Goal: Task Accomplishment & Management: Use online tool/utility

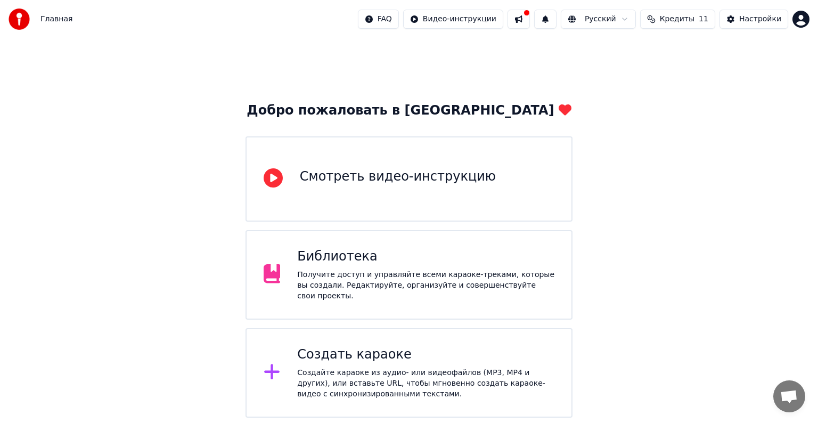
click at [357, 276] on div "Получите доступ и управляйте всеми караоке-треками, которые вы создали. Редакти…" at bounding box center [425, 285] width 257 height 32
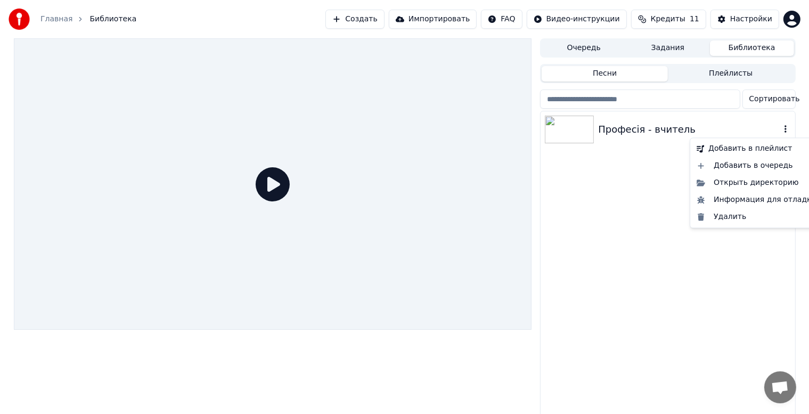
click at [782, 132] on icon "button" at bounding box center [785, 129] width 11 height 9
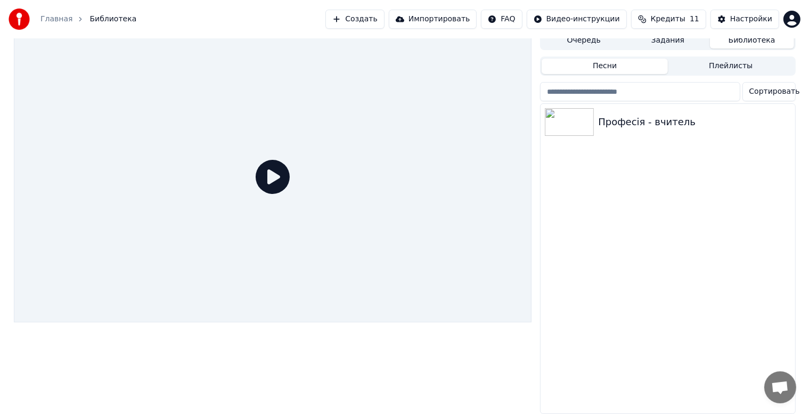
scroll to position [14, 0]
click at [266, 172] on icon at bounding box center [273, 177] width 34 height 34
click at [269, 171] on icon at bounding box center [273, 177] width 34 height 34
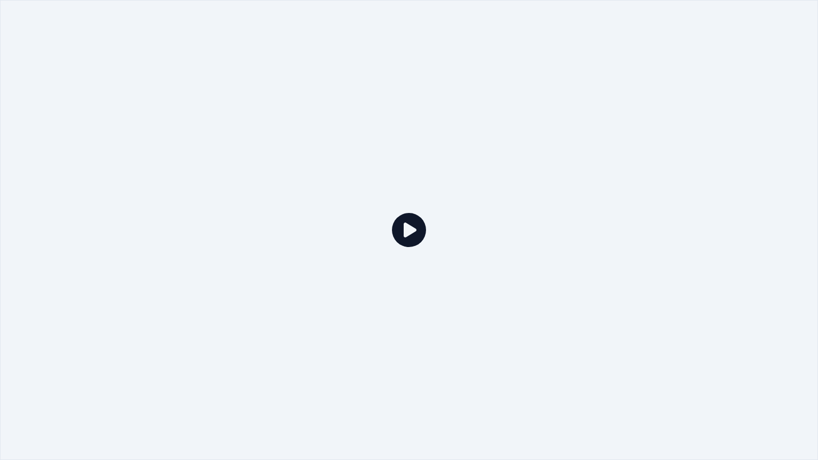
drag, startPoint x: 475, startPoint y: 226, endPoint x: 450, endPoint y: 228, distance: 24.6
click at [465, 227] on div at bounding box center [409, 230] width 818 height 460
click at [450, 228] on div at bounding box center [409, 230] width 818 height 460
click at [448, 228] on div at bounding box center [409, 230] width 818 height 460
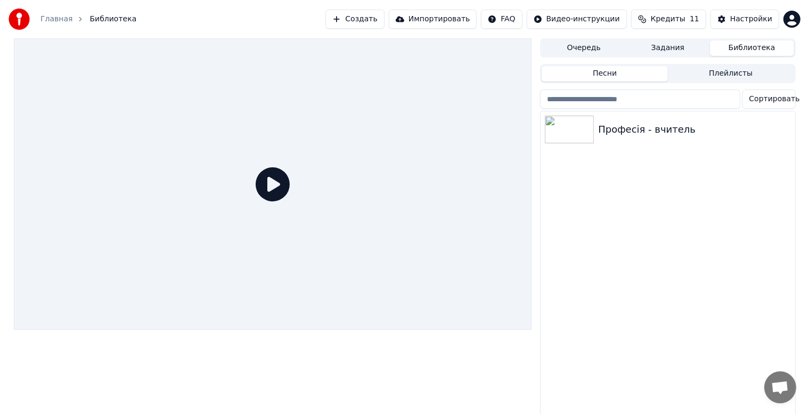
click at [582, 46] on button "Очередь" at bounding box center [584, 47] width 84 height 15
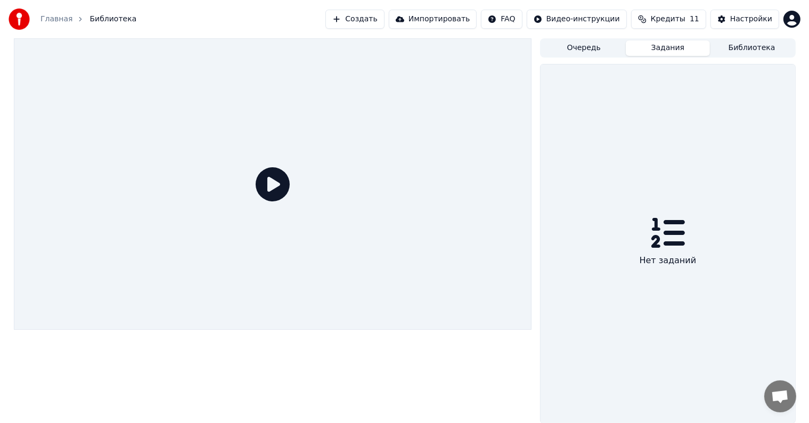
click at [673, 50] on button "Задания" at bounding box center [668, 47] width 84 height 15
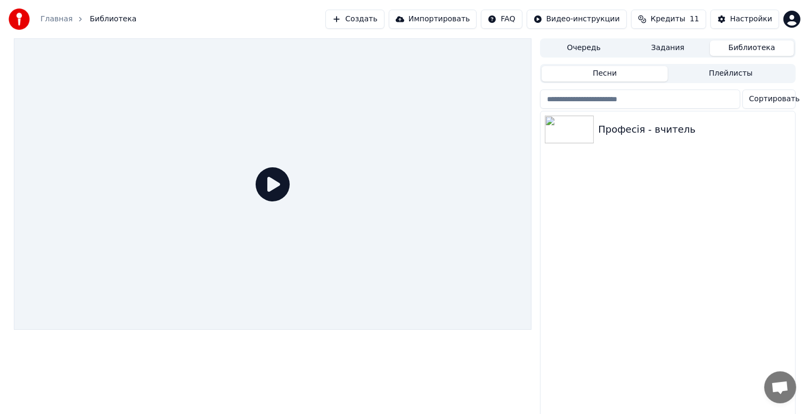
click at [749, 47] on button "Библиотека" at bounding box center [752, 47] width 84 height 15
click at [150, 353] on div at bounding box center [273, 229] width 518 height 383
click at [788, 131] on icon "button" at bounding box center [785, 129] width 11 height 9
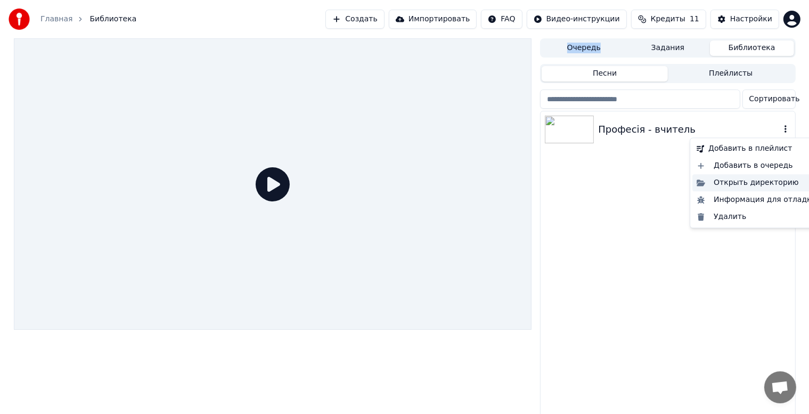
click at [753, 181] on div "Открыть директорию" at bounding box center [756, 182] width 128 height 17
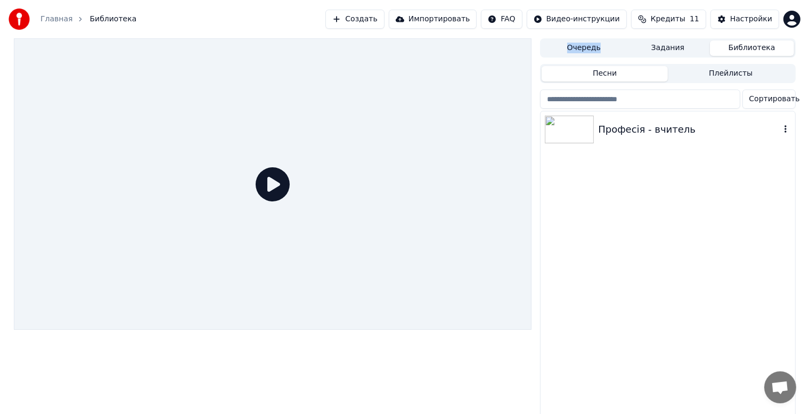
click at [578, 134] on img at bounding box center [569, 130] width 49 height 28
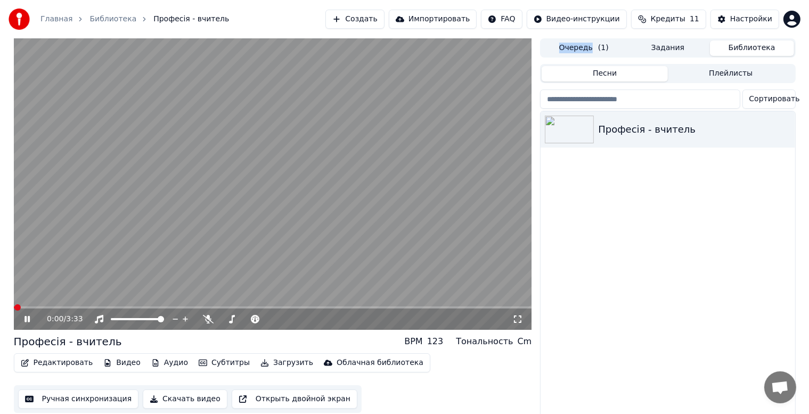
click at [54, 362] on button "Редактировать" at bounding box center [57, 362] width 81 height 15
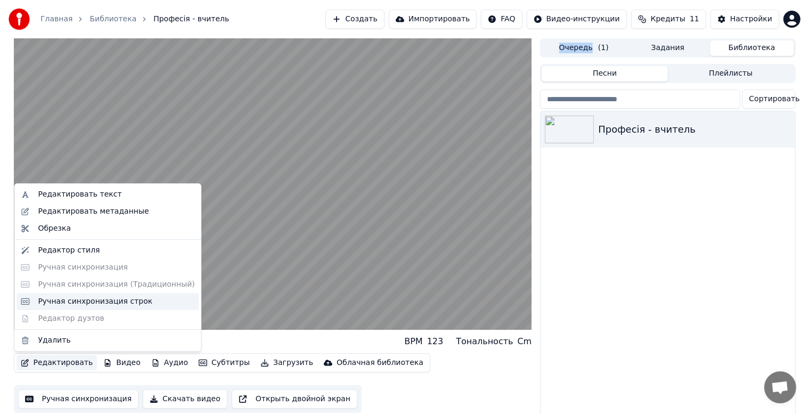
click at [59, 300] on div "Ручная синхронизация строк" at bounding box center [95, 301] width 114 height 11
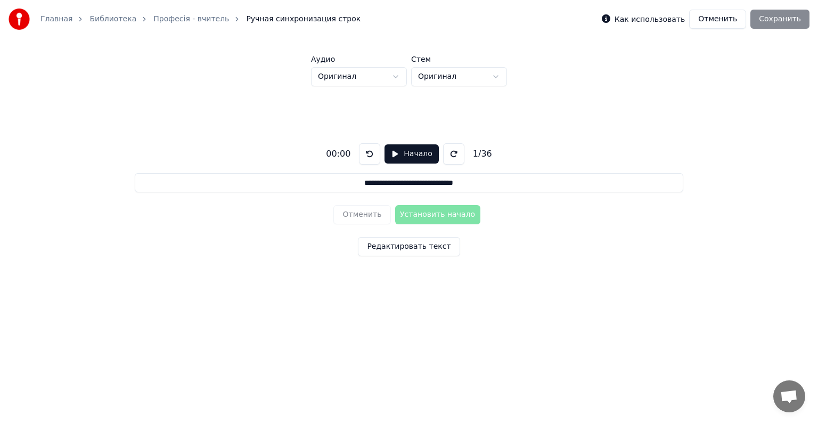
click at [391, 155] on button "Начало" at bounding box center [412, 153] width 54 height 19
click at [424, 215] on button "Установить начало" at bounding box center [437, 214] width 85 height 19
click at [426, 215] on button "Установить конец" at bounding box center [437, 214] width 85 height 19
click at [365, 149] on button at bounding box center [372, 153] width 21 height 21
click at [366, 150] on button at bounding box center [372, 153] width 21 height 21
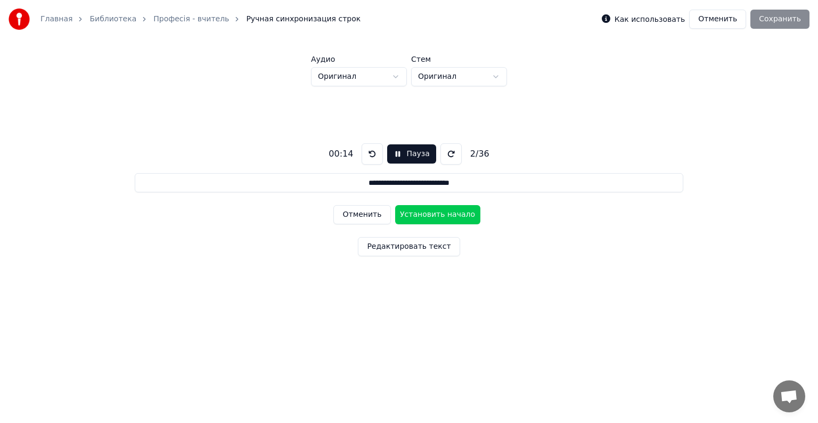
click at [366, 150] on button at bounding box center [372, 153] width 21 height 21
click at [349, 218] on button "Отменить" at bounding box center [361, 214] width 57 height 19
click at [422, 213] on button "Установить начало" at bounding box center [437, 214] width 85 height 19
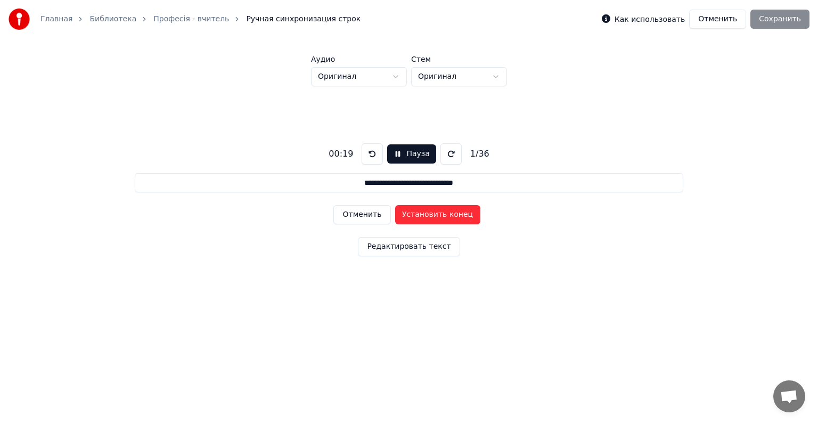
click at [422, 213] on button "Установить конец" at bounding box center [437, 214] width 85 height 19
click at [422, 213] on button "Установить начало" at bounding box center [437, 214] width 85 height 19
click at [422, 213] on button "Установить конец" at bounding box center [437, 214] width 85 height 19
click at [422, 213] on button "Установить начало" at bounding box center [437, 214] width 85 height 19
click at [422, 213] on button "Установить конец" at bounding box center [437, 214] width 85 height 19
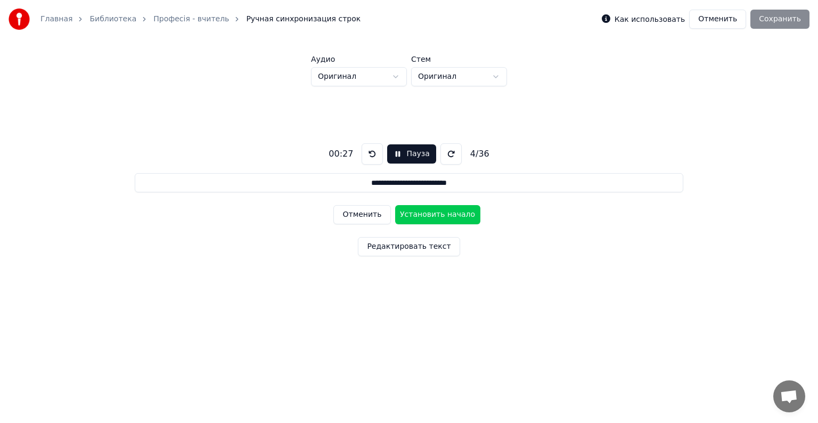
click at [422, 213] on button "Установить начало" at bounding box center [437, 214] width 85 height 19
click at [422, 213] on button "Установить конец" at bounding box center [437, 214] width 85 height 19
click at [422, 213] on button "Установить начало" at bounding box center [437, 214] width 85 height 19
click at [362, 214] on button "Отменить" at bounding box center [361, 214] width 57 height 19
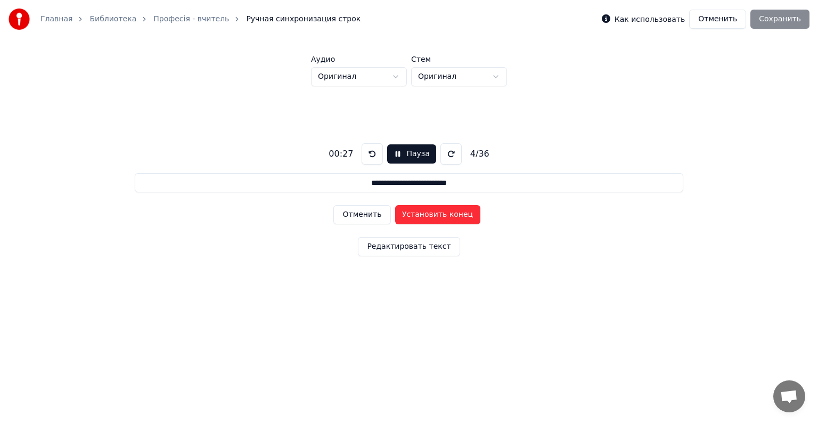
click at [362, 214] on button "Отменить" at bounding box center [361, 214] width 57 height 19
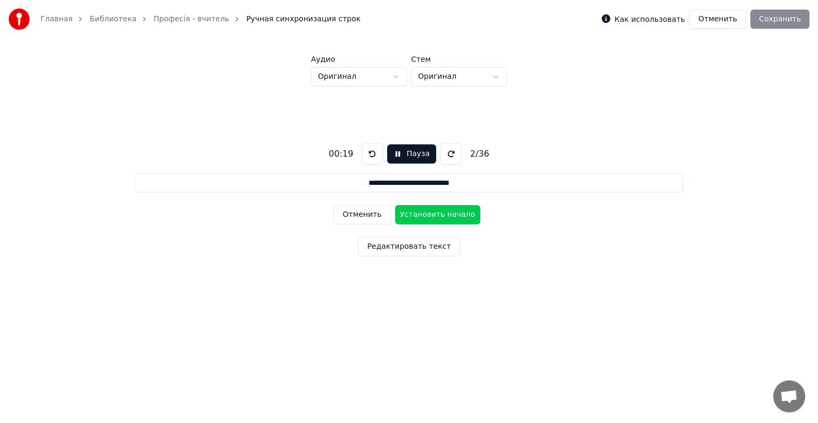
click at [362, 214] on button "Отменить" at bounding box center [361, 214] width 57 height 19
click at [362, 214] on div "Отменить Установить конец" at bounding box center [408, 215] width 151 height 28
click at [426, 214] on button "Установить начало" at bounding box center [437, 214] width 85 height 19
click at [425, 215] on button "Установить конец" at bounding box center [437, 214] width 85 height 19
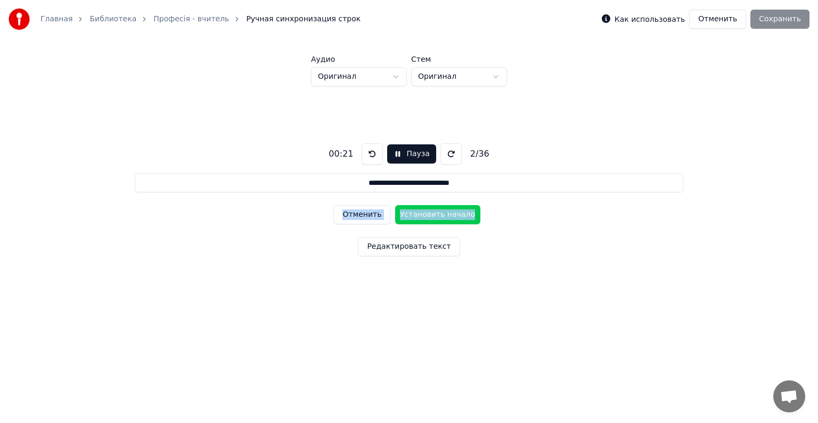
click at [361, 211] on button "Отменить" at bounding box center [361, 214] width 57 height 19
click at [428, 215] on button "Установить начало" at bounding box center [437, 214] width 85 height 19
click at [428, 215] on button "Установить конец" at bounding box center [437, 214] width 85 height 19
click at [428, 215] on button "Установить начало" at bounding box center [437, 214] width 85 height 19
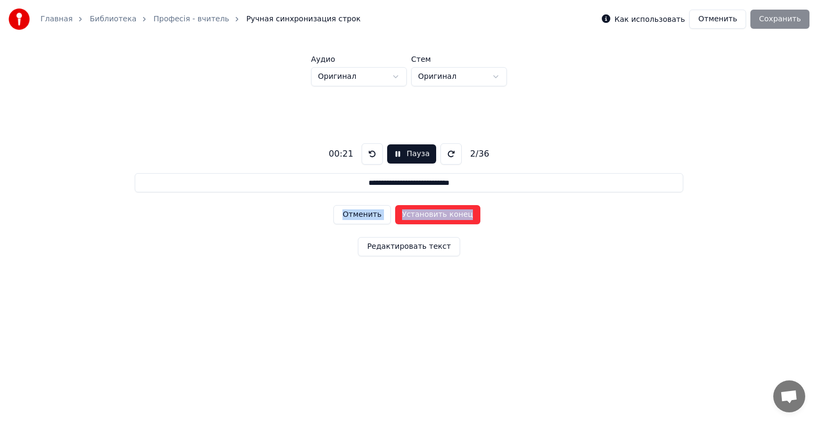
click at [428, 215] on button "Установить конец" at bounding box center [437, 214] width 85 height 19
click at [428, 215] on button "Установить начало" at bounding box center [437, 214] width 85 height 19
click at [428, 215] on button "Установить конец" at bounding box center [437, 214] width 85 height 19
click at [428, 215] on button "Установить начало" at bounding box center [437, 214] width 85 height 19
click at [428, 215] on button "Установить конец" at bounding box center [437, 214] width 85 height 19
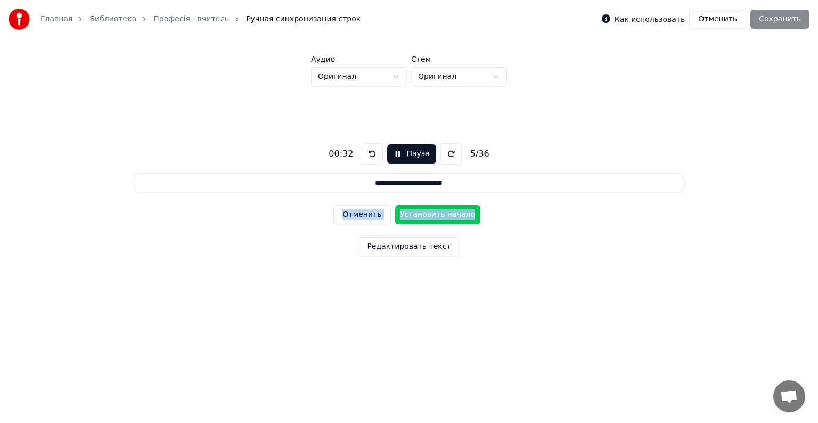
click at [357, 220] on button "Отменить" at bounding box center [361, 214] width 57 height 19
click at [356, 217] on button "Отменить" at bounding box center [361, 214] width 57 height 19
click at [355, 217] on button "Отменить" at bounding box center [361, 214] width 57 height 19
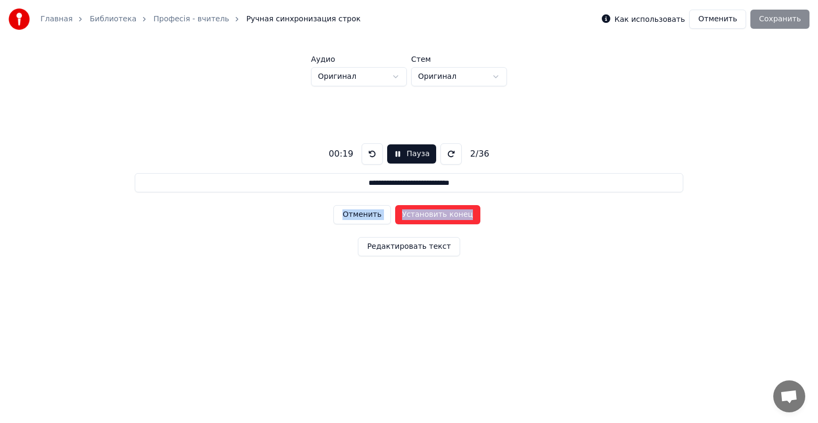
click at [355, 217] on button "Отменить" at bounding box center [361, 214] width 57 height 19
click at [439, 217] on button "Установить начало" at bounding box center [437, 214] width 85 height 19
click at [439, 217] on button "Установить конец" at bounding box center [437, 214] width 85 height 19
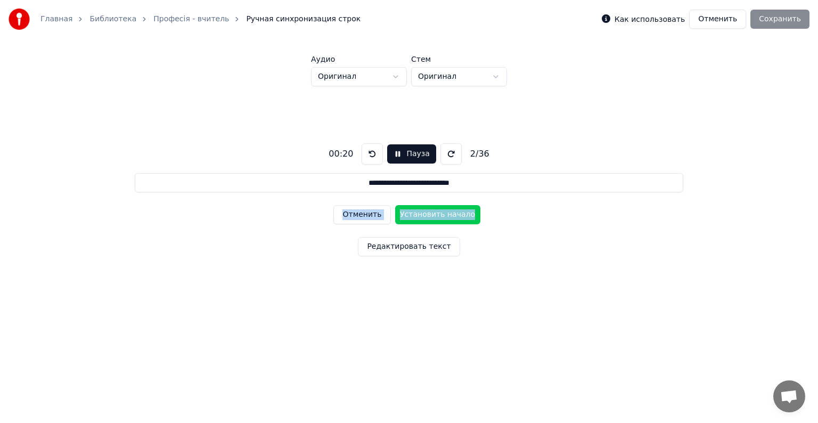
click at [439, 217] on button "Установить начало" at bounding box center [437, 214] width 85 height 19
click at [439, 217] on button "Установить конец" at bounding box center [437, 214] width 85 height 19
click at [439, 217] on button "Установить начало" at bounding box center [437, 214] width 85 height 19
click at [439, 217] on button "Установить конец" at bounding box center [437, 214] width 85 height 19
click at [439, 217] on button "Установить начало" at bounding box center [437, 214] width 85 height 19
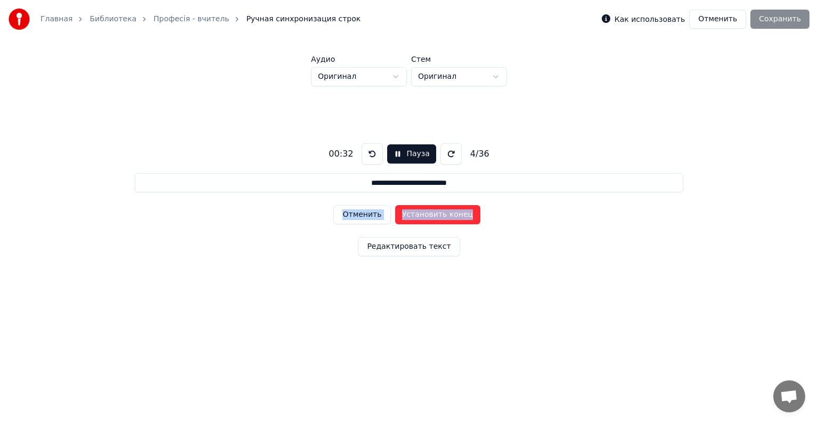
click at [439, 217] on button "Установить конец" at bounding box center [437, 214] width 85 height 19
click at [439, 217] on button "Установить начало" at bounding box center [437, 214] width 85 height 19
click at [354, 211] on button "Отменить" at bounding box center [361, 214] width 57 height 19
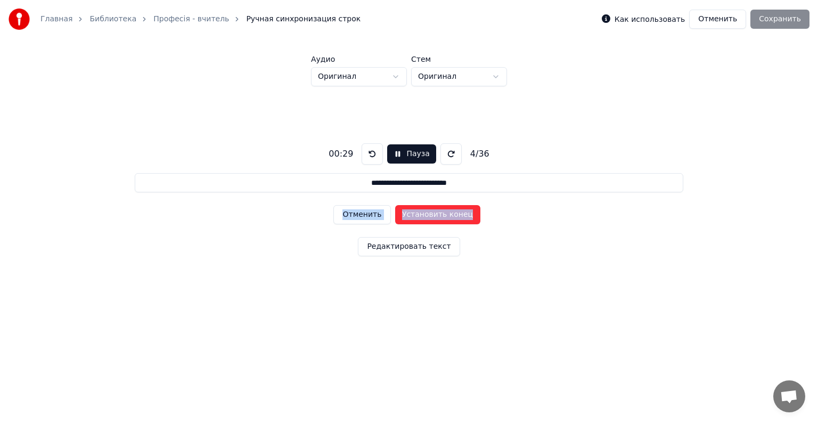
click at [354, 211] on button "Отменить" at bounding box center [361, 214] width 57 height 19
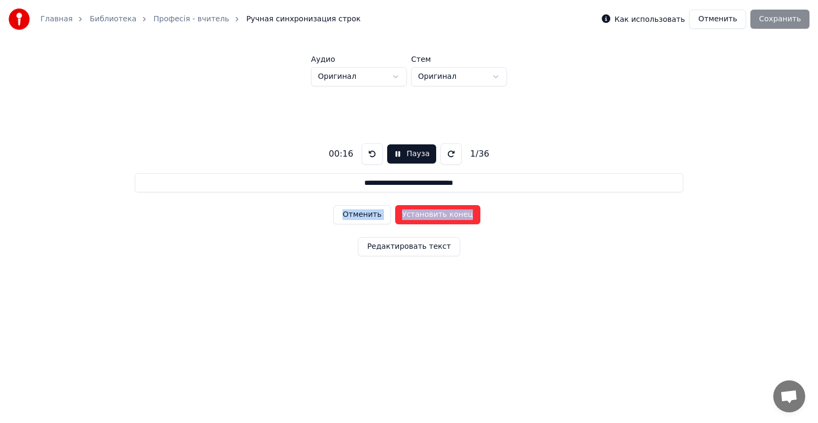
click at [354, 211] on button "Отменить" at bounding box center [361, 214] width 57 height 19
click at [428, 216] on button "Установить начало" at bounding box center [437, 214] width 85 height 19
click at [428, 216] on button "Установить конец" at bounding box center [437, 214] width 85 height 19
click at [428, 216] on button "Установить начало" at bounding box center [437, 214] width 85 height 19
click at [428, 216] on button "Установить конец" at bounding box center [437, 214] width 85 height 19
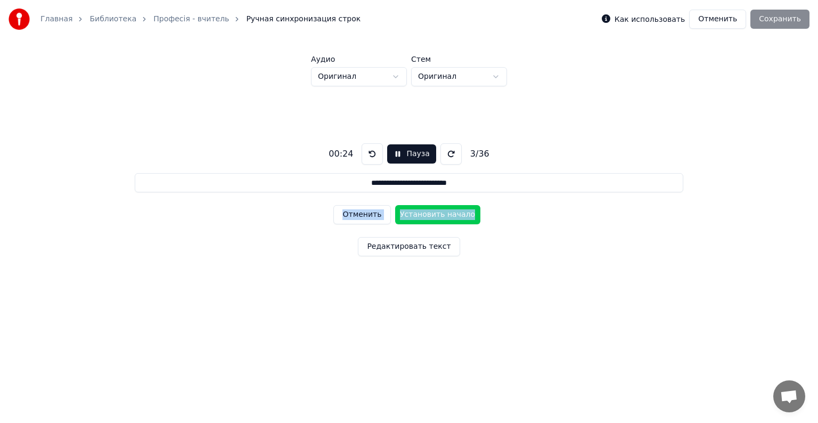
click at [428, 216] on button "Установить начало" at bounding box center [437, 214] width 85 height 19
click at [428, 216] on button "Установить конец" at bounding box center [437, 214] width 85 height 19
click at [428, 216] on button "Установить начало" at bounding box center [437, 214] width 85 height 19
click at [428, 216] on button "Установить конец" at bounding box center [437, 214] width 85 height 19
click at [428, 216] on button "Установить начало" at bounding box center [437, 214] width 85 height 19
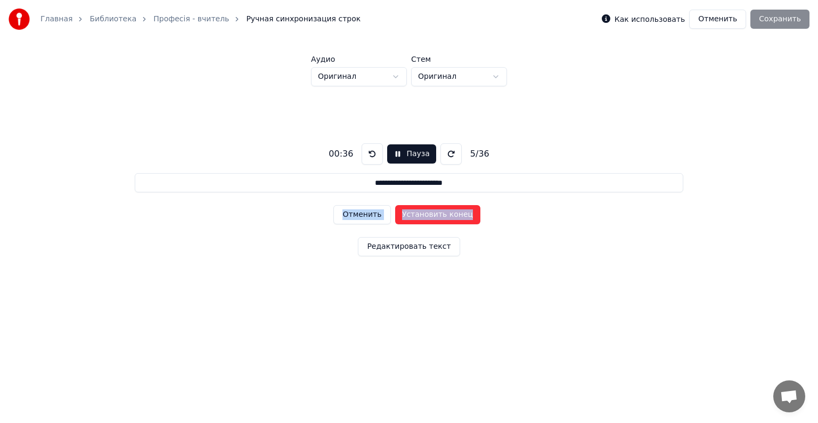
click at [428, 216] on button "Установить конец" at bounding box center [437, 214] width 85 height 19
click at [428, 216] on button "Установить начало" at bounding box center [437, 214] width 85 height 19
click at [428, 216] on button "Установить конец" at bounding box center [437, 214] width 85 height 19
click at [428, 216] on button "Установить начало" at bounding box center [437, 214] width 85 height 19
click at [428, 216] on button "Установить конец" at bounding box center [437, 214] width 85 height 19
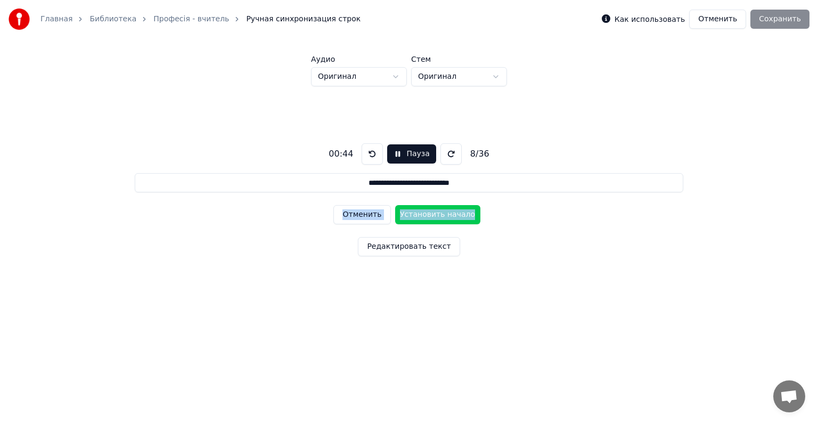
click at [428, 216] on button "Установить начало" at bounding box center [437, 214] width 85 height 19
click at [428, 216] on button "Установить конец" at bounding box center [437, 214] width 85 height 19
click at [428, 216] on button "Установить начало" at bounding box center [437, 214] width 85 height 19
click at [428, 216] on button "Установить конец" at bounding box center [437, 214] width 85 height 19
click at [428, 216] on button "Установить начало" at bounding box center [437, 214] width 85 height 19
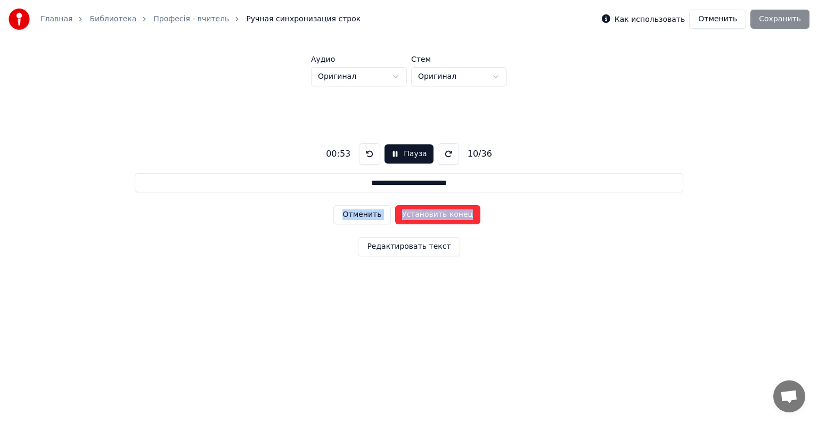
click at [428, 216] on button "Установить конец" at bounding box center [437, 214] width 85 height 19
click at [428, 216] on button "Установить начало" at bounding box center [437, 214] width 85 height 19
click at [428, 216] on button "Установить конец" at bounding box center [437, 214] width 85 height 19
click at [428, 216] on button "Установить начало" at bounding box center [437, 214] width 85 height 19
click at [428, 216] on button "Установить конец" at bounding box center [437, 214] width 85 height 19
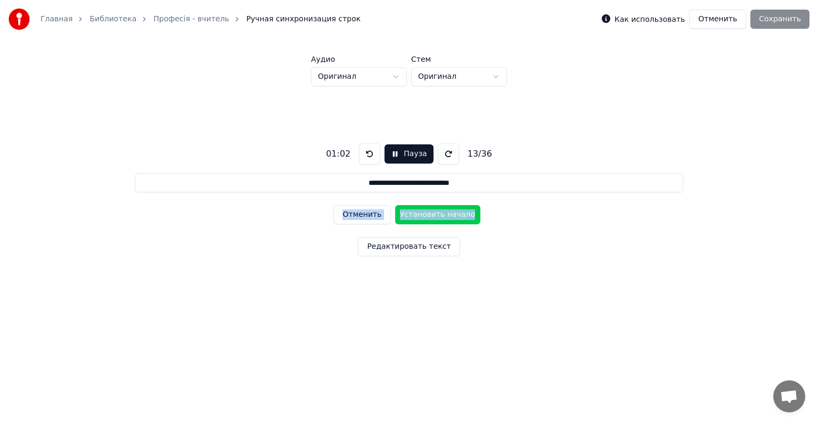
click at [428, 216] on button "Установить начало" at bounding box center [437, 214] width 85 height 19
click at [428, 216] on button "Установить конец" at bounding box center [437, 214] width 85 height 19
click at [428, 216] on button "Установить начало" at bounding box center [437, 214] width 85 height 19
click at [428, 216] on button "Установить конец" at bounding box center [437, 214] width 85 height 19
click at [428, 216] on button "Установить начало" at bounding box center [437, 214] width 85 height 19
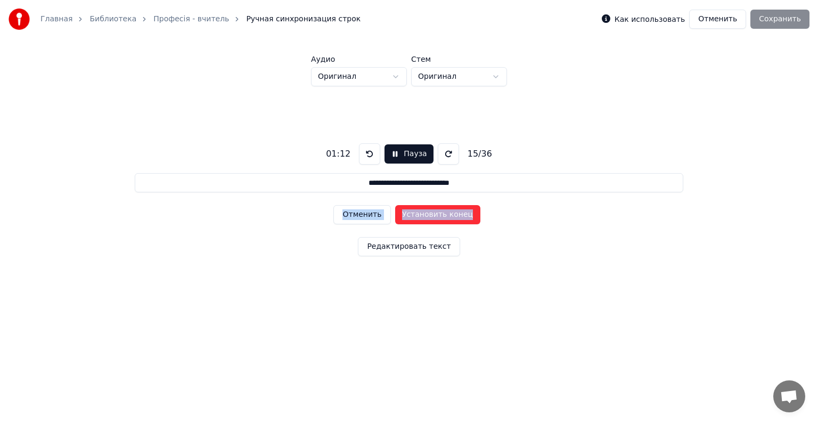
click at [428, 216] on button "Установить конец" at bounding box center [437, 214] width 85 height 19
click at [428, 216] on button "Установить начало" at bounding box center [437, 214] width 85 height 19
click at [428, 216] on button "Установить конец" at bounding box center [437, 214] width 85 height 19
click at [428, 216] on button "Установить начало" at bounding box center [437, 214] width 85 height 19
click at [428, 216] on button "Установить конец" at bounding box center [437, 214] width 85 height 19
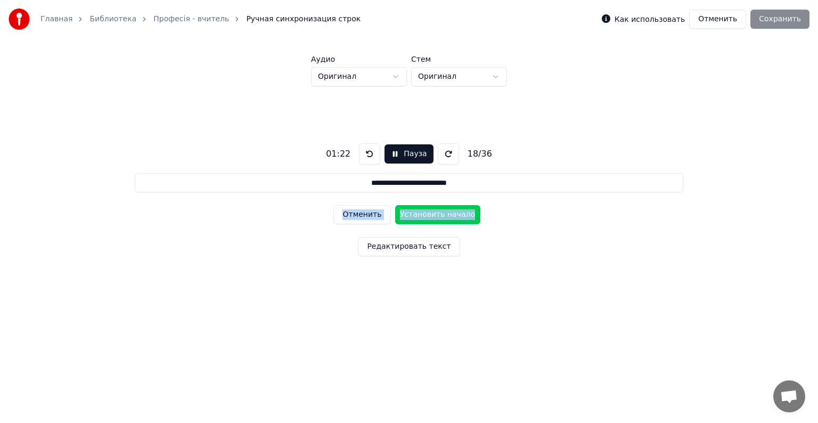
click at [428, 216] on button "Установить начало" at bounding box center [437, 214] width 85 height 19
click at [428, 216] on button "Установить конец" at bounding box center [437, 214] width 85 height 19
click at [428, 216] on button "Установить начало" at bounding box center [437, 214] width 85 height 19
click at [428, 216] on button "Установить конец" at bounding box center [437, 214] width 85 height 19
click at [428, 216] on button "Установить начало" at bounding box center [437, 214] width 85 height 19
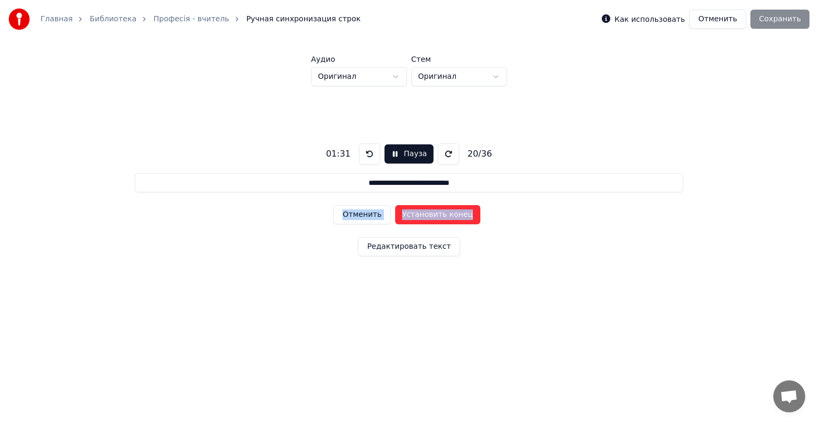
click at [427, 215] on button "Установить конец" at bounding box center [437, 214] width 85 height 19
click at [427, 215] on button "Установить начало" at bounding box center [437, 214] width 85 height 19
click at [427, 215] on button "Установить конец" at bounding box center [437, 214] width 85 height 19
click at [427, 215] on button "Установить начало" at bounding box center [437, 214] width 85 height 19
click at [427, 215] on button "Установить конец" at bounding box center [437, 214] width 85 height 19
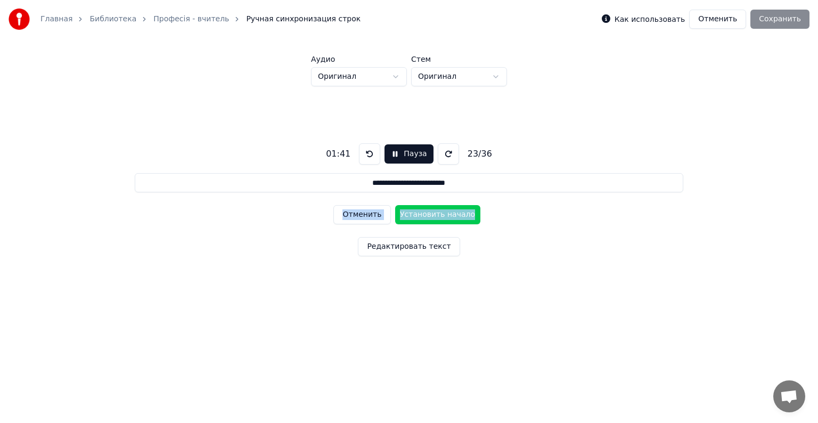
click at [427, 215] on button "Установить начало" at bounding box center [437, 214] width 85 height 19
click at [427, 215] on button "Установить конец" at bounding box center [437, 214] width 85 height 19
click at [427, 215] on button "Установить начало" at bounding box center [437, 214] width 85 height 19
click at [427, 215] on button "Установить конец" at bounding box center [437, 214] width 85 height 19
click at [427, 215] on button "Установить начало" at bounding box center [437, 214] width 85 height 19
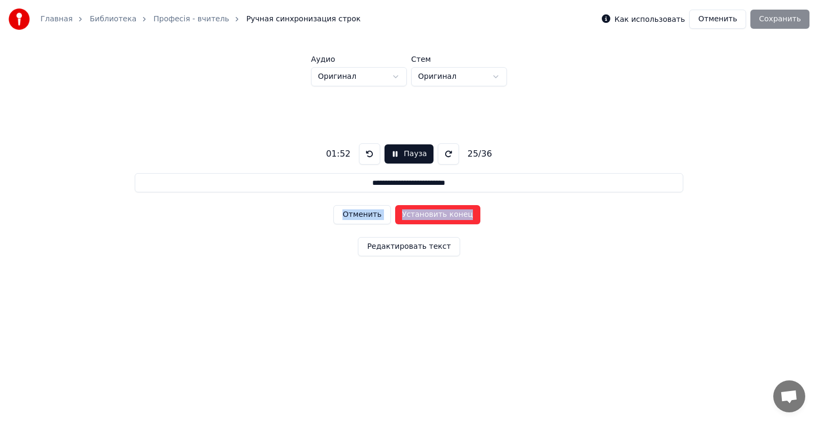
click at [427, 215] on button "Установить конец" at bounding box center [437, 214] width 85 height 19
click at [427, 215] on button "Установить начало" at bounding box center [437, 214] width 85 height 19
click at [427, 215] on button "Установить конец" at bounding box center [437, 214] width 85 height 19
click at [427, 215] on button "Установить начало" at bounding box center [437, 214] width 85 height 19
click at [427, 215] on button "Установить конец" at bounding box center [437, 214] width 85 height 19
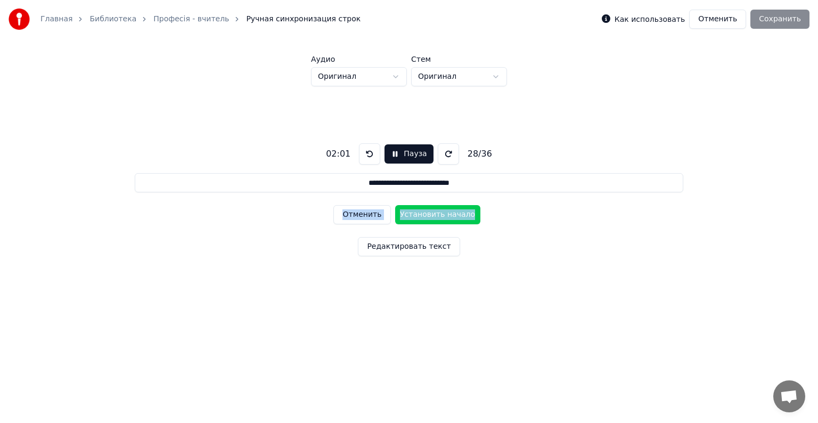
click at [427, 215] on button "Установить начало" at bounding box center [437, 214] width 85 height 19
click at [427, 215] on button "Установить конец" at bounding box center [437, 214] width 85 height 19
click at [427, 215] on button "Установить начало" at bounding box center [437, 214] width 85 height 19
click at [427, 215] on button "Установить конец" at bounding box center [437, 214] width 85 height 19
click at [427, 215] on button "Установить начало" at bounding box center [437, 214] width 85 height 19
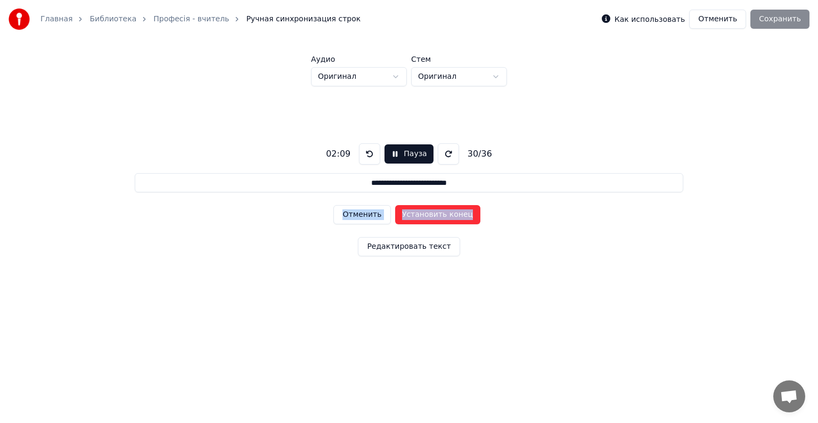
click at [426, 214] on button "Установить конец" at bounding box center [437, 214] width 85 height 19
click at [426, 214] on button "Установить начало" at bounding box center [437, 214] width 85 height 19
click at [426, 214] on button "Установить конец" at bounding box center [437, 214] width 85 height 19
click at [426, 214] on button "Установить начало" at bounding box center [437, 214] width 85 height 19
click at [426, 214] on button "Установить конец" at bounding box center [437, 214] width 85 height 19
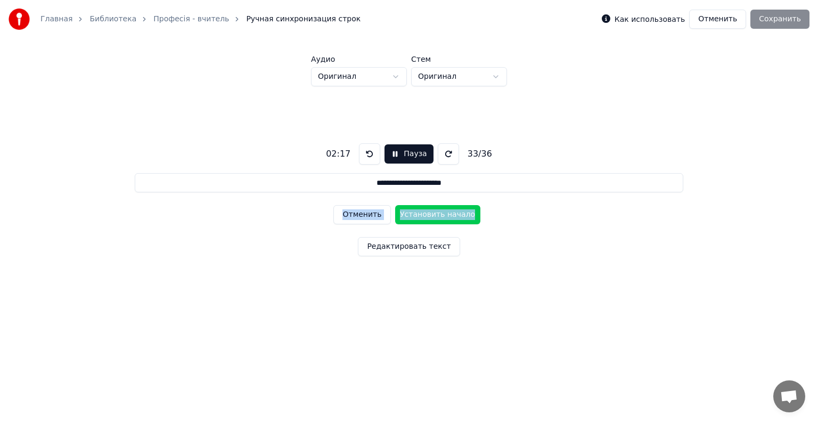
click at [426, 214] on button "Установить начало" at bounding box center [437, 214] width 85 height 19
click at [426, 214] on button "Установить конец" at bounding box center [437, 214] width 85 height 19
click at [426, 214] on button "Установить начало" at bounding box center [437, 214] width 85 height 19
click at [426, 214] on button "Установить конец" at bounding box center [437, 214] width 85 height 19
click at [426, 214] on button "Установить начало" at bounding box center [437, 214] width 85 height 19
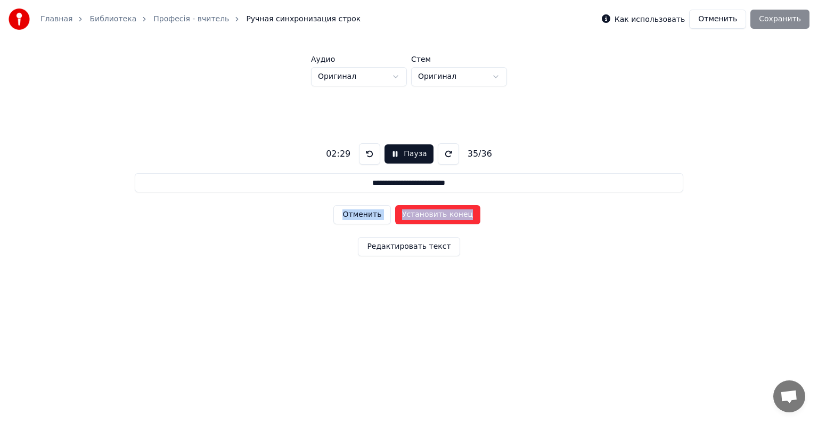
click at [426, 214] on button "Установить конец" at bounding box center [437, 214] width 85 height 19
type input "**********"
click at [426, 214] on button "Установить начало" at bounding box center [437, 214] width 85 height 19
click at [426, 214] on button "Установить конец" at bounding box center [437, 214] width 85 height 19
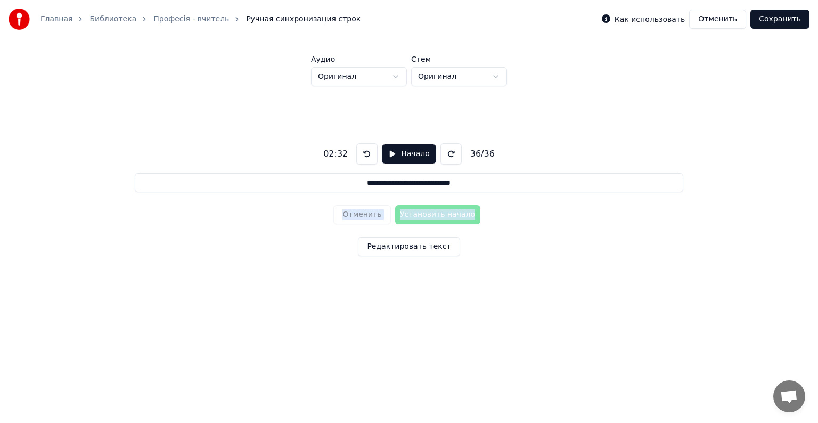
click at [784, 22] on button "Сохранить" at bounding box center [779, 19] width 59 height 19
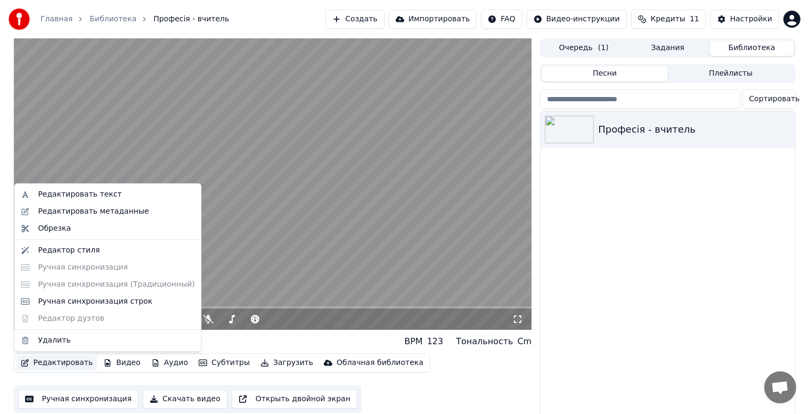
click at [52, 359] on button "Редактировать" at bounding box center [57, 362] width 81 height 15
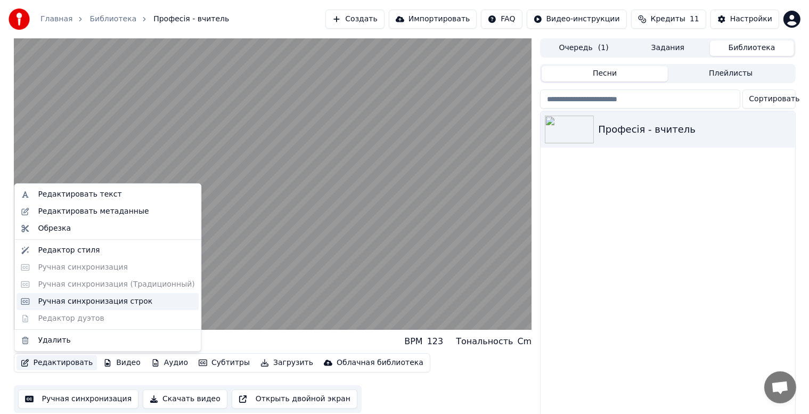
click at [59, 302] on div "Ручная синхронизация строк" at bounding box center [95, 301] width 114 height 11
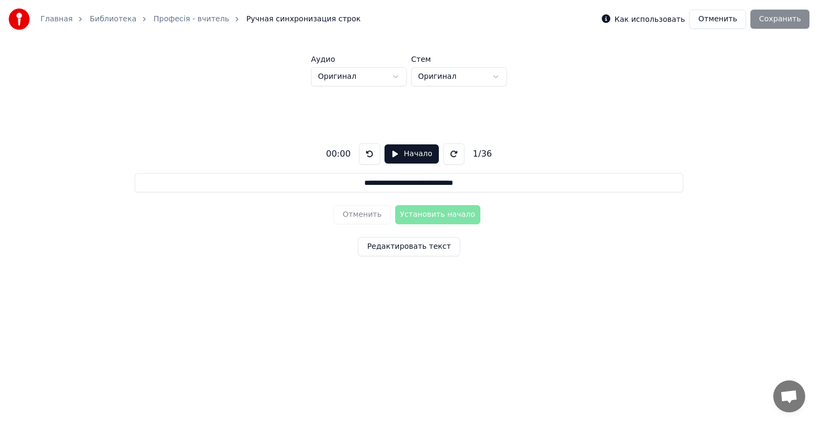
click at [391, 152] on button "Начало" at bounding box center [412, 153] width 54 height 19
click at [421, 216] on button "Установить начало" at bounding box center [437, 214] width 85 height 19
click at [421, 216] on button "Установить конец" at bounding box center [437, 214] width 85 height 19
click at [421, 216] on button "Установить начало" at bounding box center [437, 214] width 85 height 19
click at [421, 216] on button "Установить конец" at bounding box center [437, 214] width 85 height 19
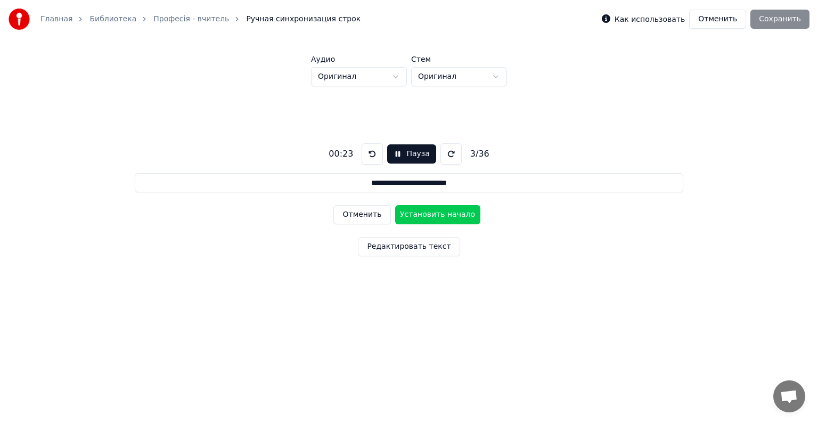
click at [421, 216] on button "Установить начало" at bounding box center [437, 214] width 85 height 19
click at [421, 216] on button "Установить конец" at bounding box center [437, 214] width 85 height 19
click at [421, 216] on button "Установить начало" at bounding box center [437, 214] width 85 height 19
click at [421, 216] on button "Установить конец" at bounding box center [437, 214] width 85 height 19
click at [421, 216] on button "Установить начало" at bounding box center [437, 214] width 85 height 19
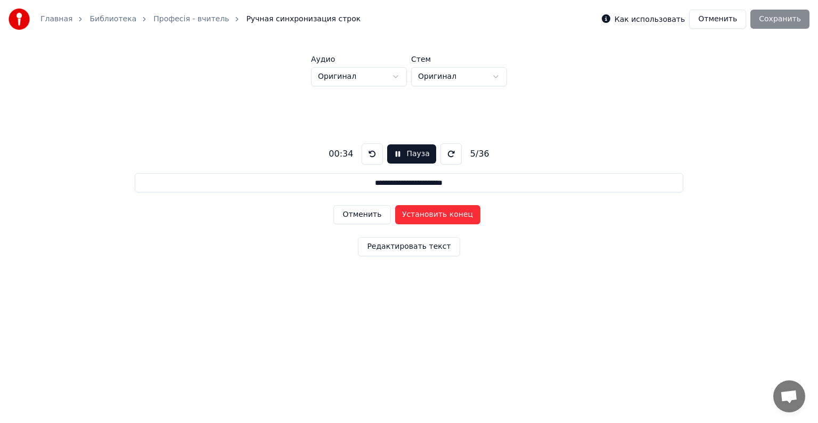
click at [421, 216] on button "Установить конец" at bounding box center [437, 214] width 85 height 19
click at [421, 216] on button "Установить начало" at bounding box center [437, 214] width 85 height 19
click at [421, 215] on button "Установить конец" at bounding box center [437, 214] width 85 height 19
click at [421, 215] on button "Установить начало" at bounding box center [437, 214] width 85 height 19
click at [421, 215] on button "Установить конец" at bounding box center [437, 214] width 85 height 19
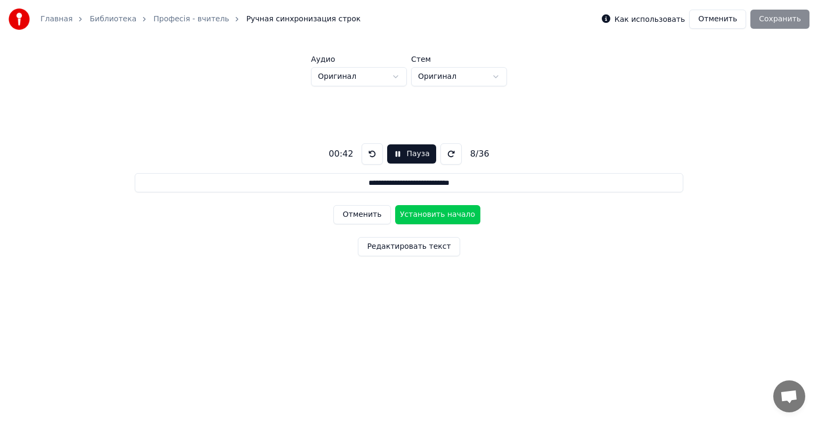
click at [421, 215] on button "Установить начало" at bounding box center [437, 214] width 85 height 19
click at [421, 215] on button "Установить конец" at bounding box center [437, 214] width 85 height 19
click at [421, 215] on button "Установить начало" at bounding box center [437, 214] width 85 height 19
click at [366, 214] on button "Отменить" at bounding box center [361, 214] width 57 height 19
click at [365, 214] on button "Отменить" at bounding box center [361, 214] width 57 height 19
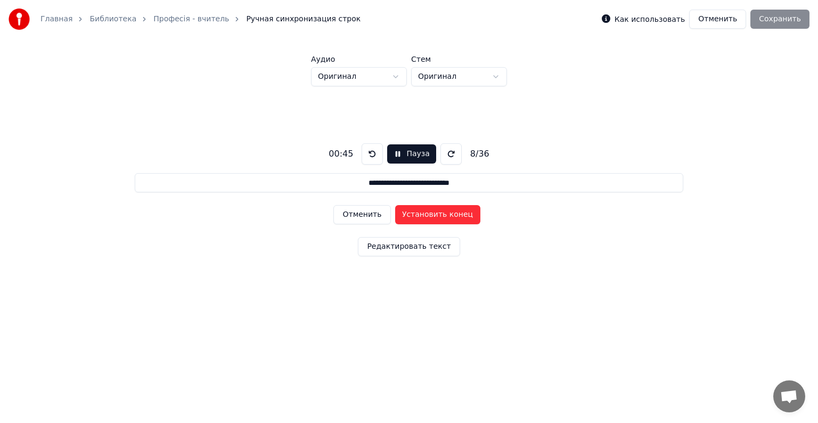
click at [433, 216] on button "Установить конец" at bounding box center [437, 214] width 85 height 19
click at [433, 215] on button "Установить начало" at bounding box center [437, 214] width 85 height 19
click at [363, 217] on button "Отменить" at bounding box center [361, 214] width 57 height 19
click at [438, 217] on button "Установить конец" at bounding box center [437, 214] width 85 height 19
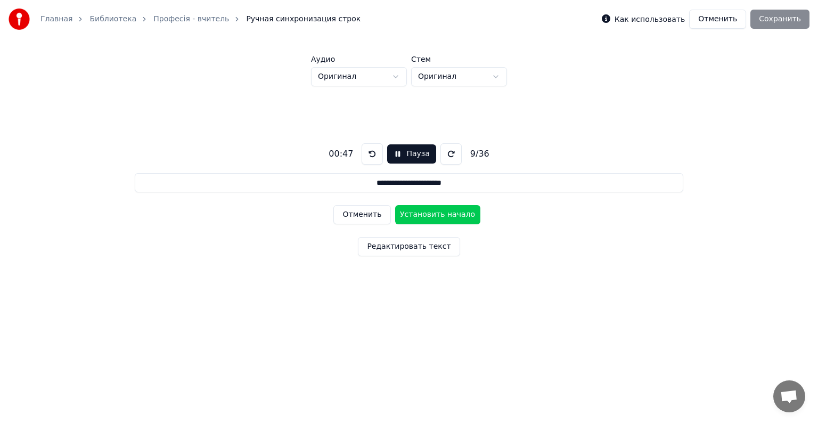
click at [438, 217] on button "Установить начало" at bounding box center [437, 214] width 85 height 19
click at [438, 217] on button "Установить конец" at bounding box center [437, 214] width 85 height 19
click at [438, 217] on button "Установить начало" at bounding box center [437, 214] width 85 height 19
click at [438, 217] on button "Установить конец" at bounding box center [437, 214] width 85 height 19
click at [438, 217] on button "Установить начало" at bounding box center [437, 214] width 85 height 19
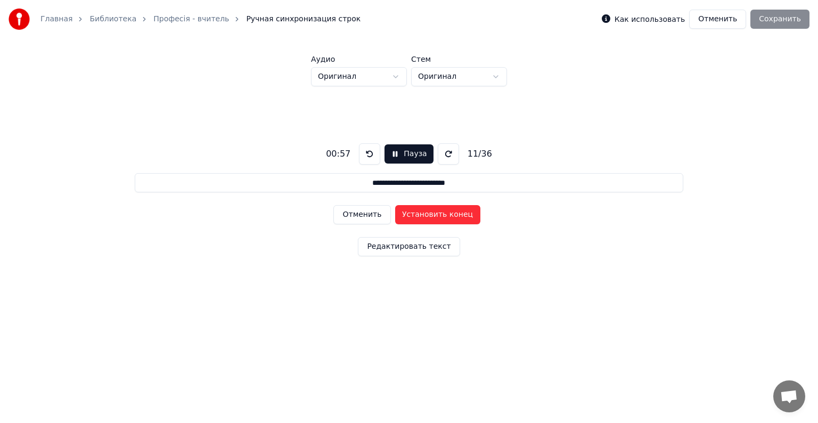
click at [438, 217] on button "Установить конец" at bounding box center [437, 214] width 85 height 19
click at [438, 217] on button "Установить начало" at bounding box center [437, 214] width 85 height 19
click at [438, 217] on button "Установить конец" at bounding box center [437, 214] width 85 height 19
click at [438, 217] on button "Установить начало" at bounding box center [437, 214] width 85 height 19
click at [438, 217] on button "Установить конец" at bounding box center [437, 214] width 85 height 19
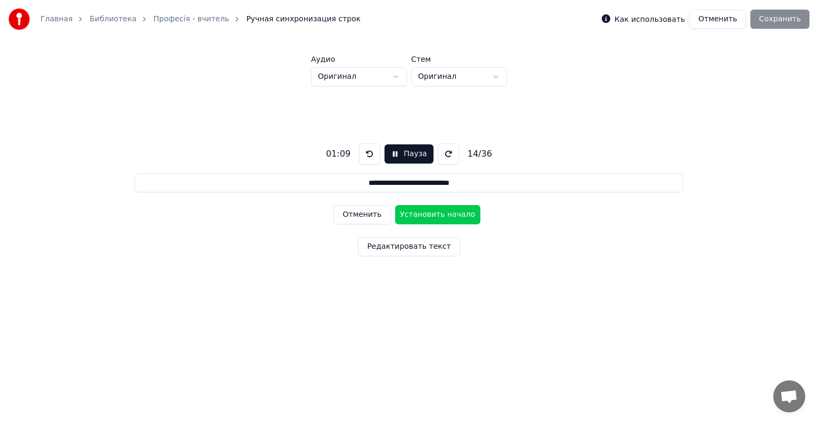
click at [438, 217] on button "Установить начало" at bounding box center [437, 214] width 85 height 19
click at [365, 217] on button "Отменить" at bounding box center [361, 214] width 57 height 19
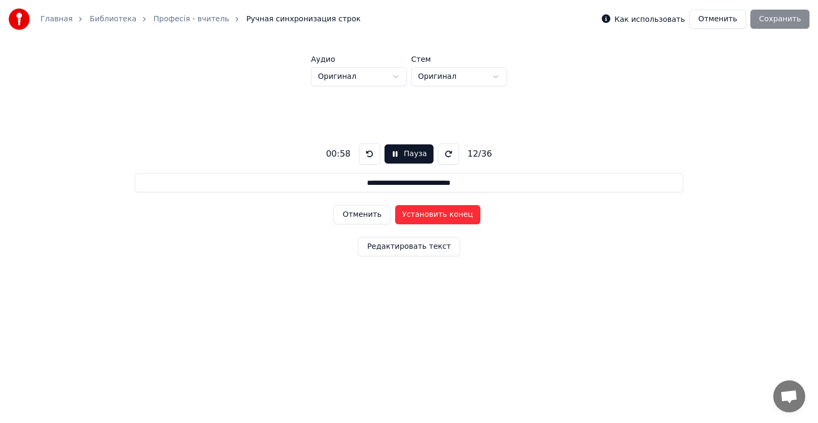
click at [365, 217] on button "Отменить" at bounding box center [361, 214] width 57 height 19
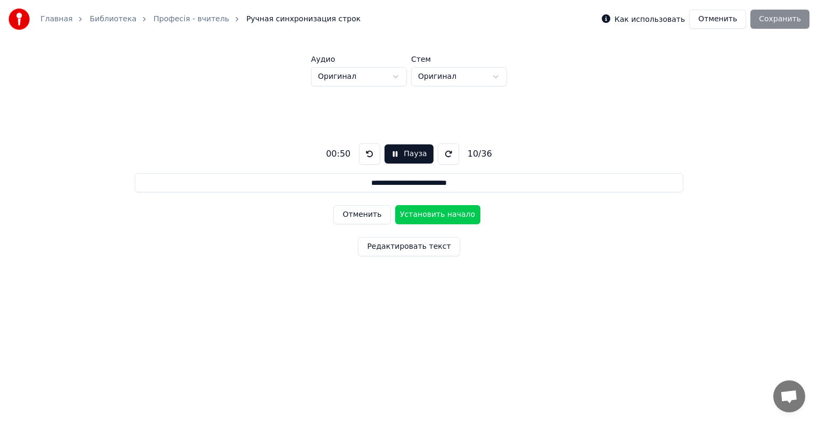
click at [365, 217] on button "Отменить" at bounding box center [361, 214] width 57 height 19
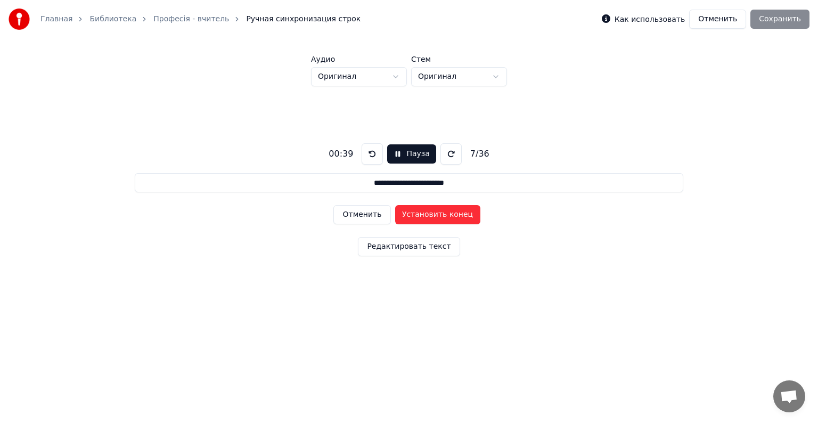
click at [365, 217] on button "Отменить" at bounding box center [361, 214] width 57 height 19
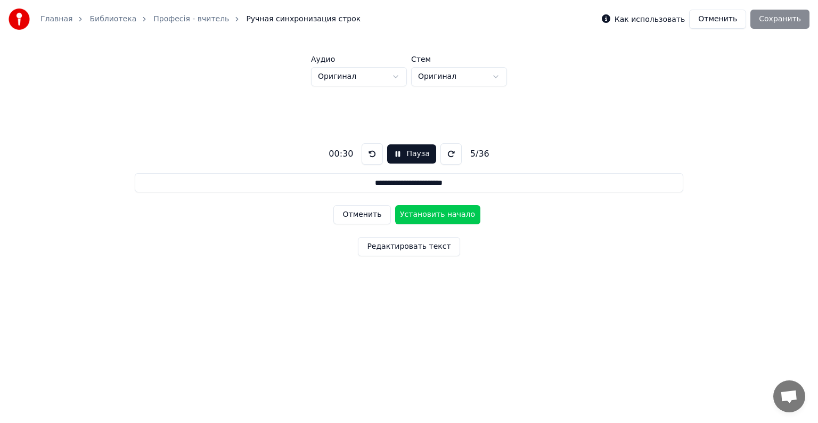
click at [365, 217] on button "Отменить" at bounding box center [361, 214] width 57 height 19
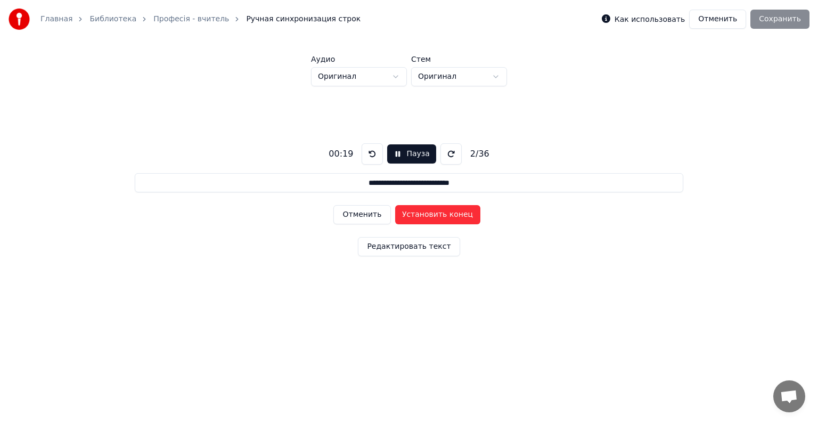
click at [365, 217] on button "Отменить" at bounding box center [361, 214] width 57 height 19
click at [364, 217] on button "Отменить" at bounding box center [361, 214] width 57 height 19
click at [364, 217] on div "Отменить Установить начало" at bounding box center [408, 215] width 151 height 28
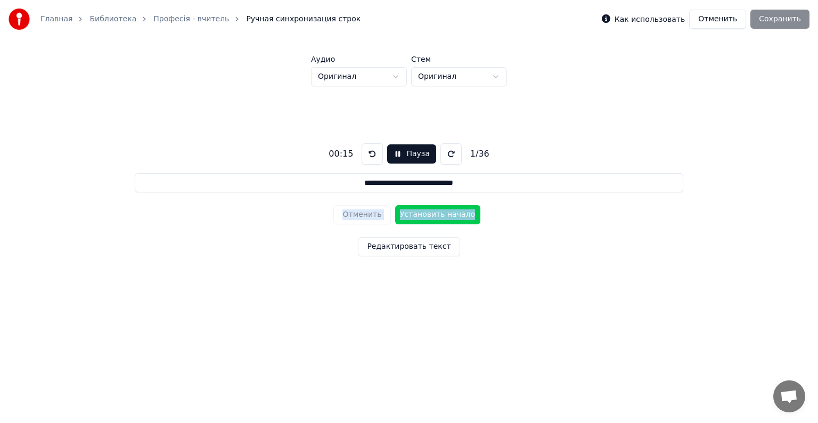
click at [448, 217] on button "Установить начало" at bounding box center [437, 214] width 85 height 19
click at [447, 216] on button "Установить конец" at bounding box center [437, 214] width 85 height 19
click at [447, 216] on button "Установить начало" at bounding box center [437, 214] width 85 height 19
click at [447, 216] on button "Установить конец" at bounding box center [437, 214] width 85 height 19
click at [447, 216] on button "Установить начало" at bounding box center [437, 214] width 85 height 19
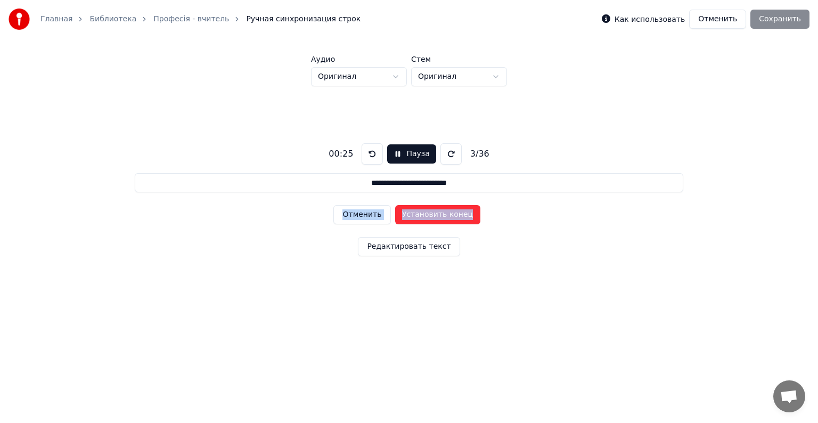
click at [447, 216] on button "Установить конец" at bounding box center [437, 214] width 85 height 19
click at [447, 216] on button "Установить начало" at bounding box center [437, 214] width 85 height 19
click at [447, 216] on button "Установить конец" at bounding box center [437, 214] width 85 height 19
click at [447, 216] on button "Установить начало" at bounding box center [437, 214] width 85 height 19
click at [447, 216] on button "Установить конец" at bounding box center [437, 214] width 85 height 19
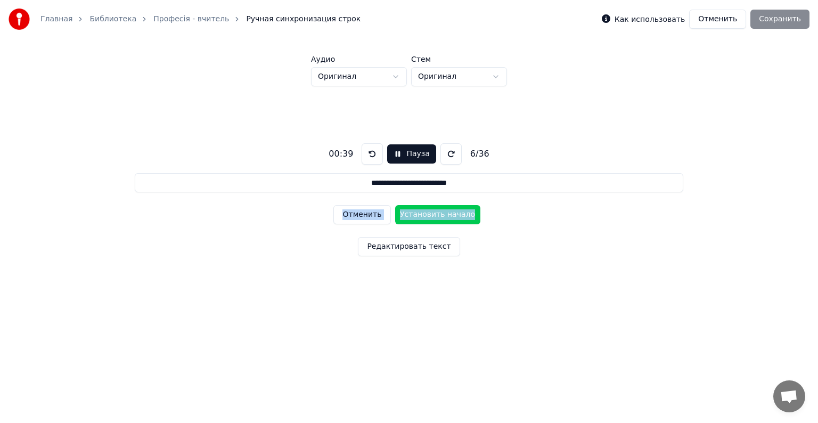
click at [359, 216] on button "Отменить" at bounding box center [361, 214] width 57 height 19
click at [441, 217] on button "Установить конец" at bounding box center [437, 214] width 85 height 19
click at [441, 217] on button "Установить начало" at bounding box center [437, 214] width 85 height 19
click at [441, 217] on button "Установить конец" at bounding box center [437, 214] width 85 height 19
click at [441, 215] on button "Установить начало" at bounding box center [437, 214] width 85 height 19
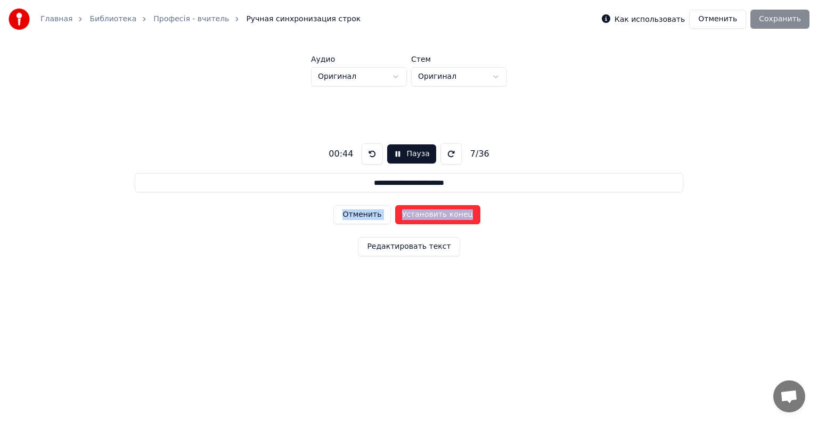
click at [441, 215] on button "Установить конец" at bounding box center [437, 214] width 85 height 19
click at [441, 215] on button "Установить начало" at bounding box center [437, 214] width 85 height 19
click at [441, 215] on button "Установить конец" at bounding box center [437, 214] width 85 height 19
click at [441, 215] on button "Установить начало" at bounding box center [437, 214] width 85 height 19
click at [441, 215] on button "Установить конец" at bounding box center [437, 214] width 85 height 19
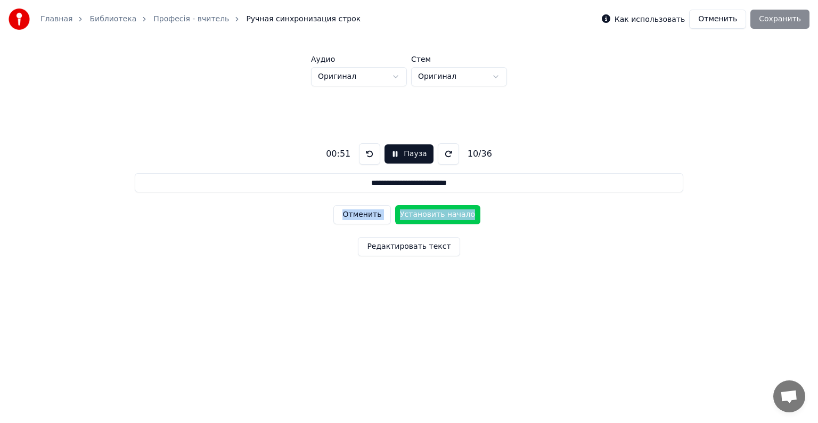
click at [441, 215] on button "Установить начало" at bounding box center [437, 214] width 85 height 19
click at [441, 215] on button "Установить конец" at bounding box center [437, 214] width 85 height 19
click at [441, 215] on button "Установить начало" at bounding box center [437, 214] width 85 height 19
click at [441, 215] on button "Установить конец" at bounding box center [437, 214] width 85 height 19
click at [441, 215] on button "Установить начало" at bounding box center [437, 214] width 85 height 19
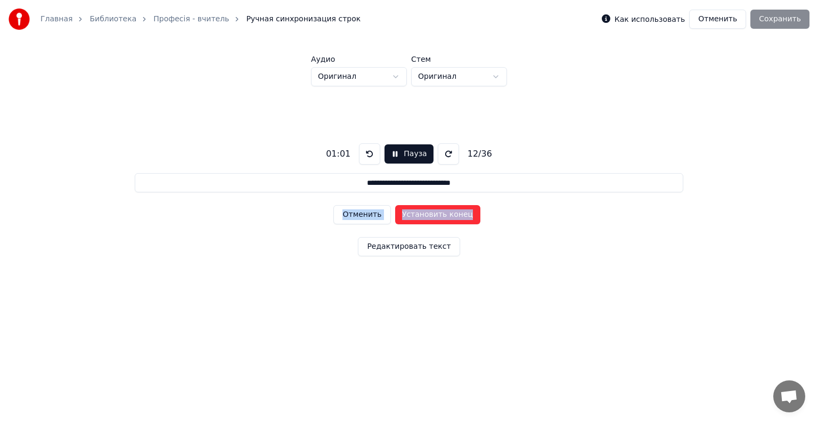
click at [441, 215] on button "Установить конец" at bounding box center [437, 214] width 85 height 19
click at [441, 215] on button "Установить начало" at bounding box center [437, 214] width 85 height 19
click at [441, 215] on button "Установить конец" at bounding box center [437, 214] width 85 height 19
click at [441, 215] on button "Установить начало" at bounding box center [437, 214] width 85 height 19
click at [441, 215] on button "Установить конец" at bounding box center [437, 214] width 85 height 19
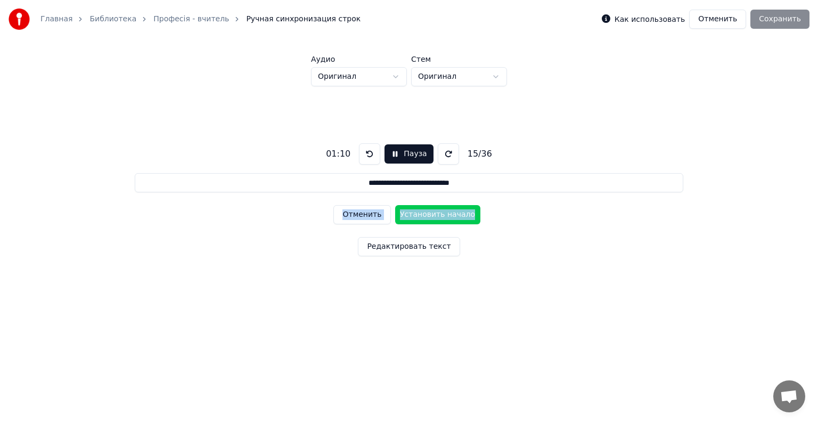
click at [441, 215] on button "Установить начало" at bounding box center [437, 214] width 85 height 19
click at [441, 215] on button "Установить конец" at bounding box center [437, 214] width 85 height 19
click at [441, 215] on button "Установить начало" at bounding box center [437, 214] width 85 height 19
click at [441, 215] on button "Установить конец" at bounding box center [437, 214] width 85 height 19
click at [441, 215] on button "Установить начало" at bounding box center [437, 214] width 85 height 19
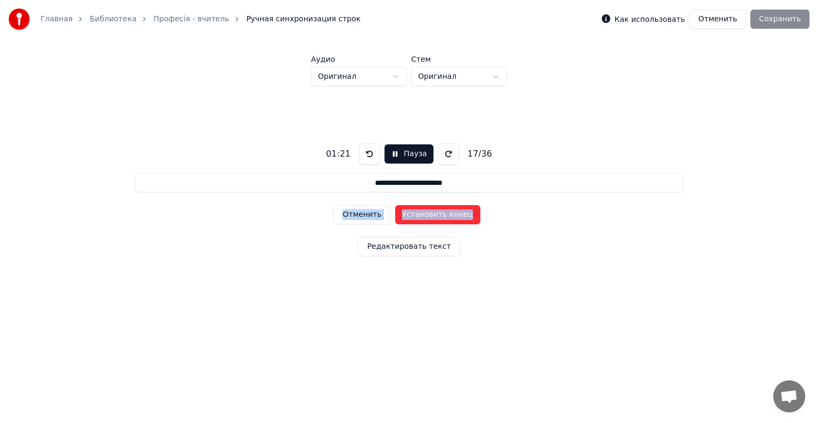
click at [441, 215] on button "Установить конец" at bounding box center [437, 214] width 85 height 19
click at [441, 215] on button "Установить начало" at bounding box center [437, 214] width 85 height 19
click at [441, 215] on button "Установить конец" at bounding box center [437, 214] width 85 height 19
click at [441, 215] on button "Установить начало" at bounding box center [437, 214] width 85 height 19
click at [441, 215] on button "Установить конец" at bounding box center [437, 214] width 85 height 19
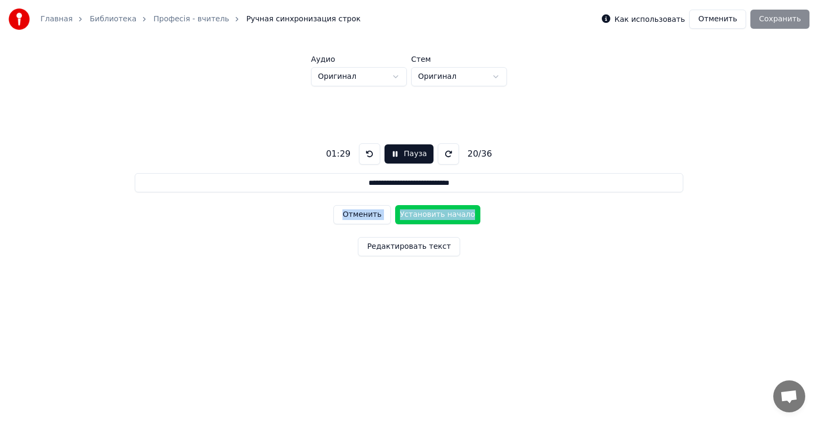
click at [441, 215] on button "Установить начало" at bounding box center [437, 214] width 85 height 19
click at [441, 215] on button "Установить конец" at bounding box center [437, 214] width 85 height 19
click at [441, 215] on button "Установить начало" at bounding box center [437, 214] width 85 height 19
click at [441, 215] on button "Установить конец" at bounding box center [437, 214] width 85 height 19
click at [441, 215] on button "Установить начало" at bounding box center [437, 214] width 85 height 19
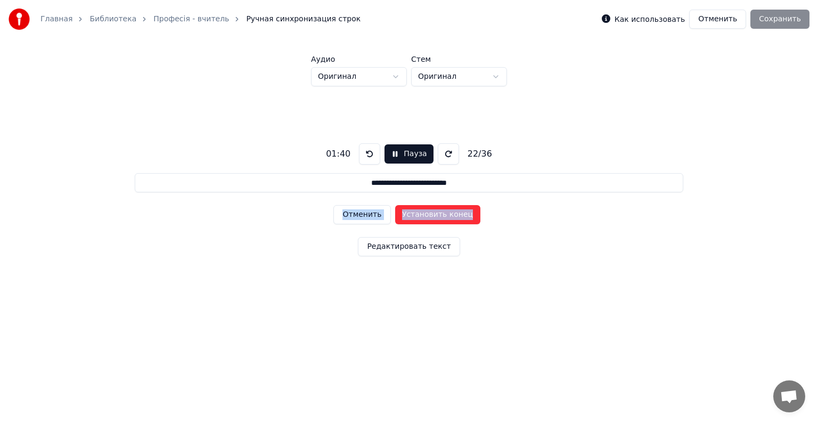
click at [441, 215] on button "Установить конец" at bounding box center [437, 214] width 85 height 19
click at [441, 215] on button "Установить начало" at bounding box center [437, 214] width 85 height 19
click at [441, 215] on button "Установить конец" at bounding box center [437, 214] width 85 height 19
click at [441, 215] on button "Установить начало" at bounding box center [437, 214] width 85 height 19
click at [441, 215] on button "Установить конец" at bounding box center [437, 214] width 85 height 19
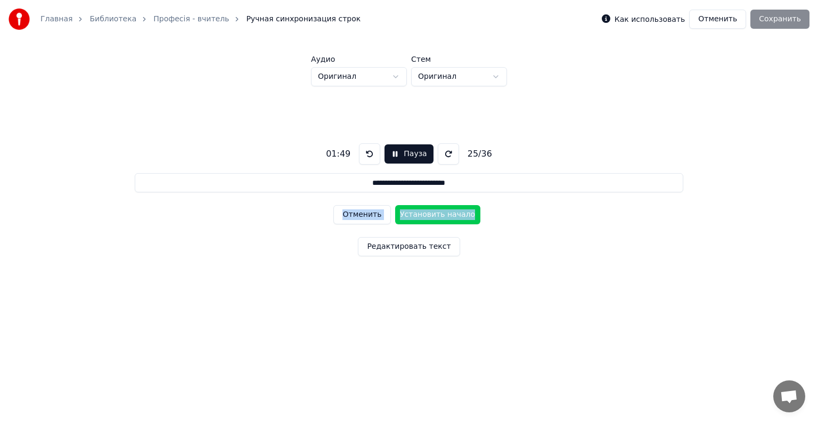
click at [441, 215] on button "Установить начало" at bounding box center [437, 214] width 85 height 19
click at [441, 215] on button "Установить конец" at bounding box center [437, 214] width 85 height 19
click at [441, 215] on button "Установить начало" at bounding box center [437, 214] width 85 height 19
click at [441, 215] on button "Установить конец" at bounding box center [437, 214] width 85 height 19
click at [441, 215] on button "Установить начало" at bounding box center [437, 214] width 85 height 19
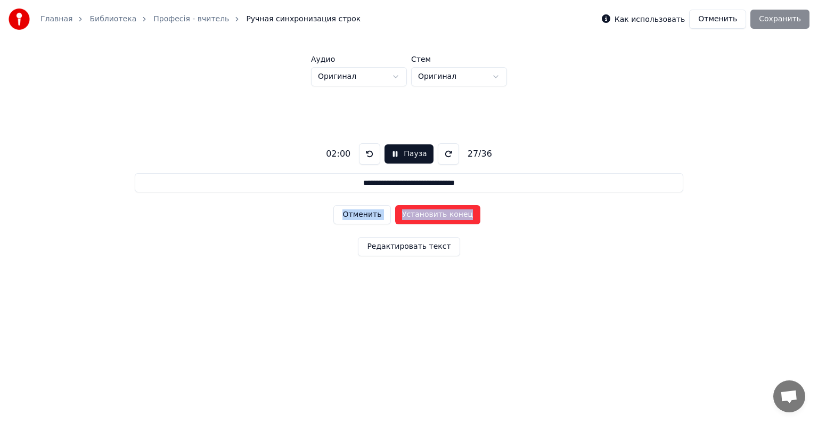
click at [441, 215] on button "Установить конец" at bounding box center [437, 214] width 85 height 19
click at [441, 215] on button "Установить начало" at bounding box center [437, 214] width 85 height 19
click at [441, 215] on button "Установить конец" at bounding box center [437, 214] width 85 height 19
click at [441, 215] on button "Установить начало" at bounding box center [437, 214] width 85 height 19
click at [441, 215] on button "Установить конец" at bounding box center [437, 214] width 85 height 19
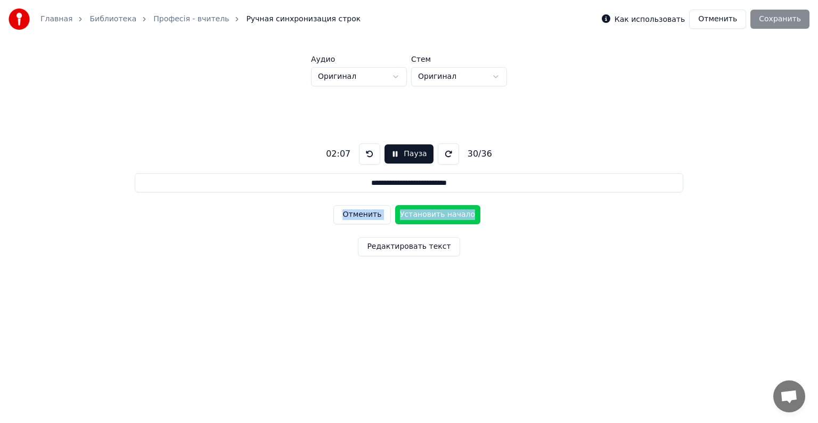
click at [441, 215] on button "Установить начало" at bounding box center [437, 214] width 85 height 19
click at [441, 215] on button "Установить конец" at bounding box center [437, 214] width 85 height 19
click at [441, 215] on button "Установить начало" at bounding box center [437, 214] width 85 height 19
click at [441, 215] on button "Установить конец" at bounding box center [437, 214] width 85 height 19
click at [441, 215] on button "Установить начало" at bounding box center [437, 214] width 85 height 19
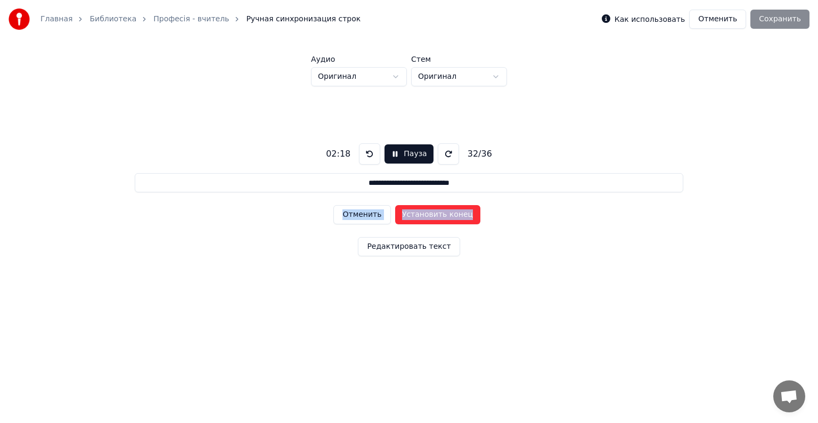
click at [441, 215] on button "Установить конец" at bounding box center [437, 214] width 85 height 19
click at [441, 215] on button "Установить начало" at bounding box center [437, 214] width 85 height 19
click at [441, 215] on button "Установить конец" at bounding box center [437, 214] width 85 height 19
click at [441, 215] on button "Установить начало" at bounding box center [437, 214] width 85 height 19
click at [441, 215] on button "Установить конец" at bounding box center [437, 214] width 85 height 19
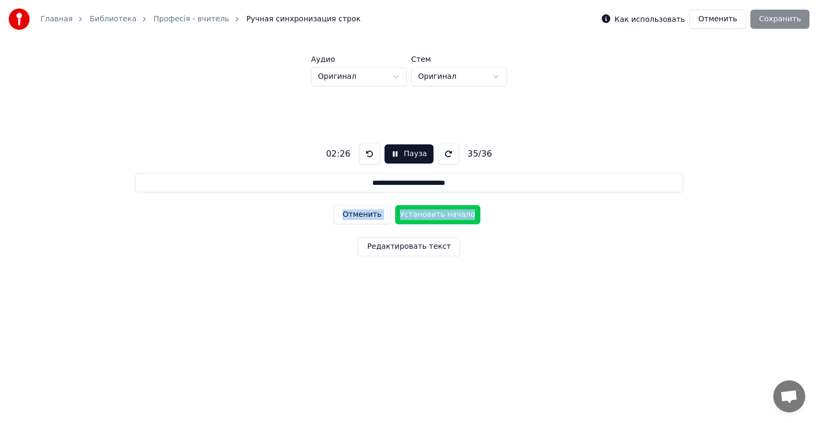
click at [441, 215] on button "Установить начало" at bounding box center [437, 214] width 85 height 19
click at [441, 215] on button "Установить конец" at bounding box center [437, 214] width 85 height 19
type input "**********"
click at [441, 215] on button "Установить начало" at bounding box center [437, 214] width 85 height 19
click at [441, 215] on button "Установить конец" at bounding box center [437, 214] width 85 height 19
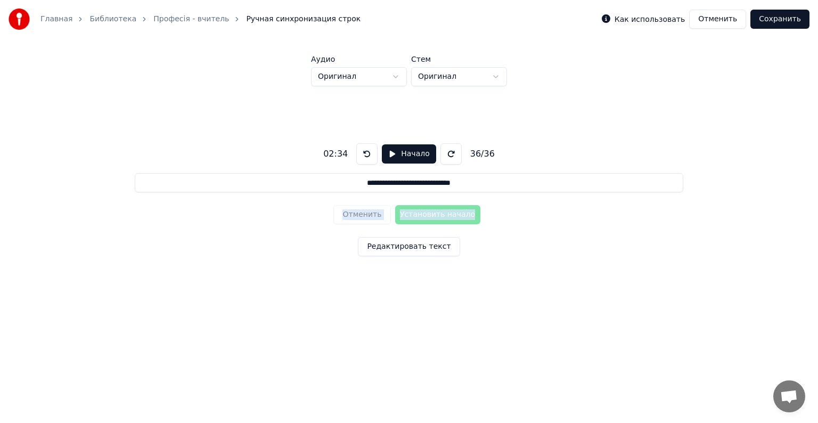
click at [787, 18] on button "Сохранить" at bounding box center [779, 19] width 59 height 19
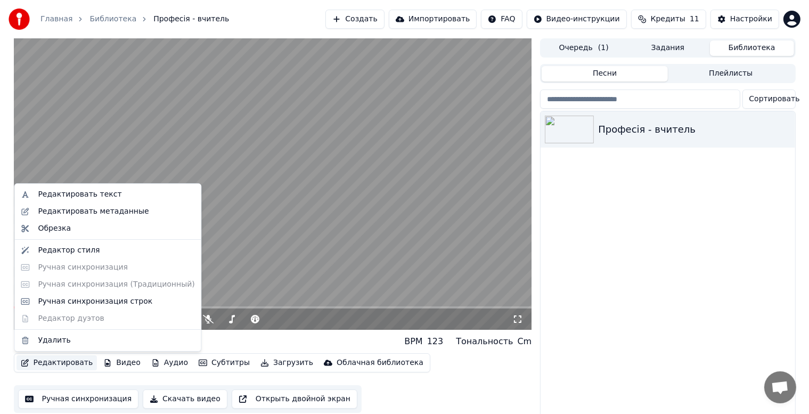
click at [49, 362] on button "Редактировать" at bounding box center [57, 362] width 81 height 15
click at [70, 305] on div "Ручная синхронизация строк" at bounding box center [95, 301] width 114 height 11
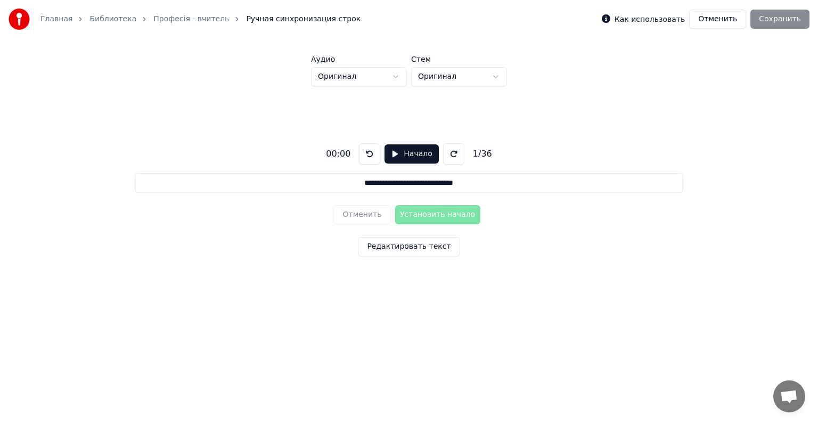
click at [288, 326] on html "**********" at bounding box center [409, 163] width 818 height 326
click at [390, 153] on button "Начало" at bounding box center [412, 153] width 54 height 19
click at [405, 216] on button "Установить начало" at bounding box center [437, 214] width 85 height 19
click at [405, 216] on button "Установить конец" at bounding box center [437, 214] width 85 height 19
click at [405, 216] on button "Установить начало" at bounding box center [437, 214] width 85 height 19
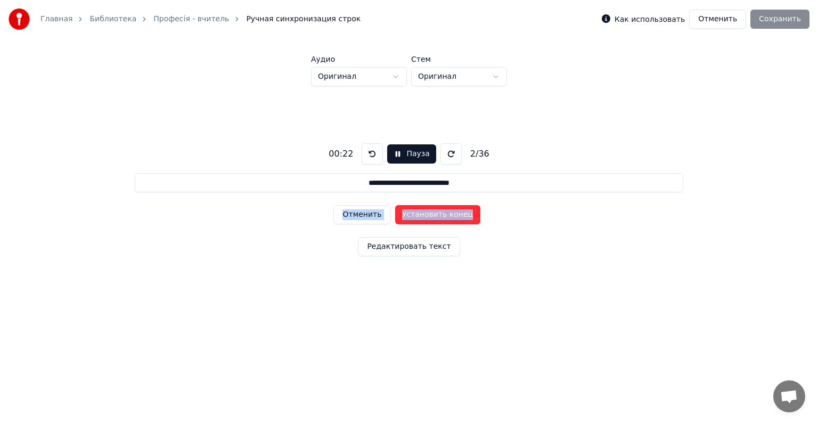
click at [405, 216] on button "Установить конец" at bounding box center [437, 214] width 85 height 19
click at [405, 216] on button "Установить начало" at bounding box center [437, 214] width 85 height 19
click at [405, 216] on button "Установить конец" at bounding box center [437, 214] width 85 height 19
click at [405, 216] on button "Установить начало" at bounding box center [437, 214] width 85 height 19
click at [405, 216] on button "Установить конец" at bounding box center [437, 214] width 85 height 19
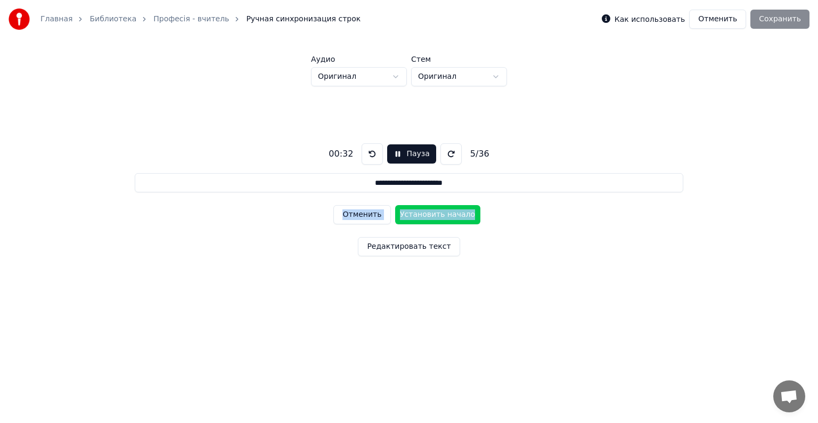
click at [405, 216] on button "Установить начало" at bounding box center [437, 214] width 85 height 19
click at [356, 211] on button "Отменить" at bounding box center [361, 214] width 57 height 19
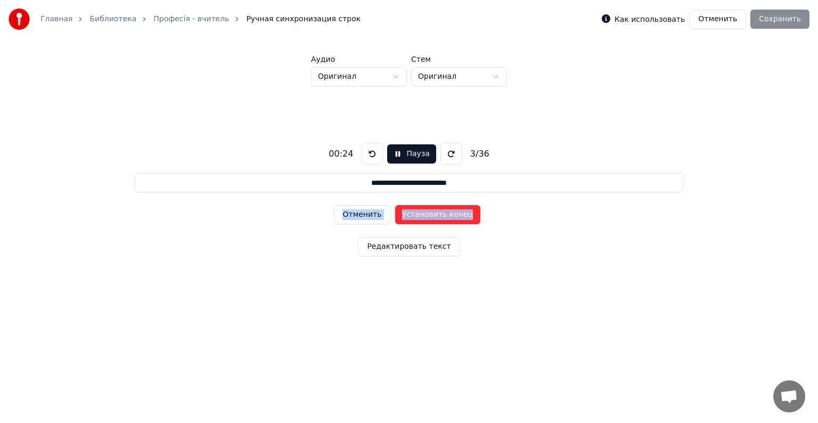
click at [356, 211] on button "Отменить" at bounding box center [361, 214] width 57 height 19
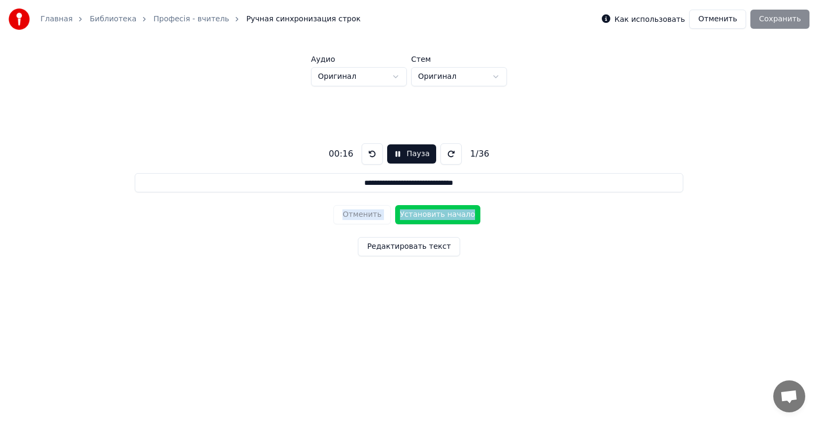
click at [420, 217] on button "Установить начало" at bounding box center [437, 214] width 85 height 19
click at [420, 217] on button "Установить конец" at bounding box center [437, 214] width 85 height 19
click at [420, 217] on button "Установить начало" at bounding box center [437, 214] width 85 height 19
click at [420, 217] on button "Установить конец" at bounding box center [437, 214] width 85 height 19
click at [420, 216] on button "Установить начало" at bounding box center [437, 214] width 85 height 19
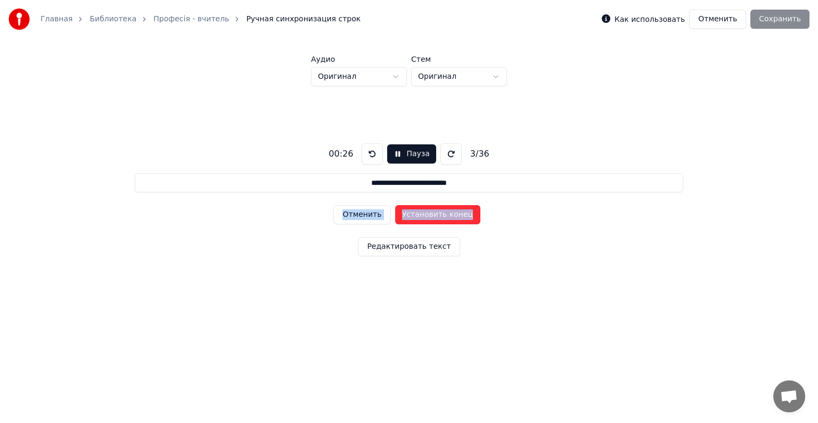
click at [420, 216] on button "Установить конец" at bounding box center [437, 214] width 85 height 19
click at [420, 216] on button "Установить начало" at bounding box center [437, 214] width 85 height 19
click at [419, 216] on button "Установить конец" at bounding box center [437, 214] width 85 height 19
click at [419, 216] on button "Установить начало" at bounding box center [437, 214] width 85 height 19
click at [356, 217] on button "Отменить" at bounding box center [361, 214] width 57 height 19
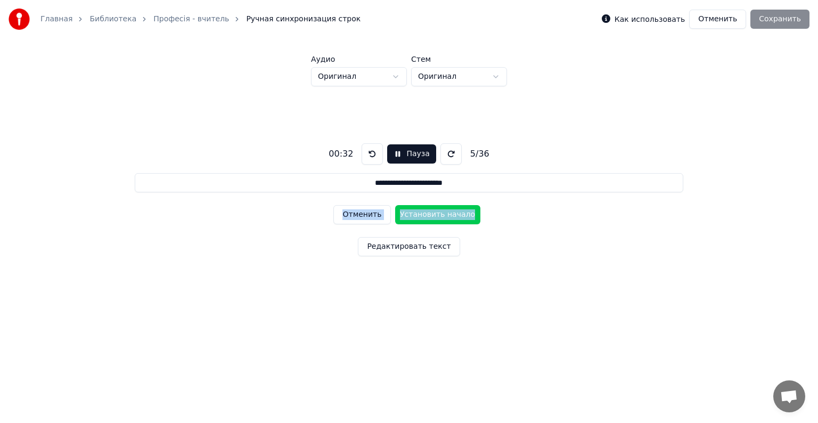
click at [392, 154] on button "Пауза" at bounding box center [411, 153] width 48 height 19
click at [365, 215] on div "Отменить Установить начало" at bounding box center [408, 215] width 151 height 28
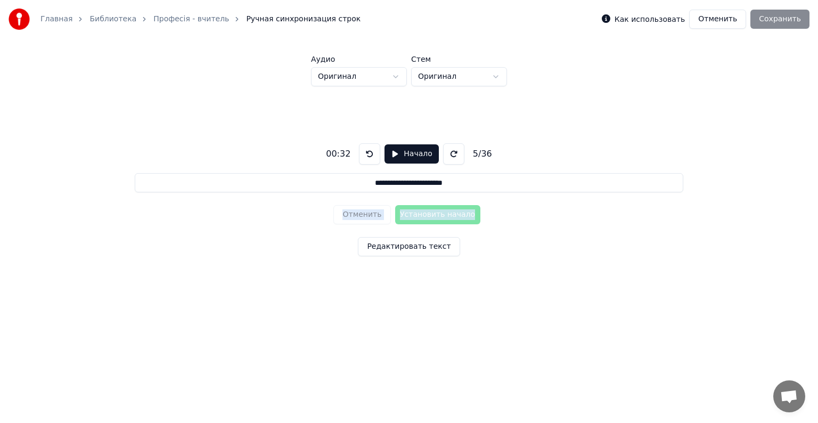
click at [365, 215] on div "Отменить Установить начало" at bounding box center [408, 215] width 151 height 28
click at [363, 154] on button at bounding box center [369, 153] width 21 height 21
click at [355, 218] on div "Отменить Установить начало" at bounding box center [408, 215] width 151 height 28
click at [357, 212] on div "Отменить Установить начало" at bounding box center [408, 215] width 151 height 28
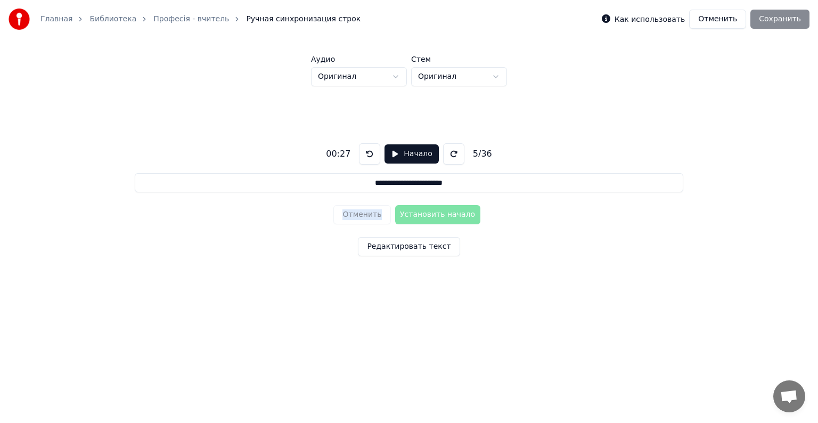
click at [357, 212] on div "Отменить Установить начало" at bounding box center [408, 215] width 151 height 28
click at [367, 152] on button at bounding box center [369, 153] width 21 height 21
click at [366, 154] on button at bounding box center [369, 153] width 21 height 21
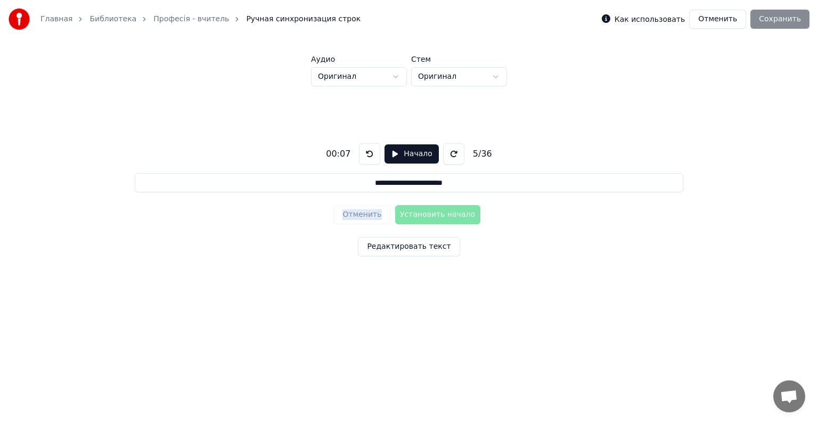
click at [366, 154] on button at bounding box center [369, 153] width 21 height 21
click at [392, 154] on button "Начало" at bounding box center [412, 153] width 54 height 19
click at [427, 213] on button "Установить начало" at bounding box center [437, 214] width 85 height 19
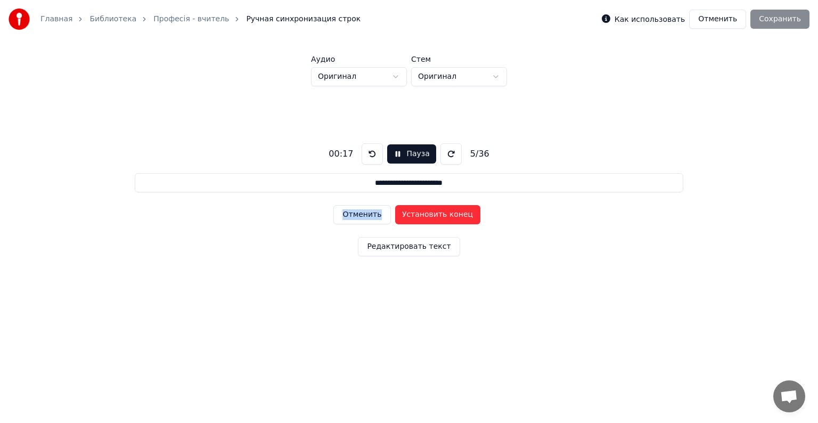
click at [352, 215] on button "Отменить" at bounding box center [361, 214] width 57 height 19
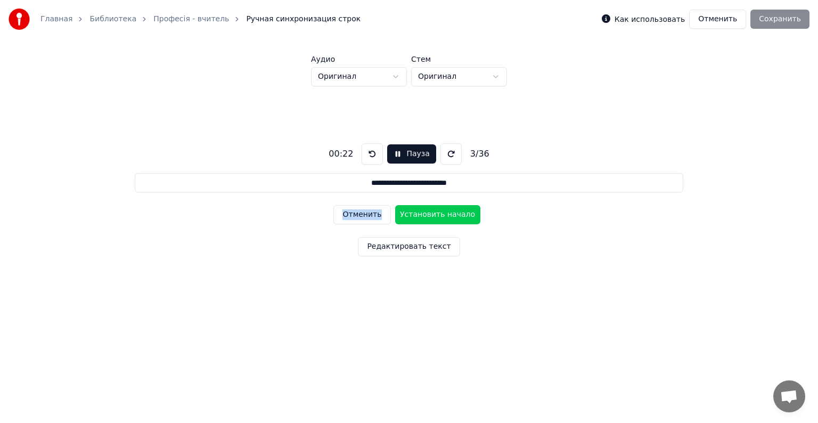
click at [352, 215] on button "Отменить" at bounding box center [361, 214] width 57 height 19
click at [352, 215] on div "Отменить Установить начало" at bounding box center [408, 215] width 151 height 28
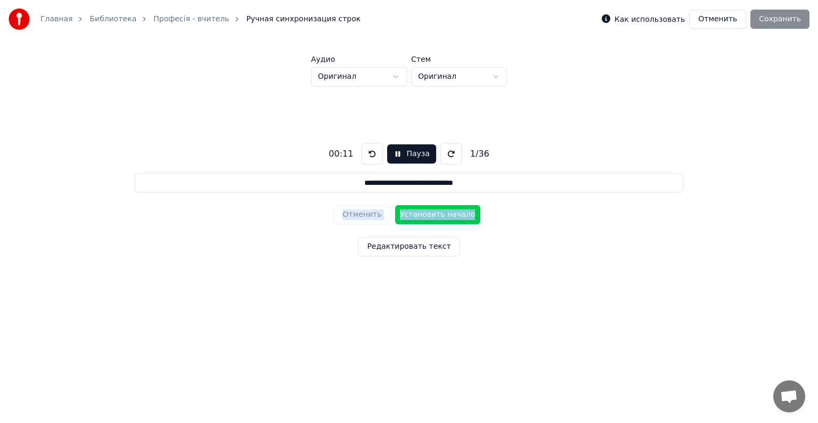
click at [352, 215] on div "Отменить Установить начало" at bounding box center [408, 215] width 151 height 28
click at [427, 213] on button "Установить начало" at bounding box center [437, 214] width 85 height 19
click at [427, 213] on button "Установить конец" at bounding box center [437, 214] width 85 height 19
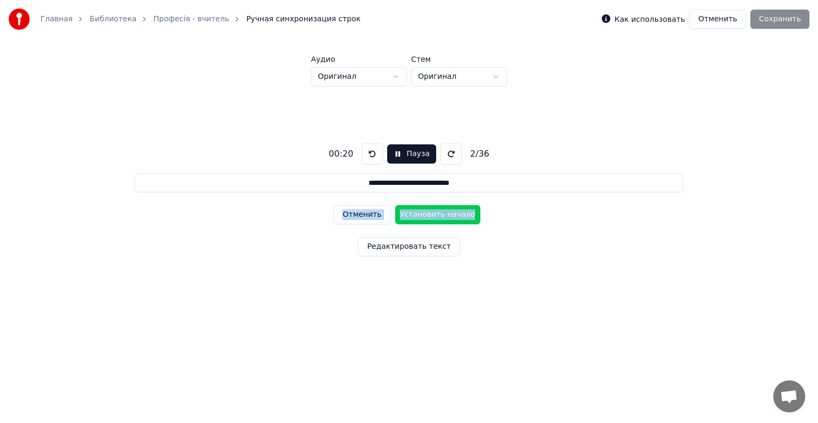
click at [340, 214] on button "Отменить" at bounding box center [361, 214] width 57 height 19
click at [351, 213] on button "Отменить" at bounding box center [361, 214] width 57 height 19
click at [351, 213] on div "Отменить Установить начало" at bounding box center [408, 215] width 151 height 28
click at [421, 215] on button "Установить начало" at bounding box center [437, 214] width 85 height 19
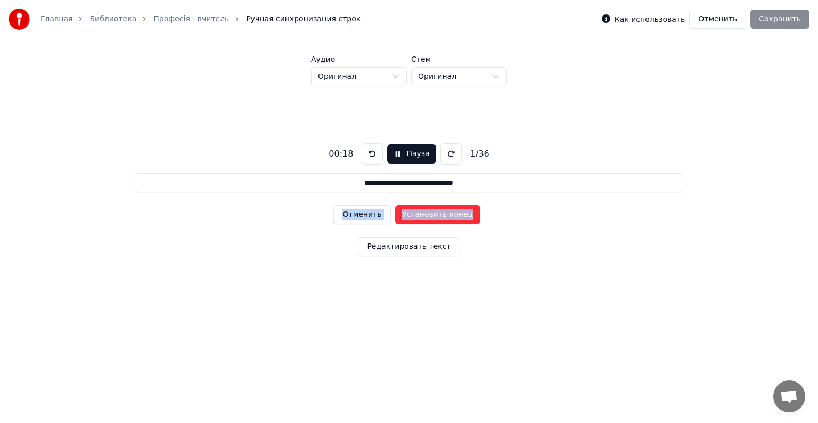
click at [439, 214] on button "Установить конец" at bounding box center [437, 214] width 85 height 19
click at [439, 214] on button "Установить начало" at bounding box center [437, 214] width 85 height 19
click at [439, 214] on button "Установить конец" at bounding box center [437, 214] width 85 height 19
click at [439, 214] on button "Установить начало" at bounding box center [437, 214] width 85 height 19
click at [439, 214] on button "Установить конец" at bounding box center [437, 214] width 85 height 19
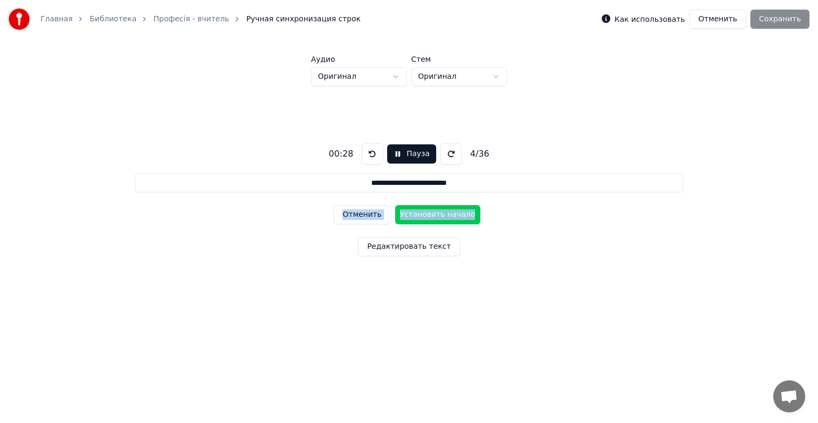
click at [439, 214] on button "Установить начало" at bounding box center [437, 214] width 85 height 19
click at [439, 214] on button "Установить конец" at bounding box center [437, 214] width 85 height 19
click at [439, 214] on button "Установить начало" at bounding box center [437, 214] width 85 height 19
click at [372, 153] on button at bounding box center [372, 153] width 21 height 21
click at [370, 151] on button at bounding box center [372, 153] width 21 height 21
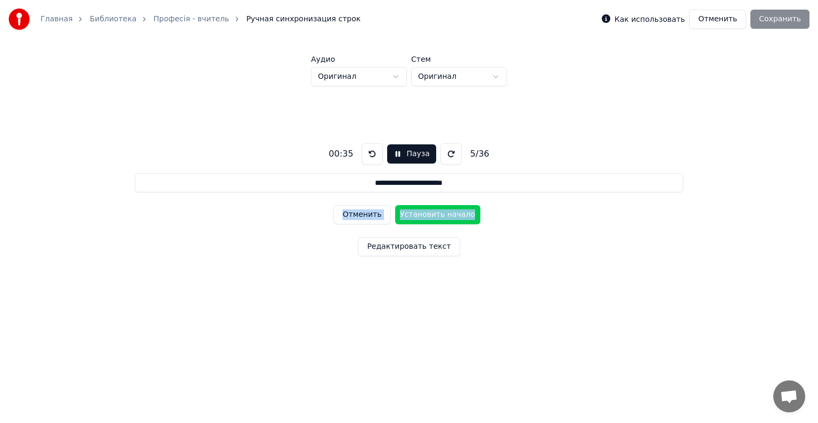
click at [370, 151] on button at bounding box center [372, 153] width 21 height 21
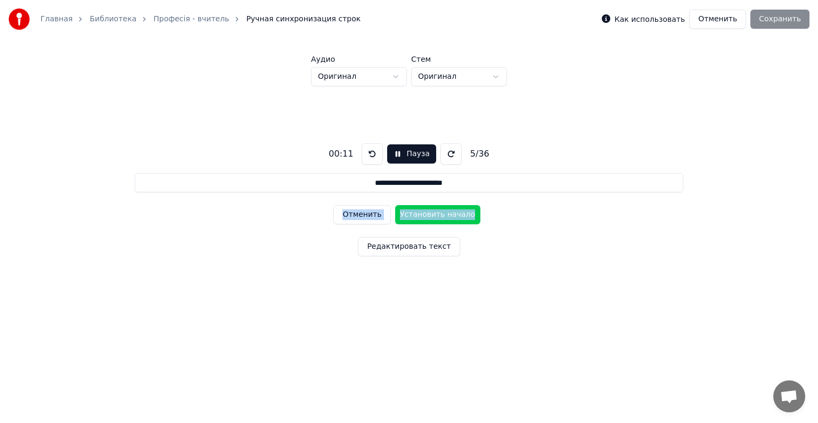
click at [370, 151] on button at bounding box center [372, 153] width 21 height 21
click at [353, 211] on button "Отменить" at bounding box center [361, 214] width 57 height 19
click at [353, 212] on button "Отменить" at bounding box center [361, 214] width 57 height 19
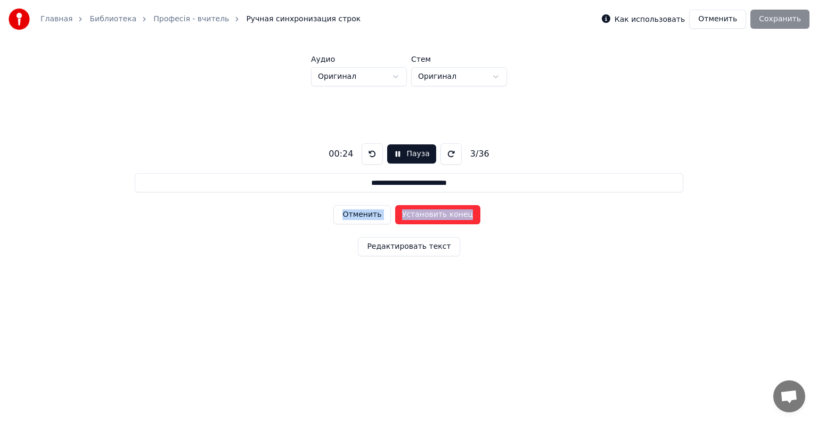
click at [353, 212] on button "Отменить" at bounding box center [361, 214] width 57 height 19
click at [356, 213] on button "Отменить" at bounding box center [361, 214] width 57 height 19
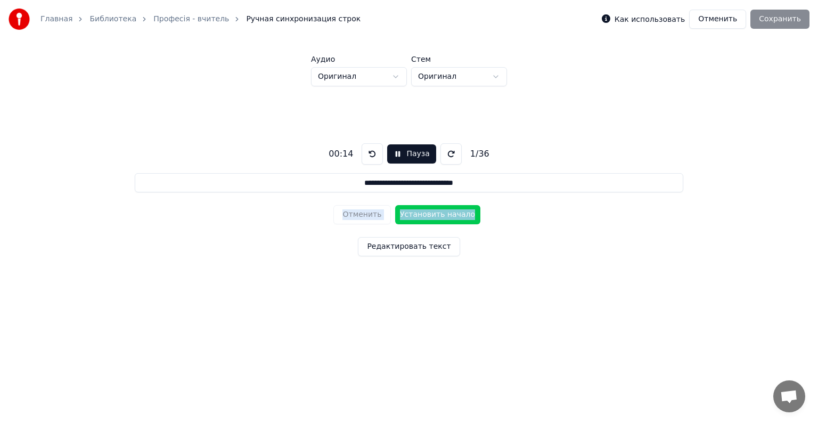
click at [356, 213] on div "Отменить Установить начало" at bounding box center [408, 215] width 151 height 28
click at [441, 214] on button "Установить начало" at bounding box center [437, 214] width 85 height 19
click at [441, 214] on button "Установить конец" at bounding box center [437, 214] width 85 height 19
click at [441, 214] on button "Установить начало" at bounding box center [437, 214] width 85 height 19
click at [340, 209] on button "Отменить" at bounding box center [361, 214] width 57 height 19
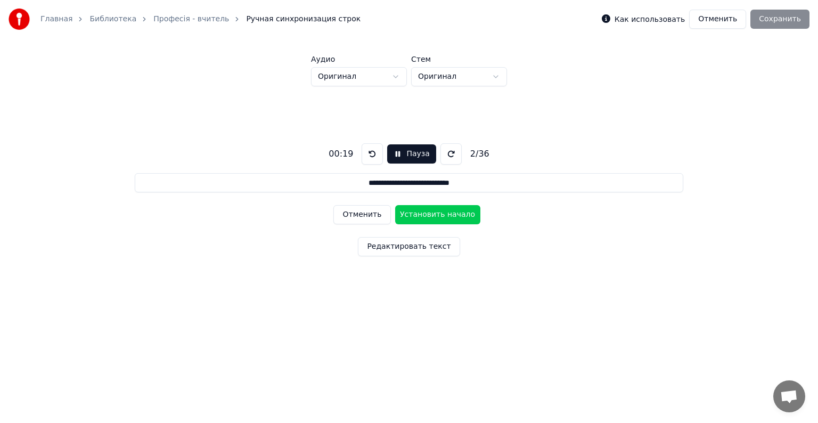
click at [340, 209] on button "Отменить" at bounding box center [361, 214] width 57 height 19
click at [342, 209] on button "Отменить" at bounding box center [361, 214] width 57 height 19
click at [371, 150] on button at bounding box center [372, 153] width 21 height 21
click at [395, 154] on button "Пауза" at bounding box center [411, 153] width 48 height 19
click at [390, 153] on button "Начало" at bounding box center [412, 153] width 54 height 19
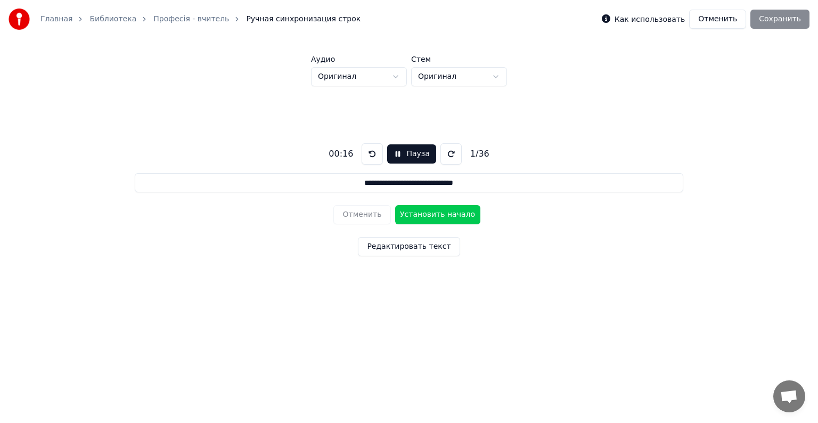
click at [415, 214] on button "Установить начало" at bounding box center [437, 214] width 85 height 19
click at [415, 214] on button "Установить конец" at bounding box center [437, 214] width 85 height 19
click at [415, 214] on button "Установить начало" at bounding box center [437, 214] width 85 height 19
click at [415, 214] on button "Установить конец" at bounding box center [437, 214] width 85 height 19
click at [396, 151] on button "Пауза" at bounding box center [411, 153] width 48 height 19
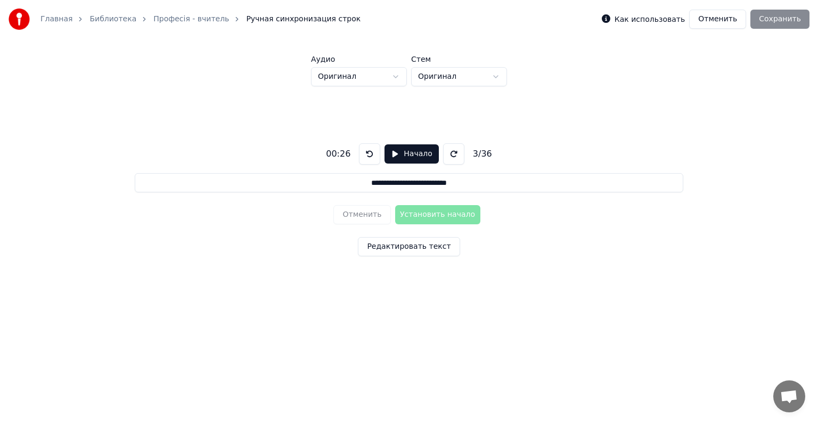
click at [367, 154] on button at bounding box center [369, 153] width 21 height 21
click at [358, 212] on div "Отменить Установить начало" at bounding box center [408, 215] width 151 height 28
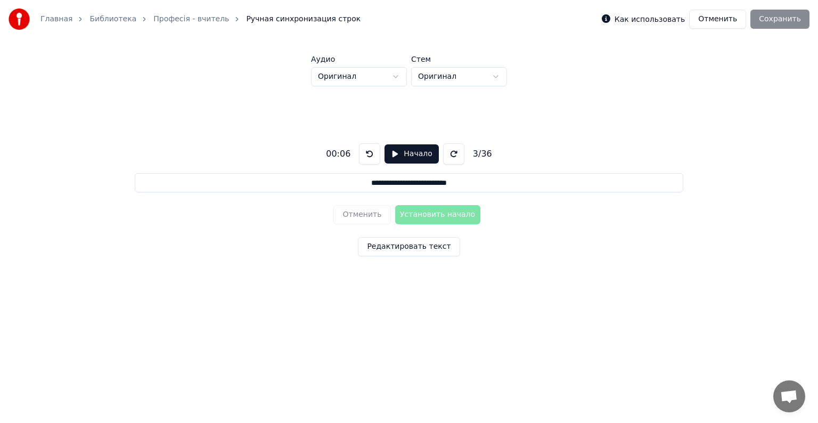
click at [364, 150] on button at bounding box center [369, 153] width 21 height 21
click at [451, 154] on button at bounding box center [453, 153] width 21 height 21
click at [362, 215] on div "Отменить Установить начало" at bounding box center [408, 215] width 151 height 28
click at [366, 153] on button at bounding box center [369, 153] width 21 height 21
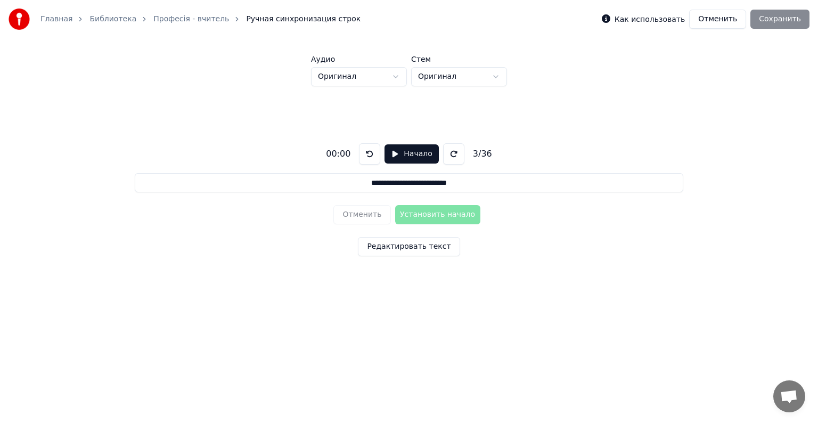
click at [366, 153] on button at bounding box center [369, 153] width 21 height 21
click at [470, 152] on div "3 / 36" at bounding box center [483, 154] width 28 height 13
click at [342, 179] on input "**********" at bounding box center [409, 182] width 549 height 19
click at [368, 151] on button at bounding box center [369, 153] width 21 height 21
click at [367, 151] on button at bounding box center [369, 153] width 21 height 21
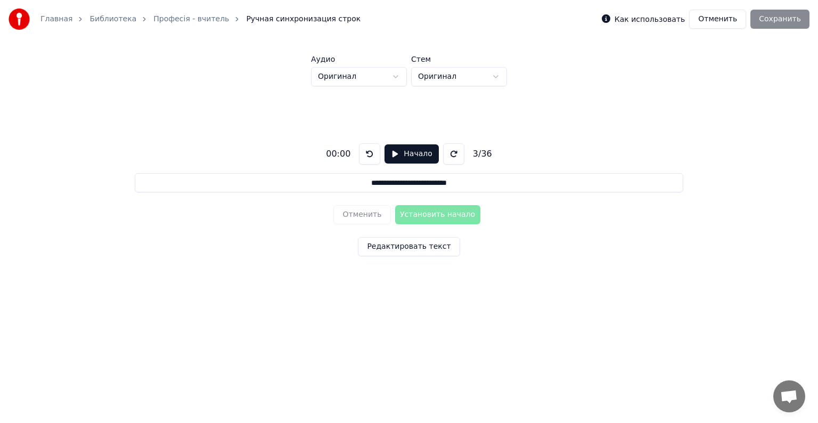
click at [353, 217] on div "Отменить Установить начало" at bounding box center [408, 215] width 151 height 28
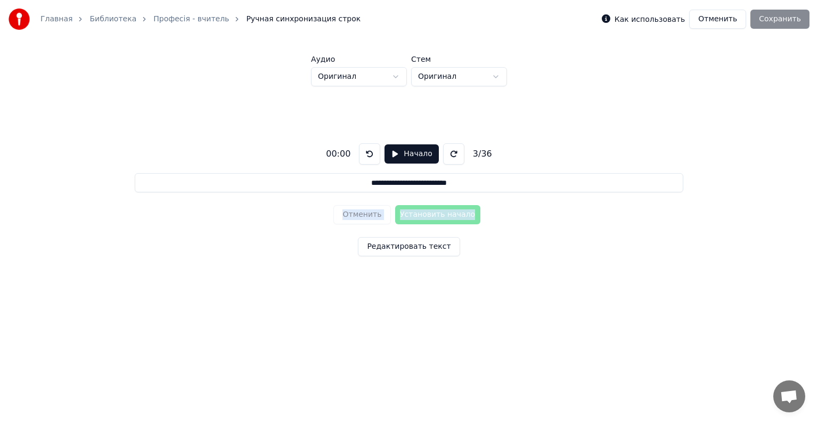
click at [353, 217] on div "Отменить Установить начало" at bounding box center [408, 215] width 151 height 28
click at [392, 158] on button "Начало" at bounding box center [412, 153] width 54 height 19
click at [353, 219] on button "Отменить" at bounding box center [361, 214] width 57 height 19
click at [351, 213] on button "Отменить" at bounding box center [361, 214] width 57 height 19
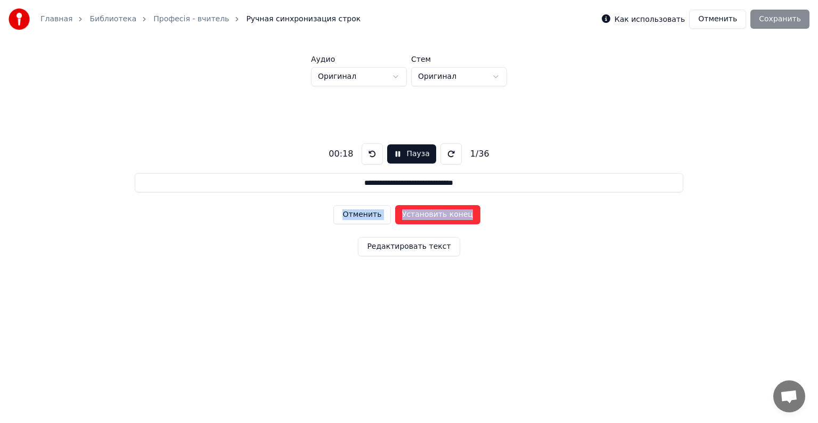
click at [361, 216] on button "Отменить" at bounding box center [361, 214] width 57 height 19
click at [413, 216] on button "Установить начало" at bounding box center [437, 214] width 85 height 19
click at [349, 211] on button "Отменить" at bounding box center [361, 214] width 57 height 19
click at [369, 158] on button at bounding box center [372, 153] width 21 height 21
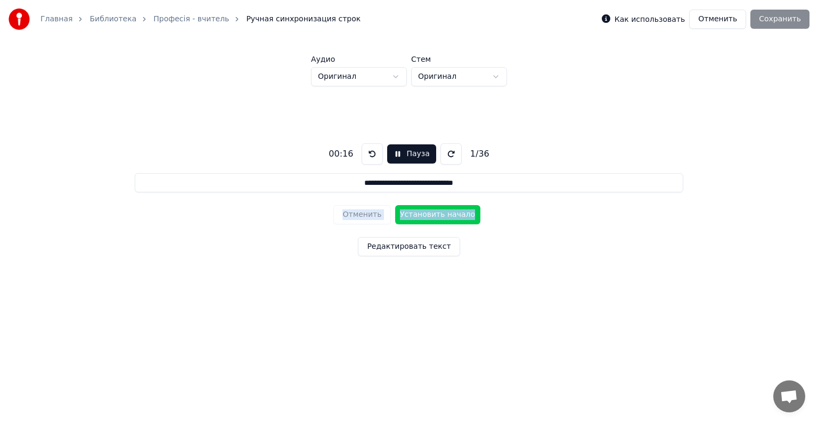
click at [419, 213] on button "Установить начало" at bounding box center [437, 214] width 85 height 19
click at [424, 213] on button "Установить конец" at bounding box center [437, 214] width 85 height 19
click at [425, 214] on button "Установить начало" at bounding box center [437, 214] width 85 height 19
click at [425, 214] on button "Установить конец" at bounding box center [437, 214] width 85 height 19
click at [425, 214] on button "Установить начало" at bounding box center [437, 214] width 85 height 19
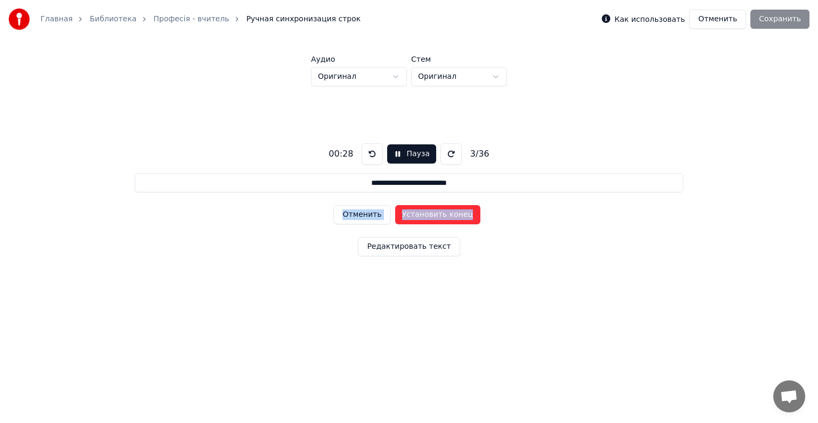
click at [425, 214] on button "Установить конец" at bounding box center [437, 214] width 85 height 19
click at [425, 214] on button "Установить начало" at bounding box center [437, 214] width 85 height 19
click at [425, 214] on button "Установить конец" at bounding box center [437, 214] width 85 height 19
click at [425, 214] on button "Установить начало" at bounding box center [437, 214] width 85 height 19
click at [424, 215] on button "Установить конец" at bounding box center [437, 214] width 85 height 19
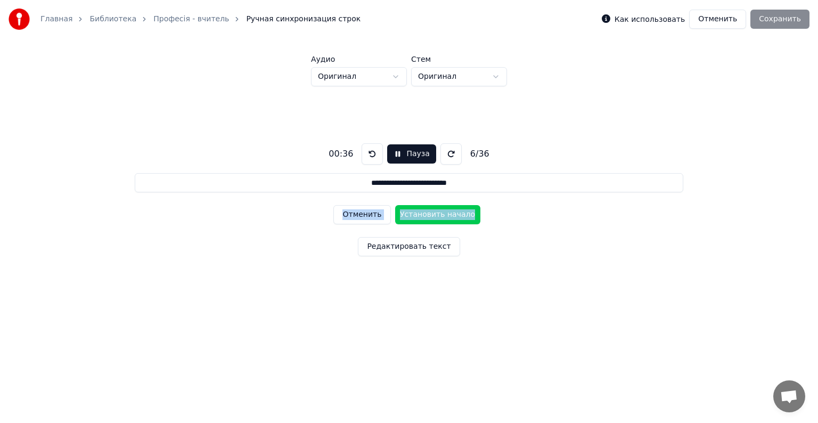
click at [425, 215] on button "Установить начало" at bounding box center [437, 214] width 85 height 19
click at [369, 158] on button at bounding box center [372, 153] width 21 height 21
click at [353, 215] on button "Отменить" at bounding box center [361, 214] width 57 height 19
click at [369, 160] on button at bounding box center [372, 153] width 21 height 21
click at [368, 210] on button "Отменить" at bounding box center [361, 214] width 57 height 19
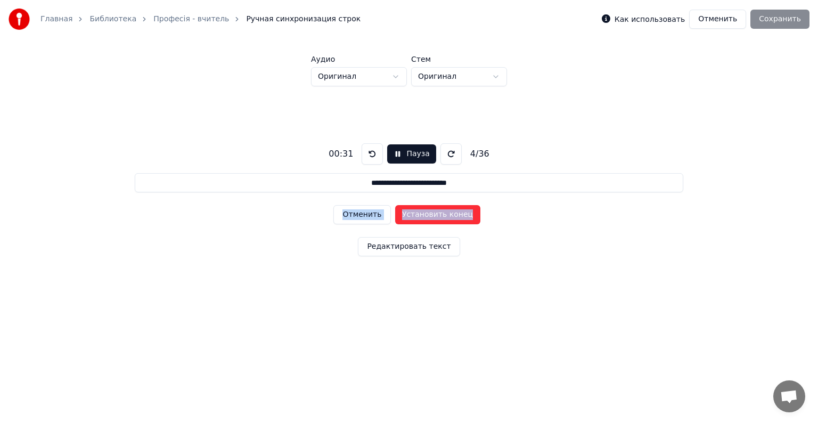
click at [394, 154] on button "Пауза" at bounding box center [411, 153] width 48 height 19
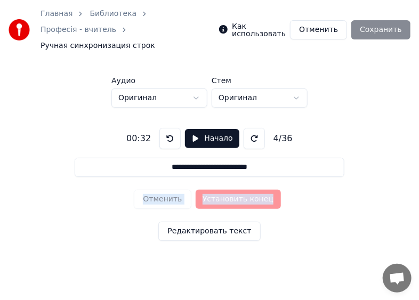
click at [166, 128] on button at bounding box center [169, 138] width 21 height 21
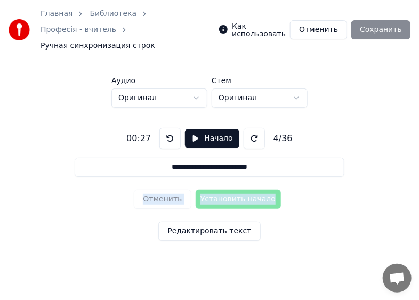
click at [166, 128] on button at bounding box center [169, 138] width 21 height 21
click at [160, 185] on div "Отменить Установить начало" at bounding box center [209, 199] width 151 height 28
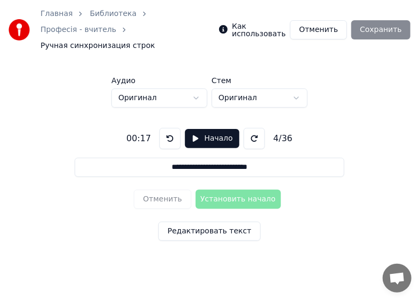
click at [191, 129] on button "Начало" at bounding box center [212, 138] width 54 height 19
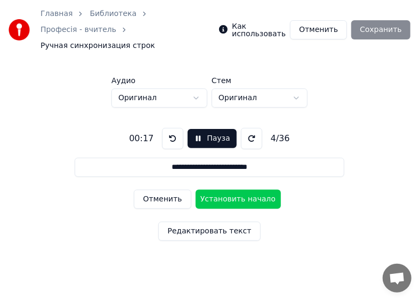
click at [170, 128] on button at bounding box center [172, 138] width 21 height 21
click at [164, 190] on button "Отменить" at bounding box center [162, 199] width 57 height 19
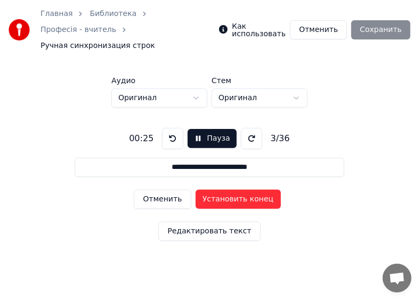
click at [164, 190] on button "Отменить" at bounding box center [162, 199] width 57 height 19
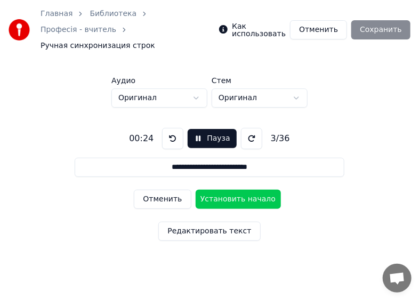
click at [164, 190] on button "Отменить" at bounding box center [162, 199] width 57 height 19
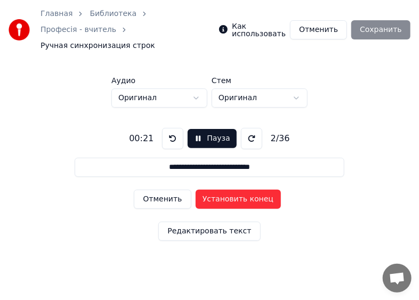
click at [164, 190] on button "Отменить" at bounding box center [162, 199] width 57 height 19
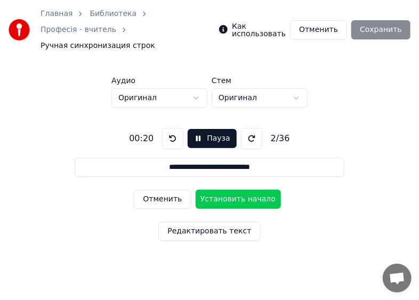
click at [164, 190] on button "Отменить" at bounding box center [162, 199] width 57 height 19
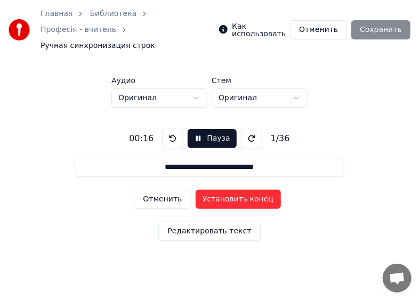
click at [164, 190] on button "Отменить" at bounding box center [162, 199] width 57 height 19
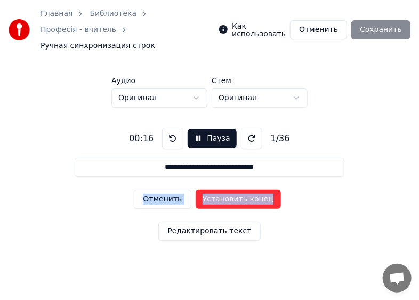
click at [164, 185] on div "Отменить Установить конец" at bounding box center [209, 199] width 151 height 28
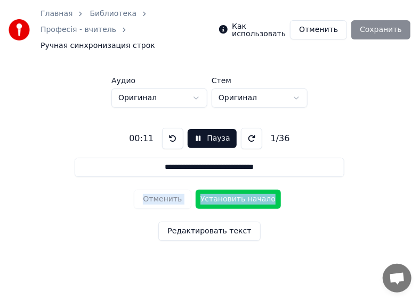
click at [164, 185] on div "Отменить Установить начало" at bounding box center [209, 199] width 151 height 28
click at [170, 128] on button at bounding box center [172, 138] width 21 height 21
click at [168, 128] on button at bounding box center [172, 138] width 21 height 21
click at [203, 129] on button "Пауза" at bounding box center [211, 138] width 48 height 19
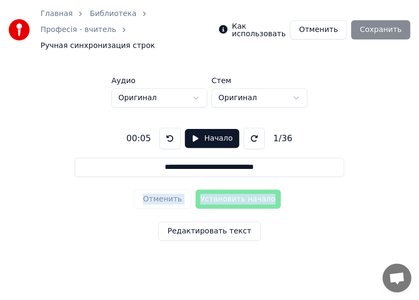
click at [191, 129] on button "Начало" at bounding box center [212, 138] width 54 height 19
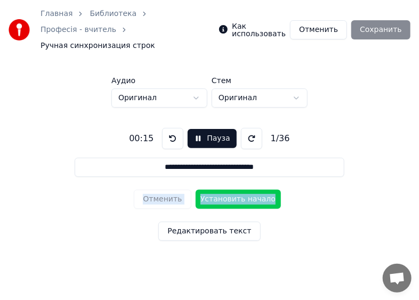
click at [220, 190] on button "Установить начало" at bounding box center [237, 199] width 85 height 19
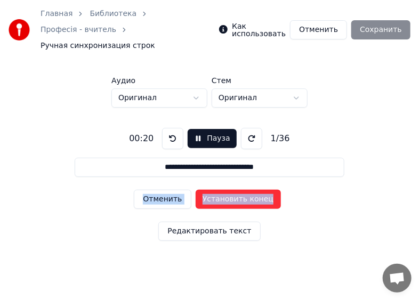
click at [201, 129] on button "Пауза" at bounding box center [211, 138] width 48 height 19
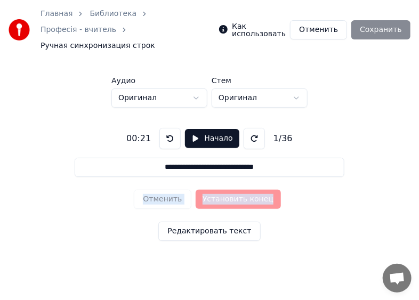
click at [165, 128] on button at bounding box center [169, 138] width 21 height 21
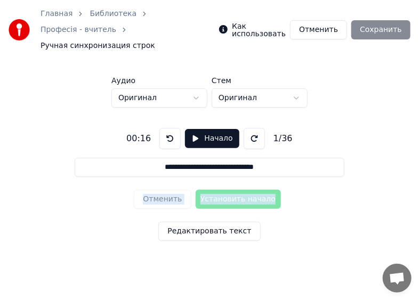
click at [170, 128] on button at bounding box center [169, 138] width 21 height 21
click at [196, 129] on button "Начало" at bounding box center [212, 138] width 54 height 19
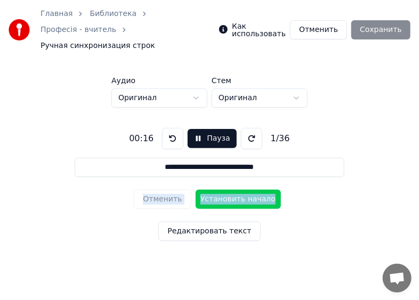
click at [222, 190] on button "Установить начало" at bounding box center [237, 199] width 85 height 19
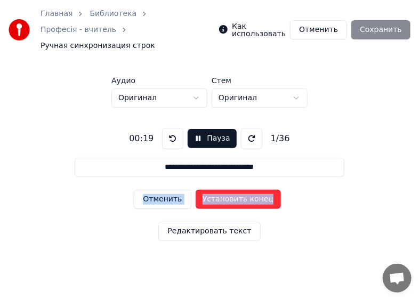
click at [222, 190] on button "Установить конец" at bounding box center [237, 199] width 85 height 19
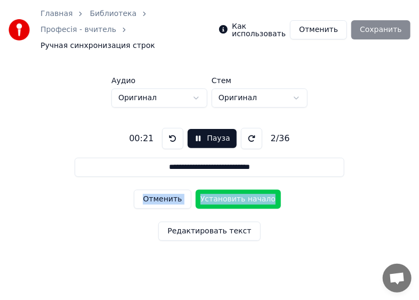
click at [222, 190] on button "Установить начало" at bounding box center [237, 199] width 85 height 19
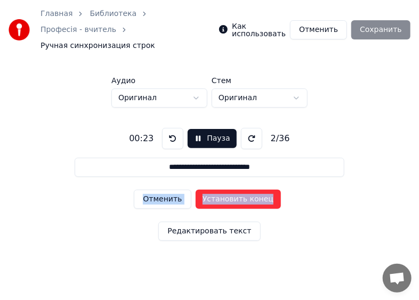
click at [222, 190] on button "Установить конец" at bounding box center [237, 199] width 85 height 19
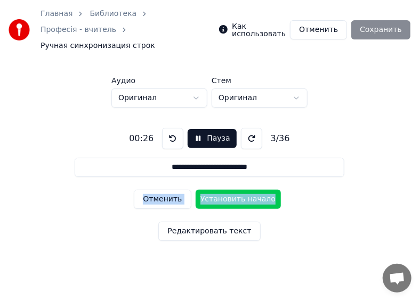
click at [164, 128] on button at bounding box center [172, 138] width 21 height 21
click at [198, 129] on button "Пауза" at bounding box center [211, 138] width 48 height 19
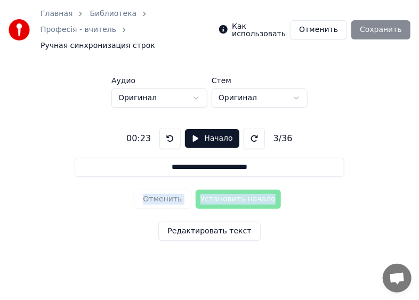
click at [169, 128] on button at bounding box center [169, 138] width 21 height 21
click at [156, 185] on div "Отменить Установить начало" at bounding box center [209, 199] width 151 height 28
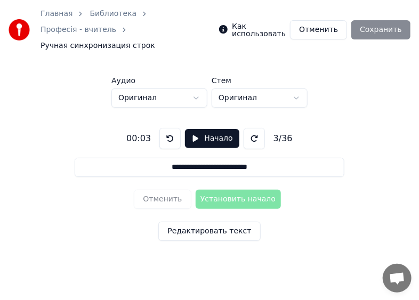
click at [158, 185] on div "Отменить Установить начало" at bounding box center [209, 199] width 151 height 28
click at [192, 129] on button "Начало" at bounding box center [212, 138] width 54 height 19
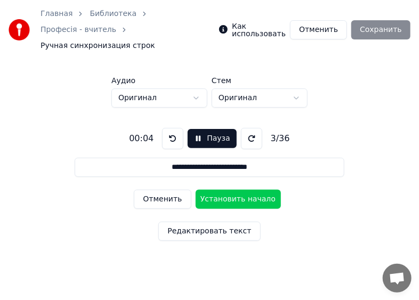
click at [157, 190] on button "Отменить" at bounding box center [162, 199] width 57 height 19
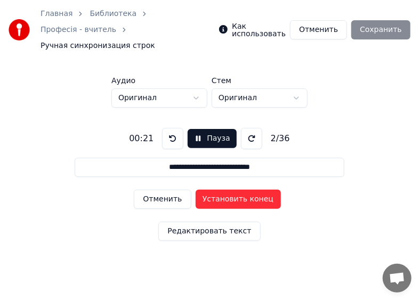
click at [157, 190] on button "Отменить" at bounding box center [162, 199] width 57 height 19
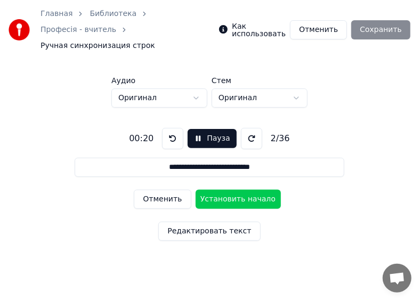
click at [157, 190] on button "Отменить" at bounding box center [162, 199] width 57 height 19
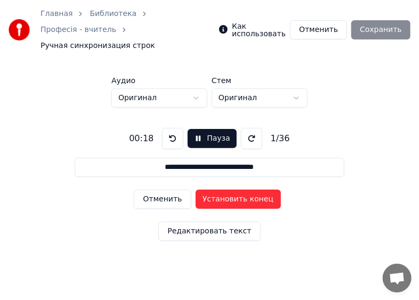
click at [150, 190] on button "Отменить" at bounding box center [162, 199] width 57 height 19
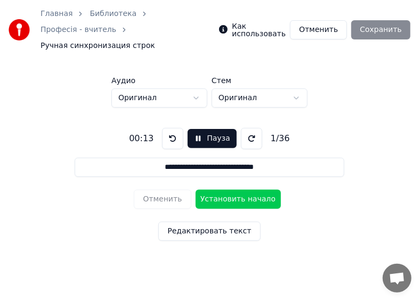
click at [150, 185] on div "Отменить Установить начало" at bounding box center [209, 199] width 151 height 28
click at [225, 190] on button "Установить начало" at bounding box center [237, 199] width 85 height 19
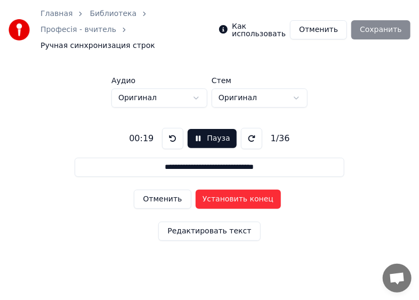
click at [226, 190] on button "Установить конец" at bounding box center [237, 199] width 85 height 19
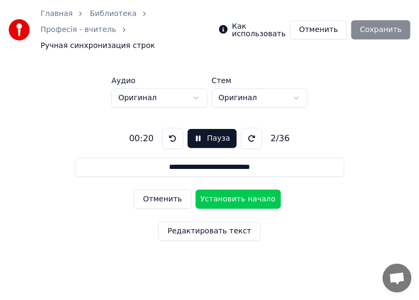
click at [226, 190] on button "Установить начало" at bounding box center [237, 199] width 85 height 19
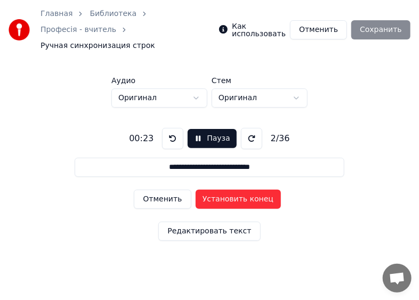
click at [169, 128] on button at bounding box center [172, 138] width 21 height 21
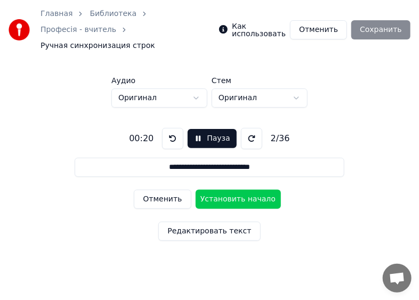
click at [198, 129] on button "Пауза" at bounding box center [211, 138] width 48 height 19
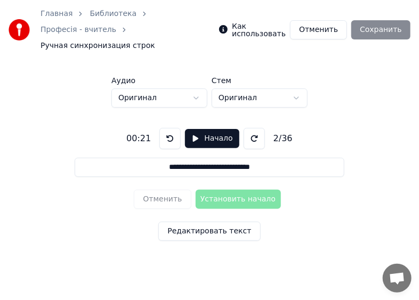
click at [163, 128] on button at bounding box center [169, 138] width 21 height 21
click at [164, 128] on button at bounding box center [169, 138] width 21 height 21
click at [234, 186] on div "Отменить Установить начало" at bounding box center [209, 199] width 151 height 28
click at [191, 129] on button "Начало" at bounding box center [212, 138] width 54 height 19
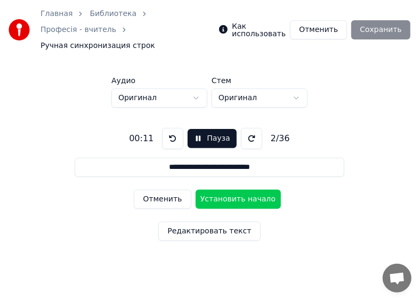
click at [151, 190] on button "Отменить" at bounding box center [162, 199] width 57 height 19
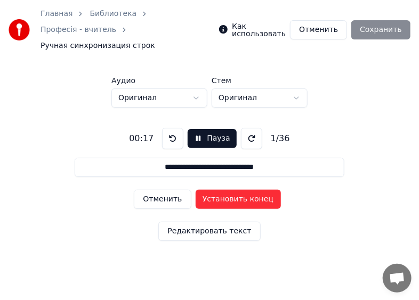
click at [168, 128] on button at bounding box center [172, 138] width 21 height 21
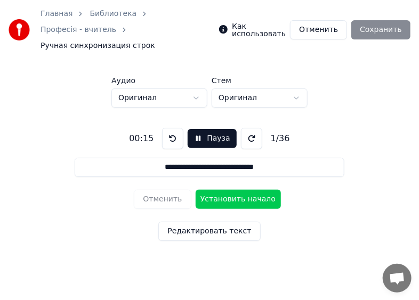
click at [222, 190] on button "Установить начало" at bounding box center [237, 199] width 85 height 19
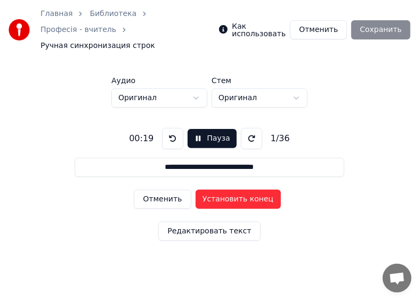
click at [222, 190] on button "Установить конец" at bounding box center [237, 199] width 85 height 19
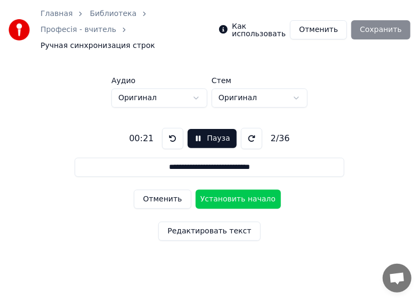
click at [222, 190] on button "Установить начало" at bounding box center [237, 199] width 85 height 19
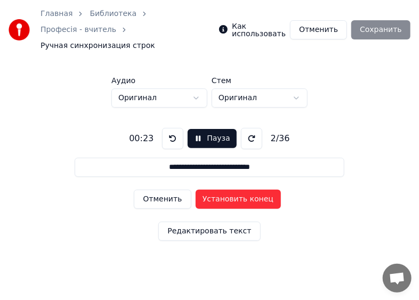
click at [222, 190] on button "Установить конец" at bounding box center [237, 199] width 85 height 19
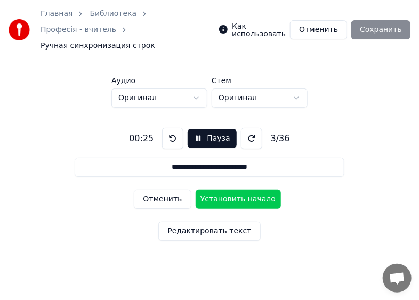
click at [222, 190] on button "Установить начало" at bounding box center [237, 199] width 85 height 19
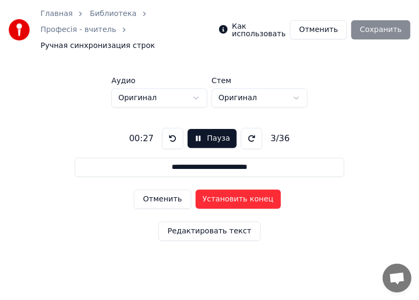
click at [172, 128] on button at bounding box center [172, 138] width 21 height 21
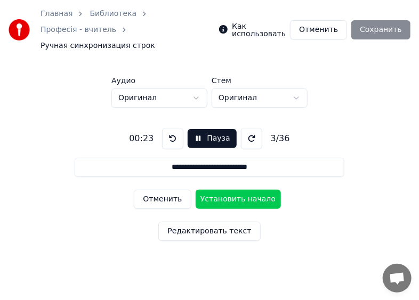
click at [172, 128] on button at bounding box center [172, 138] width 21 height 21
click at [157, 190] on button "Отменить" at bounding box center [162, 199] width 57 height 19
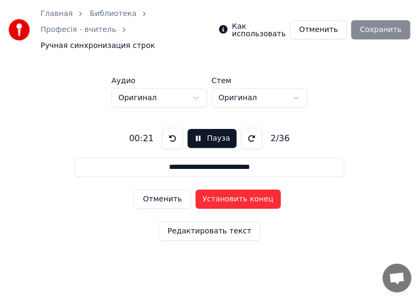
click at [157, 190] on button "Отменить" at bounding box center [162, 199] width 57 height 19
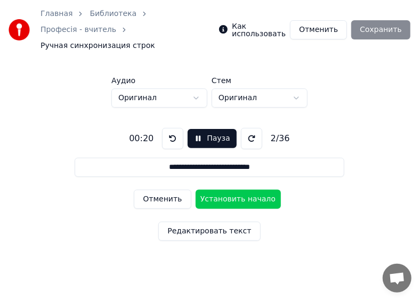
click at [157, 190] on button "Отменить" at bounding box center [162, 199] width 57 height 19
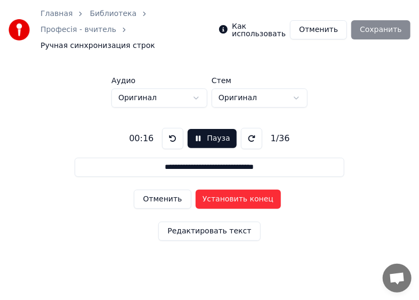
click at [157, 190] on button "Отменить" at bounding box center [162, 199] width 57 height 19
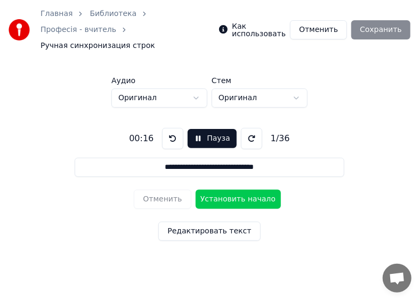
click at [218, 190] on button "Установить начало" at bounding box center [237, 199] width 85 height 19
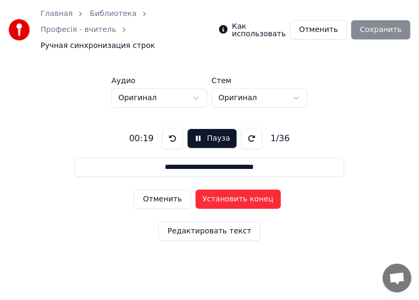
click at [218, 190] on button "Установить конец" at bounding box center [237, 199] width 85 height 19
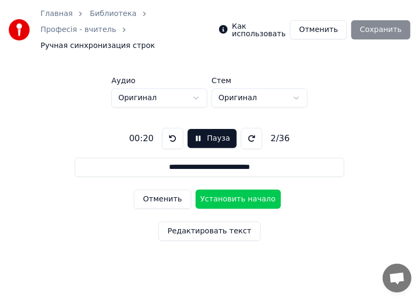
click at [218, 190] on button "Установить начало" at bounding box center [237, 199] width 85 height 19
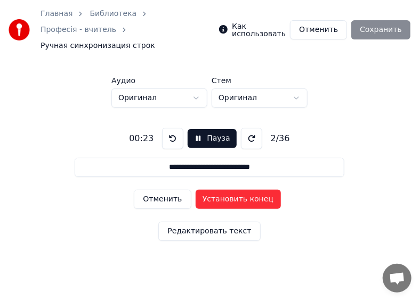
click at [218, 190] on button "Установить конец" at bounding box center [237, 199] width 85 height 19
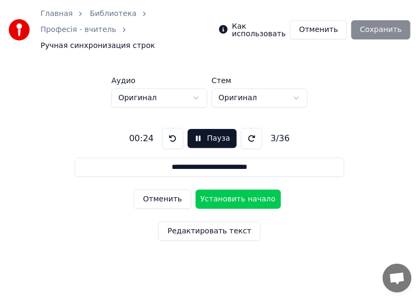
click at [218, 190] on button "Установить начало" at bounding box center [237, 199] width 85 height 19
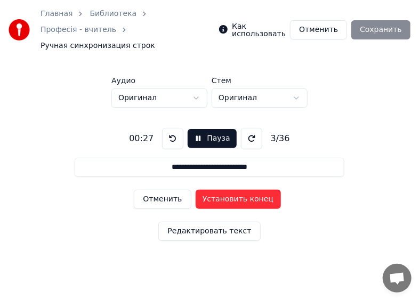
click at [218, 190] on button "Установить конец" at bounding box center [237, 199] width 85 height 19
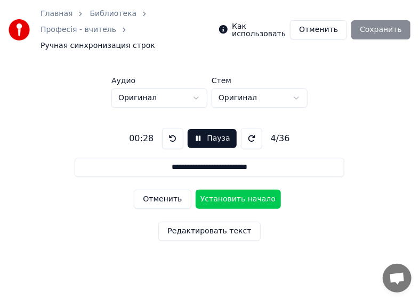
click at [218, 190] on button "Установить начало" at bounding box center [237, 199] width 85 height 19
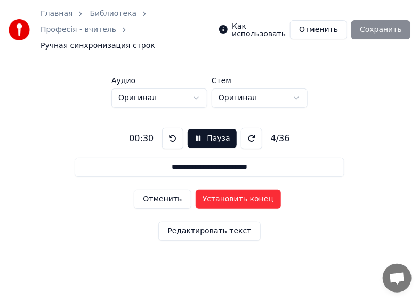
click at [218, 190] on button "Установить конец" at bounding box center [237, 199] width 85 height 19
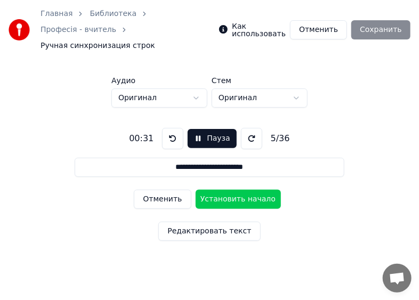
click at [218, 190] on button "Установить начало" at bounding box center [237, 199] width 85 height 19
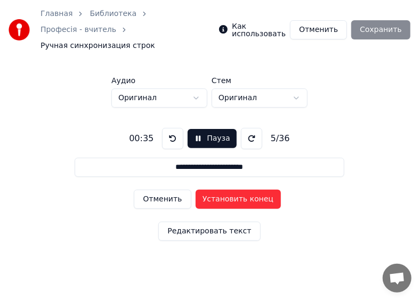
click at [228, 190] on button "Установить конец" at bounding box center [237, 199] width 85 height 19
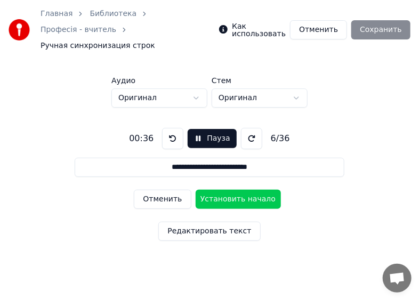
click at [168, 128] on button at bounding box center [172, 138] width 21 height 21
click at [174, 128] on button at bounding box center [172, 138] width 21 height 21
click at [150, 190] on button "Отменить" at bounding box center [162, 199] width 57 height 19
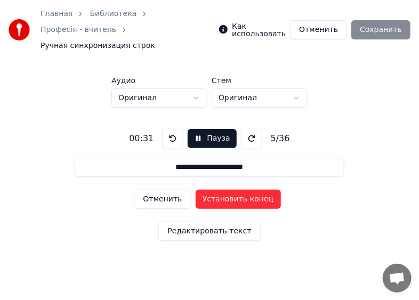
click at [150, 190] on button "Отменить" at bounding box center [162, 199] width 57 height 19
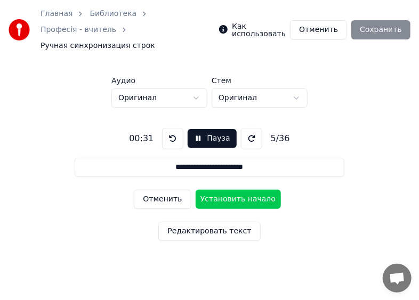
click at [150, 190] on button "Отменить" at bounding box center [162, 199] width 57 height 19
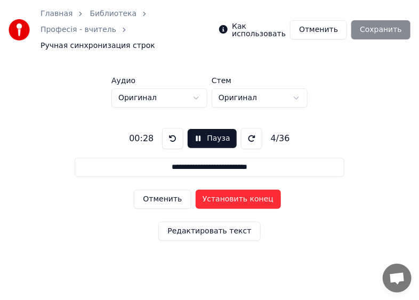
click at [150, 190] on button "Отменить" at bounding box center [162, 199] width 57 height 19
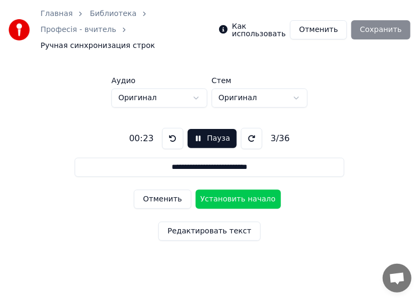
click at [150, 190] on button "Отменить" at bounding box center [162, 199] width 57 height 19
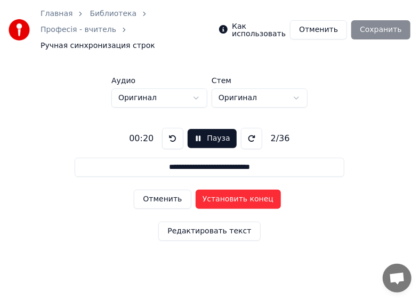
click at [150, 190] on button "Отменить" at bounding box center [162, 199] width 57 height 19
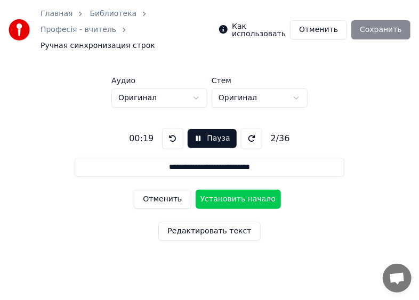
click at [150, 190] on button "Отменить" at bounding box center [162, 199] width 57 height 19
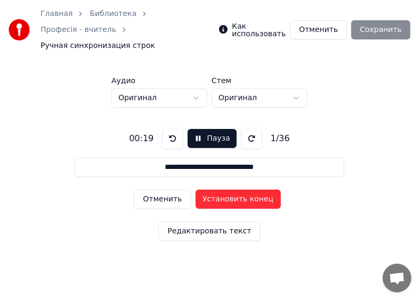
click at [150, 190] on button "Отменить" at bounding box center [162, 199] width 57 height 19
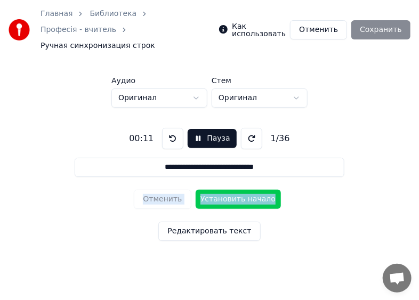
click at [150, 185] on div "Отменить Установить начало" at bounding box center [209, 199] width 151 height 28
click at [229, 190] on button "Установить начало" at bounding box center [237, 199] width 85 height 19
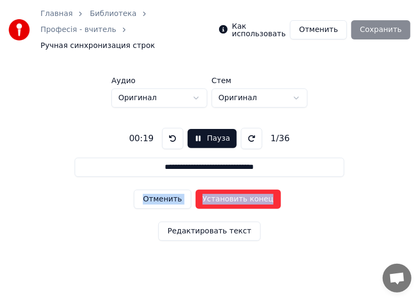
click at [229, 190] on button "Установить конец" at bounding box center [237, 199] width 85 height 19
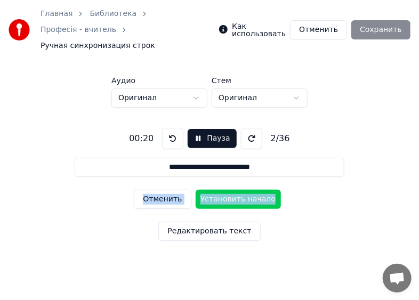
click at [229, 190] on button "Установить начало" at bounding box center [237, 199] width 85 height 19
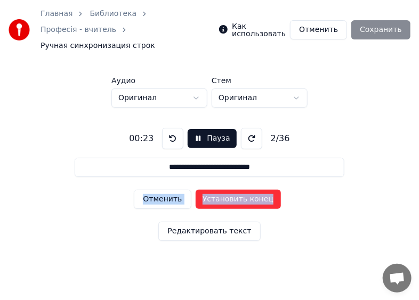
click at [229, 190] on button "Установить конец" at bounding box center [237, 199] width 85 height 19
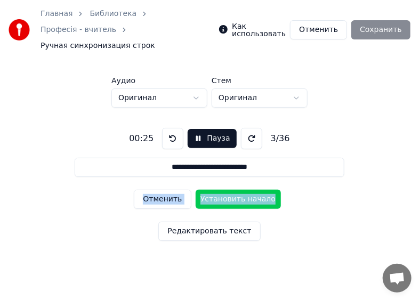
click at [229, 190] on button "Установить начало" at bounding box center [237, 199] width 85 height 19
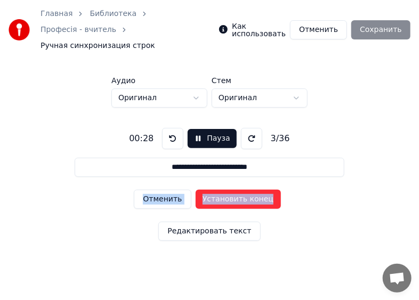
click at [229, 190] on button "Установить конец" at bounding box center [237, 199] width 85 height 19
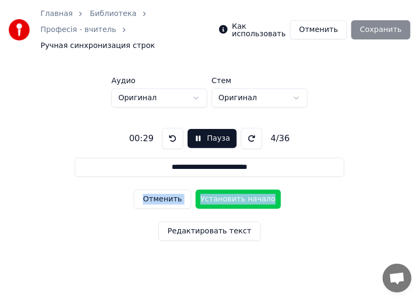
click at [229, 190] on button "Установить начало" at bounding box center [237, 199] width 85 height 19
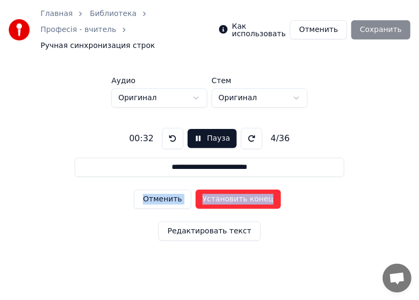
click at [166, 128] on button at bounding box center [172, 138] width 21 height 21
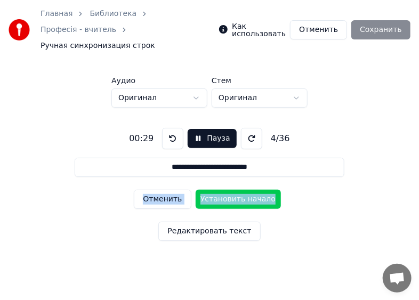
click at [166, 128] on button at bounding box center [172, 138] width 21 height 21
click at [160, 190] on button "Отменить" at bounding box center [162, 199] width 57 height 19
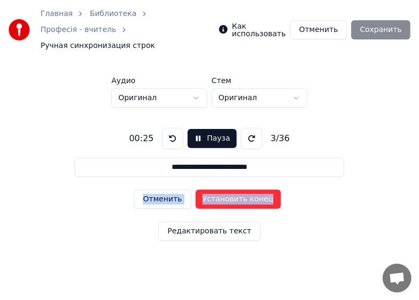
click at [160, 190] on button "Отменить" at bounding box center [162, 199] width 57 height 19
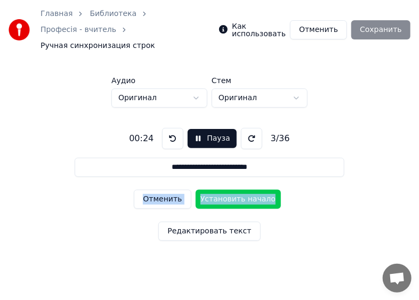
click at [160, 190] on button "Отменить" at bounding box center [162, 199] width 57 height 19
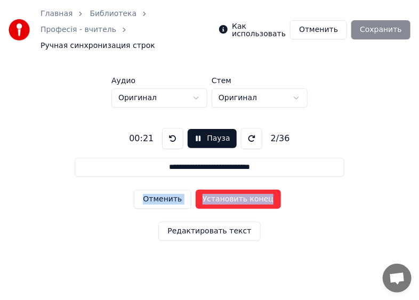
click at [160, 190] on button "Отменить" at bounding box center [162, 199] width 57 height 19
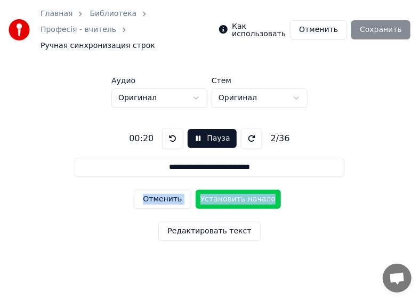
click at [160, 190] on button "Отменить" at bounding box center [162, 199] width 57 height 19
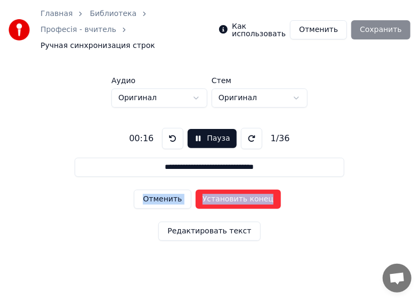
click at [160, 190] on button "Отменить" at bounding box center [162, 199] width 57 height 19
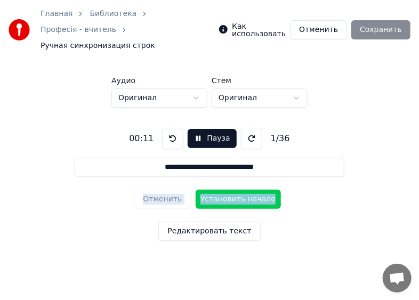
click at [160, 185] on div "Отменить Установить начало" at bounding box center [209, 199] width 151 height 28
click at [227, 190] on button "Установить начало" at bounding box center [237, 199] width 85 height 19
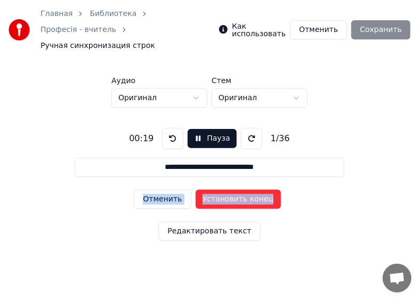
click at [231, 190] on button "Установить конец" at bounding box center [237, 199] width 85 height 19
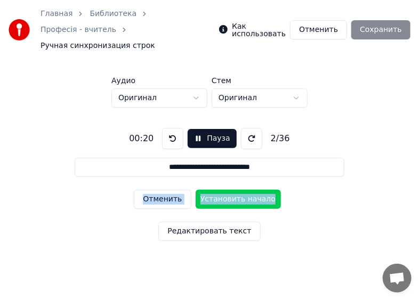
click at [231, 190] on button "Установить начало" at bounding box center [237, 199] width 85 height 19
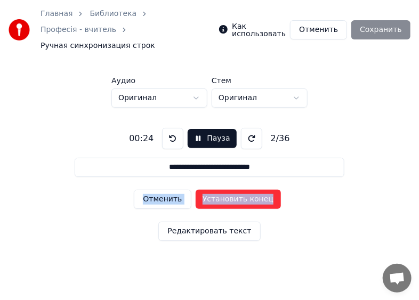
click at [231, 190] on button "Установить конец" at bounding box center [237, 199] width 85 height 19
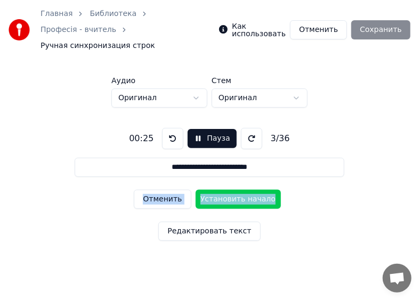
click at [231, 190] on button "Установить начало" at bounding box center [237, 199] width 85 height 19
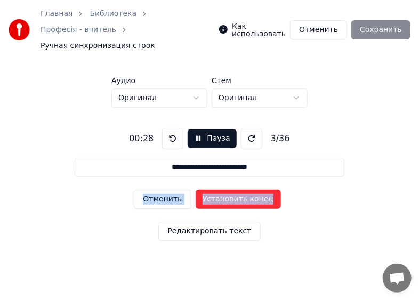
click at [231, 190] on button "Установить конец" at bounding box center [237, 199] width 85 height 19
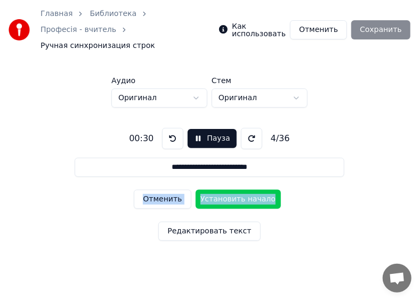
click at [231, 190] on button "Установить начало" at bounding box center [237, 199] width 85 height 19
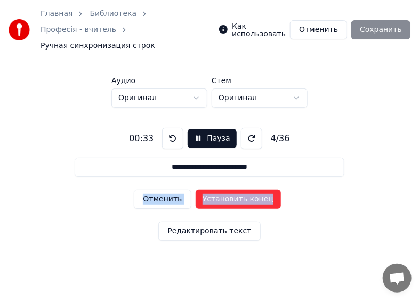
click at [169, 128] on button at bounding box center [172, 138] width 21 height 21
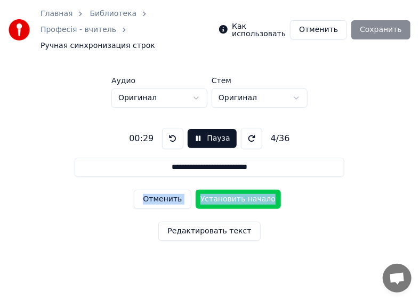
click at [158, 190] on button "Отменить" at bounding box center [162, 199] width 57 height 19
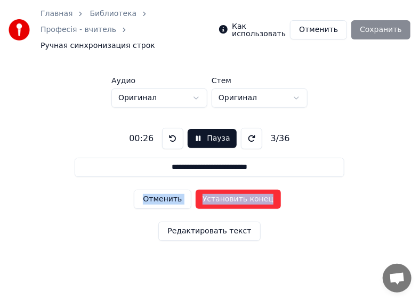
click at [173, 128] on button at bounding box center [172, 138] width 21 height 21
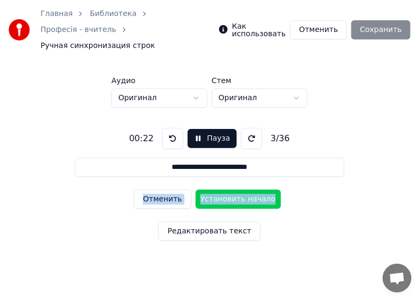
click at [194, 129] on button "Пауза" at bounding box center [211, 138] width 48 height 19
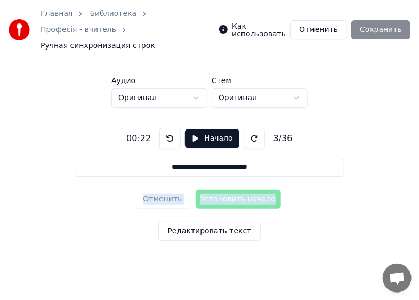
click at [163, 128] on button at bounding box center [169, 138] width 21 height 21
click at [164, 128] on button at bounding box center [169, 138] width 21 height 21
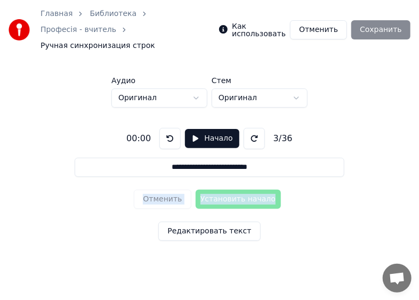
click at [192, 129] on button "Начало" at bounding box center [212, 138] width 54 height 19
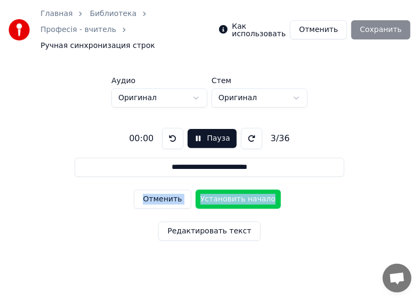
click at [147, 190] on button "Отменить" at bounding box center [162, 199] width 57 height 19
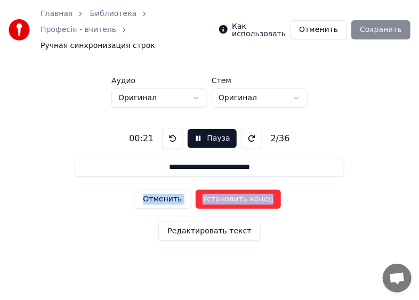
click at [147, 190] on button "Отменить" at bounding box center [162, 199] width 57 height 19
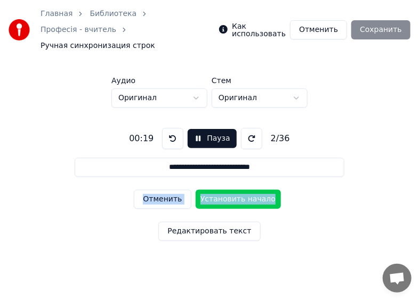
click at [150, 190] on button "Отменить" at bounding box center [162, 199] width 57 height 19
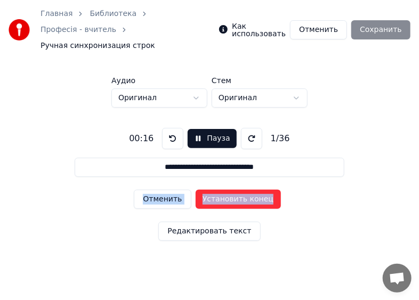
click at [150, 190] on button "Отменить" at bounding box center [162, 199] width 57 height 19
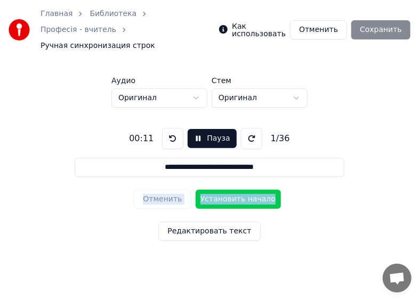
click at [150, 185] on div "Отменить Установить начало" at bounding box center [209, 199] width 151 height 28
click at [222, 190] on button "Установить начало" at bounding box center [237, 199] width 85 height 19
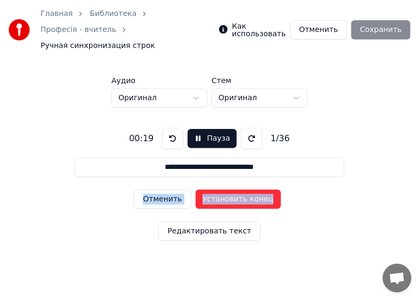
click at [222, 190] on button "Установить конец" at bounding box center [237, 199] width 85 height 19
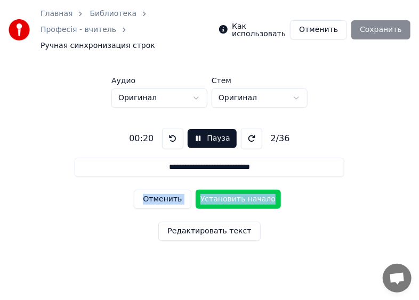
click at [222, 190] on button "Установить начало" at bounding box center [237, 199] width 85 height 19
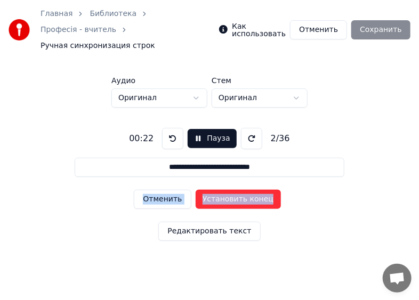
click at [222, 190] on button "Установить конец" at bounding box center [237, 199] width 85 height 19
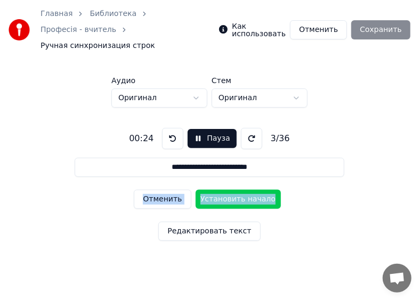
click at [222, 190] on button "Установить начало" at bounding box center [237, 199] width 85 height 19
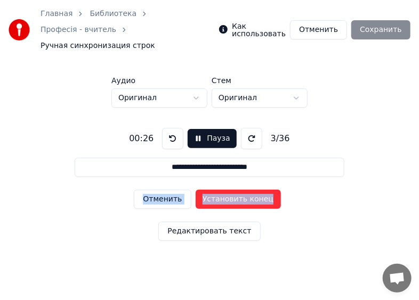
click at [222, 190] on button "Установить конец" at bounding box center [237, 199] width 85 height 19
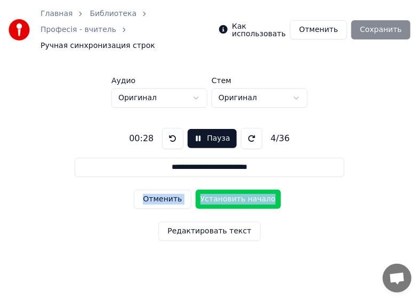
click at [222, 190] on button "Установить начало" at bounding box center [237, 199] width 85 height 19
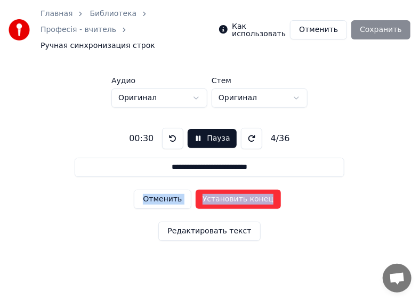
click at [222, 190] on button "Установить конец" at bounding box center [237, 199] width 85 height 19
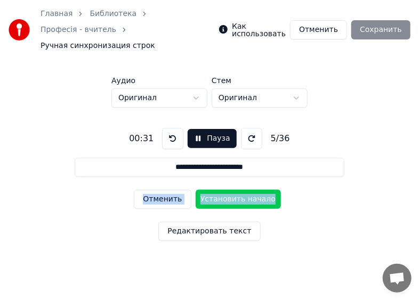
click at [222, 190] on button "Установить начало" at bounding box center [237, 199] width 85 height 19
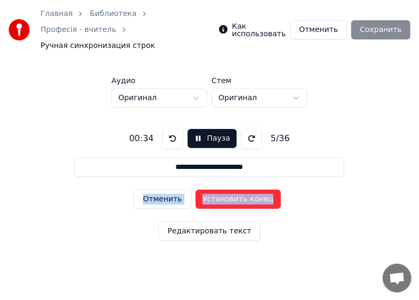
click at [222, 190] on button "Установить конец" at bounding box center [237, 199] width 85 height 19
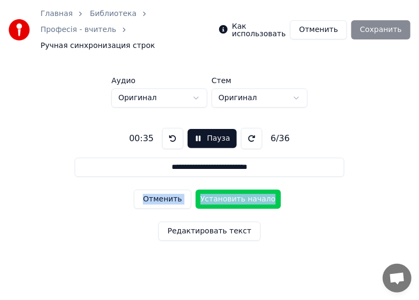
click at [222, 190] on button "Установить начало" at bounding box center [237, 199] width 85 height 19
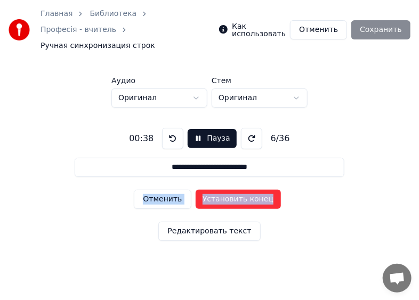
click at [222, 190] on button "Установить конец" at bounding box center [237, 199] width 85 height 19
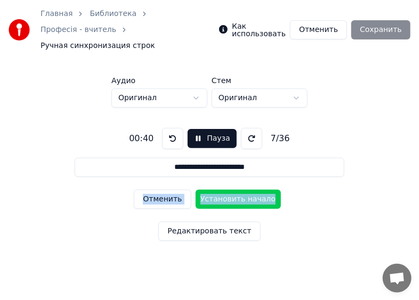
click at [222, 190] on button "Установить начало" at bounding box center [237, 199] width 85 height 19
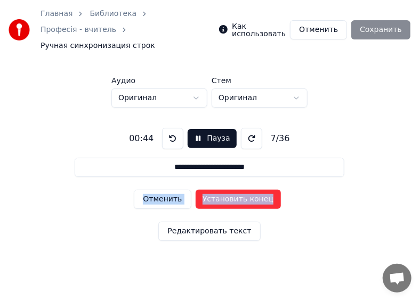
click at [222, 190] on button "Установить конец" at bounding box center [237, 199] width 85 height 19
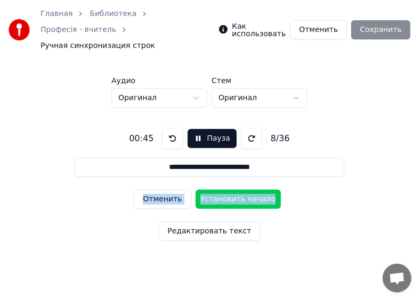
click at [222, 190] on button "Установить начало" at bounding box center [237, 199] width 85 height 19
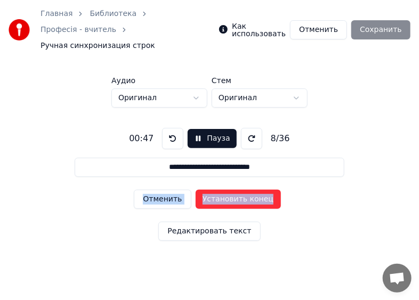
click at [171, 128] on button at bounding box center [172, 138] width 21 height 21
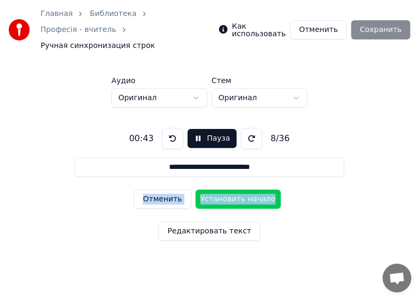
click at [171, 128] on button at bounding box center [172, 138] width 21 height 21
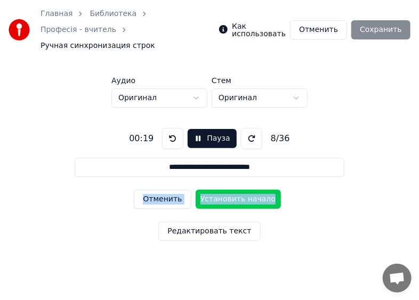
click at [171, 128] on button at bounding box center [172, 138] width 21 height 21
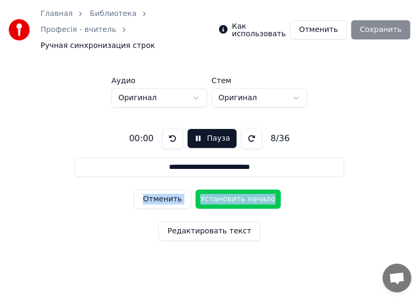
click at [171, 128] on button at bounding box center [172, 138] width 21 height 21
click at [160, 190] on button "Отменить" at bounding box center [162, 199] width 57 height 19
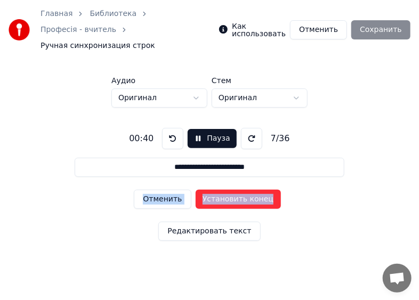
click at [160, 190] on button "Отменить" at bounding box center [162, 199] width 57 height 19
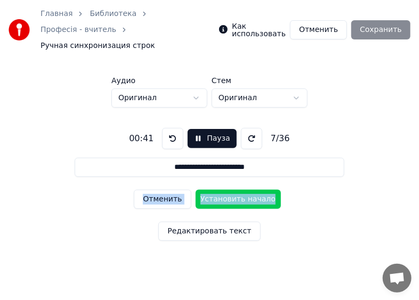
click at [160, 190] on button "Отменить" at bounding box center [162, 199] width 57 height 19
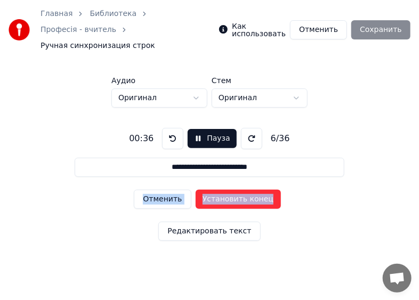
click at [160, 190] on button "Отменить" at bounding box center [162, 199] width 57 height 19
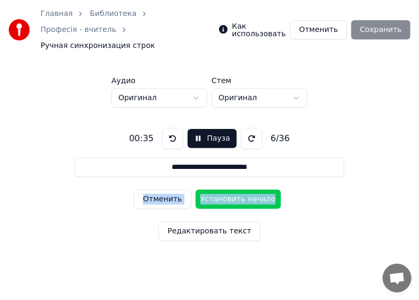
click at [161, 190] on button "Отменить" at bounding box center [162, 199] width 57 height 19
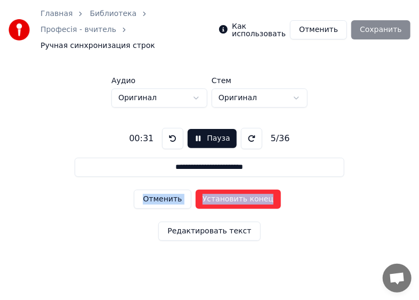
click at [161, 190] on button "Отменить" at bounding box center [162, 199] width 57 height 19
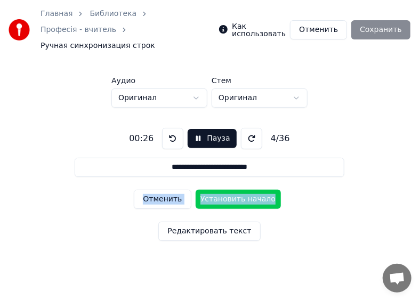
click at [161, 190] on button "Отменить" at bounding box center [162, 199] width 57 height 19
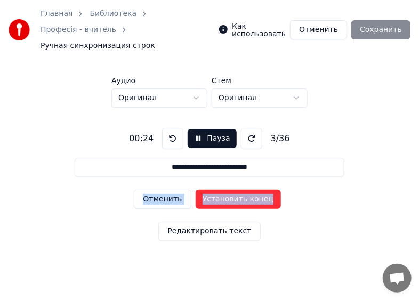
click at [161, 190] on button "Отменить" at bounding box center [162, 199] width 57 height 19
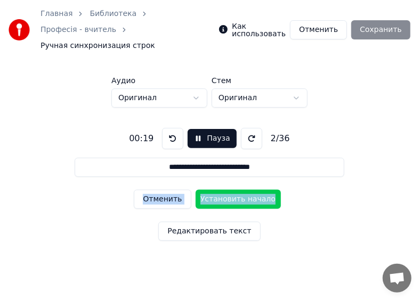
click at [161, 190] on button "Отменить" at bounding box center [162, 199] width 57 height 19
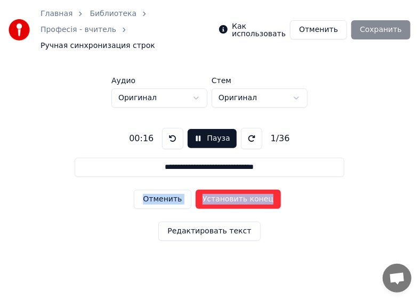
click at [161, 190] on button "Отменить" at bounding box center [162, 199] width 57 height 19
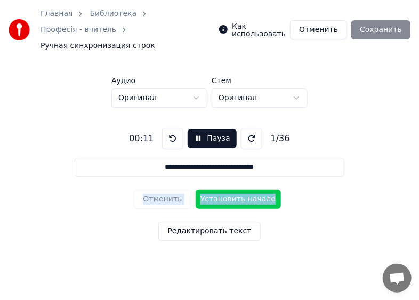
click at [161, 185] on div "Отменить Установить начало" at bounding box center [209, 199] width 151 height 28
click at [195, 129] on button "Пауза" at bounding box center [211, 138] width 48 height 19
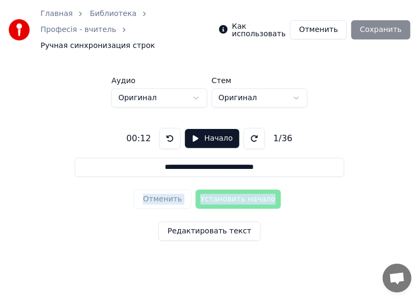
click at [165, 128] on button at bounding box center [169, 138] width 21 height 21
click at [192, 129] on button "Начало" at bounding box center [212, 138] width 54 height 19
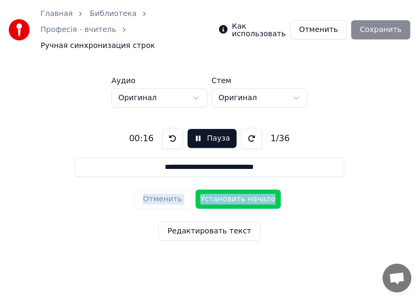
click at [226, 190] on button "Установить начало" at bounding box center [237, 199] width 85 height 19
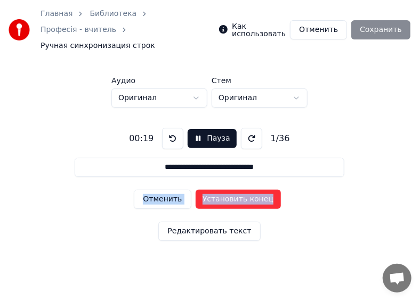
click at [226, 190] on button "Установить конец" at bounding box center [237, 199] width 85 height 19
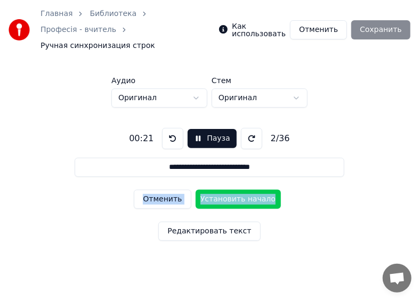
click at [226, 190] on button "Установить начало" at bounding box center [237, 199] width 85 height 19
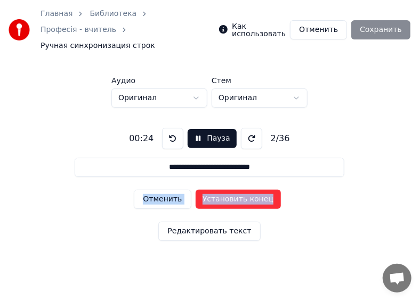
click at [226, 190] on button "Установить конец" at bounding box center [237, 199] width 85 height 19
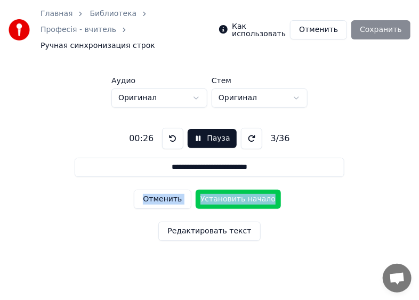
click at [226, 190] on button "Установить начало" at bounding box center [237, 199] width 85 height 19
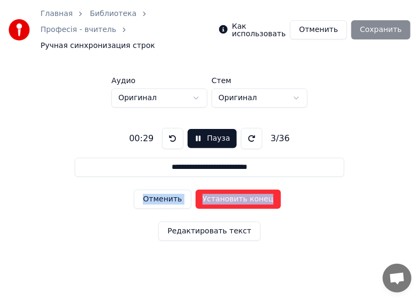
click at [226, 190] on button "Установить конец" at bounding box center [237, 199] width 85 height 19
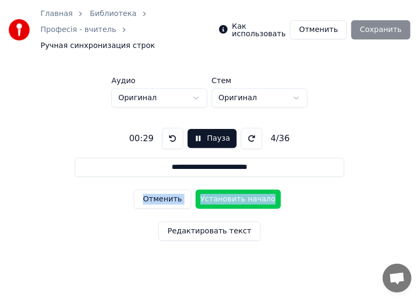
click at [226, 190] on button "Установить начало" at bounding box center [237, 199] width 85 height 19
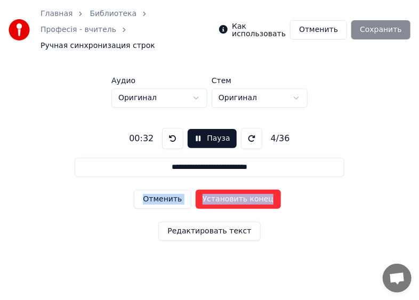
click at [226, 190] on button "Установить конец" at bounding box center [237, 199] width 85 height 19
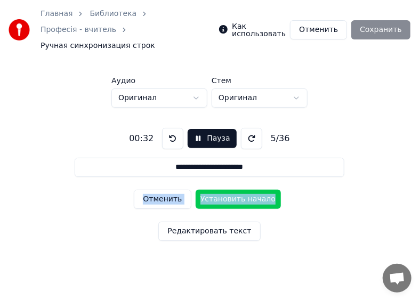
click at [226, 190] on button "Установить начало" at bounding box center [237, 199] width 85 height 19
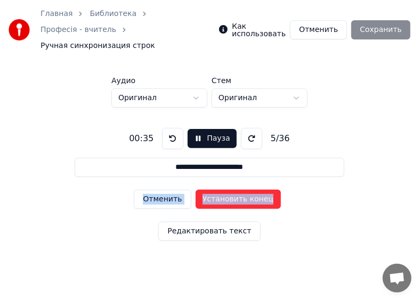
click at [226, 190] on button "Установить конец" at bounding box center [237, 199] width 85 height 19
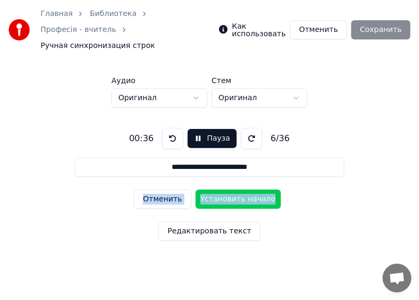
click at [226, 190] on button "Установить начало" at bounding box center [237, 199] width 85 height 19
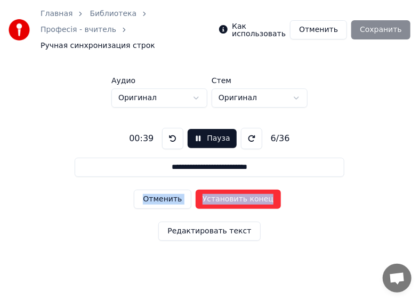
click at [226, 190] on button "Установить конец" at bounding box center [237, 199] width 85 height 19
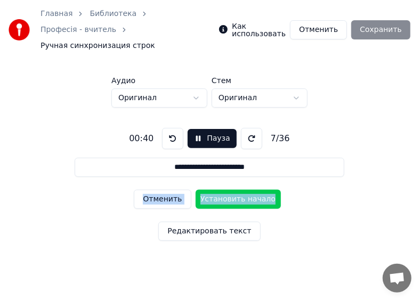
click at [226, 190] on button "Установить начало" at bounding box center [237, 199] width 85 height 19
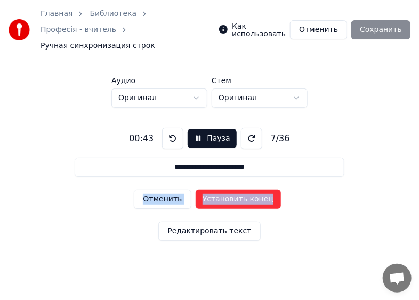
click at [226, 190] on button "Установить конец" at bounding box center [237, 199] width 85 height 19
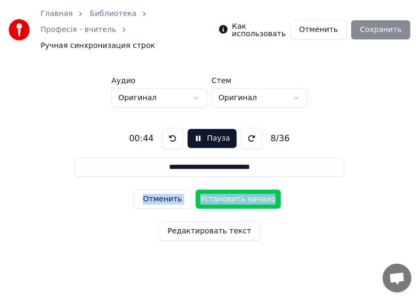
click at [226, 190] on button "Установить начало" at bounding box center [237, 199] width 85 height 19
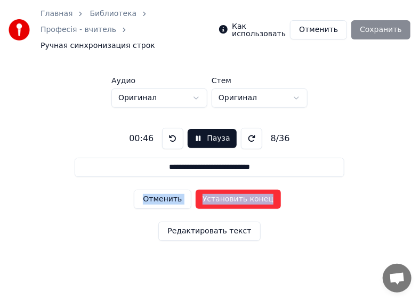
click at [226, 190] on button "Установить конец" at bounding box center [237, 199] width 85 height 19
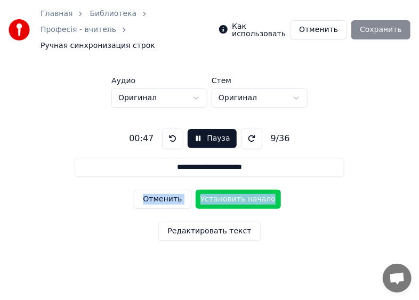
click at [226, 190] on button "Установить начало" at bounding box center [237, 199] width 85 height 19
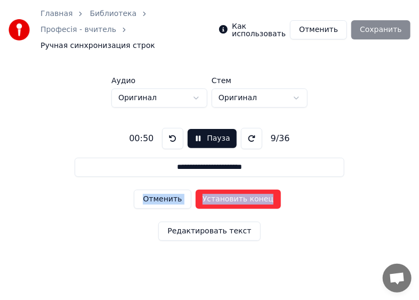
click at [226, 190] on button "Установить конец" at bounding box center [237, 199] width 85 height 19
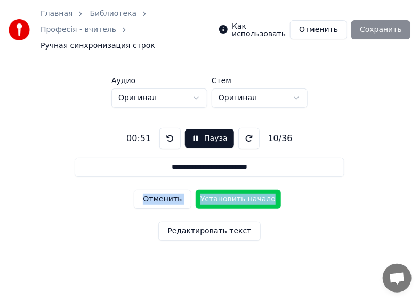
click at [226, 190] on button "Установить начало" at bounding box center [237, 199] width 85 height 19
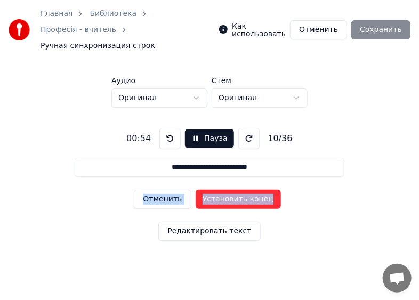
click at [226, 190] on button "Установить конец" at bounding box center [237, 199] width 85 height 19
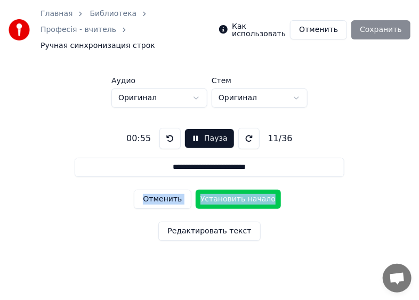
click at [226, 190] on button "Установить начало" at bounding box center [237, 199] width 85 height 19
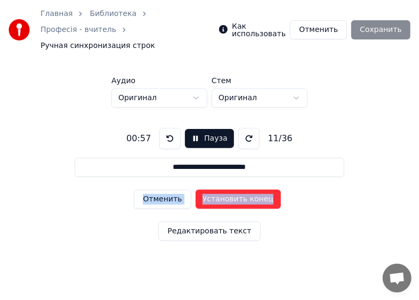
click at [226, 190] on button "Установить конец" at bounding box center [237, 199] width 85 height 19
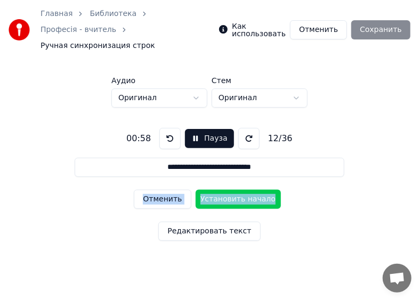
click at [226, 190] on button "Установить начало" at bounding box center [237, 199] width 85 height 19
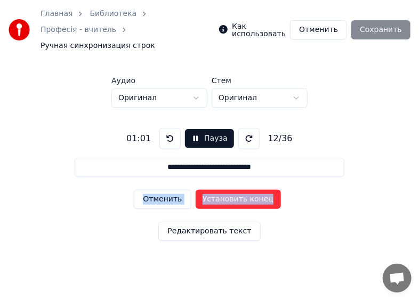
click at [226, 190] on button "Установить конец" at bounding box center [237, 199] width 85 height 19
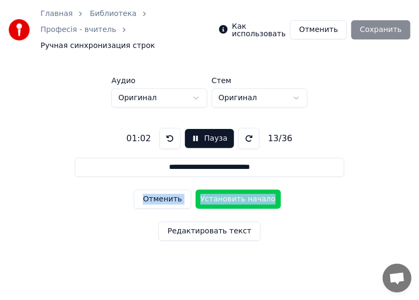
click at [226, 190] on button "Установить начало" at bounding box center [237, 199] width 85 height 19
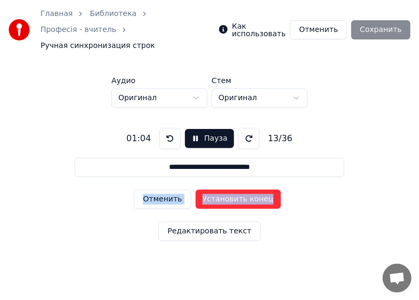
click at [226, 190] on button "Установить конец" at bounding box center [237, 199] width 85 height 19
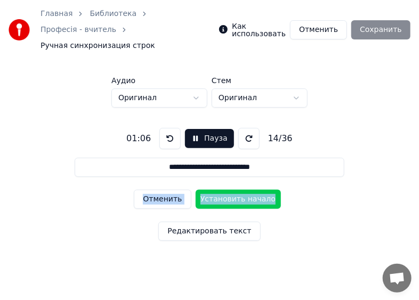
click at [226, 190] on button "Установить начало" at bounding box center [237, 199] width 85 height 19
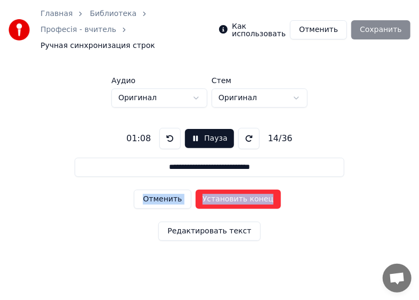
click at [226, 190] on button "Установить конец" at bounding box center [237, 199] width 85 height 19
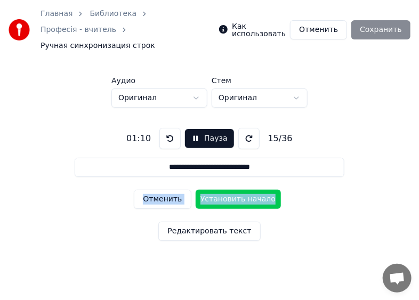
click at [226, 190] on button "Установить начало" at bounding box center [237, 199] width 85 height 19
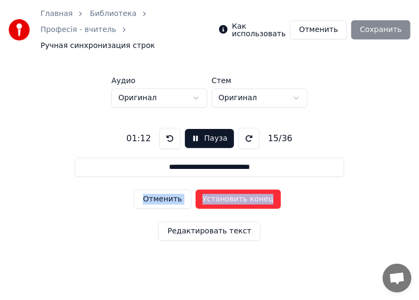
click at [226, 190] on button "Установить конец" at bounding box center [237, 199] width 85 height 19
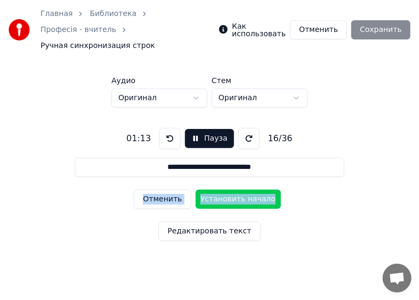
click at [226, 190] on button "Установить начало" at bounding box center [237, 199] width 85 height 19
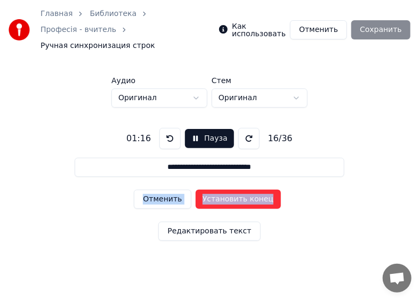
click at [226, 190] on button "Установить конец" at bounding box center [237, 199] width 85 height 19
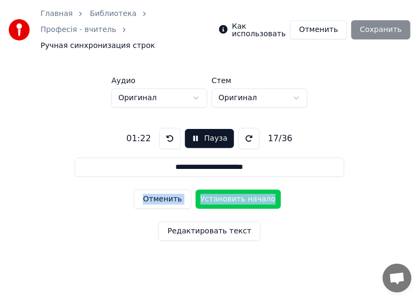
click at [194, 129] on button "Пауза" at bounding box center [209, 138] width 48 height 19
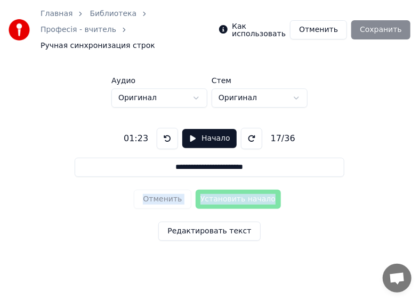
click at [191, 129] on button "Начало" at bounding box center [209, 138] width 54 height 19
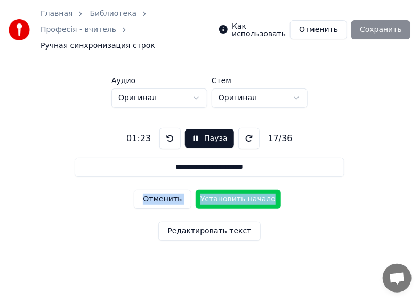
click at [161, 190] on button "Отменить" at bounding box center [162, 199] width 57 height 19
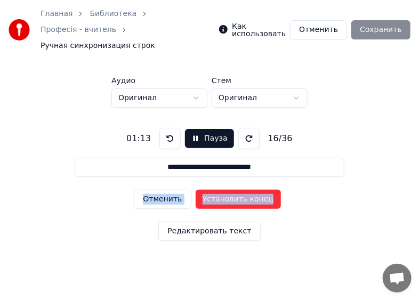
click at [161, 190] on button "Отменить" at bounding box center [162, 199] width 57 height 19
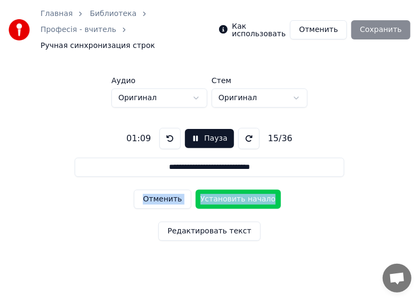
click at [161, 190] on button "Отменить" at bounding box center [162, 199] width 57 height 19
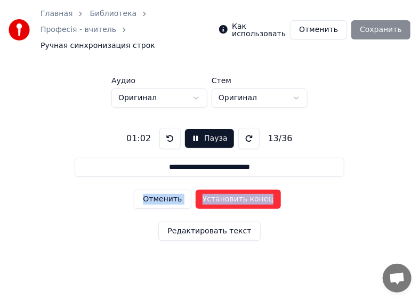
click at [161, 190] on button "Отменить" at bounding box center [162, 199] width 57 height 19
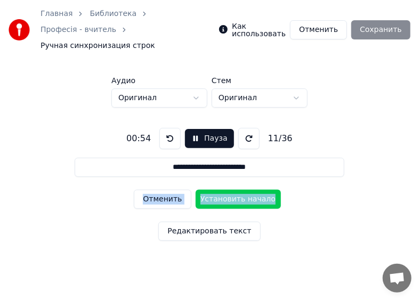
click at [160, 190] on button "Отменить" at bounding box center [162, 199] width 57 height 19
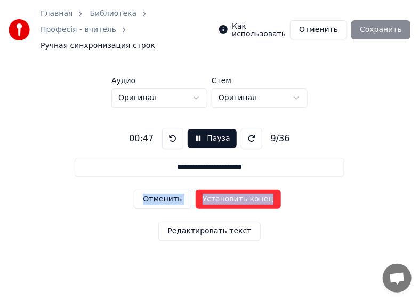
click at [159, 190] on button "Отменить" at bounding box center [162, 199] width 57 height 19
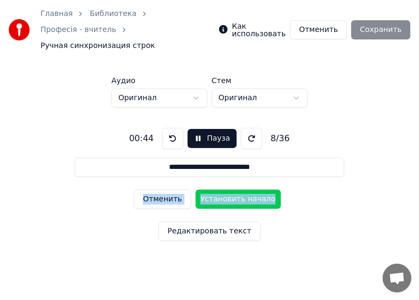
click at [159, 190] on button "Отменить" at bounding box center [162, 199] width 57 height 19
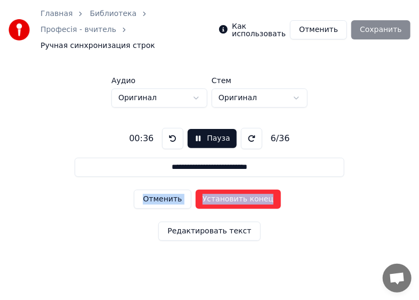
click at [159, 190] on button "Отменить" at bounding box center [162, 199] width 57 height 19
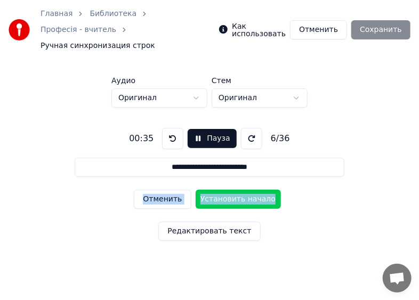
click at [159, 190] on button "Отменить" at bounding box center [162, 199] width 57 height 19
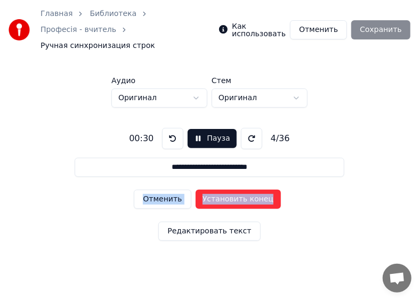
click at [159, 190] on button "Отменить" at bounding box center [162, 199] width 57 height 19
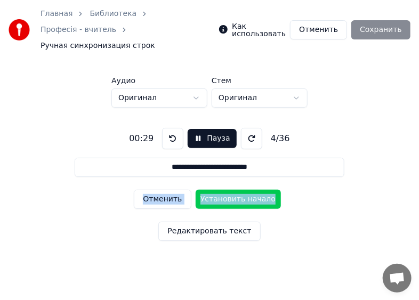
click at [159, 190] on button "Отменить" at bounding box center [162, 199] width 57 height 19
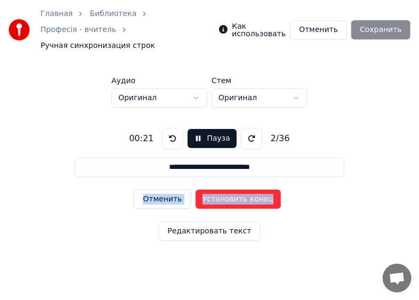
click at [159, 190] on button "Отменить" at bounding box center [162, 199] width 57 height 19
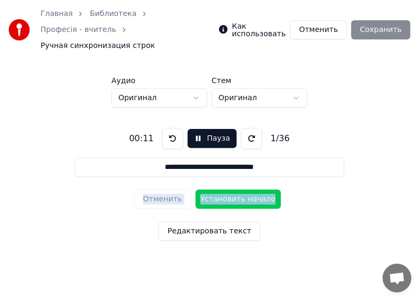
click at [159, 185] on div "Отменить Установить начало" at bounding box center [209, 199] width 151 height 28
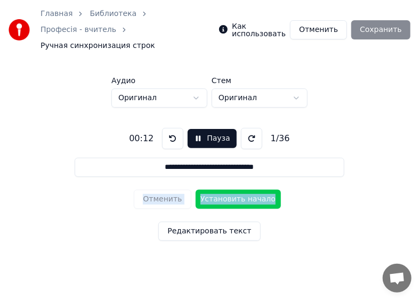
click at [159, 185] on div "Отменить Установить начало" at bounding box center [209, 199] width 151 height 28
click at [224, 190] on button "Установить начало" at bounding box center [237, 199] width 85 height 19
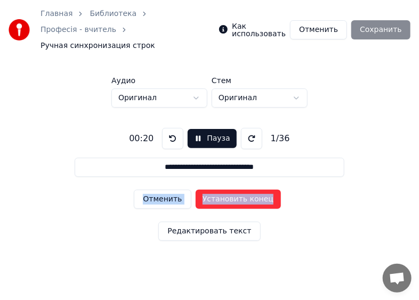
click at [224, 190] on button "Установить конец" at bounding box center [237, 199] width 85 height 19
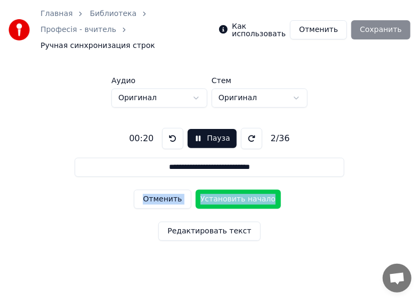
click at [224, 190] on button "Установить начало" at bounding box center [237, 199] width 85 height 19
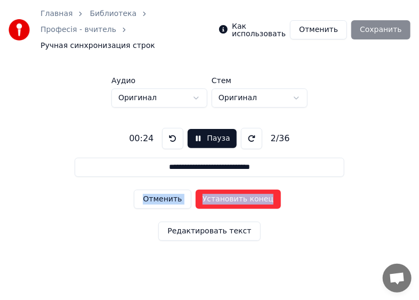
click at [224, 190] on button "Установить конец" at bounding box center [237, 199] width 85 height 19
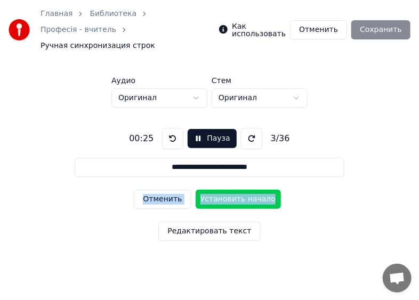
click at [168, 128] on button at bounding box center [172, 138] width 21 height 21
click at [169, 128] on button at bounding box center [172, 138] width 21 height 21
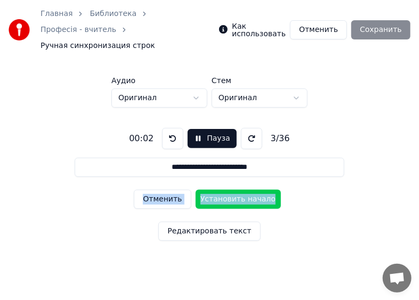
click at [154, 190] on button "Отменить" at bounding box center [162, 199] width 57 height 19
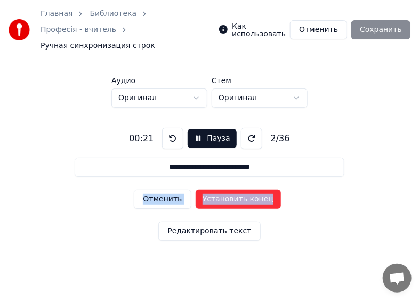
click at [154, 190] on button "Отменить" at bounding box center [162, 199] width 57 height 19
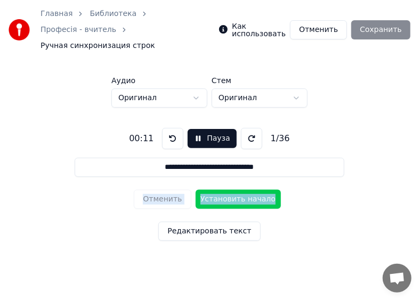
click at [154, 185] on div "Отменить Установить начало" at bounding box center [209, 199] width 151 height 28
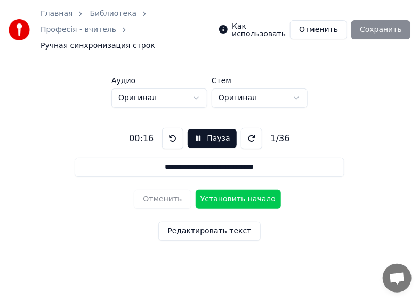
click at [228, 190] on button "Установить начало" at bounding box center [237, 199] width 85 height 19
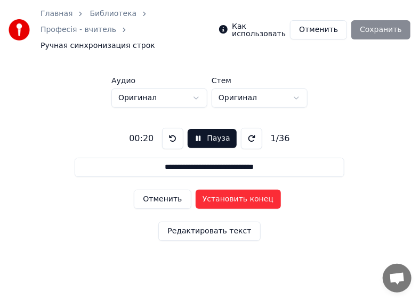
click at [166, 128] on button at bounding box center [172, 138] width 21 height 21
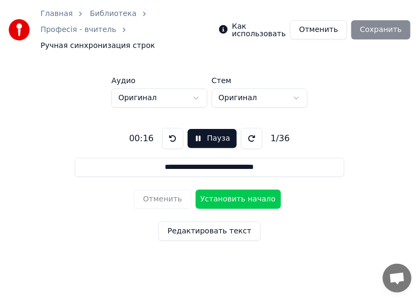
click at [153, 186] on div "Отменить Установить начало" at bounding box center [209, 199] width 151 height 28
click at [170, 128] on button at bounding box center [172, 138] width 21 height 21
click at [192, 129] on button "Пауза" at bounding box center [211, 138] width 48 height 19
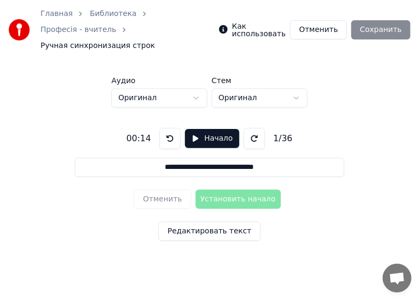
click at [166, 128] on button at bounding box center [169, 138] width 21 height 21
click at [192, 129] on button "Начало" at bounding box center [212, 138] width 54 height 19
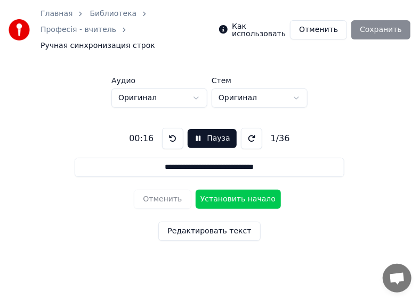
click at [222, 190] on button "Установить начало" at bounding box center [237, 199] width 85 height 19
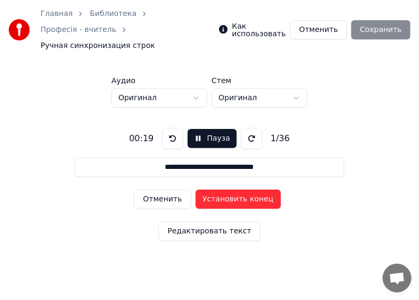
click at [172, 128] on button at bounding box center [172, 138] width 21 height 21
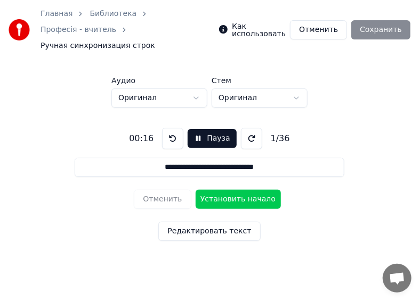
click at [174, 128] on button at bounding box center [172, 138] width 21 height 21
click at [233, 190] on button "Установить начало" at bounding box center [237, 199] width 85 height 19
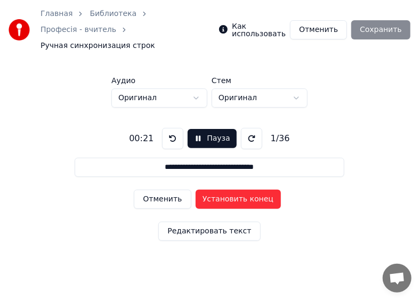
click at [233, 190] on button "Установить конец" at bounding box center [237, 199] width 85 height 19
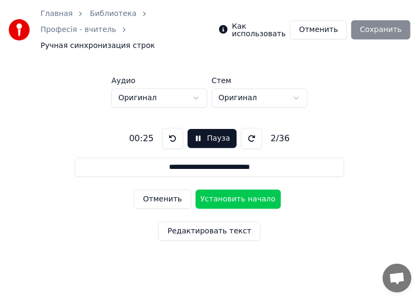
click at [170, 128] on button at bounding box center [172, 138] width 21 height 21
click at [192, 129] on button "Пауза" at bounding box center [211, 138] width 48 height 19
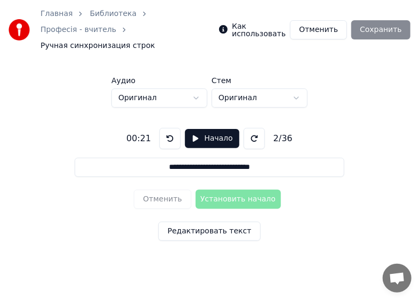
click at [166, 128] on button at bounding box center [169, 138] width 21 height 21
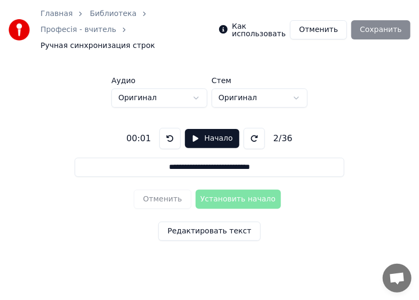
click at [166, 128] on button at bounding box center [169, 138] width 21 height 21
click at [193, 129] on button "Начало" at bounding box center [212, 138] width 54 height 19
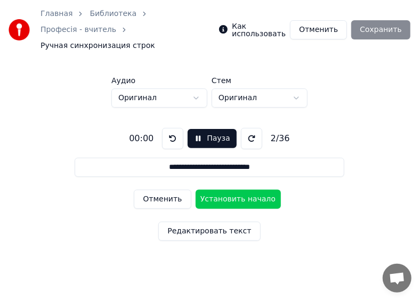
click at [159, 190] on button "Отменить" at bounding box center [162, 199] width 57 height 19
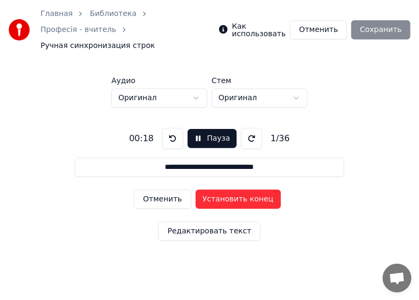
click at [159, 190] on button "Отменить" at bounding box center [162, 199] width 57 height 19
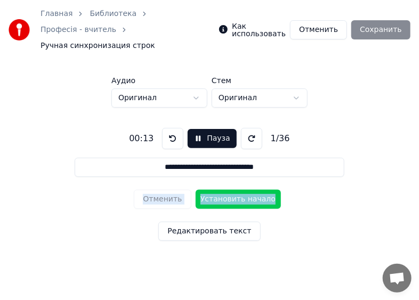
click at [159, 185] on div "Отменить Установить начало" at bounding box center [209, 199] width 151 height 28
click at [222, 190] on button "Установить начало" at bounding box center [237, 199] width 85 height 19
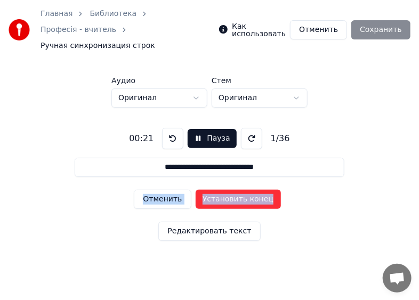
click at [222, 190] on button "Установить конец" at bounding box center [237, 199] width 85 height 19
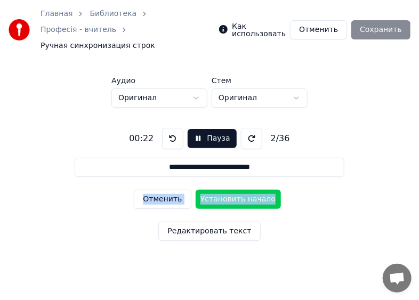
click at [222, 190] on button "Установить начало" at bounding box center [237, 199] width 85 height 19
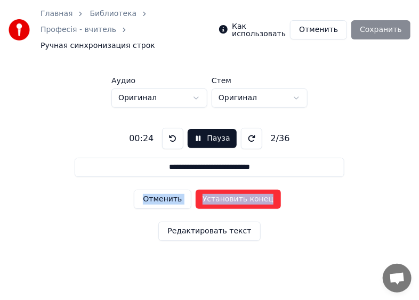
click at [224, 190] on button "Установить конец" at bounding box center [237, 199] width 85 height 19
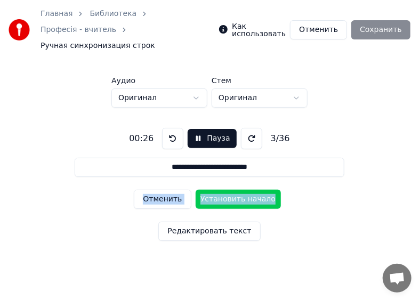
click at [224, 190] on button "Установить начало" at bounding box center [237, 199] width 85 height 19
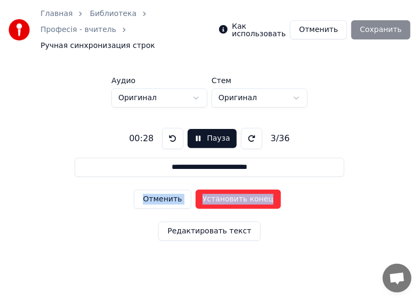
click at [224, 190] on button "Установить конец" at bounding box center [237, 199] width 85 height 19
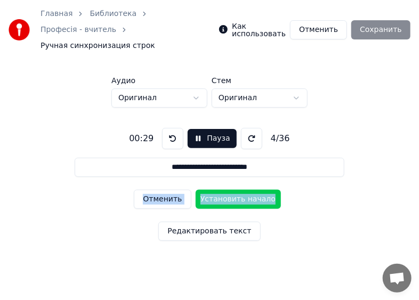
click at [224, 190] on button "Установить начало" at bounding box center [237, 199] width 85 height 19
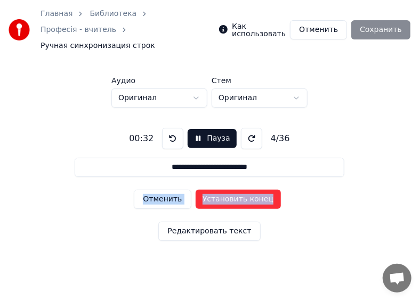
click at [224, 190] on button "Установить конец" at bounding box center [237, 199] width 85 height 19
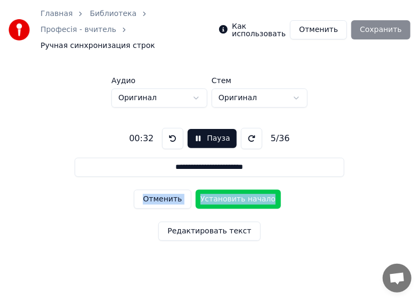
click at [224, 190] on button "Установить начало" at bounding box center [237, 199] width 85 height 19
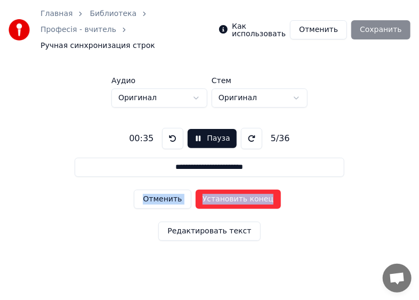
click at [224, 190] on button "Установить конец" at bounding box center [237, 199] width 85 height 19
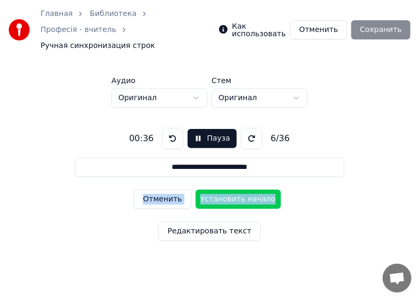
click at [224, 190] on button "Установить начало" at bounding box center [237, 199] width 85 height 19
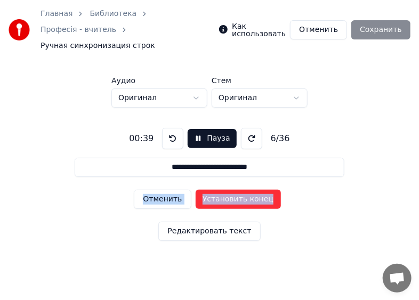
click at [226, 190] on button "Установить конец" at bounding box center [237, 199] width 85 height 19
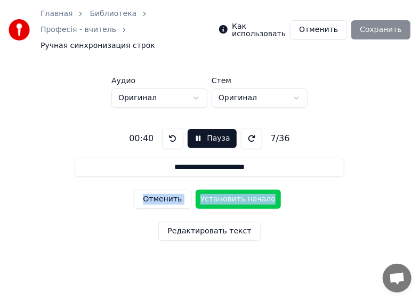
click at [226, 190] on button "Установить начало" at bounding box center [237, 199] width 85 height 19
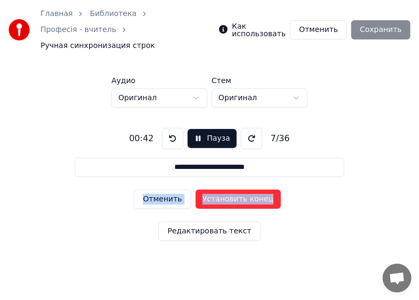
click at [226, 190] on button "Установить конец" at bounding box center [237, 199] width 85 height 19
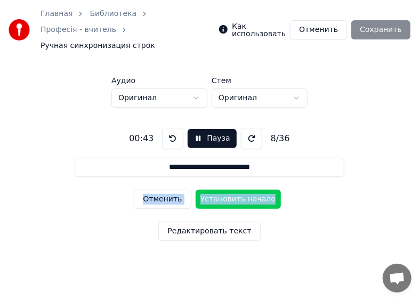
click at [226, 190] on button "Установить начало" at bounding box center [237, 199] width 85 height 19
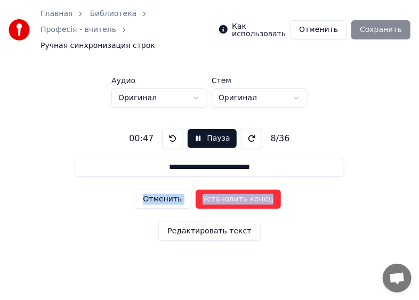
click at [226, 190] on button "Установить конец" at bounding box center [237, 199] width 85 height 19
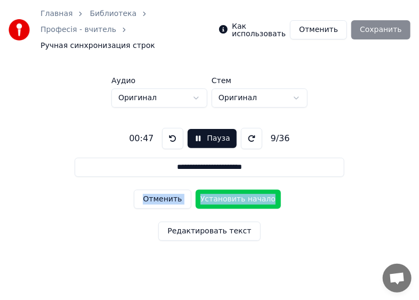
click at [226, 190] on button "Установить начало" at bounding box center [237, 199] width 85 height 19
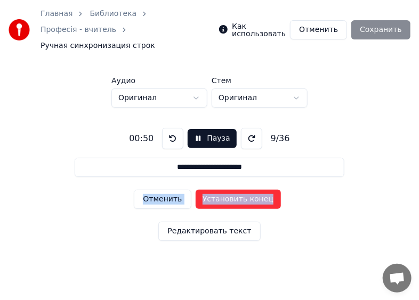
click at [225, 190] on button "Установить конец" at bounding box center [237, 199] width 85 height 19
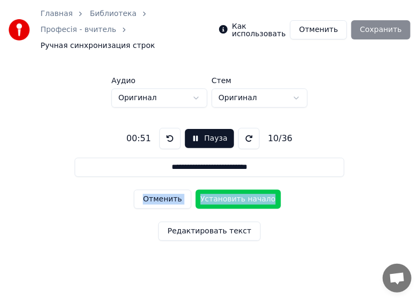
click at [225, 190] on button "Установить начало" at bounding box center [237, 199] width 85 height 19
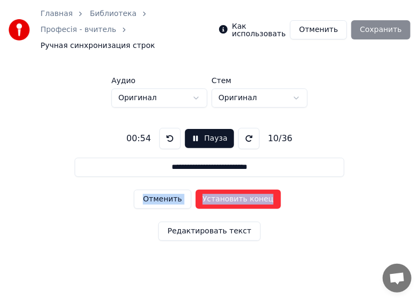
click at [225, 190] on button "Установить конец" at bounding box center [237, 199] width 85 height 19
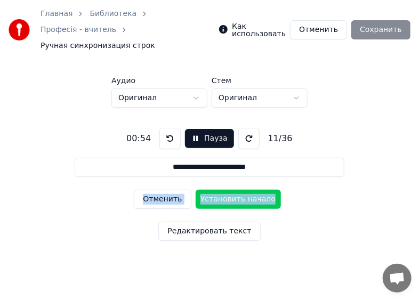
click at [225, 190] on button "Установить начало" at bounding box center [237, 199] width 85 height 19
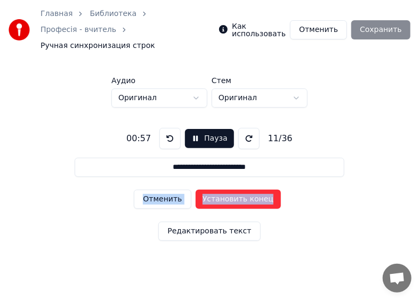
click at [225, 190] on button "Установить конец" at bounding box center [237, 199] width 85 height 19
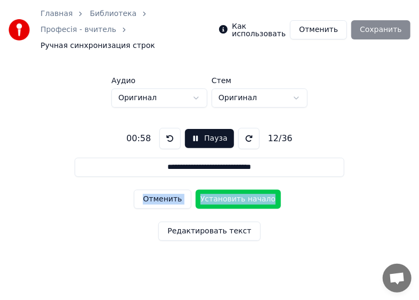
click at [225, 190] on button "Установить начало" at bounding box center [237, 199] width 85 height 19
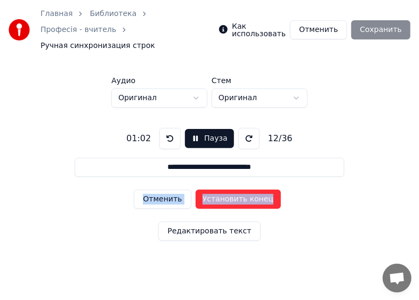
click at [225, 190] on button "Установить конец" at bounding box center [237, 199] width 85 height 19
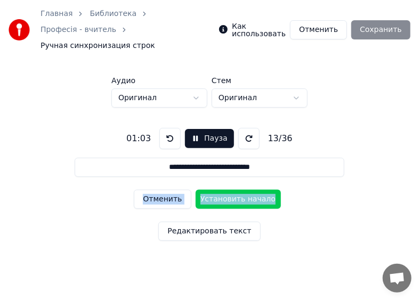
click at [225, 190] on button "Установить начало" at bounding box center [237, 199] width 85 height 19
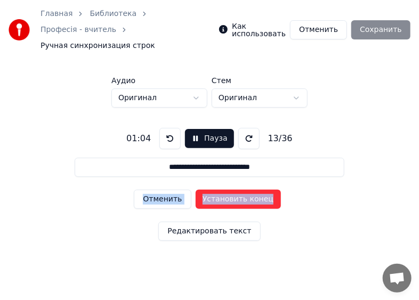
click at [225, 190] on button "Установить конец" at bounding box center [237, 199] width 85 height 19
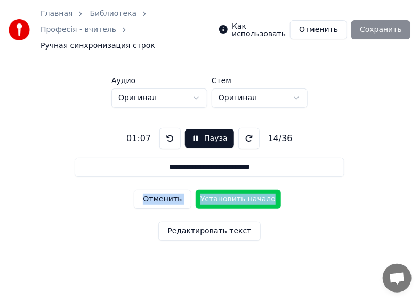
click at [166, 128] on button at bounding box center [169, 138] width 21 height 21
click at [191, 129] on button "Пауза" at bounding box center [209, 138] width 48 height 19
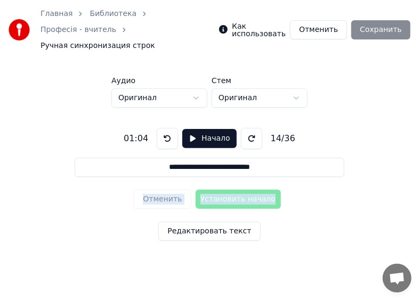
click at [164, 128] on button at bounding box center [167, 138] width 21 height 21
click at [158, 185] on div "Отменить Установить начало" at bounding box center [209, 199] width 151 height 28
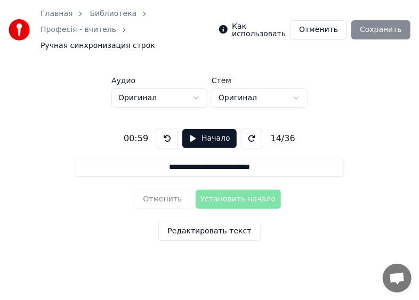
click at [157, 185] on div "Отменить Установить начало" at bounding box center [209, 199] width 151 height 28
click at [156, 185] on div "Отменить Установить начало" at bounding box center [209, 199] width 151 height 28
click at [192, 129] on button "Начало" at bounding box center [209, 138] width 54 height 19
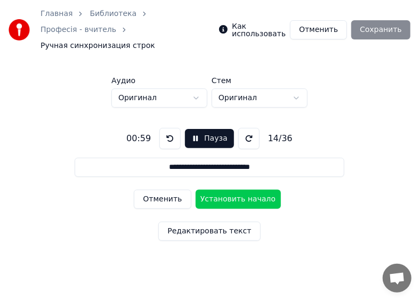
click at [155, 190] on button "Отменить" at bounding box center [162, 199] width 57 height 19
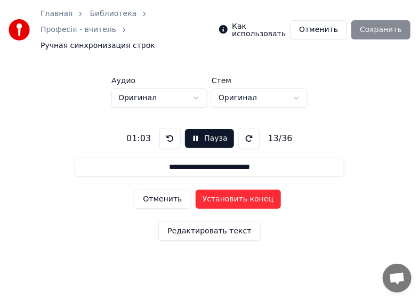
click at [155, 190] on button "Отменить" at bounding box center [162, 199] width 57 height 19
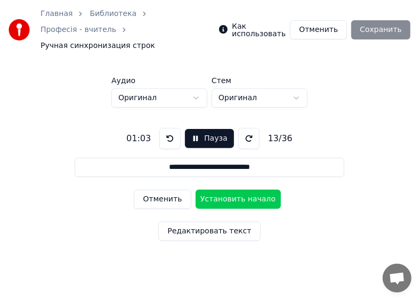
click at [167, 128] on button at bounding box center [169, 138] width 21 height 21
click at [194, 129] on button "Пауза" at bounding box center [209, 138] width 48 height 19
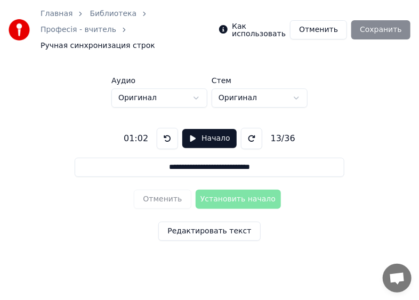
click at [164, 128] on button at bounding box center [167, 138] width 21 height 21
click at [191, 129] on button "Начало" at bounding box center [209, 138] width 54 height 19
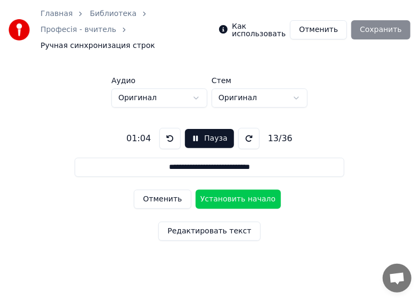
click at [222, 190] on button "Установить начало" at bounding box center [237, 199] width 85 height 19
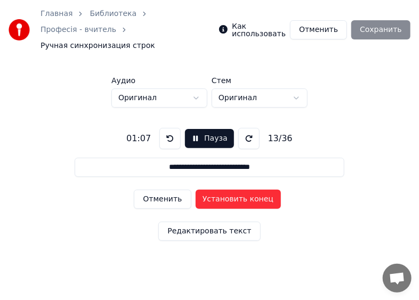
click at [222, 190] on button "Установить конец" at bounding box center [237, 199] width 85 height 19
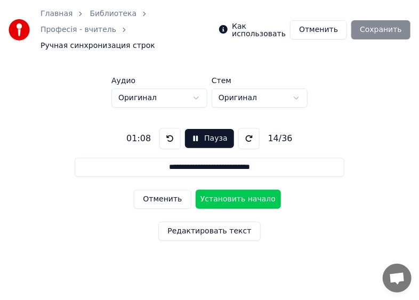
click at [222, 190] on button "Установить начало" at bounding box center [237, 199] width 85 height 19
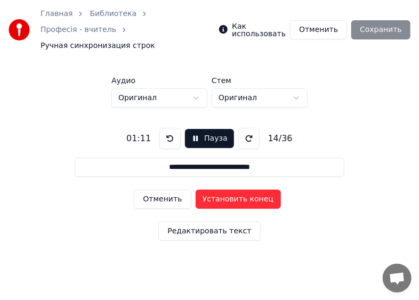
click at [222, 190] on button "Установить конец" at bounding box center [237, 199] width 85 height 19
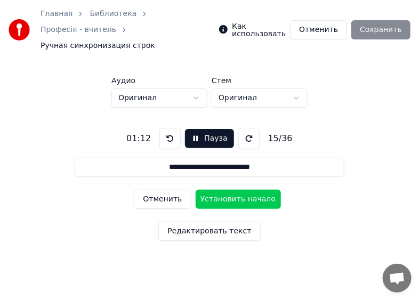
click at [222, 190] on button "Установить начало" at bounding box center [237, 199] width 85 height 19
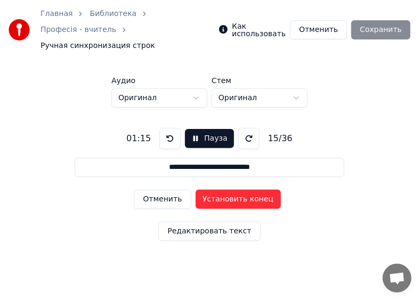
click at [222, 190] on button "Установить конец" at bounding box center [237, 199] width 85 height 19
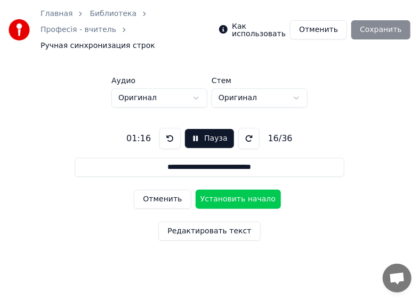
click at [222, 190] on button "Установить начало" at bounding box center [237, 199] width 85 height 19
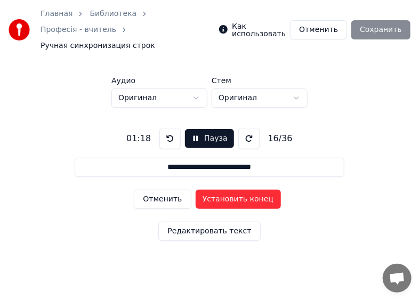
click at [222, 190] on button "Установить конец" at bounding box center [237, 199] width 85 height 19
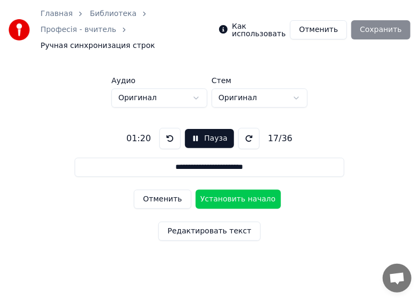
click at [196, 129] on button "Пауза" at bounding box center [209, 138] width 48 height 19
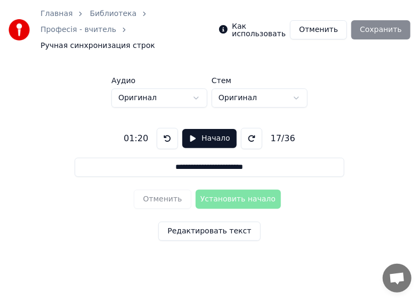
click at [187, 129] on button "Начало" at bounding box center [209, 138] width 54 height 19
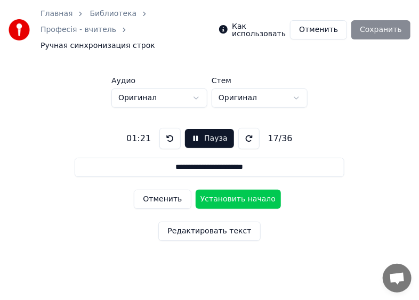
click at [152, 190] on button "Отменить" at bounding box center [162, 199] width 57 height 19
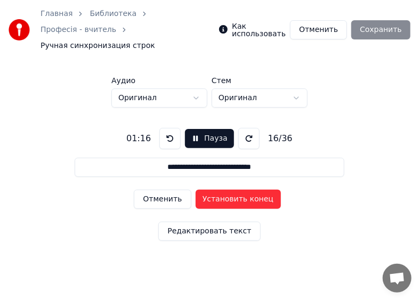
click at [152, 190] on button "Отменить" at bounding box center [162, 199] width 57 height 19
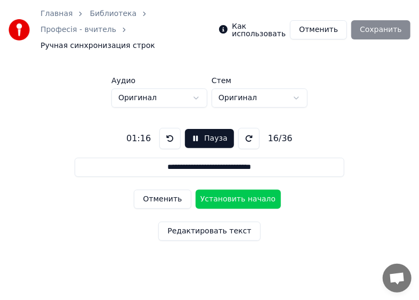
click at [153, 190] on button "Отменить" at bounding box center [162, 199] width 57 height 19
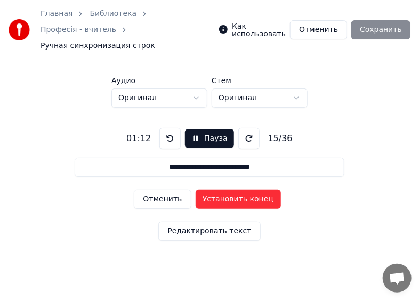
click at [153, 190] on button "Отменить" at bounding box center [162, 199] width 57 height 19
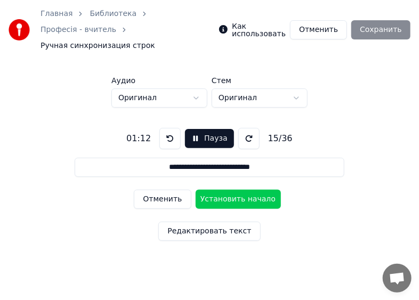
click at [153, 190] on button "Отменить" at bounding box center [162, 199] width 57 height 19
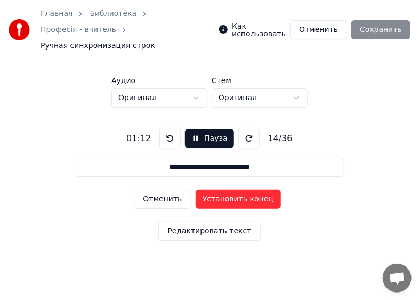
click at [153, 190] on button "Отменить" at bounding box center [162, 199] width 57 height 19
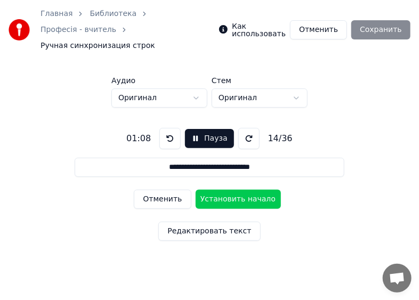
click at [153, 190] on button "Отменить" at bounding box center [162, 199] width 57 height 19
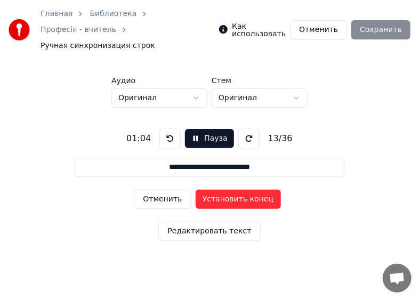
click at [153, 190] on button "Отменить" at bounding box center [162, 199] width 57 height 19
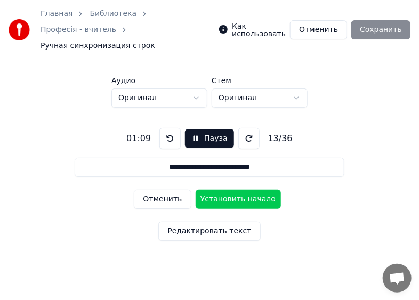
click at [170, 128] on button at bounding box center [169, 138] width 21 height 21
click at [169, 128] on button at bounding box center [169, 138] width 21 height 21
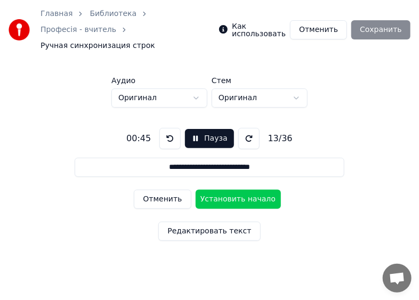
click at [169, 128] on button at bounding box center [169, 138] width 21 height 21
click at [235, 190] on button "Установить начало" at bounding box center [237, 199] width 85 height 19
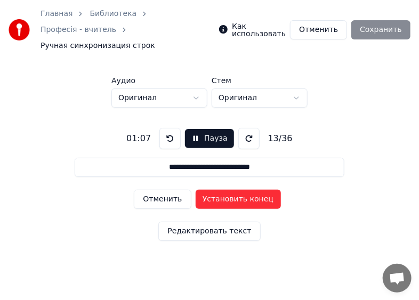
click at [235, 190] on button "Установить конец" at bounding box center [237, 199] width 85 height 19
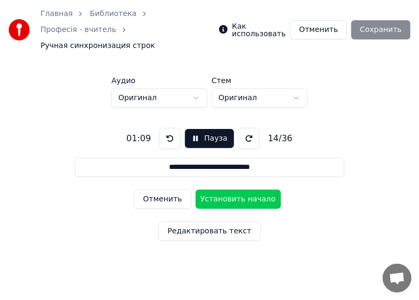
click at [235, 190] on button "Установить начало" at bounding box center [237, 199] width 85 height 19
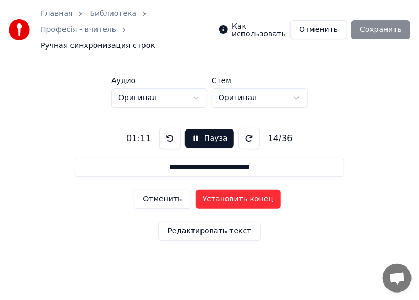
click at [235, 190] on button "Установить конец" at bounding box center [237, 199] width 85 height 19
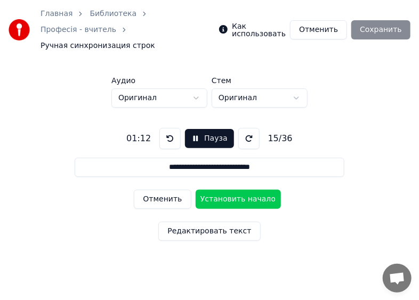
click at [235, 190] on button "Установить начало" at bounding box center [237, 199] width 85 height 19
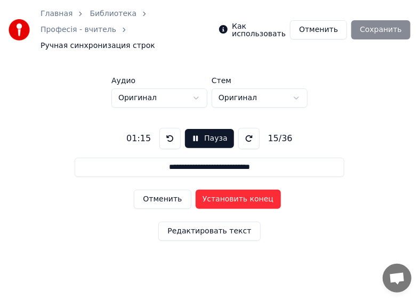
click at [235, 190] on button "Установить конец" at bounding box center [237, 199] width 85 height 19
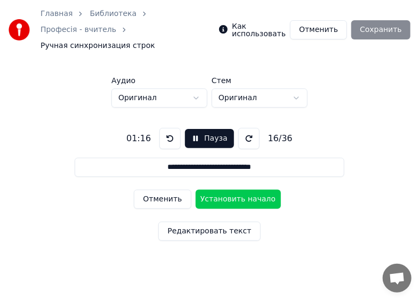
click at [235, 190] on button "Установить начало" at bounding box center [237, 199] width 85 height 19
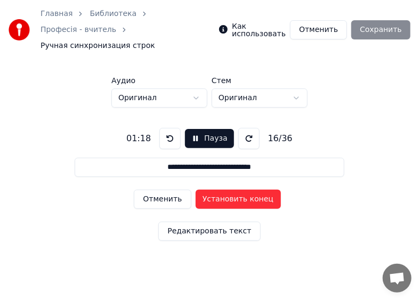
click at [235, 190] on button "Установить конец" at bounding box center [237, 199] width 85 height 19
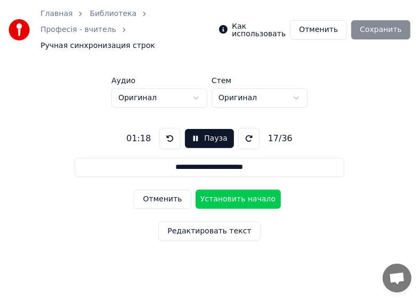
click at [235, 190] on button "Установить начало" at bounding box center [237, 199] width 85 height 19
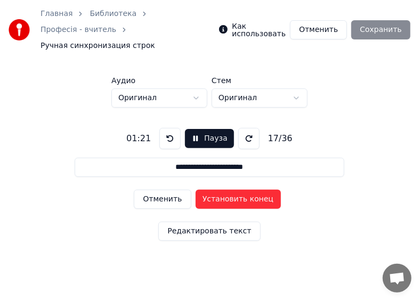
click at [235, 190] on button "Установить конец" at bounding box center [237, 199] width 85 height 19
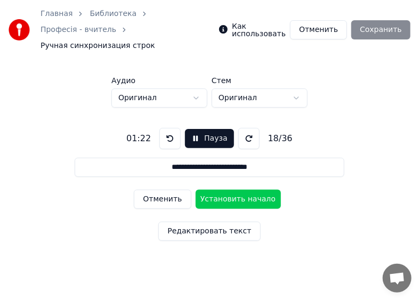
click at [235, 190] on button "Установить начало" at bounding box center [237, 199] width 85 height 19
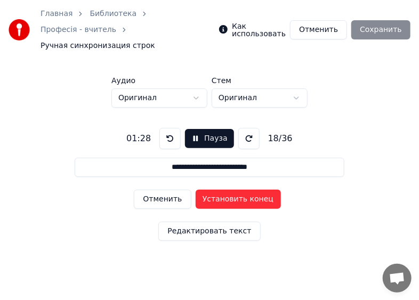
click at [195, 129] on button "Пауза" at bounding box center [209, 138] width 48 height 19
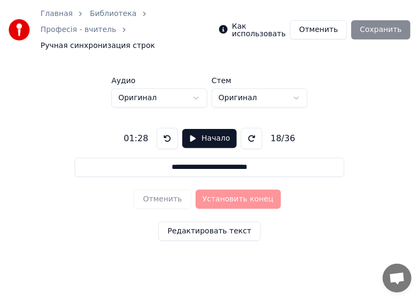
click at [188, 129] on button "Начало" at bounding box center [209, 138] width 54 height 19
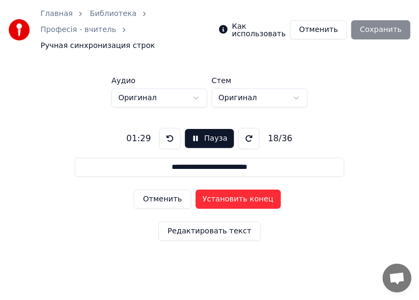
click at [157, 190] on button "Отменить" at bounding box center [162, 199] width 57 height 19
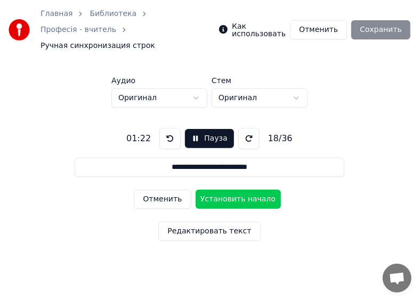
click at [157, 190] on button "Отменить" at bounding box center [162, 199] width 57 height 19
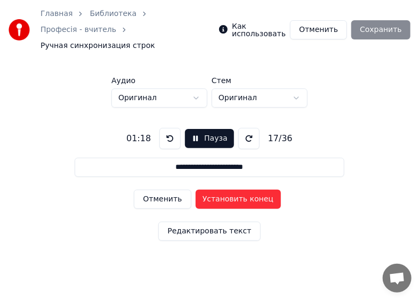
click at [157, 190] on button "Отменить" at bounding box center [162, 199] width 57 height 19
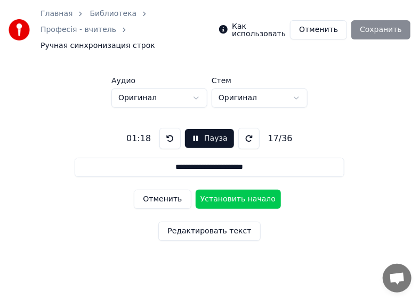
click at [157, 190] on button "Отменить" at bounding box center [162, 199] width 57 height 19
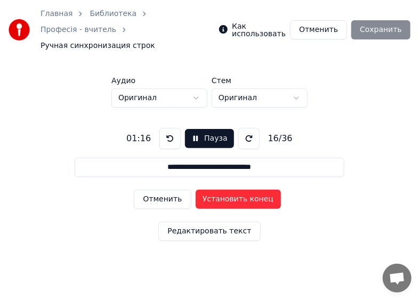
click at [157, 190] on button "Отменить" at bounding box center [162, 199] width 57 height 19
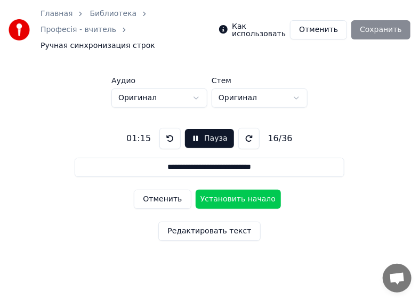
click at [157, 190] on button "Отменить" at bounding box center [162, 199] width 57 height 19
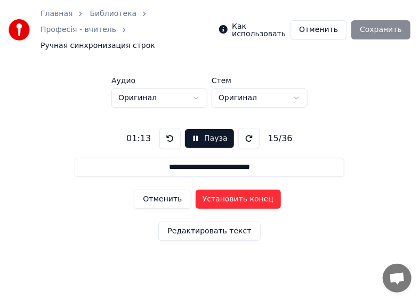
click at [157, 190] on button "Отменить" at bounding box center [162, 199] width 57 height 19
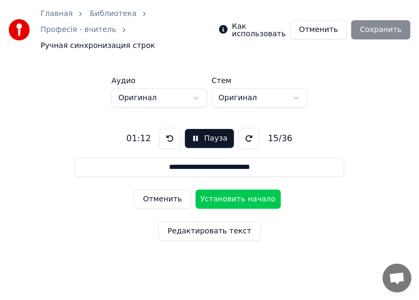
click at [157, 190] on button "Отменить" at bounding box center [162, 199] width 57 height 19
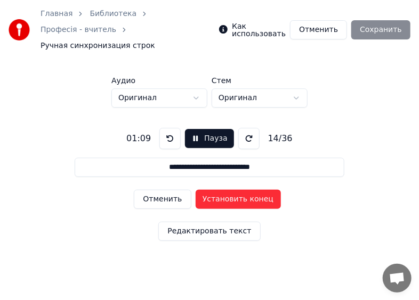
click at [157, 190] on button "Отменить" at bounding box center [162, 199] width 57 height 19
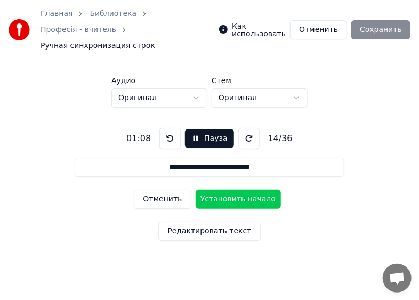
click at [157, 190] on button "Отменить" at bounding box center [162, 199] width 57 height 19
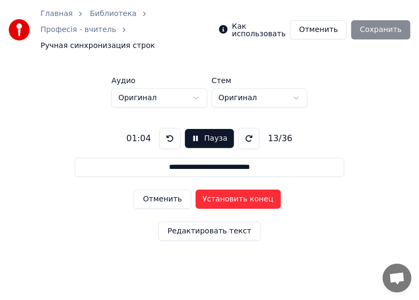
click at [157, 190] on button "Отменить" at bounding box center [162, 199] width 57 height 19
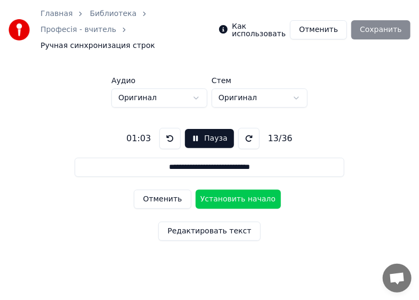
click at [157, 190] on button "Отменить" at bounding box center [162, 199] width 57 height 19
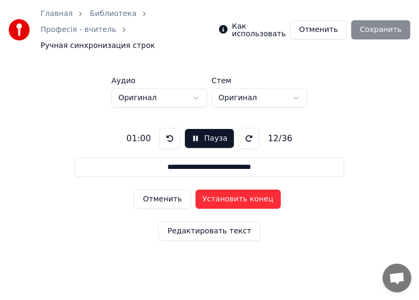
click at [243, 128] on button at bounding box center [248, 138] width 21 height 21
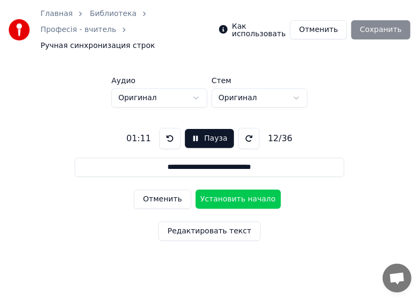
click at [170, 128] on button at bounding box center [169, 138] width 21 height 21
click at [242, 128] on button at bounding box center [248, 138] width 21 height 21
click at [213, 190] on button "Установить начало" at bounding box center [237, 199] width 85 height 19
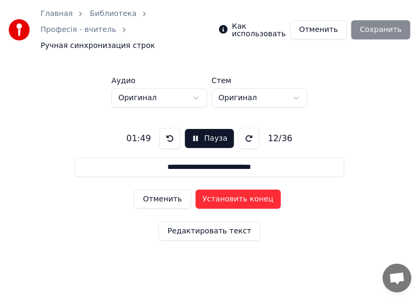
click at [220, 190] on button "Установить конец" at bounding box center [237, 199] width 85 height 19
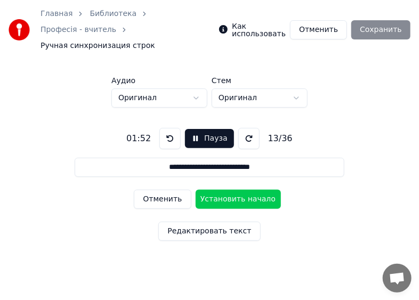
click at [221, 190] on button "Установить начало" at bounding box center [237, 199] width 85 height 19
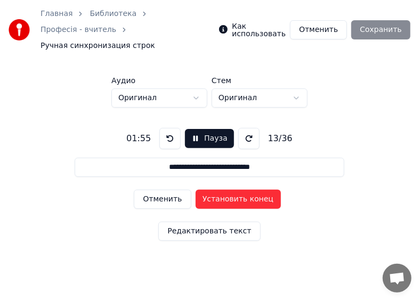
click at [221, 190] on button "Установить конец" at bounding box center [237, 199] width 85 height 19
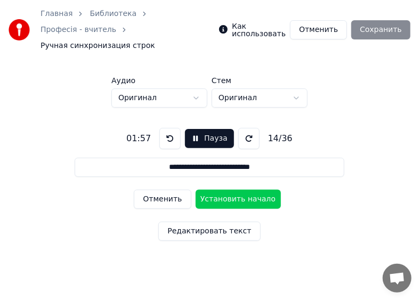
click at [221, 190] on button "Установить начало" at bounding box center [237, 199] width 85 height 19
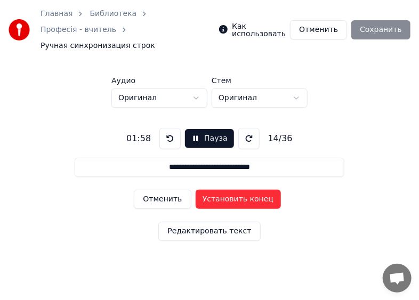
click at [167, 128] on button at bounding box center [169, 138] width 21 height 21
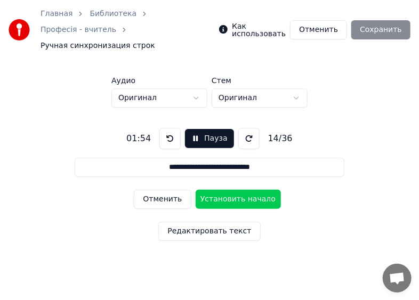
click at [192, 129] on button "Пауза" at bounding box center [209, 138] width 48 height 19
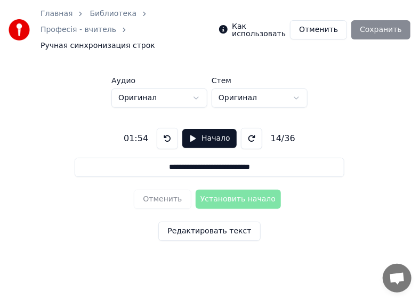
click at [166, 128] on button at bounding box center [167, 138] width 21 height 21
click at [186, 129] on button "Начало" at bounding box center [209, 138] width 54 height 19
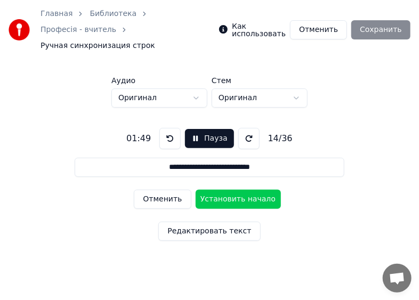
click at [162, 128] on button at bounding box center [169, 138] width 21 height 21
click at [166, 128] on button at bounding box center [169, 138] width 21 height 21
click at [163, 190] on button "Отменить" at bounding box center [162, 199] width 57 height 19
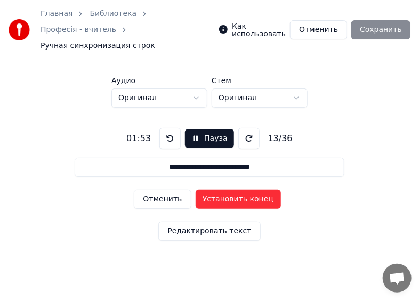
click at [192, 129] on button "Пауза" at bounding box center [209, 138] width 48 height 19
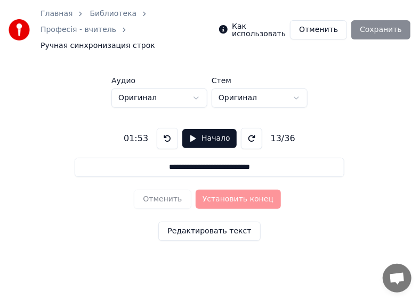
click at [165, 128] on button at bounding box center [167, 138] width 21 height 21
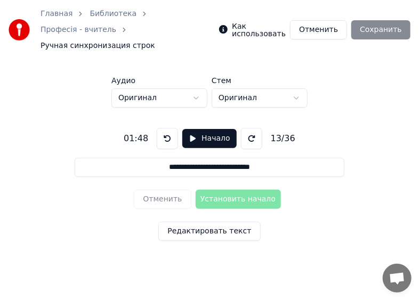
click at [165, 128] on button at bounding box center [167, 138] width 21 height 21
click at [189, 129] on button "Начало" at bounding box center [209, 138] width 54 height 19
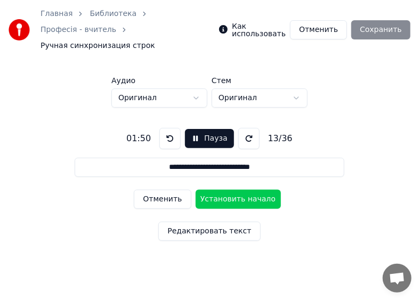
click at [230, 190] on button "Установить начало" at bounding box center [237, 199] width 85 height 19
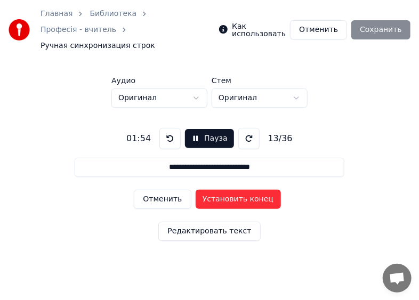
click at [194, 129] on button "Пауза" at bounding box center [209, 138] width 48 height 19
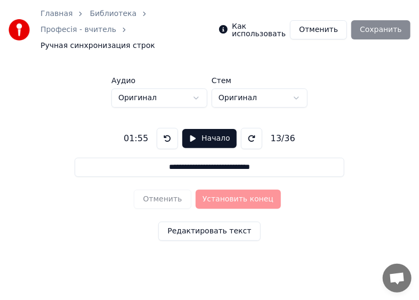
click at [164, 128] on button at bounding box center [167, 138] width 21 height 21
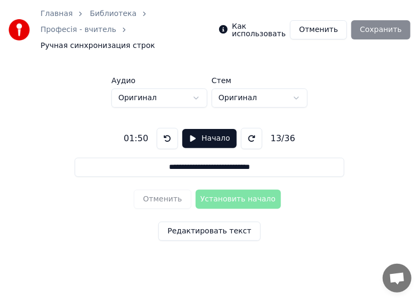
click at [164, 128] on button at bounding box center [167, 138] width 21 height 21
click at [166, 128] on button at bounding box center [167, 138] width 21 height 21
click at [191, 129] on button "Начало" at bounding box center [209, 138] width 54 height 19
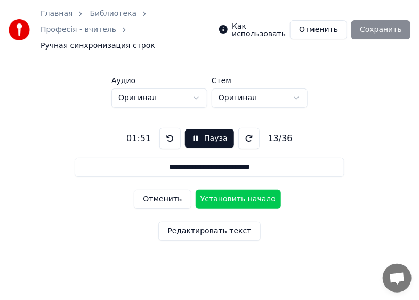
click at [226, 190] on button "Установить начало" at bounding box center [237, 199] width 85 height 19
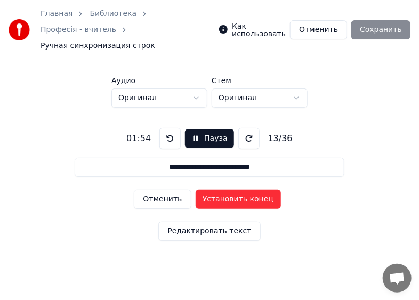
click at [234, 190] on button "Установить конец" at bounding box center [237, 199] width 85 height 19
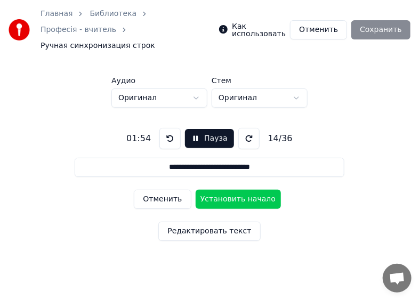
click at [234, 190] on button "Установить начало" at bounding box center [237, 199] width 85 height 19
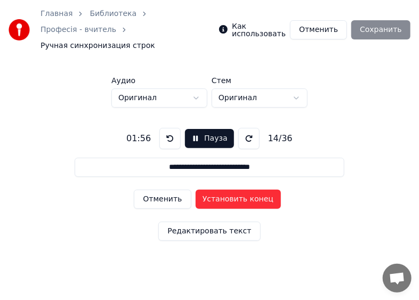
click at [234, 190] on button "Установить конец" at bounding box center [237, 199] width 85 height 19
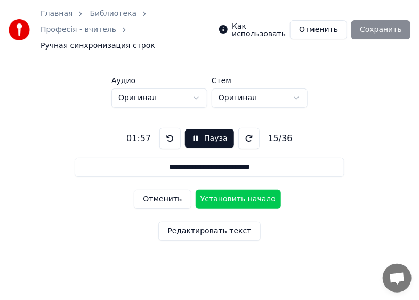
click at [234, 190] on button "Установить начало" at bounding box center [237, 199] width 85 height 19
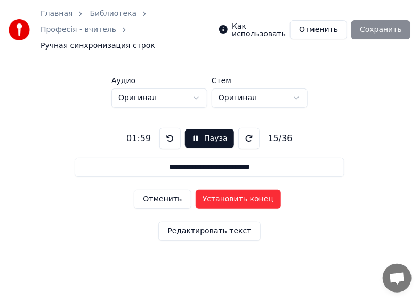
click at [234, 190] on button "Установить конец" at bounding box center [237, 199] width 85 height 19
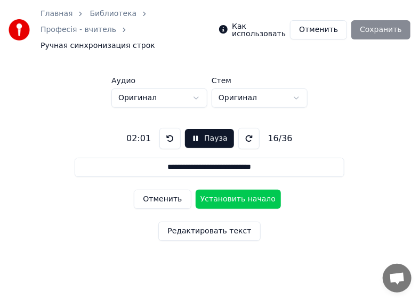
click at [234, 190] on button "Установить начало" at bounding box center [237, 199] width 85 height 19
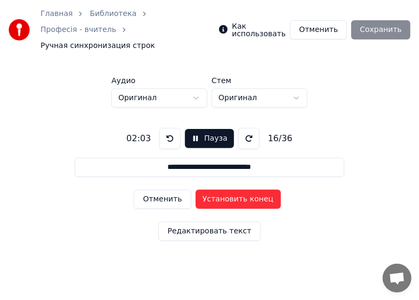
click at [233, 190] on button "Установить конец" at bounding box center [237, 199] width 85 height 19
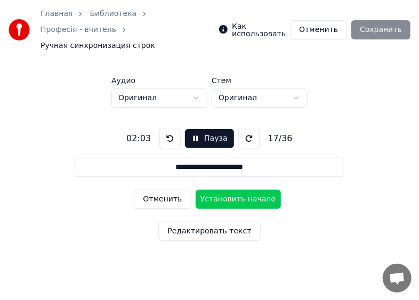
click at [233, 190] on button "Установить начало" at bounding box center [237, 199] width 85 height 19
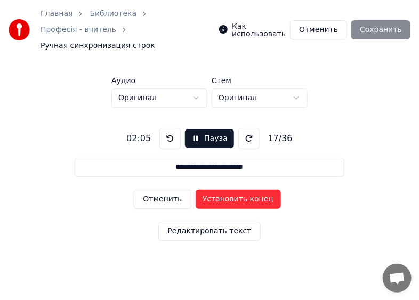
click at [233, 190] on button "Установить конец" at bounding box center [237, 199] width 85 height 19
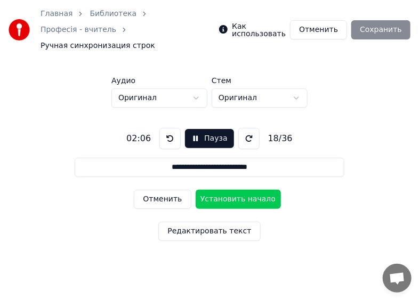
click at [233, 190] on button "Установить начало" at bounding box center [237, 199] width 85 height 19
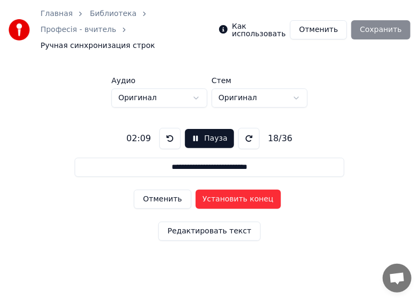
click at [233, 190] on button "Установить конец" at bounding box center [237, 199] width 85 height 19
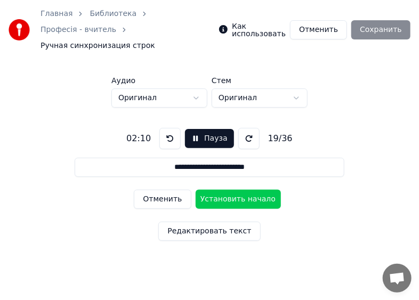
click at [233, 190] on button "Установить начало" at bounding box center [237, 199] width 85 height 19
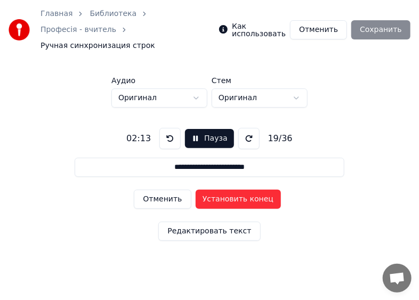
click at [233, 190] on button "Установить конец" at bounding box center [237, 199] width 85 height 19
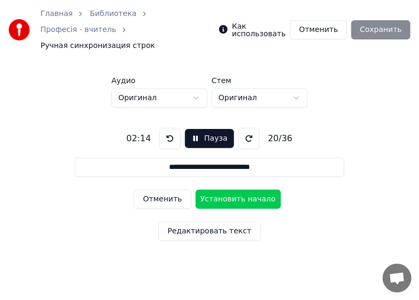
click at [233, 190] on button "Установить начало" at bounding box center [237, 199] width 85 height 19
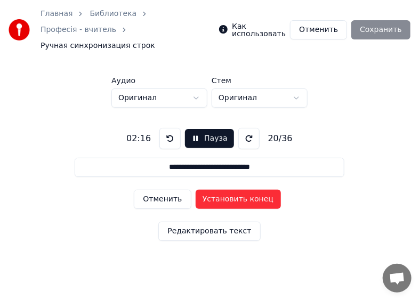
click at [233, 190] on button "Установить конец" at bounding box center [237, 199] width 85 height 19
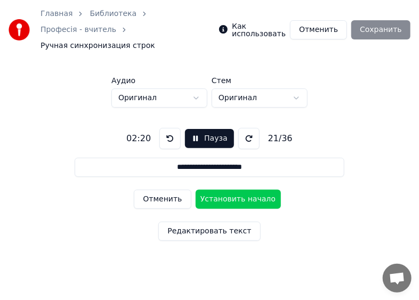
click at [194, 129] on button "Пауза" at bounding box center [209, 138] width 48 height 19
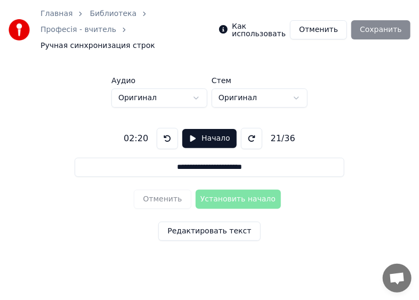
click at [163, 128] on button at bounding box center [167, 138] width 21 height 21
click at [190, 129] on button "Начало" at bounding box center [209, 138] width 54 height 19
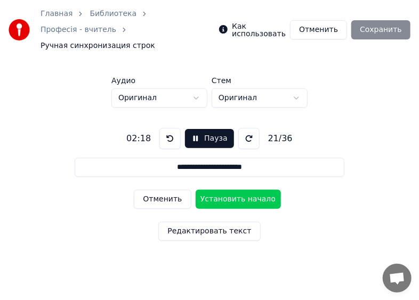
click at [196, 129] on button "Пауза" at bounding box center [209, 138] width 48 height 19
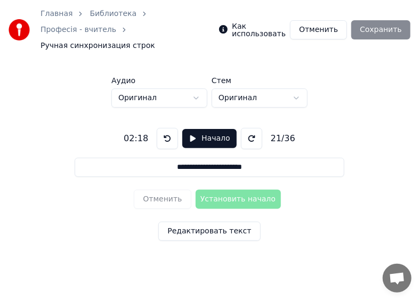
click at [164, 128] on button at bounding box center [167, 138] width 21 height 21
click at [190, 129] on button "Начало" at bounding box center [209, 138] width 54 height 19
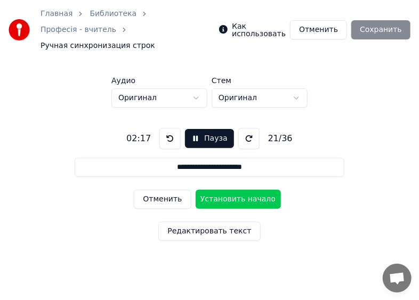
click at [220, 190] on button "Установить начало" at bounding box center [237, 199] width 85 height 19
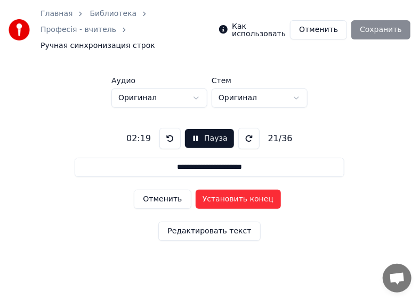
click at [192, 129] on button "Пауза" at bounding box center [209, 138] width 48 height 19
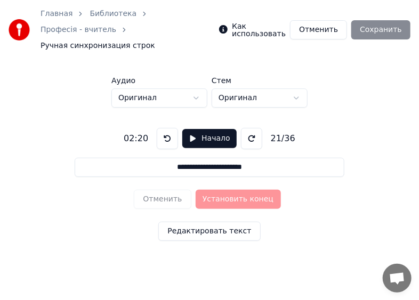
click at [163, 128] on button at bounding box center [167, 138] width 21 height 21
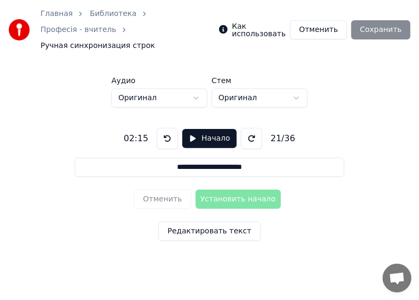
click at [164, 128] on button at bounding box center [167, 138] width 21 height 21
click at [193, 129] on button "Начало" at bounding box center [209, 138] width 54 height 19
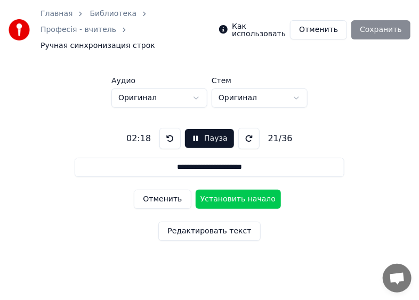
click at [222, 190] on button "Установить начало" at bounding box center [237, 199] width 85 height 19
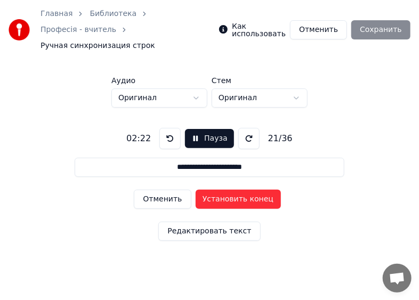
click at [222, 190] on button "Установить конец" at bounding box center [237, 199] width 85 height 19
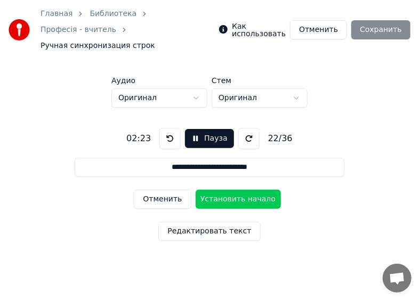
click at [222, 190] on button "Установить начало" at bounding box center [237, 199] width 85 height 19
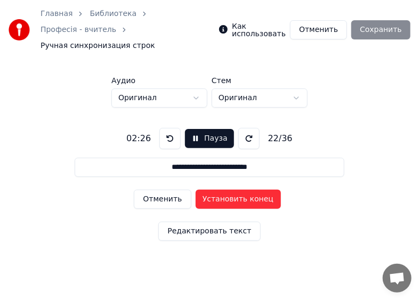
click at [222, 190] on button "Установить конец" at bounding box center [237, 199] width 85 height 19
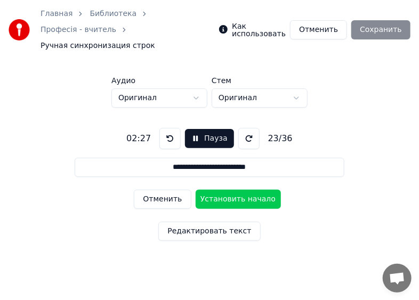
click at [222, 190] on button "Установить начало" at bounding box center [237, 199] width 85 height 19
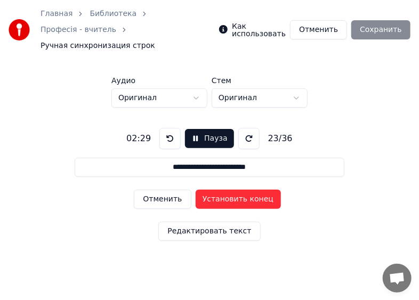
click at [222, 190] on button "Установить конец" at bounding box center [237, 199] width 85 height 19
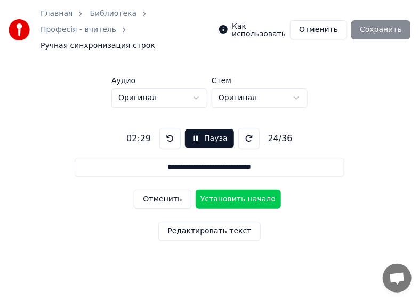
click at [222, 190] on button "Установить начало" at bounding box center [237, 199] width 85 height 19
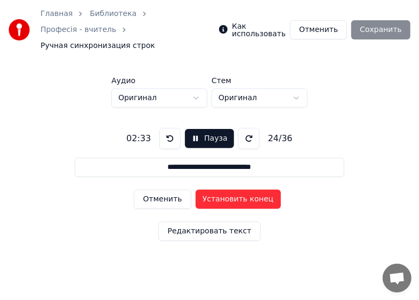
click at [222, 190] on button "Установить конец" at bounding box center [237, 199] width 85 height 19
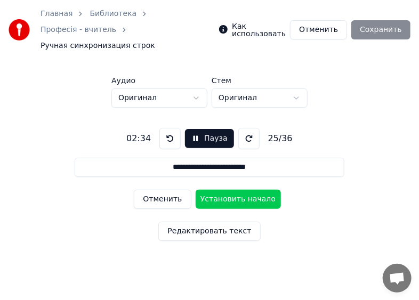
click at [222, 190] on button "Установить начало" at bounding box center [237, 199] width 85 height 19
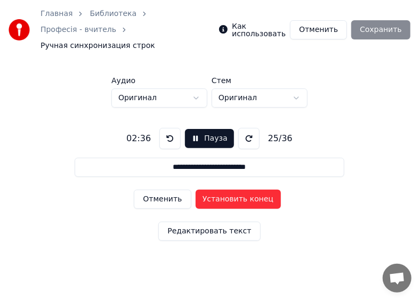
click at [196, 129] on button "Пауза" at bounding box center [209, 138] width 48 height 19
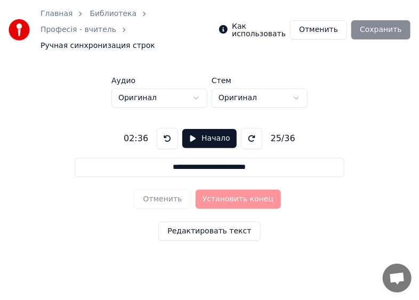
click at [166, 128] on button at bounding box center [167, 138] width 21 height 21
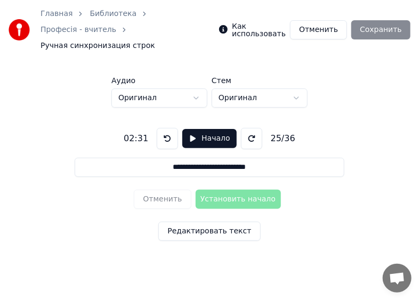
click at [166, 128] on button at bounding box center [167, 138] width 21 height 21
click at [187, 129] on button "Начало" at bounding box center [209, 138] width 54 height 19
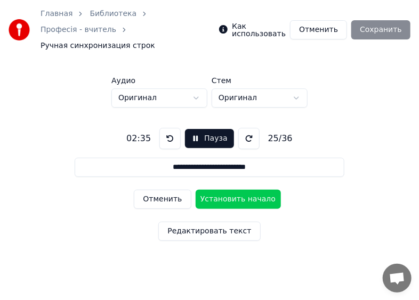
click at [223, 190] on button "Установить начало" at bounding box center [237, 199] width 85 height 19
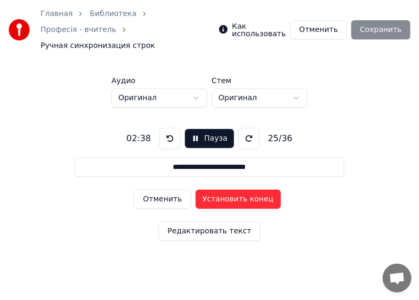
click at [224, 190] on button "Установить конец" at bounding box center [237, 199] width 85 height 19
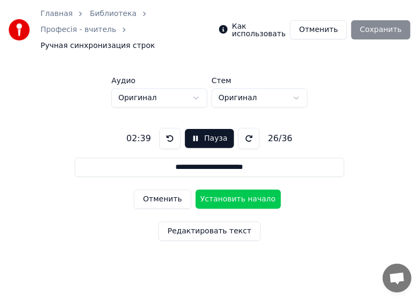
click at [224, 190] on button "Установить начало" at bounding box center [237, 199] width 85 height 19
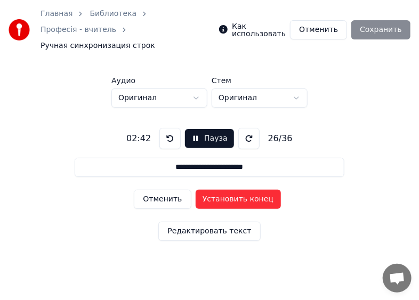
click at [224, 190] on button "Установить конец" at bounding box center [237, 199] width 85 height 19
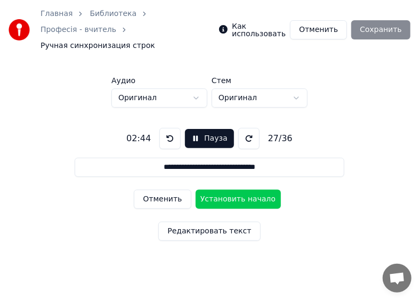
click at [224, 190] on button "Установить начало" at bounding box center [237, 199] width 85 height 19
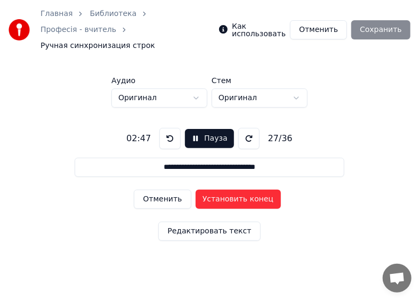
click at [224, 190] on button "Установить конец" at bounding box center [237, 199] width 85 height 19
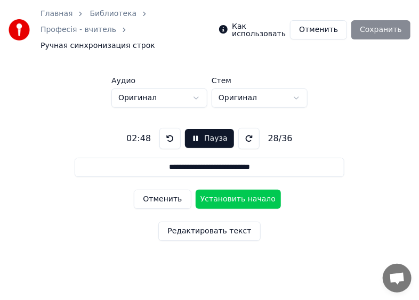
click at [224, 190] on button "Установить начало" at bounding box center [237, 199] width 85 height 19
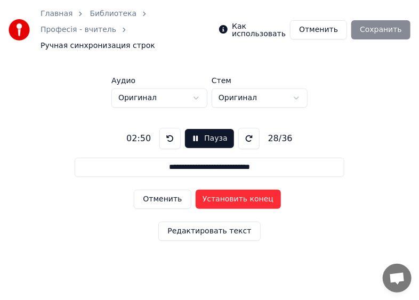
click at [224, 190] on button "Установить конец" at bounding box center [237, 199] width 85 height 19
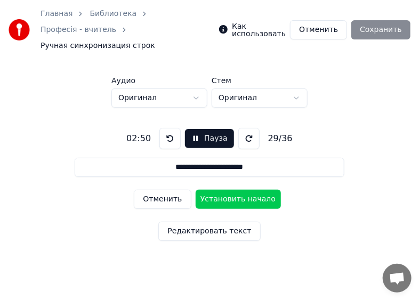
click at [224, 190] on button "Установить начало" at bounding box center [237, 199] width 85 height 19
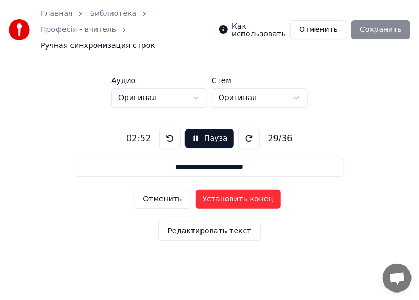
click at [226, 190] on button "Установить конец" at bounding box center [237, 199] width 85 height 19
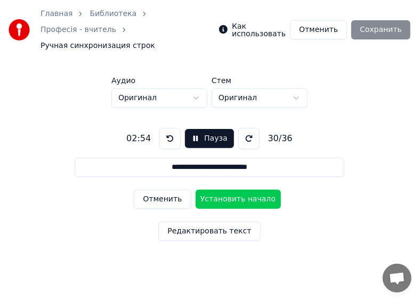
click at [226, 190] on button "Установить начало" at bounding box center [237, 199] width 85 height 19
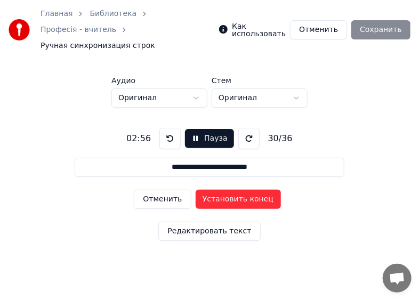
click at [227, 190] on button "Установить конец" at bounding box center [237, 199] width 85 height 19
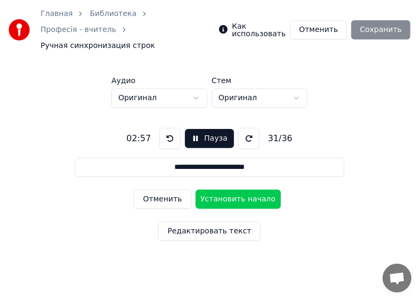
click at [192, 129] on button "Пауза" at bounding box center [209, 138] width 48 height 19
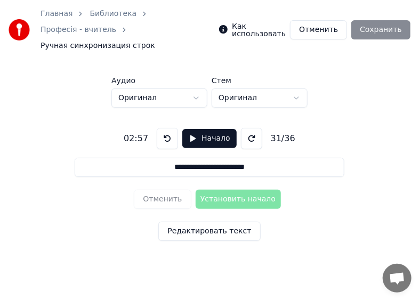
click at [165, 128] on button at bounding box center [167, 138] width 21 height 21
click at [164, 128] on button at bounding box center [167, 138] width 21 height 21
click at [191, 129] on button "Начало" at bounding box center [209, 138] width 54 height 19
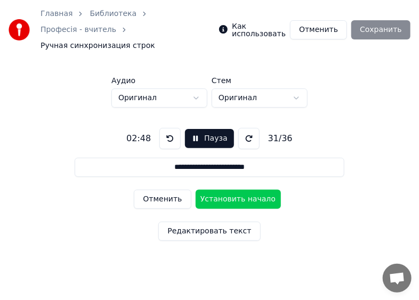
click at [163, 190] on button "Отменить" at bounding box center [162, 199] width 57 height 19
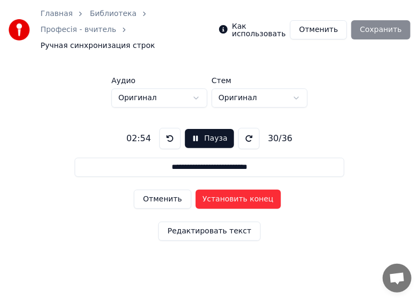
click at [163, 190] on button "Отменить" at bounding box center [162, 199] width 57 height 19
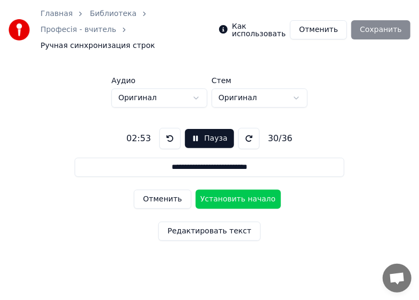
click at [163, 190] on button "Отменить" at bounding box center [162, 199] width 57 height 19
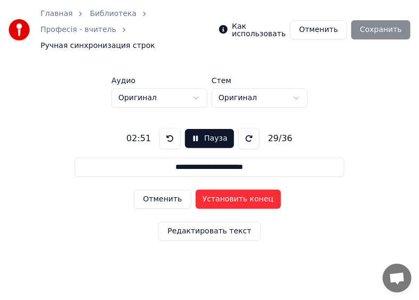
click at [163, 190] on button "Отменить" at bounding box center [162, 199] width 57 height 19
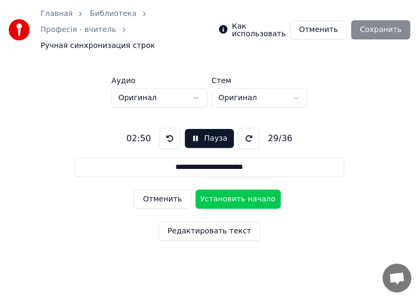
click at [163, 190] on button "Отменить" at bounding box center [162, 199] width 57 height 19
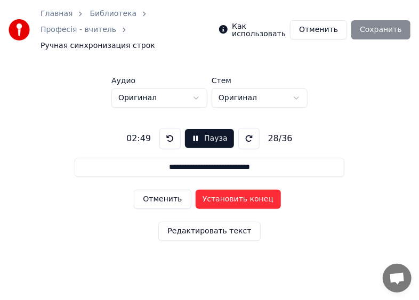
click at [163, 190] on button "Отменить" at bounding box center [162, 199] width 57 height 19
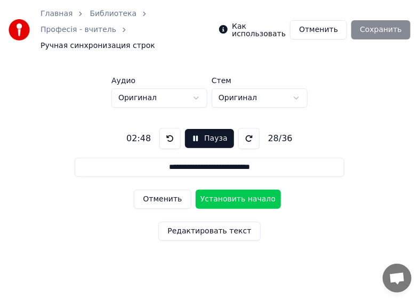
click at [166, 190] on button "Отменить" at bounding box center [162, 199] width 57 height 19
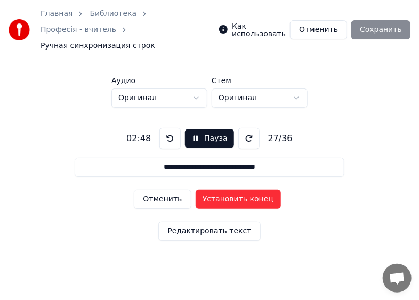
click at [168, 128] on button at bounding box center [169, 138] width 21 height 21
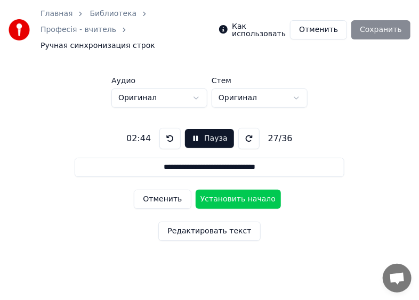
click at [163, 190] on button "Отменить" at bounding box center [162, 199] width 57 height 19
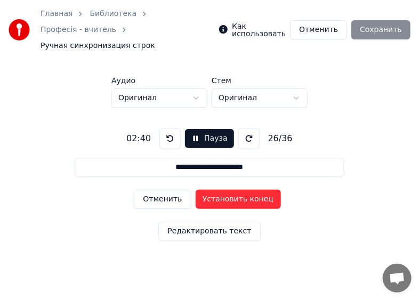
click at [163, 190] on button "Отменить" at bounding box center [162, 199] width 57 height 19
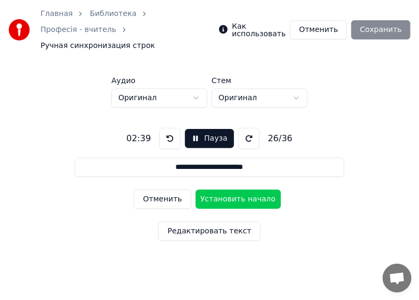
click at [163, 190] on button "Отменить" at bounding box center [162, 199] width 57 height 19
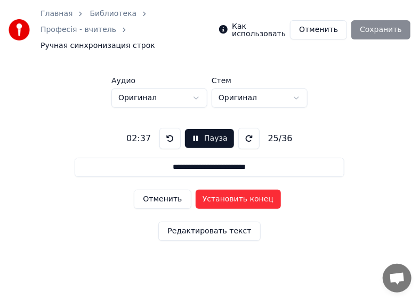
click at [191, 129] on button "Пауза" at bounding box center [209, 138] width 48 height 19
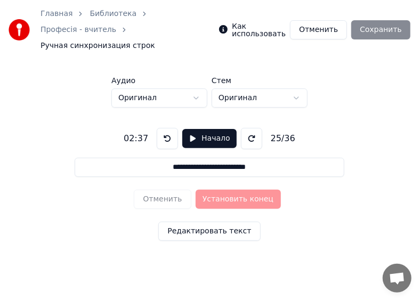
click at [169, 128] on button at bounding box center [167, 138] width 21 height 21
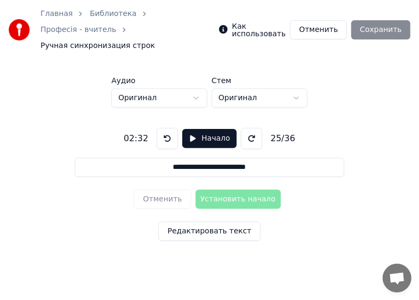
click at [166, 128] on button at bounding box center [167, 138] width 21 height 21
click at [192, 129] on button "Начало" at bounding box center [209, 138] width 54 height 19
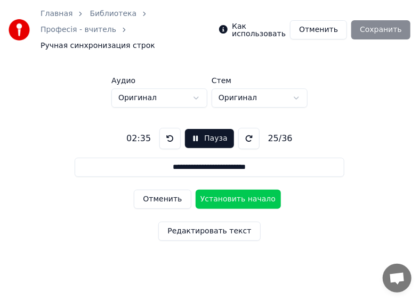
click at [228, 190] on button "Установить начало" at bounding box center [237, 199] width 85 height 19
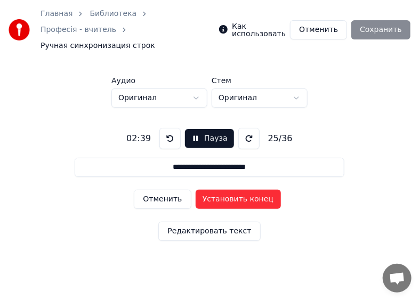
click at [236, 190] on button "Установить конец" at bounding box center [237, 199] width 85 height 19
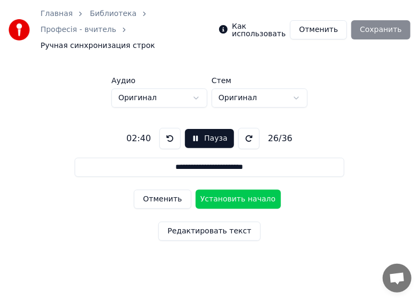
click at [236, 190] on button "Установить начало" at bounding box center [237, 199] width 85 height 19
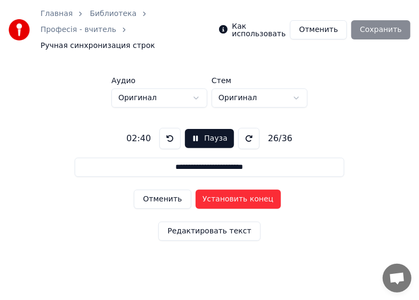
click at [190, 129] on button "Пауза" at bounding box center [209, 138] width 48 height 19
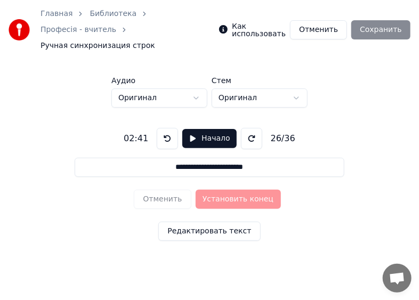
click at [165, 128] on button at bounding box center [167, 138] width 21 height 21
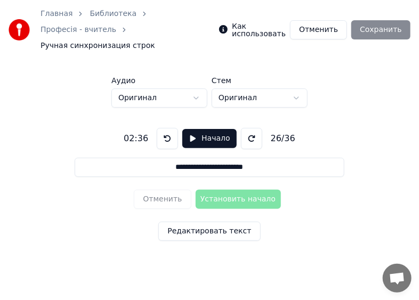
click at [192, 129] on button "Начало" at bounding box center [209, 138] width 54 height 19
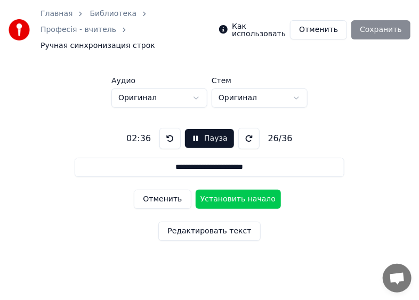
click at [162, 190] on button "Отменить" at bounding box center [162, 199] width 57 height 19
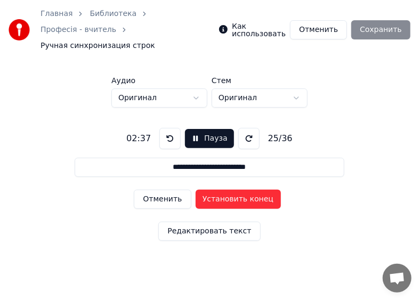
click at [169, 128] on button at bounding box center [169, 138] width 21 height 21
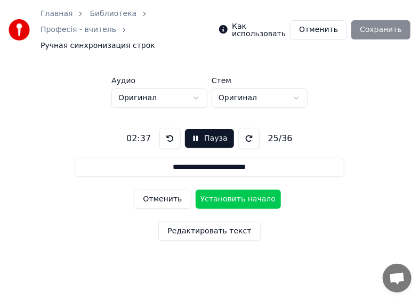
click at [191, 129] on button "Пауза" at bounding box center [209, 138] width 48 height 19
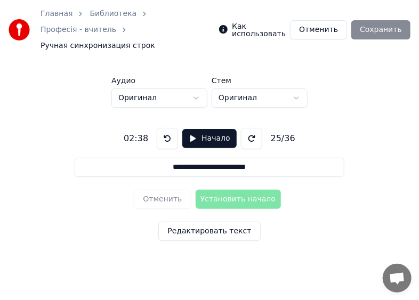
click at [165, 128] on button at bounding box center [167, 138] width 21 height 21
click at [190, 129] on button "Начало" at bounding box center [209, 138] width 54 height 19
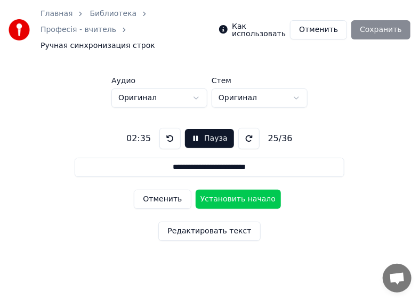
click at [217, 190] on button "Установить начало" at bounding box center [237, 199] width 85 height 19
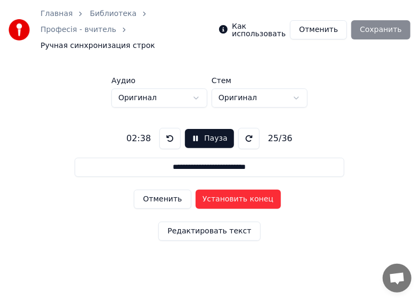
click at [217, 190] on button "Установить конец" at bounding box center [237, 199] width 85 height 19
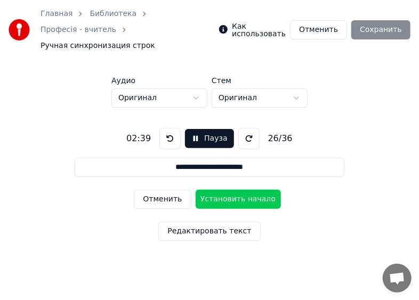
click at [217, 190] on button "Установить начало" at bounding box center [237, 199] width 85 height 19
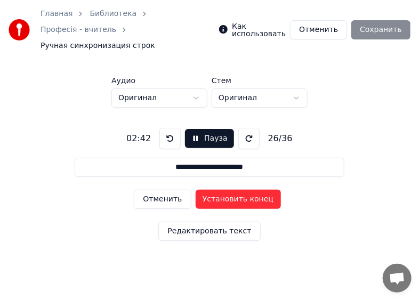
click at [217, 190] on button "Установить конец" at bounding box center [237, 199] width 85 height 19
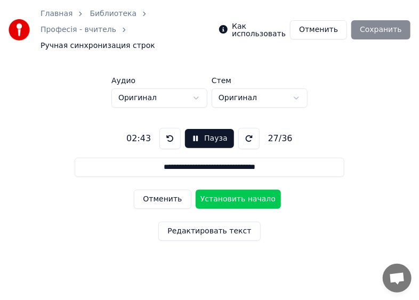
click at [217, 190] on button "Установить начало" at bounding box center [237, 199] width 85 height 19
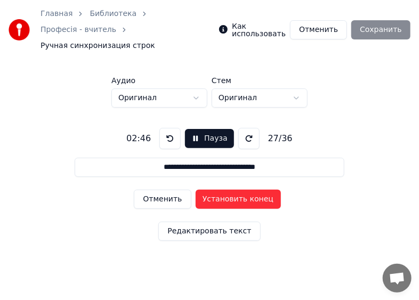
click at [217, 190] on button "Установить конец" at bounding box center [237, 199] width 85 height 19
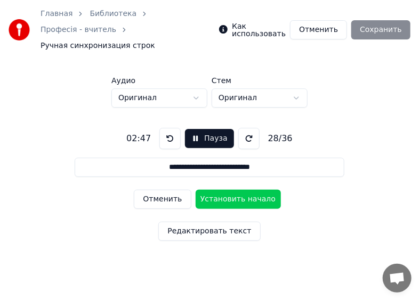
click at [217, 190] on button "Установить начало" at bounding box center [237, 199] width 85 height 19
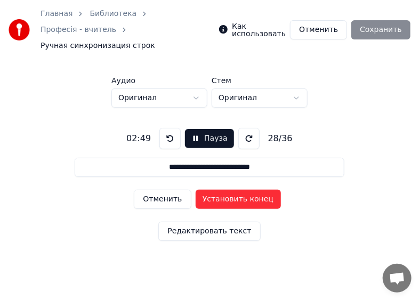
click at [221, 190] on button "Установить конец" at bounding box center [237, 199] width 85 height 19
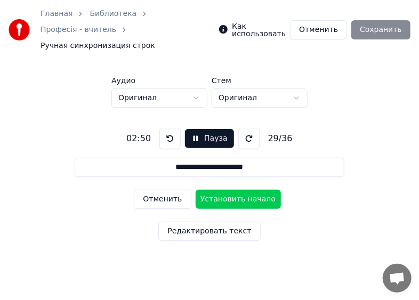
click at [221, 190] on button "Установить начало" at bounding box center [237, 199] width 85 height 19
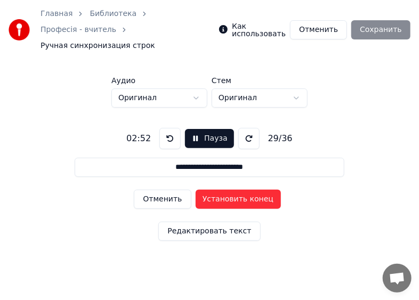
click at [222, 190] on button "Установить конец" at bounding box center [237, 199] width 85 height 19
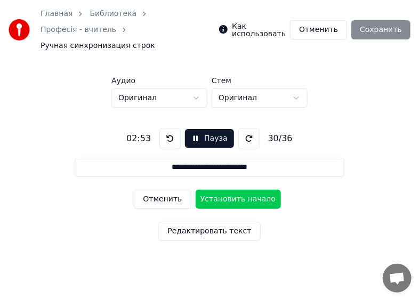
click at [222, 190] on button "Установить начало" at bounding box center [237, 199] width 85 height 19
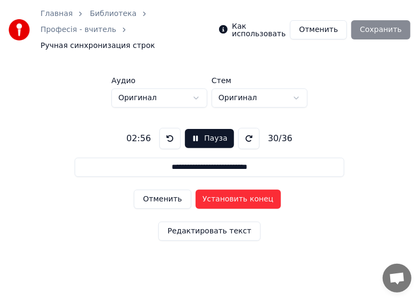
click at [222, 190] on button "Установить конец" at bounding box center [237, 199] width 85 height 19
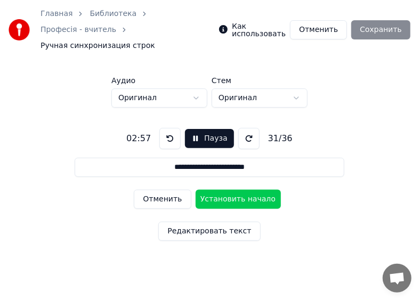
click at [222, 190] on button "Установить начало" at bounding box center [237, 199] width 85 height 19
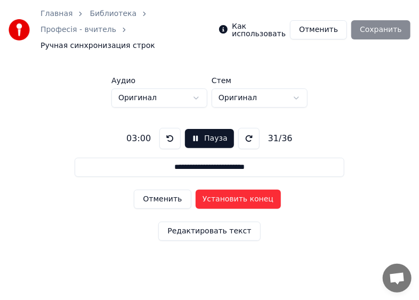
click at [223, 190] on button "Установить конец" at bounding box center [237, 199] width 85 height 19
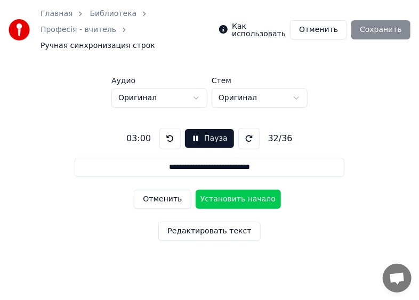
click at [223, 190] on button "Установить начало" at bounding box center [237, 199] width 85 height 19
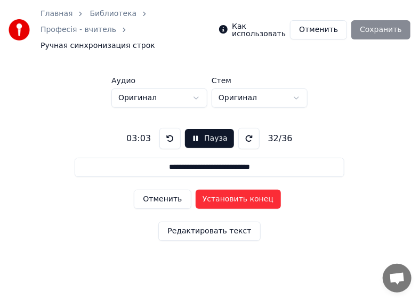
click at [223, 190] on button "Установить конец" at bounding box center [237, 199] width 85 height 19
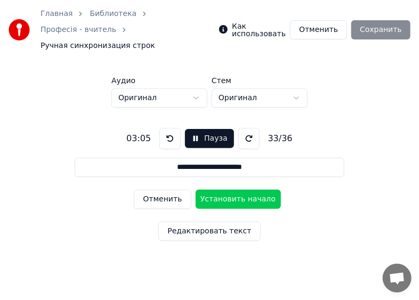
click at [223, 190] on button "Установить начало" at bounding box center [237, 199] width 85 height 19
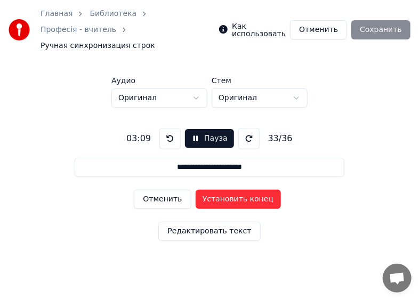
click at [223, 190] on button "Установить конец" at bounding box center [237, 199] width 85 height 19
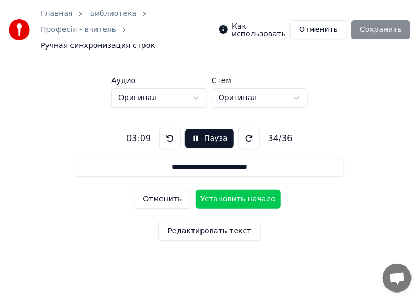
click at [223, 190] on button "Установить начало" at bounding box center [237, 199] width 85 height 19
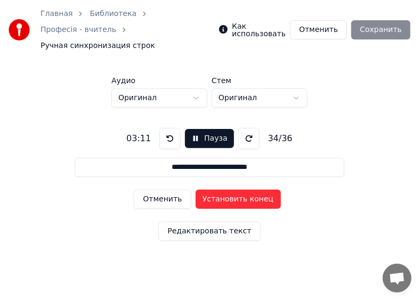
click at [223, 190] on button "Установить конец" at bounding box center [237, 199] width 85 height 19
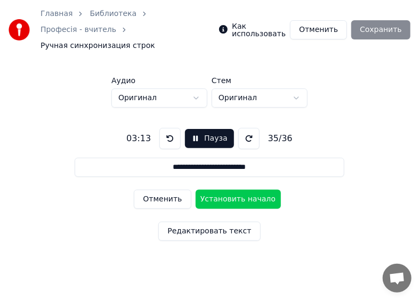
click at [223, 190] on button "Установить начало" at bounding box center [237, 199] width 85 height 19
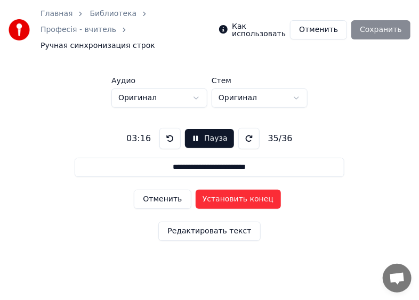
click at [226, 190] on button "Установить конец" at bounding box center [237, 199] width 85 height 19
type input "**********"
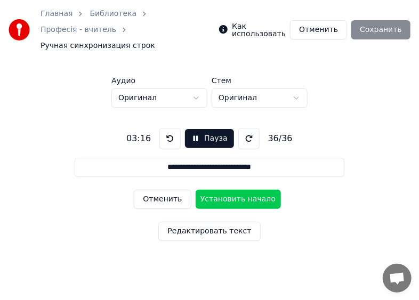
click at [226, 190] on button "Установить начало" at bounding box center [237, 199] width 85 height 19
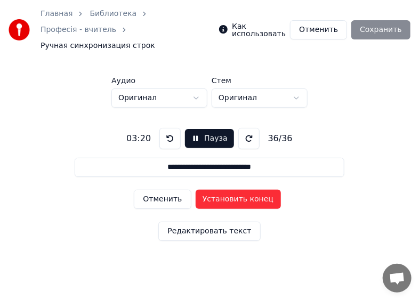
click at [226, 190] on button "Установить конец" at bounding box center [237, 199] width 85 height 19
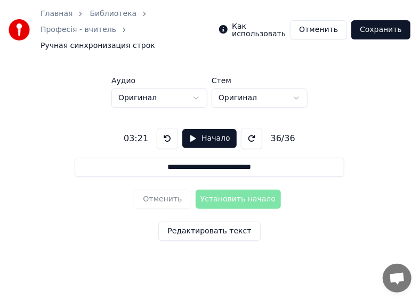
click at [380, 22] on button "Сохранить" at bounding box center [380, 29] width 59 height 19
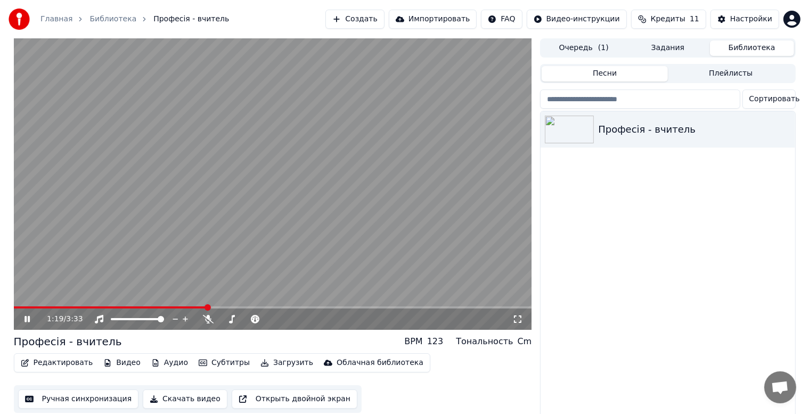
click at [26, 317] on icon at bounding box center [26, 319] width 5 height 6
click at [24, 307] on span at bounding box center [110, 307] width 193 height 2
click at [39, 302] on video at bounding box center [273, 183] width 518 height 291
drag, startPoint x: 45, startPoint y: 304, endPoint x: 31, endPoint y: 303, distance: 13.9
click at [45, 304] on video at bounding box center [273, 183] width 518 height 291
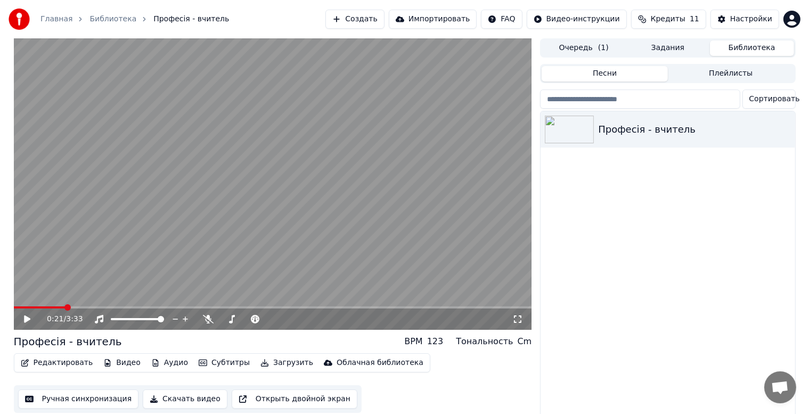
click at [46, 304] on video at bounding box center [273, 183] width 518 height 291
click at [46, 306] on video at bounding box center [273, 183] width 518 height 291
click at [38, 306] on video at bounding box center [273, 183] width 518 height 291
drag, startPoint x: 87, startPoint y: 305, endPoint x: 45, endPoint y: 307, distance: 42.1
click at [45, 307] on div "0:32 / 3:33" at bounding box center [273, 183] width 518 height 291
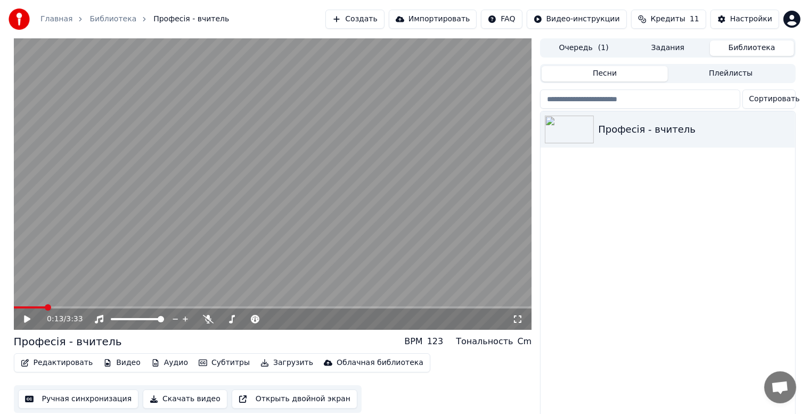
click at [45, 307] on span at bounding box center [29, 307] width 31 height 2
click at [24, 320] on icon at bounding box center [27, 318] width 6 height 7
click at [290, 305] on video at bounding box center [273, 183] width 518 height 291
click at [307, 306] on span at bounding box center [273, 307] width 518 height 2
click at [232, 307] on span at bounding box center [161, 307] width 295 height 2
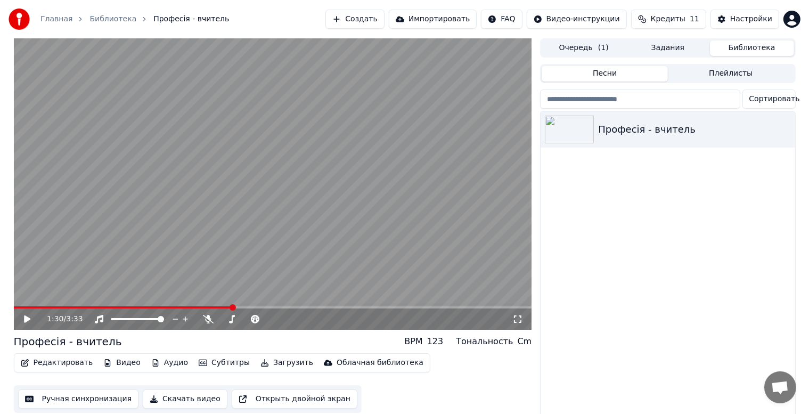
click at [47, 362] on button "Редактировать" at bounding box center [57, 362] width 81 height 15
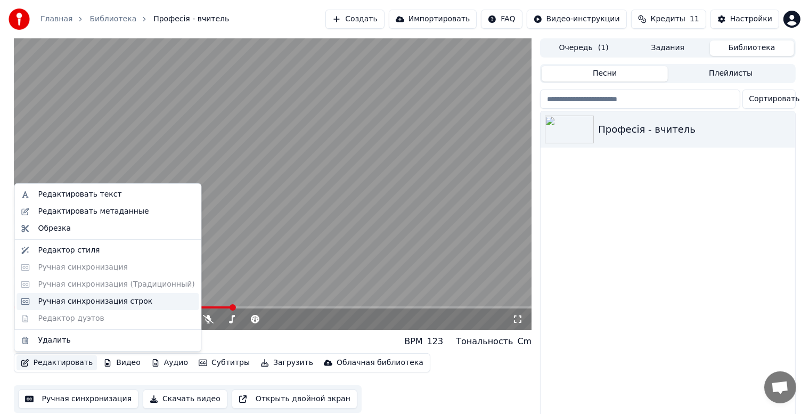
click at [56, 300] on div "Ручная синхронизация строк" at bounding box center [95, 301] width 114 height 11
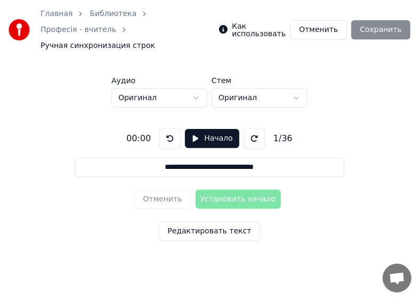
click at [325, 22] on button "Отменить" at bounding box center [318, 29] width 57 height 19
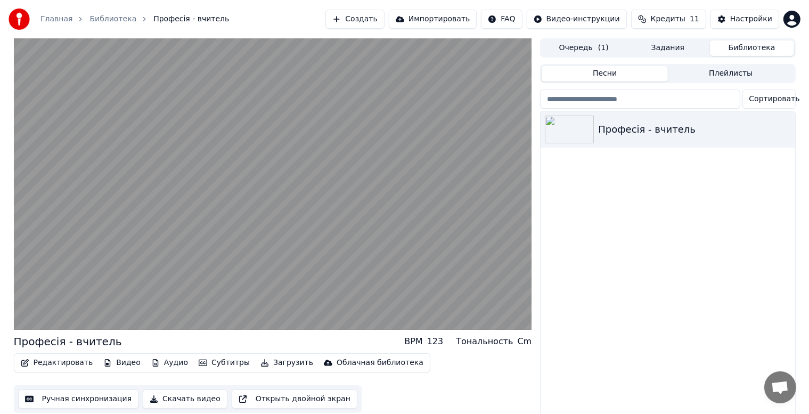
click at [42, 366] on button "Редактировать" at bounding box center [57, 362] width 81 height 15
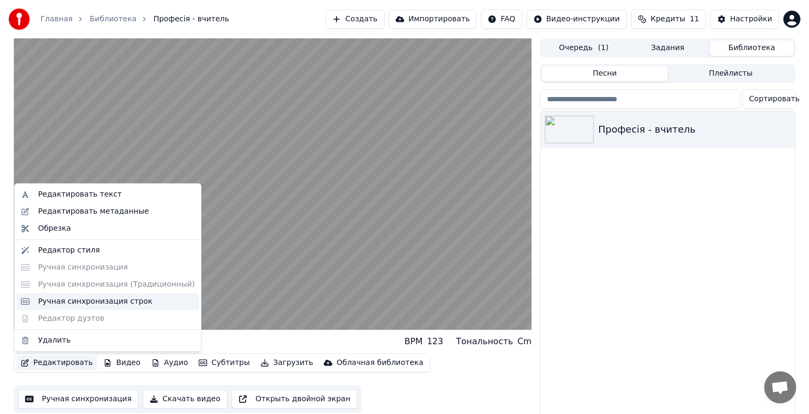
click at [62, 300] on div "Ручная синхронизация строк" at bounding box center [95, 301] width 114 height 11
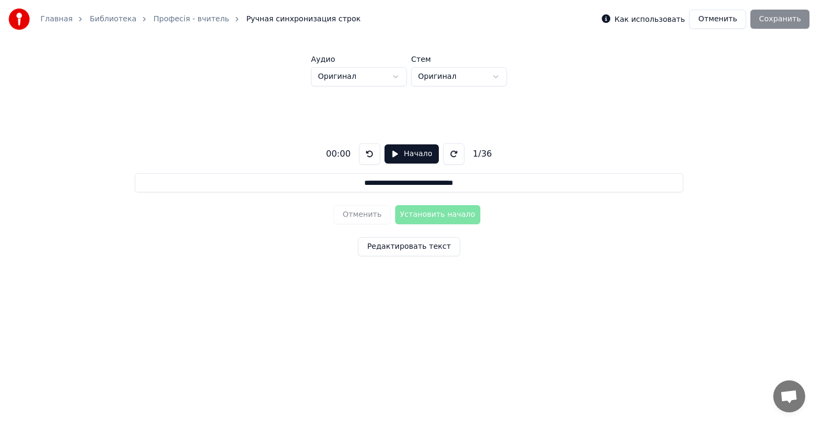
click at [402, 153] on button "Начало" at bounding box center [412, 153] width 54 height 19
click at [398, 154] on button "Пауза" at bounding box center [411, 153] width 48 height 19
click at [404, 156] on button "Начало" at bounding box center [412, 153] width 54 height 19
click at [416, 212] on button "Установить начало" at bounding box center [437, 214] width 85 height 19
click at [416, 212] on button "Установить конец" at bounding box center [437, 214] width 85 height 19
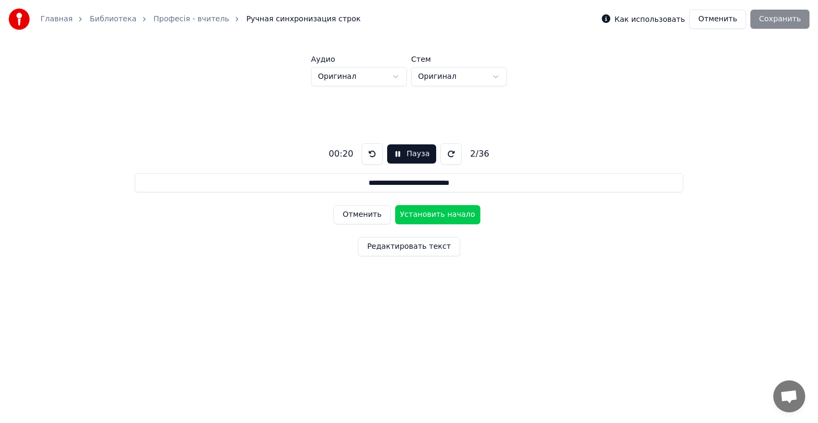
click at [416, 212] on button "Установить начало" at bounding box center [437, 214] width 85 height 19
click at [416, 212] on button "Установить конец" at bounding box center [437, 214] width 85 height 19
click at [416, 212] on button "Установить начало" at bounding box center [437, 214] width 85 height 19
click at [416, 212] on button "Установить конец" at bounding box center [437, 214] width 85 height 19
click at [416, 212] on button "Установить начало" at bounding box center [437, 214] width 85 height 19
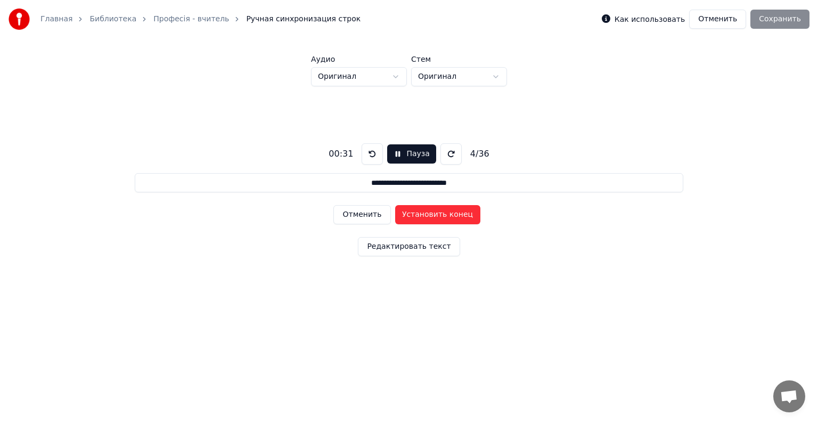
click at [416, 212] on button "Установить конец" at bounding box center [437, 214] width 85 height 19
click at [416, 212] on button "Установить начало" at bounding box center [437, 214] width 85 height 19
click at [416, 212] on button "Установить конец" at bounding box center [437, 214] width 85 height 19
click at [416, 212] on button "Установить начало" at bounding box center [437, 214] width 85 height 19
click at [416, 212] on button "Установить конец" at bounding box center [437, 214] width 85 height 19
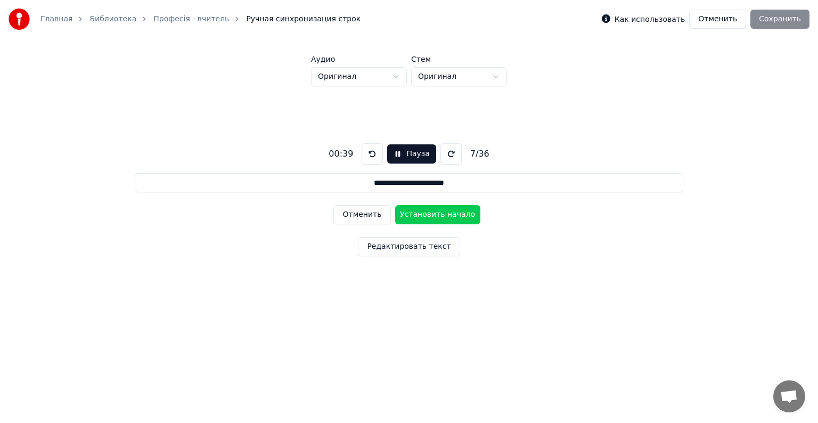
click at [416, 212] on button "Установить начало" at bounding box center [437, 214] width 85 height 19
click at [416, 212] on button "Установить конец" at bounding box center [437, 214] width 85 height 19
click at [416, 212] on button "Установить начало" at bounding box center [437, 214] width 85 height 19
click at [416, 212] on button "Установить конец" at bounding box center [437, 214] width 85 height 19
click at [416, 212] on button "Установить начало" at bounding box center [437, 214] width 85 height 19
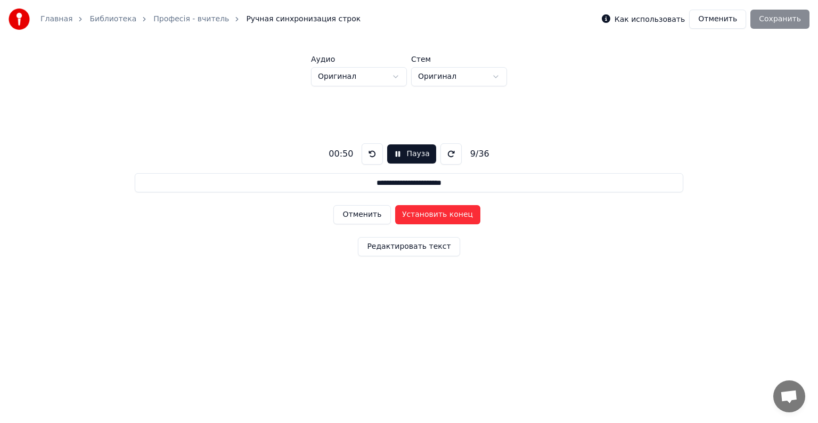
click at [416, 212] on button "Установить конец" at bounding box center [437, 214] width 85 height 19
click at [416, 212] on button "Установить начало" at bounding box center [437, 214] width 85 height 19
click at [416, 212] on button "Установить конец" at bounding box center [437, 214] width 85 height 19
click at [416, 212] on button "Установить начало" at bounding box center [437, 214] width 85 height 19
click at [416, 212] on button "Установить конец" at bounding box center [437, 214] width 85 height 19
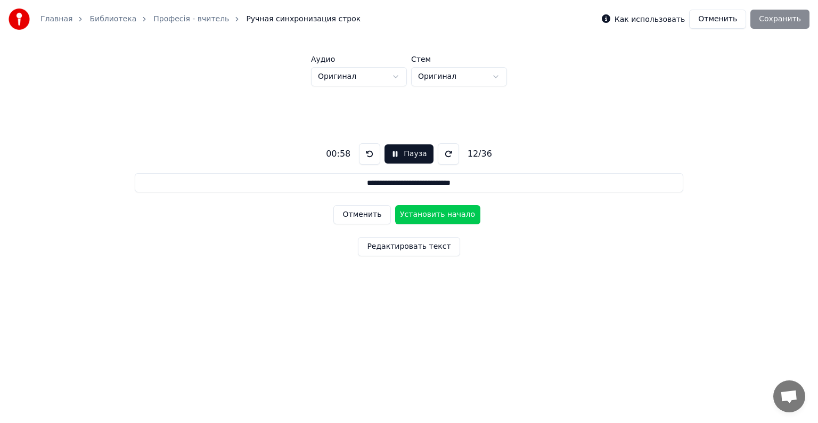
click at [416, 212] on button "Установить начало" at bounding box center [437, 214] width 85 height 19
click at [416, 212] on button "Установить конец" at bounding box center [437, 214] width 85 height 19
click at [416, 212] on button "Установить начало" at bounding box center [437, 214] width 85 height 19
click at [416, 212] on button "Установить конец" at bounding box center [437, 214] width 85 height 19
click at [416, 212] on button "Установить начало" at bounding box center [437, 214] width 85 height 19
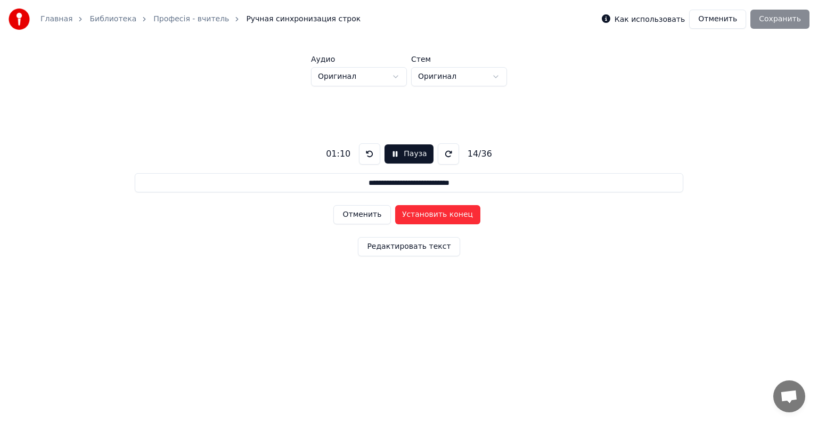
click at [416, 212] on button "Установить конец" at bounding box center [437, 214] width 85 height 19
click at [416, 212] on button "Установить начало" at bounding box center [437, 214] width 85 height 19
click at [416, 212] on button "Установить конец" at bounding box center [437, 214] width 85 height 19
click at [416, 212] on button "Установить начало" at bounding box center [437, 214] width 85 height 19
click at [416, 212] on button "Установить конец" at bounding box center [437, 214] width 85 height 19
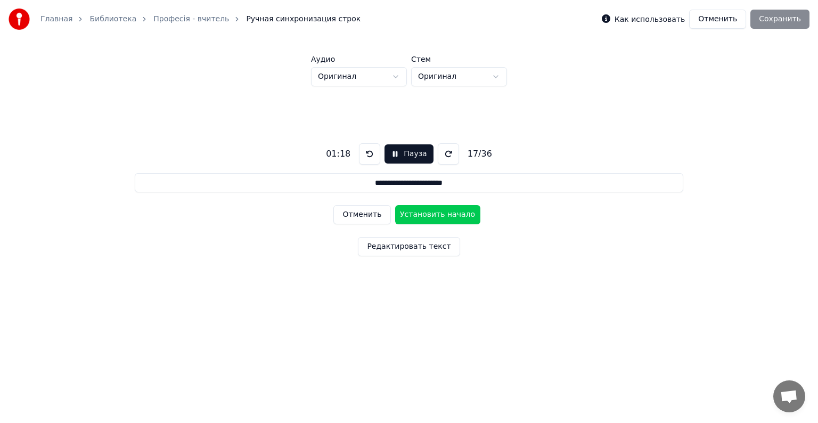
click at [416, 212] on button "Установить начало" at bounding box center [437, 214] width 85 height 19
click at [416, 212] on button "Установить конец" at bounding box center [437, 214] width 85 height 19
click at [416, 212] on button "Установить начало" at bounding box center [437, 214] width 85 height 19
click at [416, 212] on button "Установить конец" at bounding box center [437, 214] width 85 height 19
click at [416, 212] on button "Установить начало" at bounding box center [437, 214] width 85 height 19
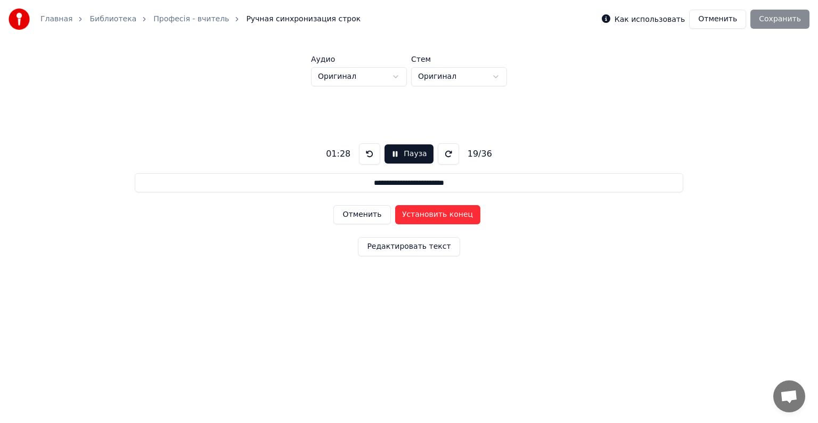
click at [416, 212] on button "Установить конец" at bounding box center [437, 214] width 85 height 19
click at [416, 212] on button "Установить начало" at bounding box center [437, 214] width 85 height 19
click at [416, 212] on button "Установить конец" at bounding box center [437, 214] width 85 height 19
click at [416, 212] on button "Установить начало" at bounding box center [437, 214] width 85 height 19
click at [416, 212] on button "Установить конец" at bounding box center [437, 214] width 85 height 19
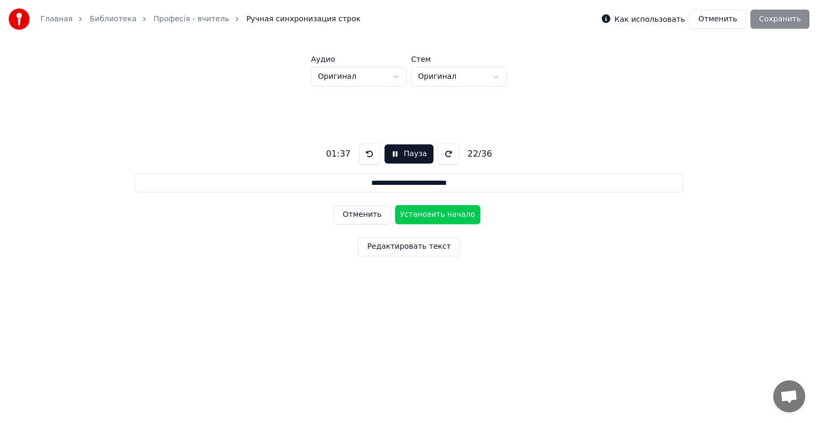
click at [416, 212] on button "Установить начало" at bounding box center [437, 214] width 85 height 19
click at [416, 212] on button "Установить конец" at bounding box center [437, 214] width 85 height 19
click at [416, 212] on button "Установить начало" at bounding box center [437, 214] width 85 height 19
click at [416, 212] on button "Установить конец" at bounding box center [437, 214] width 85 height 19
click at [416, 212] on button "Установить начало" at bounding box center [437, 214] width 85 height 19
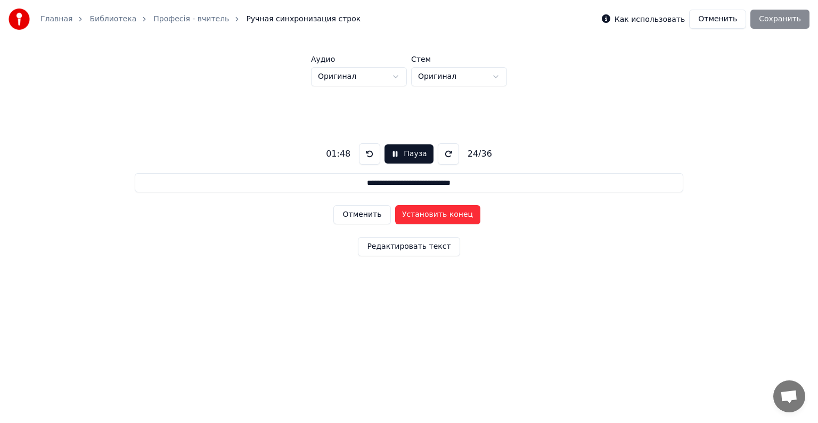
click at [416, 212] on button "Установить конец" at bounding box center [437, 214] width 85 height 19
click at [394, 152] on button "Пауза" at bounding box center [409, 153] width 48 height 19
click at [365, 153] on button at bounding box center [366, 153] width 21 height 21
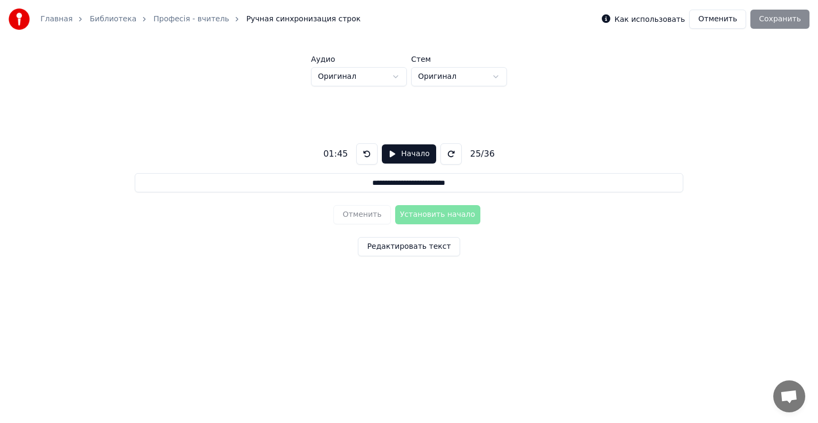
click at [369, 154] on button at bounding box center [366, 153] width 21 height 21
click at [395, 151] on button "Начало" at bounding box center [409, 153] width 54 height 19
click at [368, 153] on button at bounding box center [369, 153] width 21 height 21
click at [421, 214] on button "Установить начало" at bounding box center [437, 214] width 85 height 19
click at [421, 214] on button "Установить конец" at bounding box center [437, 214] width 85 height 19
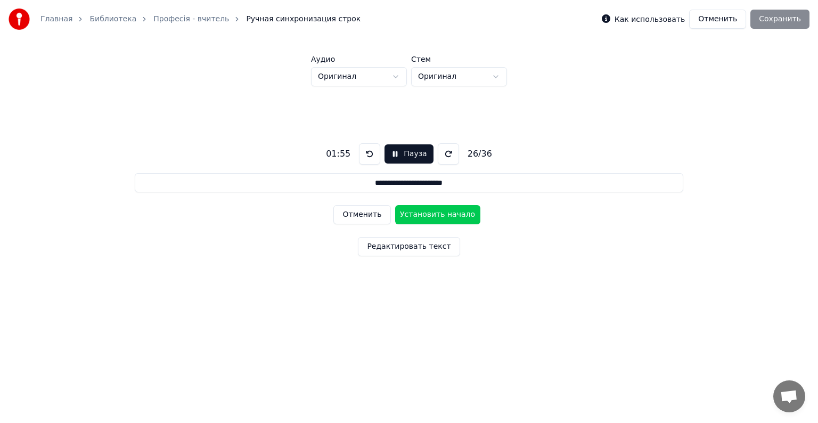
click at [365, 156] on button at bounding box center [369, 153] width 21 height 21
click at [349, 215] on button "Отменить" at bounding box center [361, 214] width 57 height 19
click at [365, 153] on button at bounding box center [369, 153] width 21 height 21
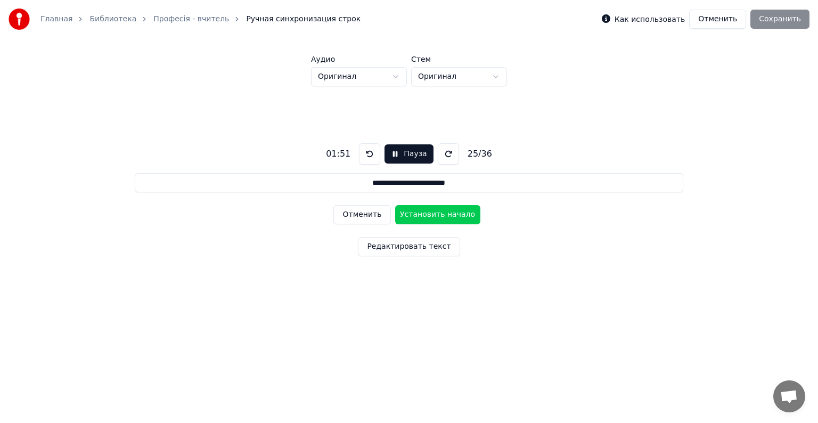
click at [371, 152] on button at bounding box center [369, 153] width 21 height 21
click at [369, 154] on button at bounding box center [369, 153] width 21 height 21
click at [419, 214] on button "Установить начало" at bounding box center [437, 214] width 85 height 19
click at [419, 214] on button "Установить конец" at bounding box center [437, 214] width 85 height 19
click at [419, 214] on button "Установить начало" at bounding box center [437, 214] width 85 height 19
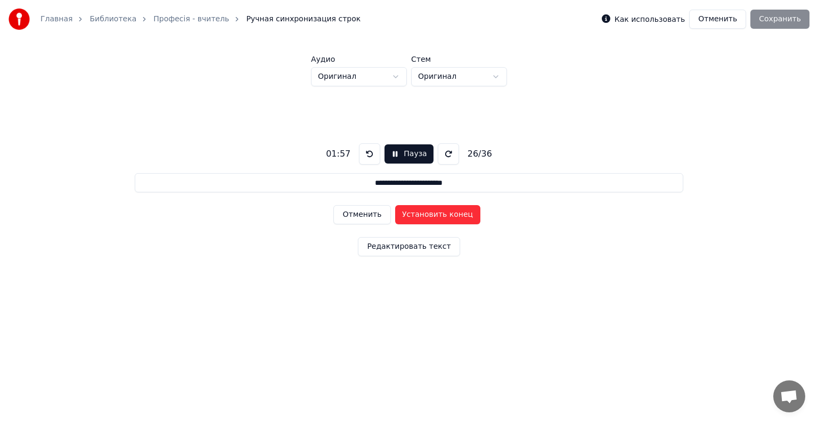
click at [419, 214] on button "Установить конец" at bounding box center [437, 214] width 85 height 19
click at [419, 214] on button "Установить начало" at bounding box center [437, 214] width 85 height 19
click at [419, 214] on button "Установить конец" at bounding box center [437, 214] width 85 height 19
click at [419, 214] on button "Установить начало" at bounding box center [437, 214] width 85 height 19
click at [419, 214] on button "Установить конец" at bounding box center [437, 214] width 85 height 19
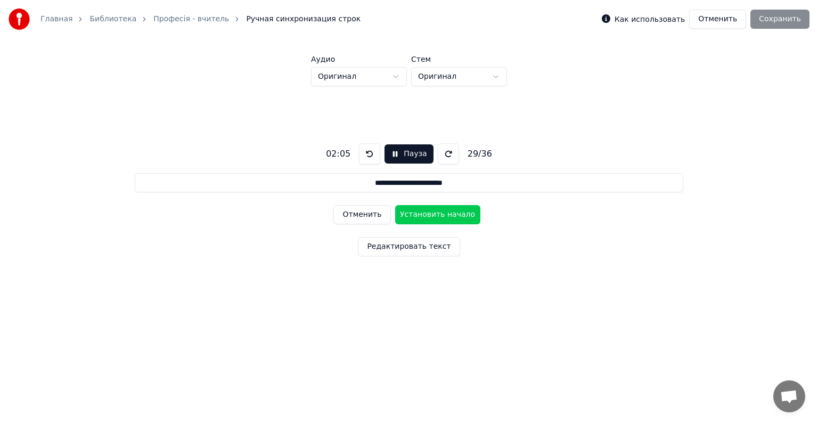
click at [366, 153] on button at bounding box center [369, 153] width 21 height 21
click at [356, 214] on button "Отменить" at bounding box center [361, 214] width 57 height 19
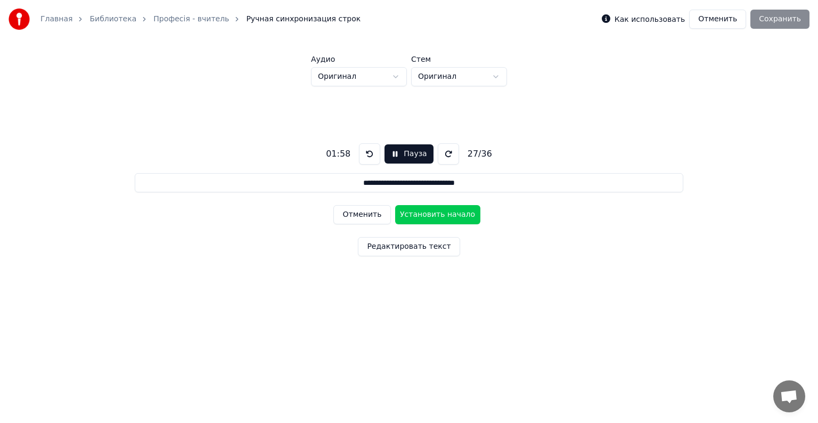
click at [356, 214] on button "Отменить" at bounding box center [361, 214] width 57 height 19
click at [355, 216] on button "Отменить" at bounding box center [361, 214] width 57 height 19
click at [353, 215] on button "Отменить" at bounding box center [361, 214] width 57 height 19
click at [362, 152] on button at bounding box center [369, 153] width 21 height 21
click at [364, 156] on button at bounding box center [369, 153] width 21 height 21
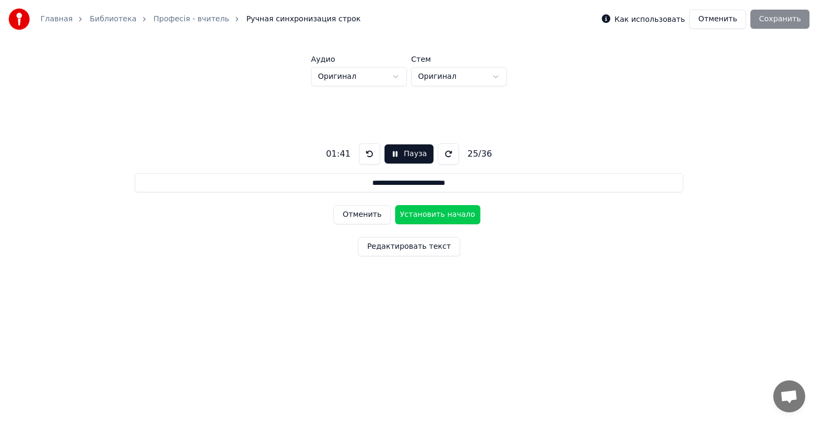
click at [364, 156] on button at bounding box center [369, 153] width 21 height 21
click at [419, 214] on button "Установить начало" at bounding box center [437, 214] width 85 height 19
click at [419, 214] on button "Установить конец" at bounding box center [437, 214] width 85 height 19
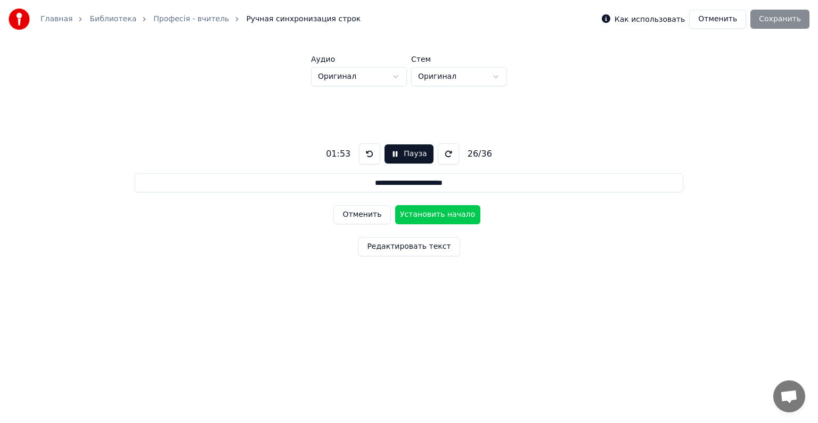
click at [419, 214] on button "Установить начало" at bounding box center [437, 214] width 85 height 19
click at [419, 214] on button "Установить конец" at bounding box center [437, 214] width 85 height 19
click at [419, 214] on button "Установить начало" at bounding box center [437, 214] width 85 height 19
click at [419, 214] on button "Установить конец" at bounding box center [437, 214] width 85 height 19
click at [419, 214] on button "Установить начало" at bounding box center [437, 214] width 85 height 19
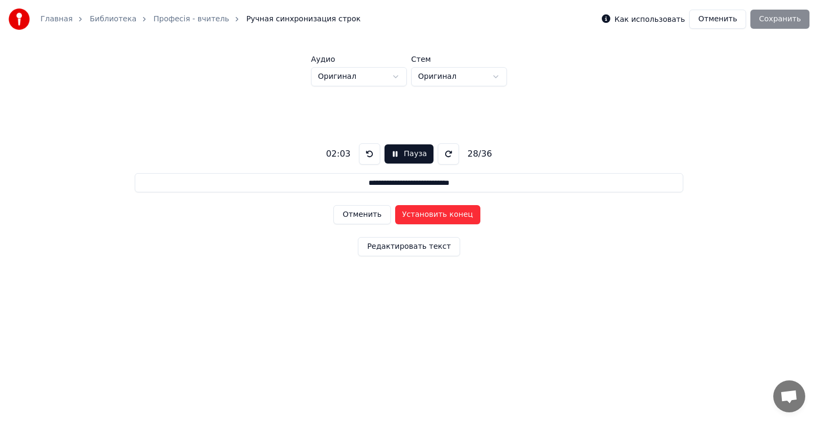
click at [419, 214] on button "Установить конец" at bounding box center [437, 214] width 85 height 19
click at [419, 214] on button "Установить начало" at bounding box center [437, 214] width 85 height 19
click at [419, 214] on button "Установить конец" at bounding box center [437, 214] width 85 height 19
click at [419, 214] on button "Установить начало" at bounding box center [437, 214] width 85 height 19
click at [419, 214] on button "Установить конец" at bounding box center [437, 214] width 85 height 19
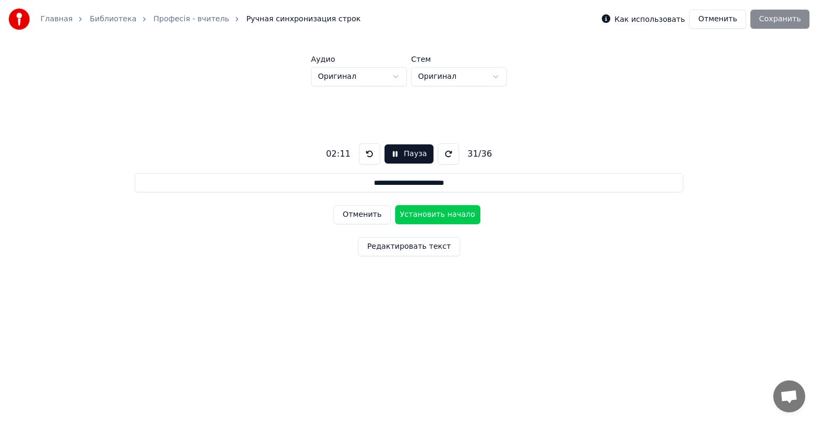
click at [419, 214] on button "Установить начало" at bounding box center [437, 214] width 85 height 19
click at [419, 214] on button "Установить конец" at bounding box center [437, 214] width 85 height 19
click at [419, 214] on button "Установить начало" at bounding box center [437, 214] width 85 height 19
click at [419, 214] on button "Установить конец" at bounding box center [437, 214] width 85 height 19
click at [365, 153] on button at bounding box center [369, 153] width 21 height 21
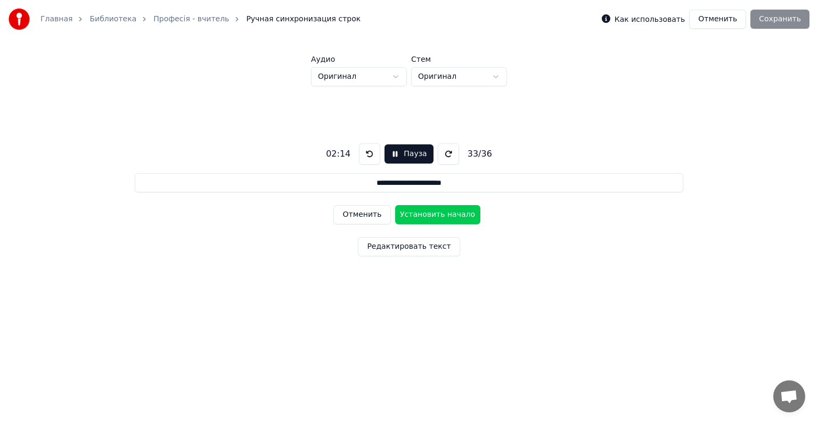
click at [365, 153] on button at bounding box center [369, 153] width 21 height 21
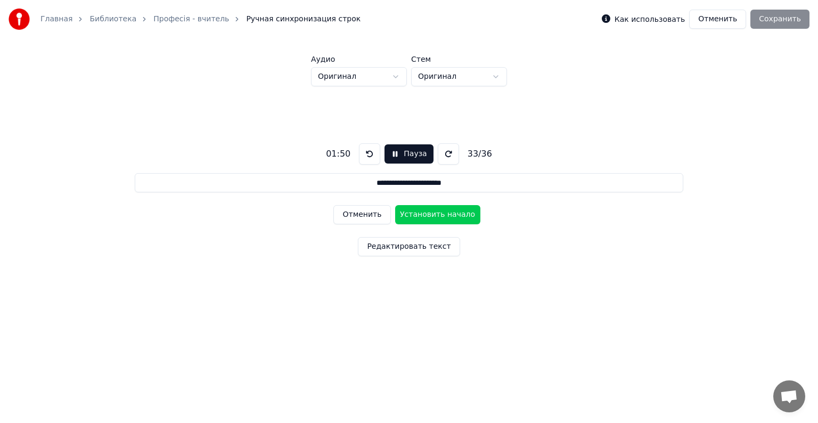
click at [365, 153] on button at bounding box center [369, 153] width 21 height 21
click at [366, 217] on button "Отменить" at bounding box center [361, 214] width 57 height 19
click at [356, 219] on button "Отменить" at bounding box center [361, 214] width 57 height 19
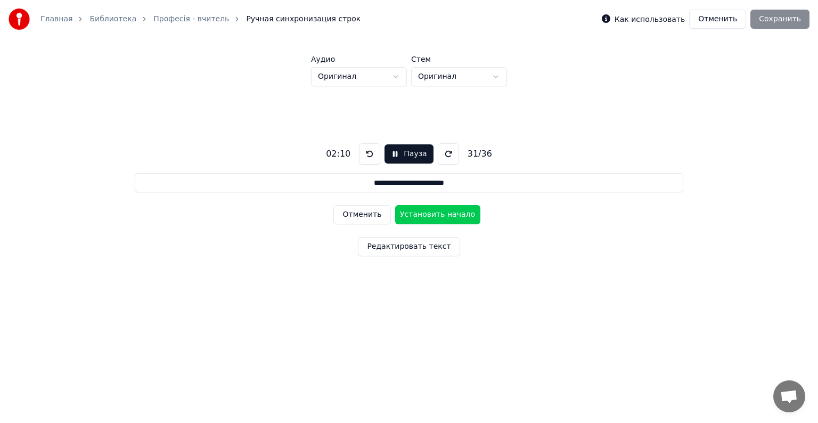
click at [356, 219] on button "Отменить" at bounding box center [361, 214] width 57 height 19
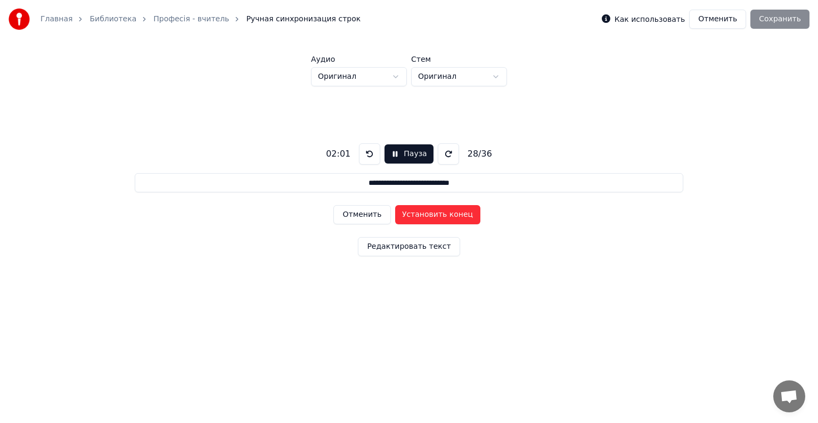
click at [356, 219] on button "Отменить" at bounding box center [361, 214] width 57 height 19
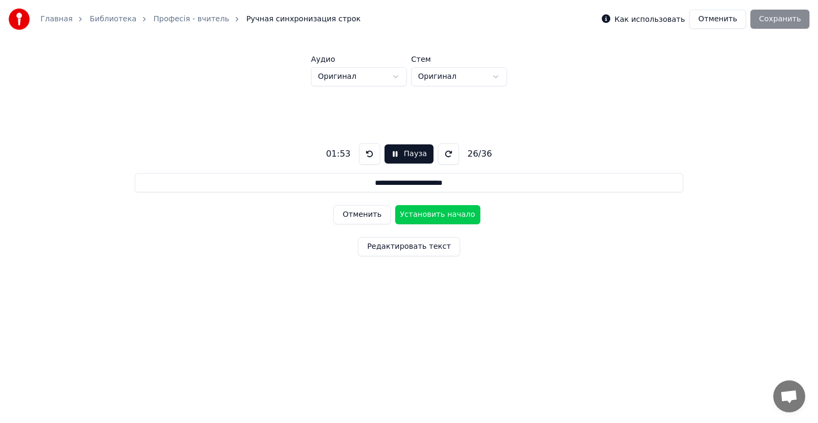
click at [356, 219] on button "Отменить" at bounding box center [361, 214] width 57 height 19
click at [355, 215] on button "Отменить" at bounding box center [361, 214] width 57 height 19
click at [364, 153] on button at bounding box center [369, 153] width 21 height 21
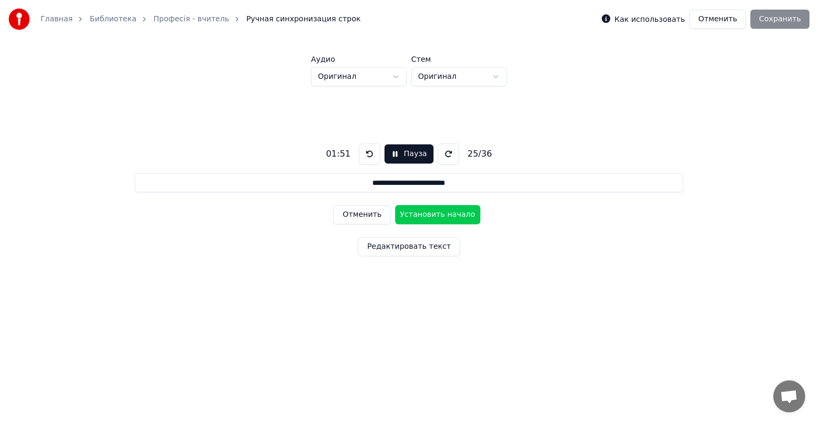
click at [430, 216] on button "Установить начало" at bounding box center [437, 214] width 85 height 19
click at [369, 158] on button at bounding box center [369, 153] width 21 height 21
click at [422, 217] on button "Установить начало" at bounding box center [437, 214] width 85 height 19
click at [422, 217] on button "Установить конец" at bounding box center [437, 214] width 85 height 19
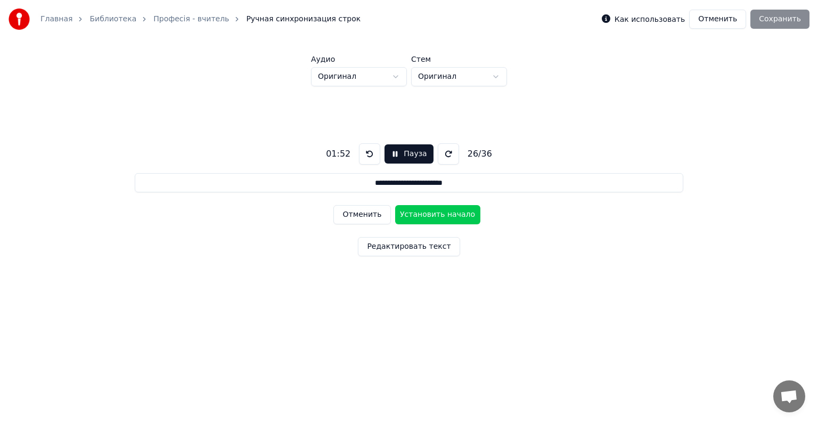
click at [422, 217] on button "Установить начало" at bounding box center [437, 214] width 85 height 19
click at [423, 216] on button "Установить конец" at bounding box center [437, 214] width 85 height 19
click at [423, 216] on button "Установить начало" at bounding box center [437, 214] width 85 height 19
click at [423, 216] on button "Установить конец" at bounding box center [437, 214] width 85 height 19
click at [423, 216] on button "Установить начало" at bounding box center [437, 214] width 85 height 19
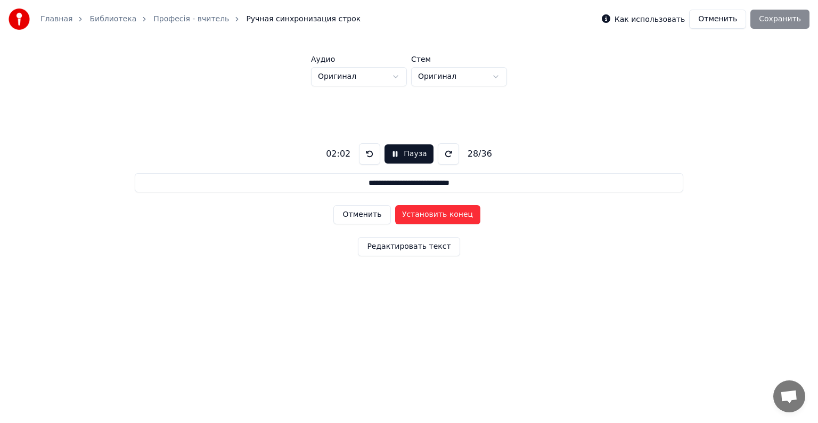
click at [423, 214] on button "Установить конец" at bounding box center [437, 214] width 85 height 19
click at [423, 214] on button "Установить начало" at bounding box center [437, 214] width 85 height 19
click at [423, 214] on button "Установить конец" at bounding box center [437, 214] width 85 height 19
click at [423, 214] on button "Установить начало" at bounding box center [437, 214] width 85 height 19
click at [423, 214] on button "Установить конец" at bounding box center [437, 214] width 85 height 19
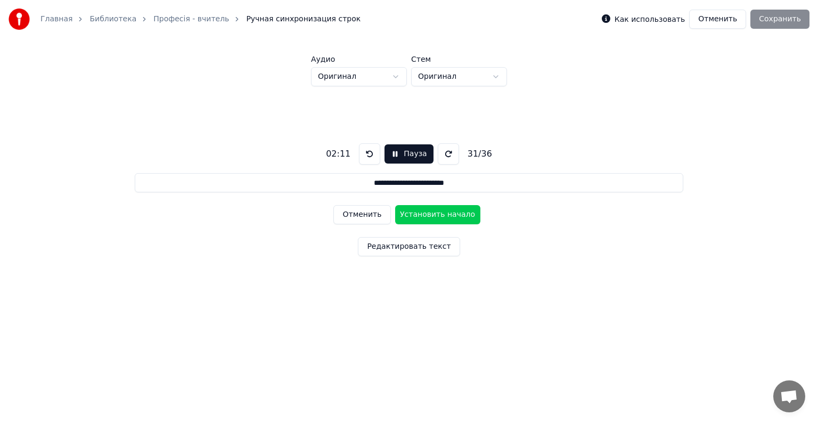
click at [423, 214] on button "Установить начало" at bounding box center [437, 214] width 85 height 19
click at [423, 214] on button "Установить конец" at bounding box center [437, 214] width 85 height 19
click at [423, 214] on button "Установить начало" at bounding box center [437, 214] width 85 height 19
click at [423, 214] on button "Установить конец" at bounding box center [437, 214] width 85 height 19
click at [423, 214] on button "Установить начало" at bounding box center [437, 214] width 85 height 19
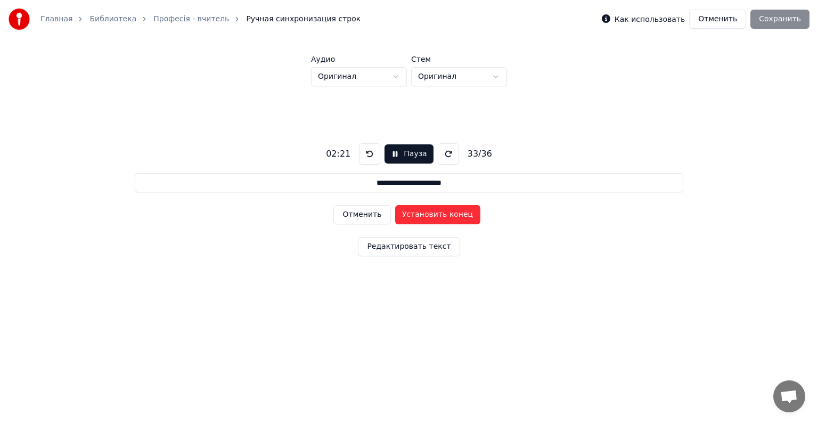
click at [423, 214] on button "Установить конец" at bounding box center [437, 214] width 85 height 19
click at [423, 214] on button "Установить начало" at bounding box center [437, 214] width 85 height 19
click at [423, 214] on button "Установить конец" at bounding box center [437, 214] width 85 height 19
click at [423, 214] on button "Установить начало" at bounding box center [437, 214] width 85 height 19
click at [423, 214] on button "Установить конец" at bounding box center [437, 214] width 85 height 19
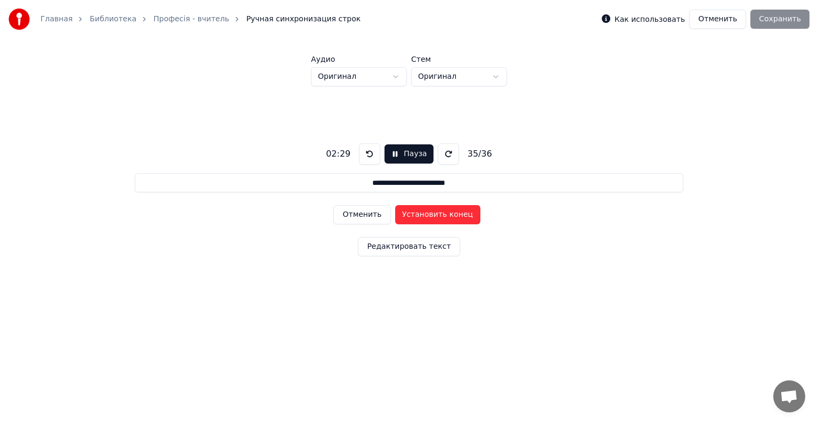
type input "**********"
click at [423, 214] on button "Установить начало" at bounding box center [437, 214] width 85 height 19
click at [423, 214] on button "Установить конец" at bounding box center [437, 214] width 85 height 19
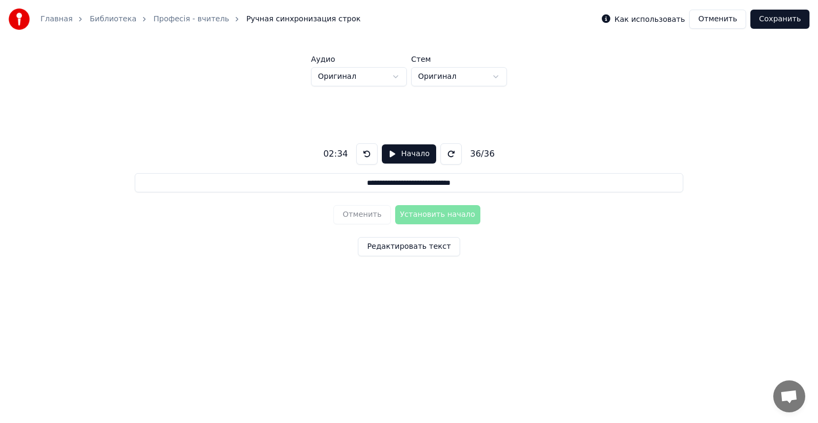
click at [781, 21] on button "Сохранить" at bounding box center [779, 19] width 59 height 19
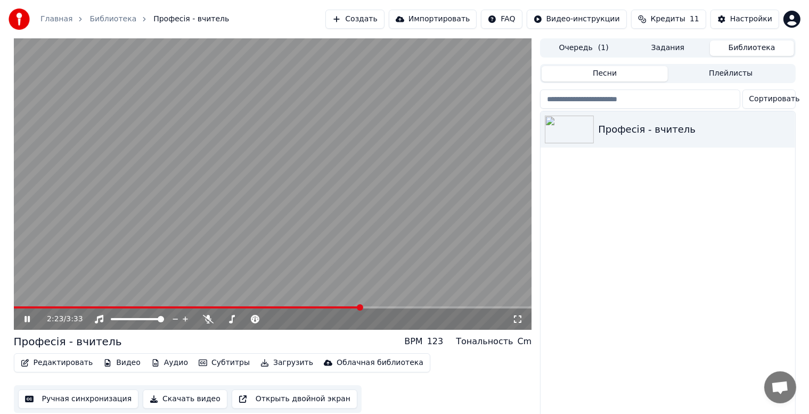
click at [362, 308] on span at bounding box center [273, 307] width 518 height 2
click at [404, 307] on span at bounding box center [273, 307] width 518 height 2
click at [422, 305] on video at bounding box center [273, 183] width 518 height 291
click at [459, 314] on div "2:41 / 3:33" at bounding box center [279, 319] width 465 height 11
click at [459, 306] on video at bounding box center [273, 183] width 518 height 291
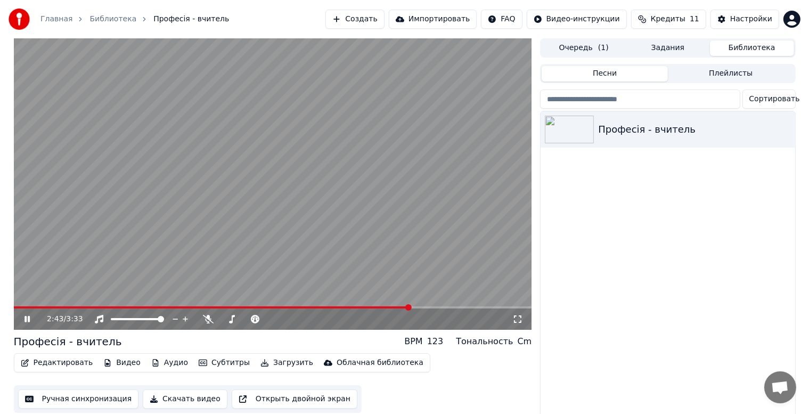
click at [224, 305] on video at bounding box center [273, 183] width 518 height 291
click at [230, 303] on video at bounding box center [273, 183] width 518 height 291
click at [236, 305] on video at bounding box center [273, 183] width 518 height 291
click at [215, 307] on span at bounding box center [216, 307] width 6 height 6
click at [260, 179] on video at bounding box center [273, 183] width 518 height 291
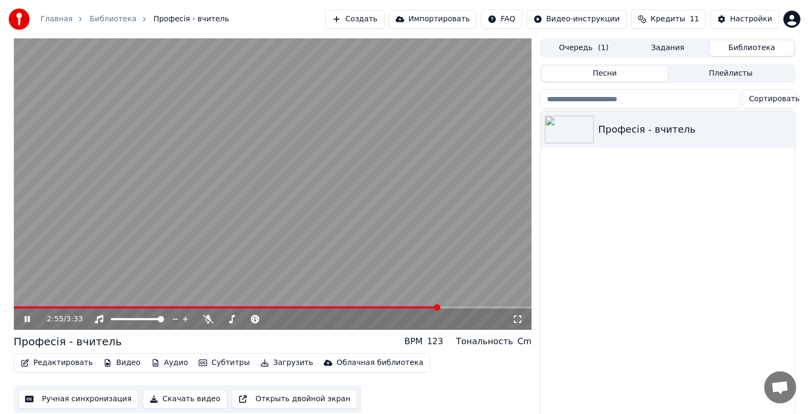
click at [25, 320] on icon at bounding box center [26, 319] width 5 height 6
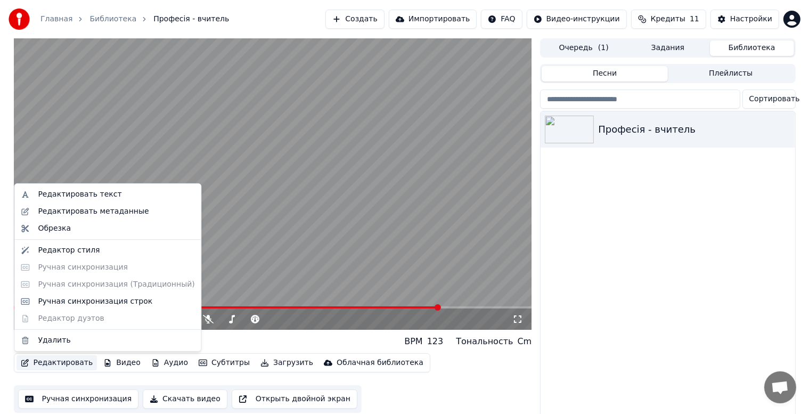
click at [58, 363] on button "Редактировать" at bounding box center [57, 362] width 81 height 15
click at [288, 212] on video at bounding box center [273, 183] width 518 height 291
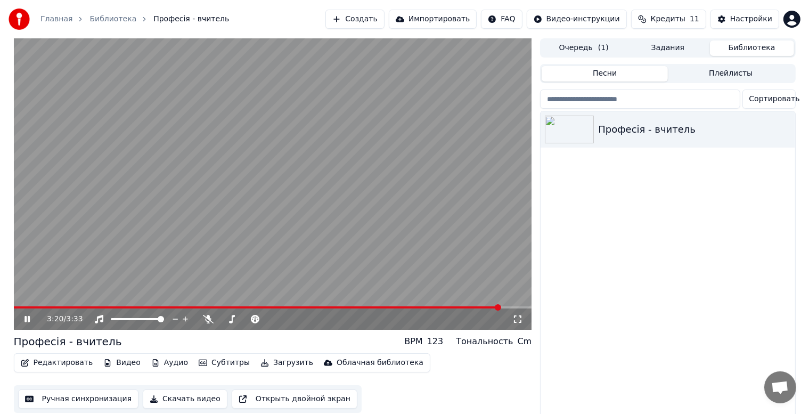
click at [30, 322] on icon at bounding box center [34, 319] width 25 height 9
click at [28, 316] on icon at bounding box center [34, 319] width 25 height 9
click at [460, 302] on video at bounding box center [273, 183] width 518 height 291
click at [439, 305] on video at bounding box center [273, 183] width 518 height 291
click at [431, 307] on span at bounding box center [430, 307] width 6 height 6
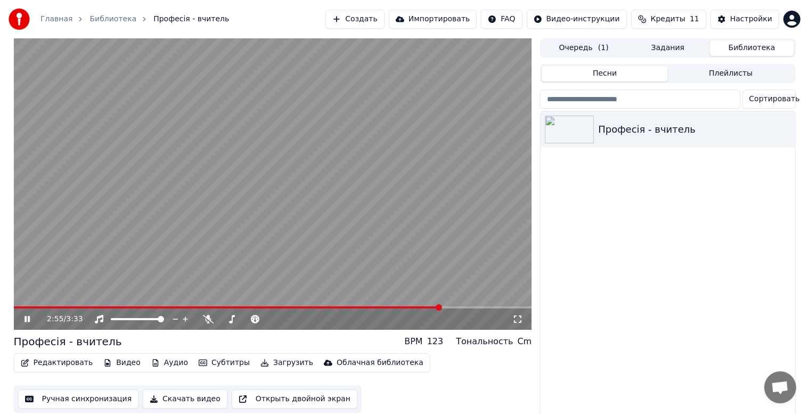
click at [362, 305] on video at bounding box center [273, 183] width 518 height 291
click at [296, 307] on span at bounding box center [155, 307] width 282 height 2
click at [285, 177] on video at bounding box center [273, 183] width 518 height 291
click at [277, 233] on video at bounding box center [273, 183] width 518 height 291
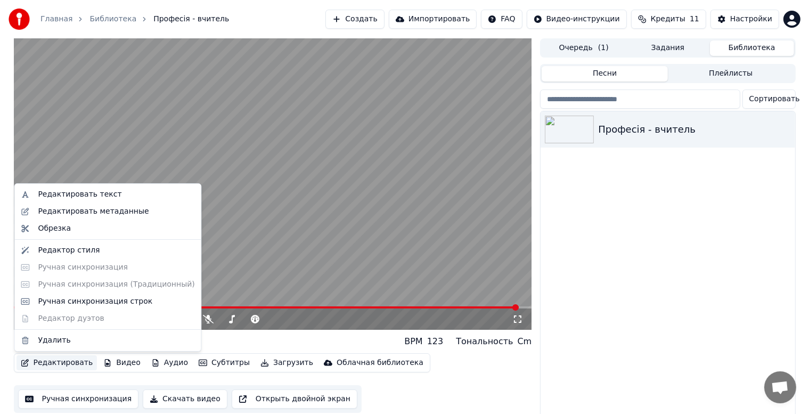
click at [52, 362] on button "Редактировать" at bounding box center [57, 362] width 81 height 15
click at [81, 298] on div "Ручная синхронизация строк" at bounding box center [95, 301] width 114 height 11
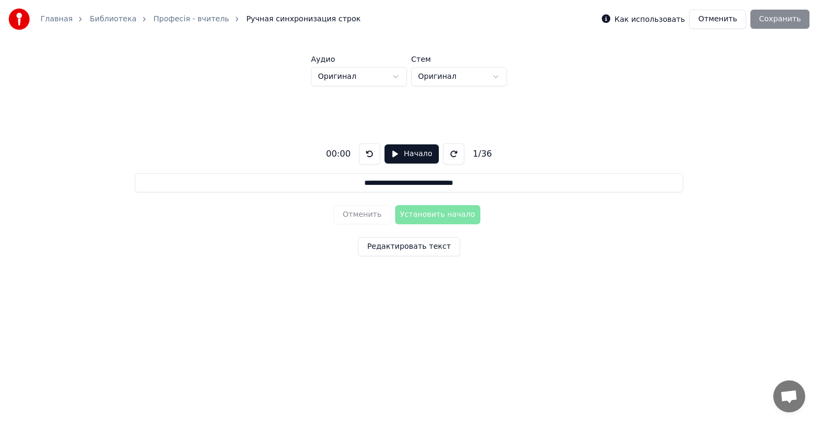
click at [415, 245] on button "Редактировать текст" at bounding box center [409, 246] width 102 height 19
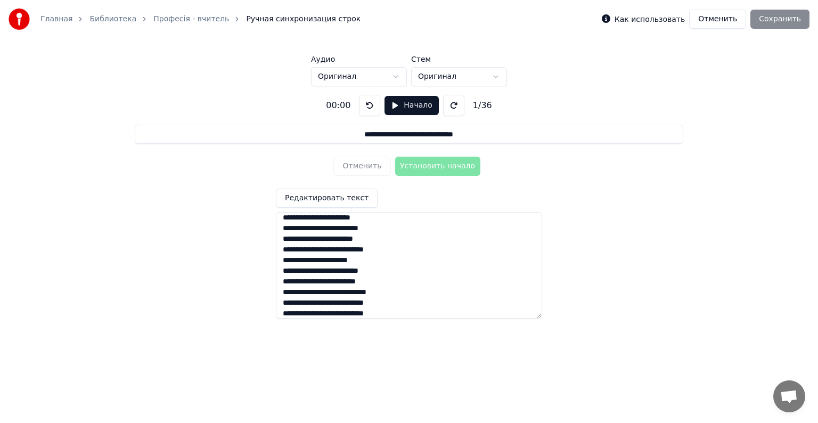
scroll to position [53, 0]
drag, startPoint x: 282, startPoint y: 223, endPoint x: 393, endPoint y: 285, distance: 127.4
click at [393, 285] on textarea at bounding box center [409, 265] width 266 height 107
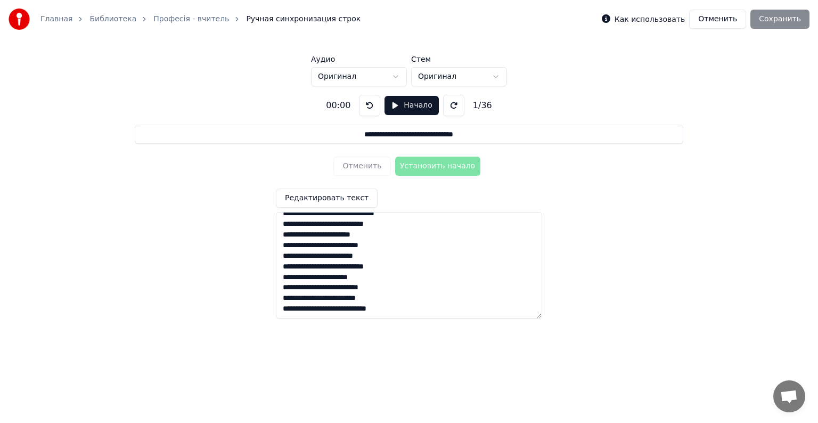
click at [407, 311] on textarea at bounding box center [409, 265] width 266 height 107
paste textarea "**********"
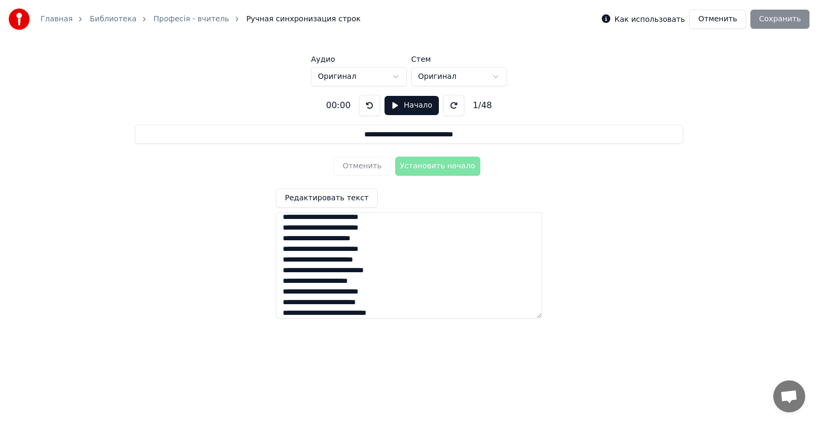
scroll to position [413, 0]
drag, startPoint x: 279, startPoint y: 280, endPoint x: 397, endPoint y: 312, distance: 122.3
click at [397, 312] on textarea at bounding box center [409, 265] width 266 height 107
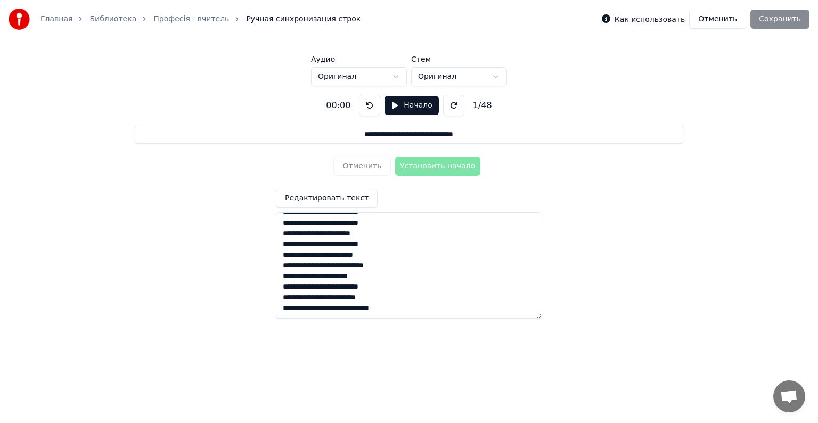
paste textarea "**********"
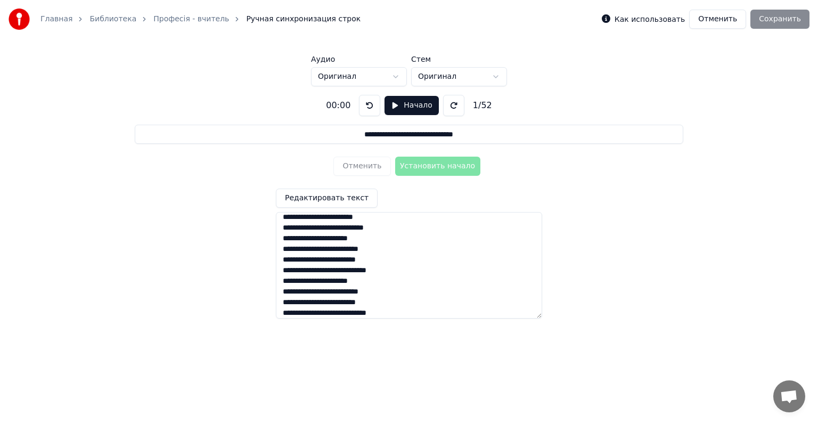
scroll to position [456, 0]
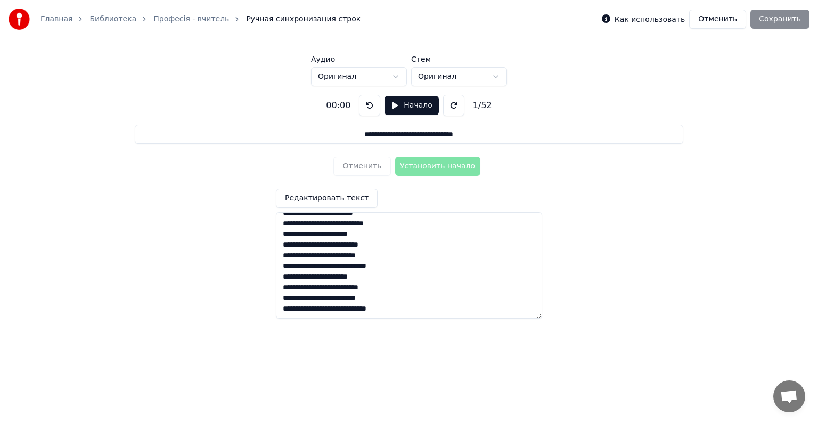
drag, startPoint x: 281, startPoint y: 304, endPoint x: 405, endPoint y: 319, distance: 124.5
click at [405, 319] on html "**********" at bounding box center [409, 163] width 818 height 326
click at [430, 305] on textarea at bounding box center [409, 265] width 266 height 107
paste textarea "**********"
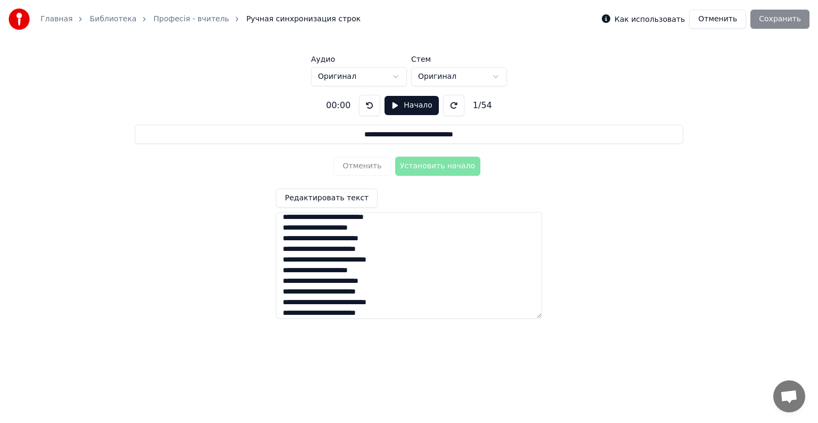
scroll to position [473, 0]
type textarea "**********"
click at [633, 241] on div "**********" at bounding box center [409, 202] width 784 height 232
click at [390, 104] on button "Начало" at bounding box center [412, 105] width 54 height 19
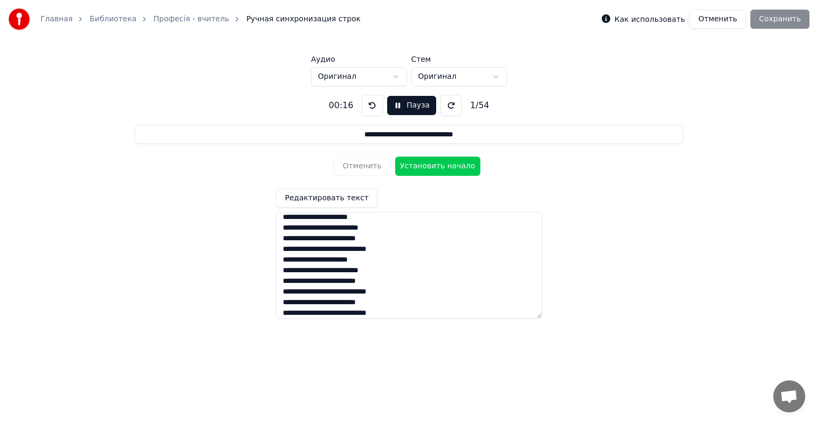
click at [430, 168] on button "Установить начало" at bounding box center [437, 166] width 85 height 19
click at [370, 106] on button at bounding box center [372, 105] width 21 height 21
click at [424, 171] on button "Установить начало" at bounding box center [437, 166] width 85 height 19
click at [424, 169] on button "Установить конец" at bounding box center [437, 166] width 85 height 19
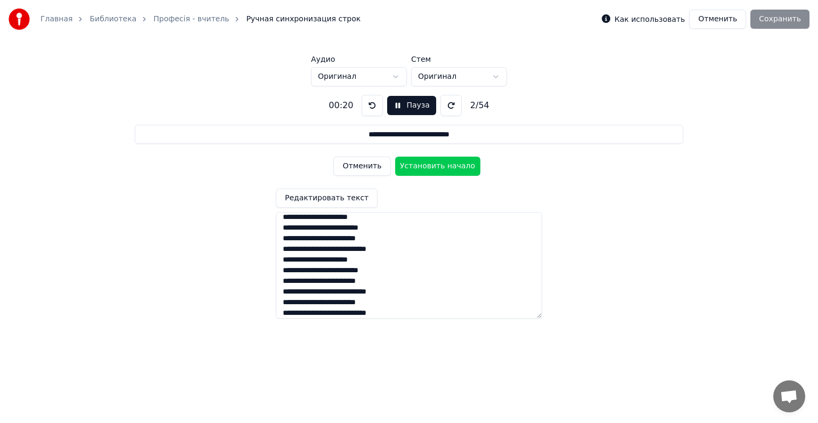
click at [424, 169] on button "Установить начало" at bounding box center [437, 166] width 85 height 19
click at [424, 169] on button "Установить конец" at bounding box center [437, 166] width 85 height 19
click at [424, 168] on button "Установить начало" at bounding box center [437, 166] width 85 height 19
click at [424, 168] on button "Установить конец" at bounding box center [437, 166] width 85 height 19
click at [424, 168] on button "Установить начало" at bounding box center [437, 166] width 85 height 19
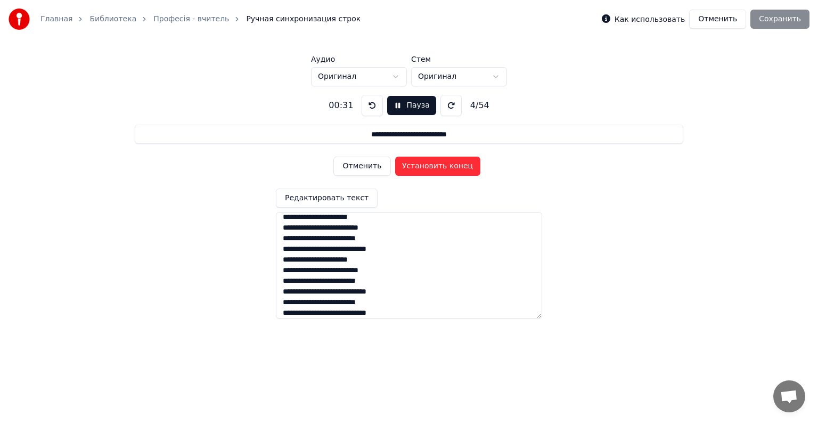
click at [424, 168] on button "Установить конец" at bounding box center [437, 166] width 85 height 19
click at [424, 168] on button "Установить начало" at bounding box center [437, 166] width 85 height 19
click at [424, 168] on button "Установить конец" at bounding box center [437, 166] width 85 height 19
click at [424, 168] on button "Установить начало" at bounding box center [437, 166] width 85 height 19
click at [424, 165] on button "Установить конец" at bounding box center [437, 166] width 85 height 19
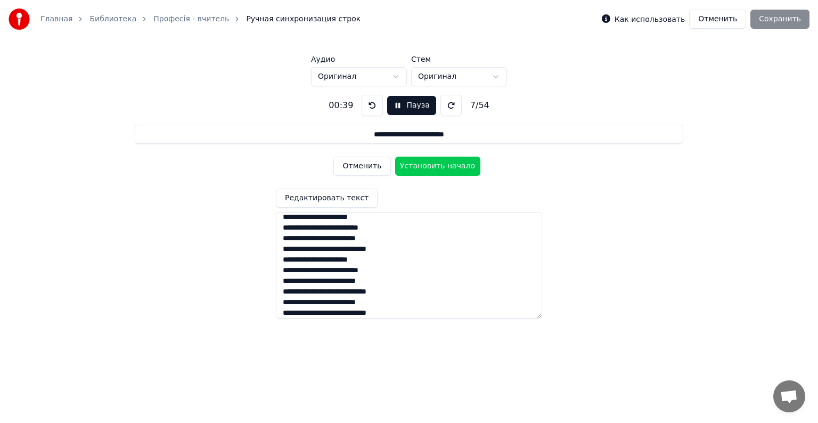
click at [424, 165] on button "Установить начало" at bounding box center [437, 166] width 85 height 19
click at [424, 165] on button "Установить конец" at bounding box center [437, 166] width 85 height 19
click at [424, 165] on button "Установить начало" at bounding box center [437, 166] width 85 height 19
click at [424, 165] on button "Установить конец" at bounding box center [437, 166] width 85 height 19
click at [424, 165] on button "Установить начало" at bounding box center [437, 166] width 85 height 19
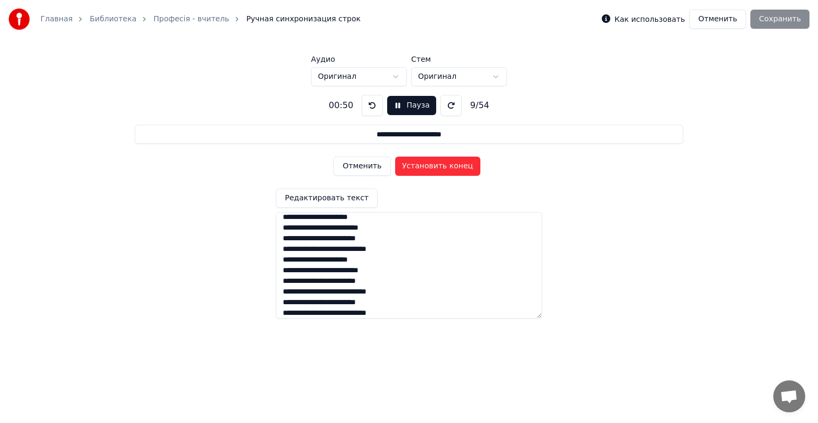
click at [424, 165] on button "Установить конец" at bounding box center [437, 166] width 85 height 19
click at [424, 165] on button "Установить начало" at bounding box center [437, 166] width 85 height 19
click at [424, 165] on button "Установить конец" at bounding box center [437, 166] width 85 height 19
click at [424, 165] on button "Установить начало" at bounding box center [437, 166] width 85 height 19
click at [424, 165] on button "Установить конец" at bounding box center [437, 166] width 85 height 19
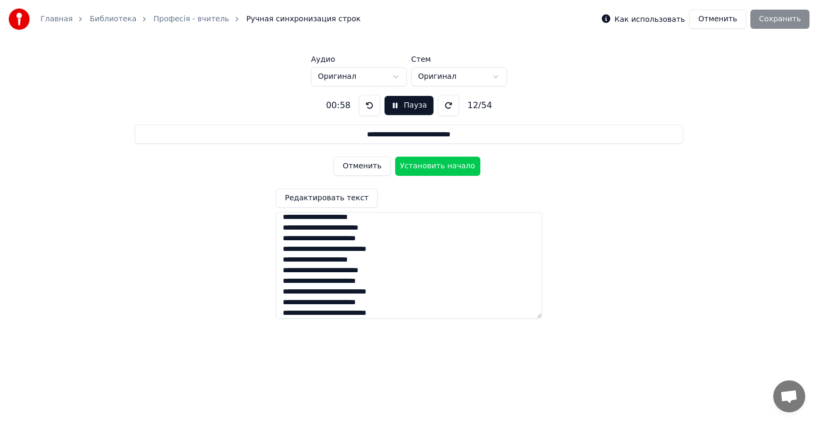
click at [424, 165] on button "Установить начало" at bounding box center [437, 166] width 85 height 19
click at [424, 165] on button "Установить конец" at bounding box center [437, 166] width 85 height 19
click at [424, 165] on button "Установить начало" at bounding box center [437, 166] width 85 height 19
click at [424, 165] on button "Установить конец" at bounding box center [437, 166] width 85 height 19
click at [424, 165] on button "Установить начало" at bounding box center [437, 166] width 85 height 19
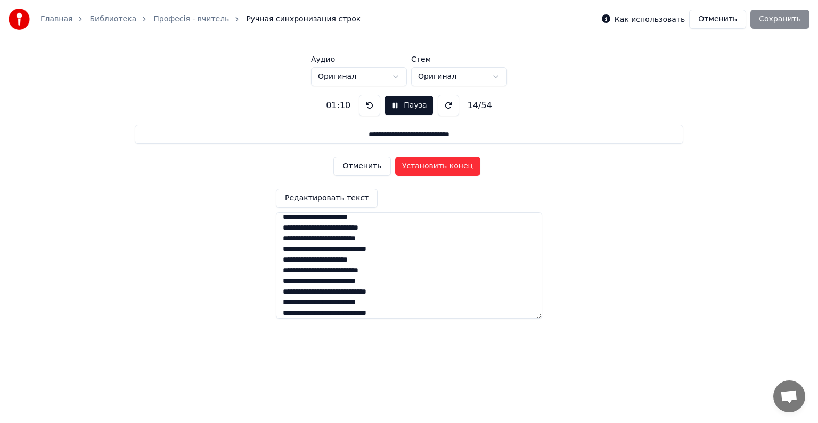
click at [424, 165] on button "Установить конец" at bounding box center [437, 166] width 85 height 19
click at [424, 165] on button "Установить начало" at bounding box center [437, 166] width 85 height 19
click at [424, 165] on button "Установить конец" at bounding box center [437, 166] width 85 height 19
click at [424, 165] on button "Установить начало" at bounding box center [437, 166] width 85 height 19
click at [424, 165] on button "Установить конец" at bounding box center [437, 166] width 85 height 19
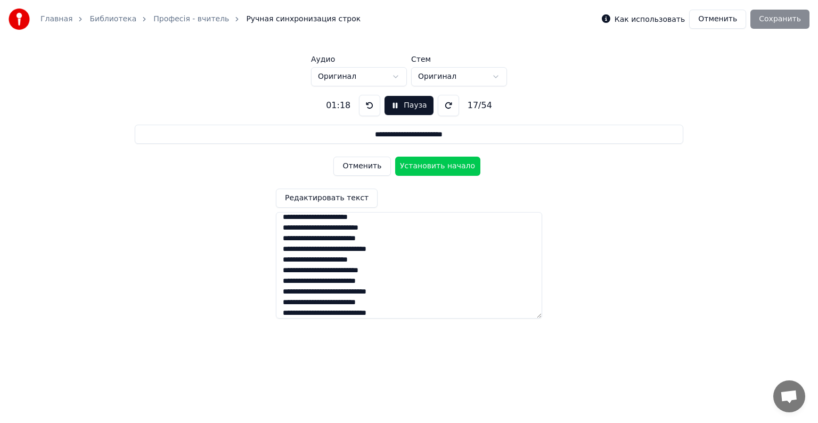
click at [424, 165] on button "Установить начало" at bounding box center [437, 166] width 85 height 19
click at [424, 165] on button "Установить конец" at bounding box center [437, 166] width 85 height 19
click at [424, 165] on button "Установить начало" at bounding box center [437, 166] width 85 height 19
click at [424, 165] on button "Установить конец" at bounding box center [437, 166] width 85 height 19
click at [424, 165] on button "Установить начало" at bounding box center [437, 166] width 85 height 19
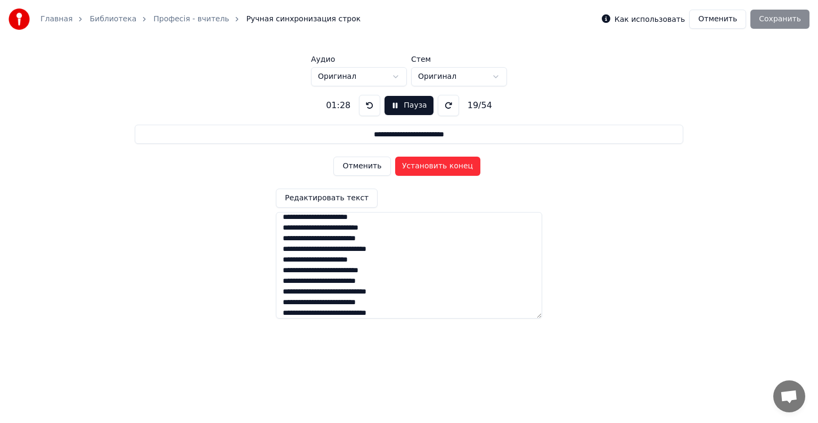
click at [424, 165] on button "Установить конец" at bounding box center [437, 166] width 85 height 19
click at [424, 165] on button "Установить начало" at bounding box center [437, 166] width 85 height 19
click at [424, 165] on button "Установить конец" at bounding box center [437, 166] width 85 height 19
click at [424, 165] on button "Установить начало" at bounding box center [437, 166] width 85 height 19
click at [424, 165] on button "Установить конец" at bounding box center [437, 166] width 85 height 19
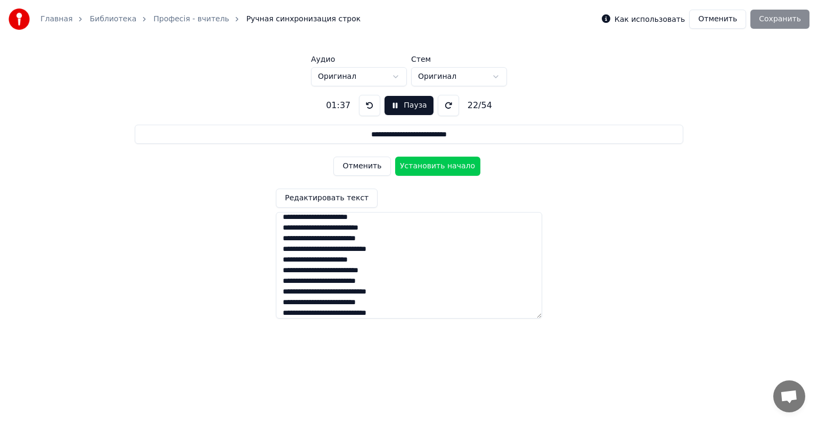
click at [424, 165] on button "Установить начало" at bounding box center [437, 166] width 85 height 19
click at [424, 165] on button "Установить конец" at bounding box center [437, 166] width 85 height 19
click at [424, 165] on button "Установить начало" at bounding box center [437, 166] width 85 height 19
click at [424, 165] on button "Установить конец" at bounding box center [437, 166] width 85 height 19
click at [424, 165] on button "Установить начало" at bounding box center [437, 166] width 85 height 19
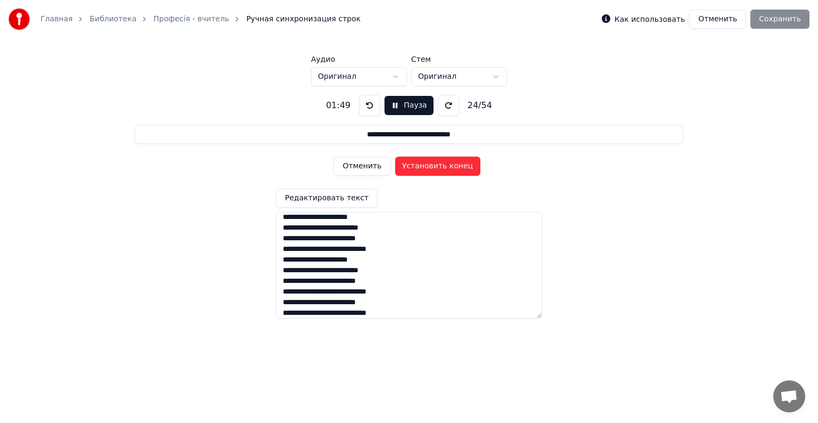
click at [424, 165] on button "Установить конец" at bounding box center [437, 166] width 85 height 19
drag, startPoint x: 424, startPoint y: 165, endPoint x: 444, endPoint y: 240, distance: 78.0
click at [443, 238] on div "**********" at bounding box center [409, 202] width 784 height 232
click at [397, 103] on button "Пауза" at bounding box center [409, 105] width 48 height 19
click at [365, 104] on button at bounding box center [366, 105] width 21 height 21
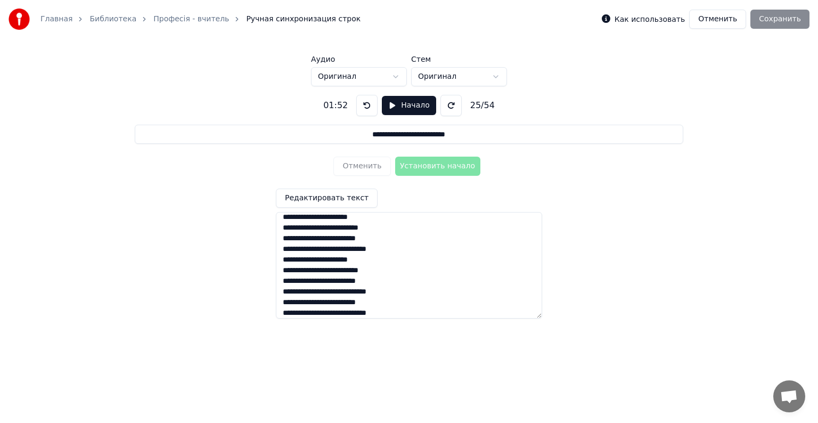
click at [365, 104] on button at bounding box center [366, 105] width 21 height 21
click at [390, 103] on button "Начало" at bounding box center [409, 105] width 54 height 19
click at [418, 166] on button "Установить начало" at bounding box center [437, 166] width 85 height 19
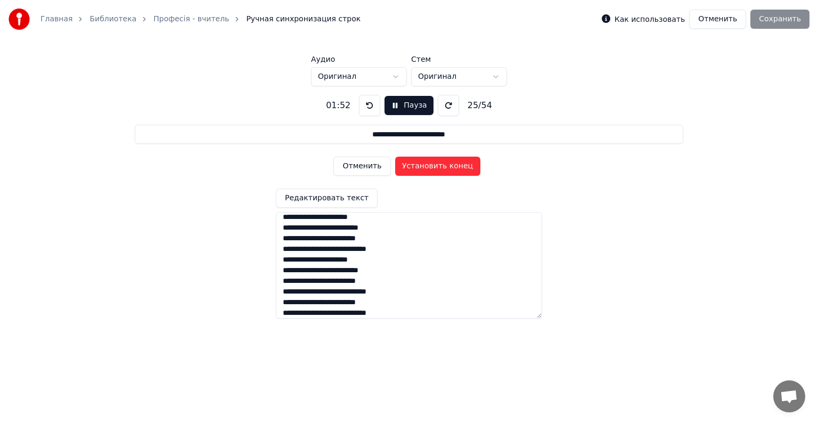
click at [418, 166] on button "Установить конец" at bounding box center [437, 166] width 85 height 19
click at [418, 166] on button "Установить начало" at bounding box center [437, 166] width 85 height 19
click at [418, 166] on button "Установить конец" at bounding box center [437, 166] width 85 height 19
click at [418, 166] on button "Установить начало" at bounding box center [437, 166] width 85 height 19
click at [418, 166] on button "Установить конец" at bounding box center [437, 166] width 85 height 19
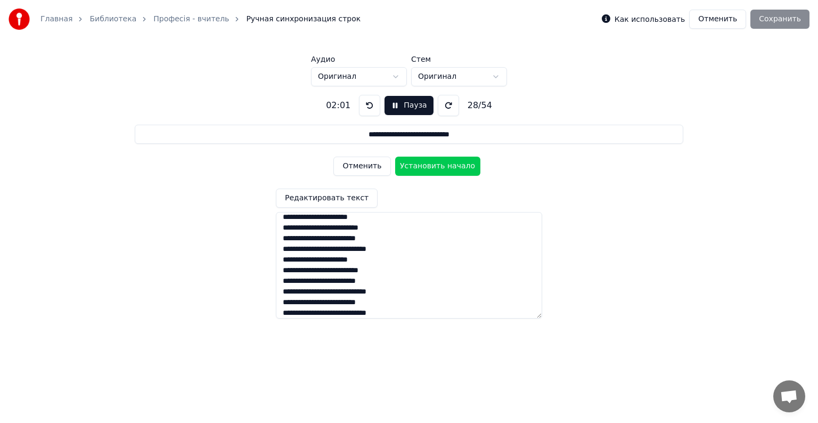
click at [418, 166] on button "Установить начало" at bounding box center [437, 166] width 85 height 19
click at [418, 166] on button "Установить конец" at bounding box center [437, 166] width 85 height 19
click at [418, 166] on button "Установить начало" at bounding box center [437, 166] width 85 height 19
click at [418, 166] on button "Установить конец" at bounding box center [437, 166] width 85 height 19
click at [418, 166] on button "Установить начало" at bounding box center [437, 166] width 85 height 19
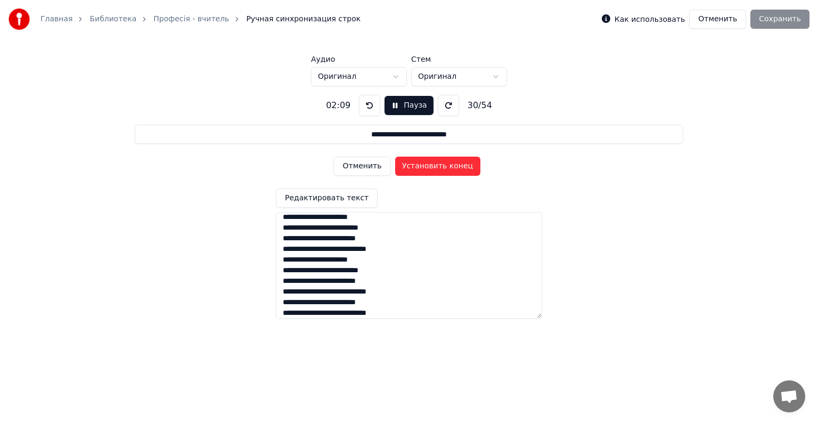
click at [418, 166] on button "Установить конец" at bounding box center [437, 166] width 85 height 19
click at [418, 166] on button "Установить начало" at bounding box center [437, 166] width 85 height 19
click at [418, 166] on button "Установить конец" at bounding box center [437, 166] width 85 height 19
click at [418, 166] on button "Установить начало" at bounding box center [437, 166] width 85 height 19
click at [418, 164] on button "Установить конец" at bounding box center [437, 166] width 85 height 19
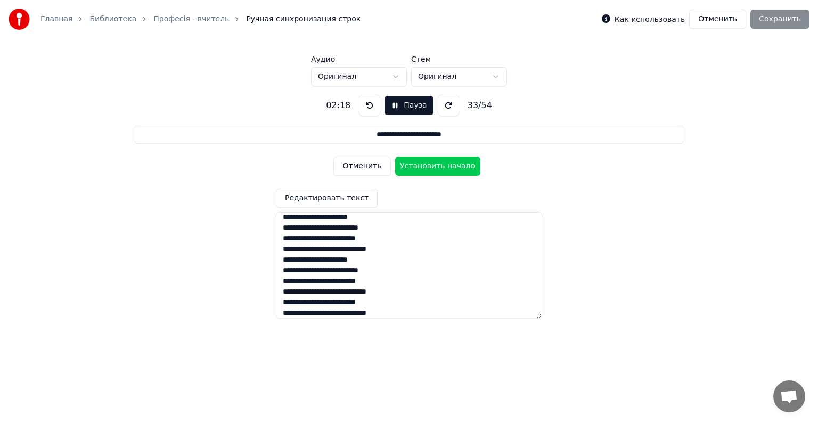
click at [418, 164] on button "Установить начало" at bounding box center [437, 166] width 85 height 19
click at [418, 164] on button "Установить конец" at bounding box center [437, 166] width 85 height 19
click at [418, 164] on button "Установить начало" at bounding box center [437, 166] width 85 height 19
click at [418, 164] on button "Установить конец" at bounding box center [437, 166] width 85 height 19
click at [418, 164] on button "Установить начало" at bounding box center [437, 166] width 85 height 19
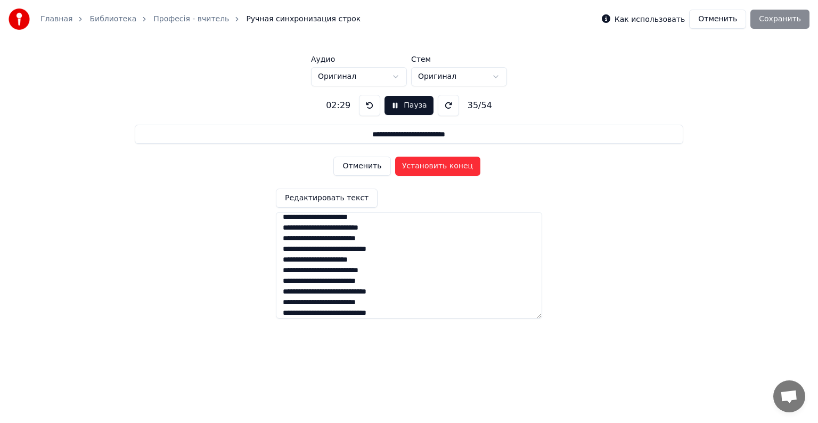
click at [418, 164] on button "Установить конец" at bounding box center [437, 166] width 85 height 19
click at [418, 164] on button "Установить начало" at bounding box center [437, 166] width 85 height 19
click at [418, 164] on button "Установить конец" at bounding box center [437, 166] width 85 height 19
click at [418, 164] on button "Установить начало" at bounding box center [437, 166] width 85 height 19
click at [418, 164] on button "Установить конец" at bounding box center [437, 166] width 85 height 19
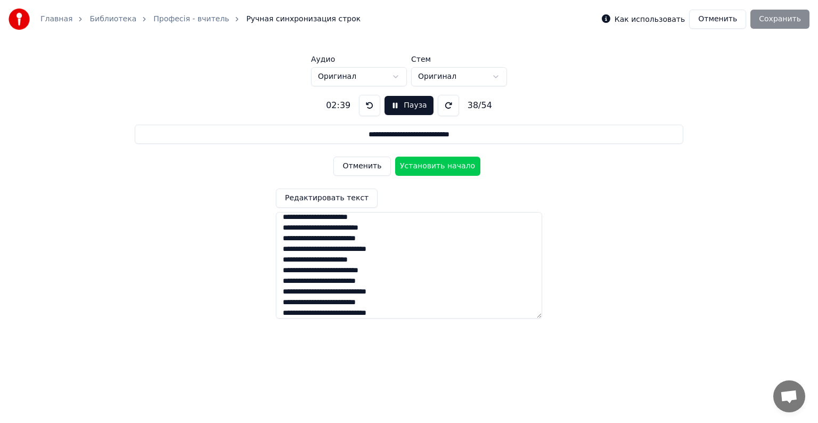
click at [418, 164] on button "Установить начало" at bounding box center [437, 166] width 85 height 19
click at [418, 164] on button "Установить конец" at bounding box center [437, 166] width 85 height 19
click at [418, 164] on button "Установить начало" at bounding box center [437, 166] width 85 height 19
click at [418, 164] on button "Установить конец" at bounding box center [437, 166] width 85 height 19
click at [418, 164] on button "Установить начало" at bounding box center [437, 166] width 85 height 19
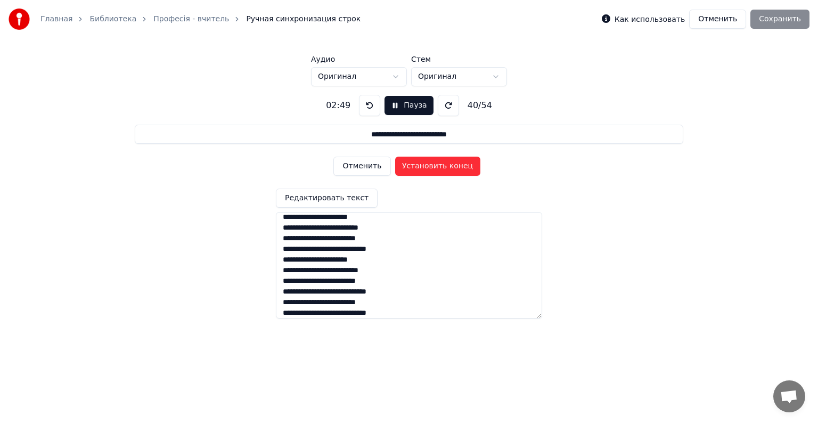
click at [418, 164] on button "Установить конец" at bounding box center [437, 166] width 85 height 19
click at [418, 164] on button "Установить начало" at bounding box center [437, 166] width 85 height 19
click at [418, 164] on button "Установить конец" at bounding box center [437, 166] width 85 height 19
click at [418, 164] on button "Установить начало" at bounding box center [437, 166] width 85 height 19
click at [418, 164] on button "Установить конец" at bounding box center [437, 166] width 85 height 19
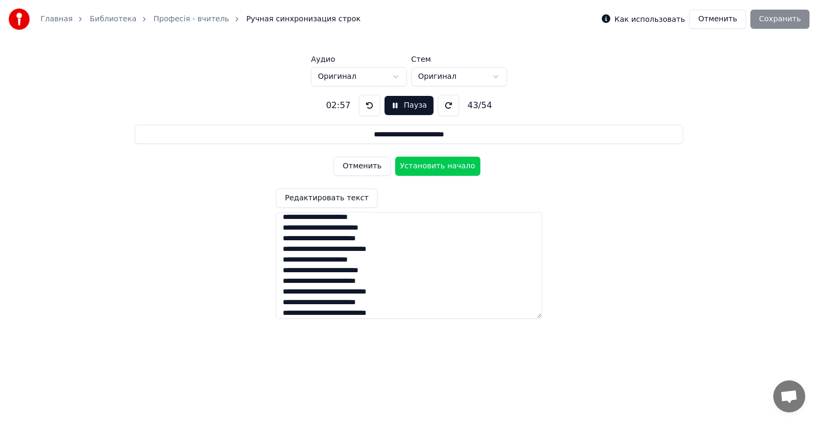
click at [418, 164] on button "Установить начало" at bounding box center [437, 166] width 85 height 19
click at [418, 164] on button "Установить конец" at bounding box center [437, 166] width 85 height 19
click at [418, 164] on button "Установить начало" at bounding box center [437, 166] width 85 height 19
click at [418, 164] on button "Установить конец" at bounding box center [437, 166] width 85 height 19
click at [418, 164] on button "Установить начало" at bounding box center [437, 166] width 85 height 19
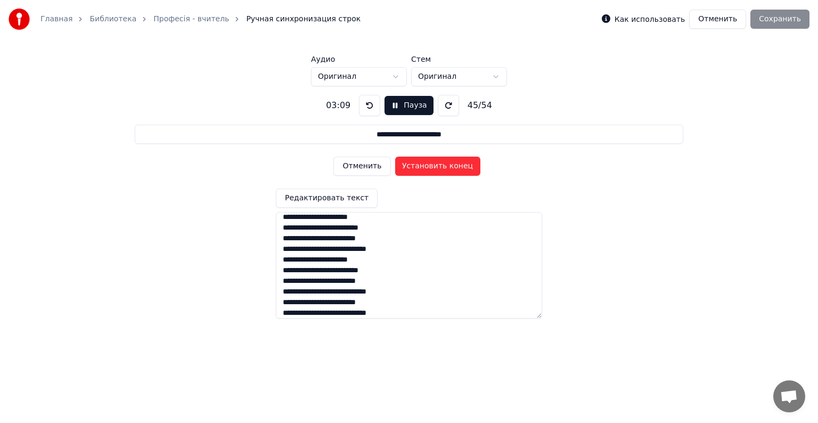
click at [418, 164] on button "Установить конец" at bounding box center [437, 166] width 85 height 19
click at [418, 164] on button "Установить начало" at bounding box center [437, 166] width 85 height 19
click at [418, 164] on button "Установить конец" at bounding box center [437, 166] width 85 height 19
click at [418, 164] on button "Установить начало" at bounding box center [437, 166] width 85 height 19
click at [418, 164] on button "Установить конец" at bounding box center [437, 166] width 85 height 19
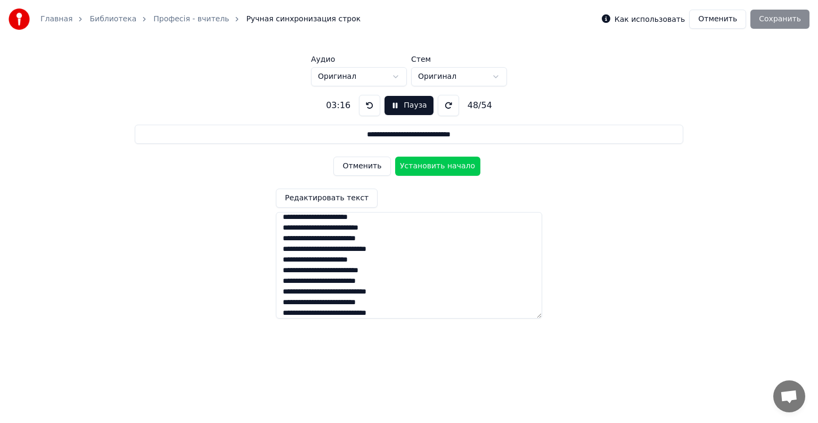
click at [418, 164] on button "Установить начало" at bounding box center [437, 166] width 85 height 19
click at [418, 164] on button "Установить конец" at bounding box center [437, 166] width 85 height 19
click at [418, 164] on button "Установить начало" at bounding box center [437, 166] width 85 height 19
click at [418, 164] on button "Установить конец" at bounding box center [437, 166] width 85 height 19
click at [392, 107] on button "Пауза" at bounding box center [409, 105] width 48 height 19
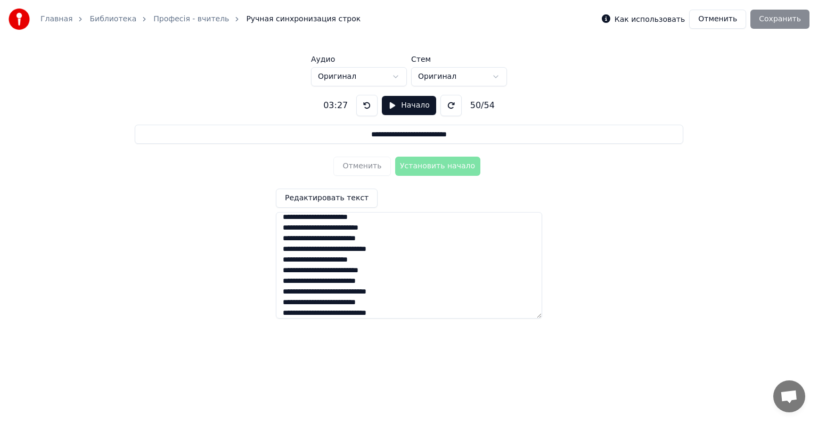
click at [363, 105] on button at bounding box center [366, 105] width 21 height 21
drag, startPoint x: 283, startPoint y: 261, endPoint x: 392, endPoint y: 289, distance: 112.5
click at [392, 289] on textarea at bounding box center [409, 265] width 266 height 107
type input "**********"
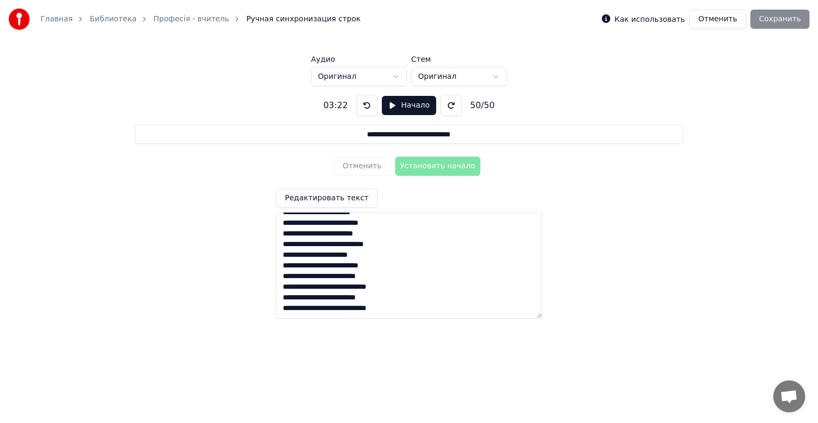
scroll to position [435, 0]
type textarea "**********"
click at [366, 102] on button at bounding box center [366, 105] width 21 height 21
click at [388, 105] on button "Начало" at bounding box center [409, 105] width 54 height 19
click at [364, 166] on button "Отменить" at bounding box center [361, 166] width 57 height 19
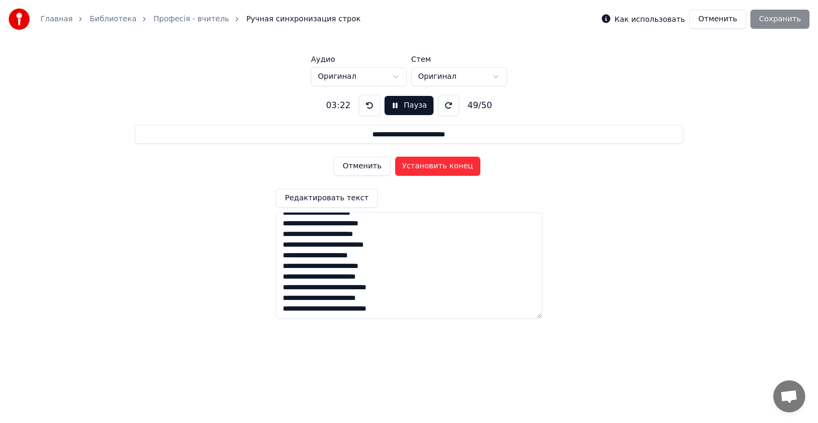
click at [362, 164] on button "Отменить" at bounding box center [361, 166] width 57 height 19
click at [367, 105] on button at bounding box center [369, 105] width 21 height 21
click at [364, 107] on button at bounding box center [369, 105] width 21 height 21
click at [364, 105] on button at bounding box center [369, 105] width 21 height 21
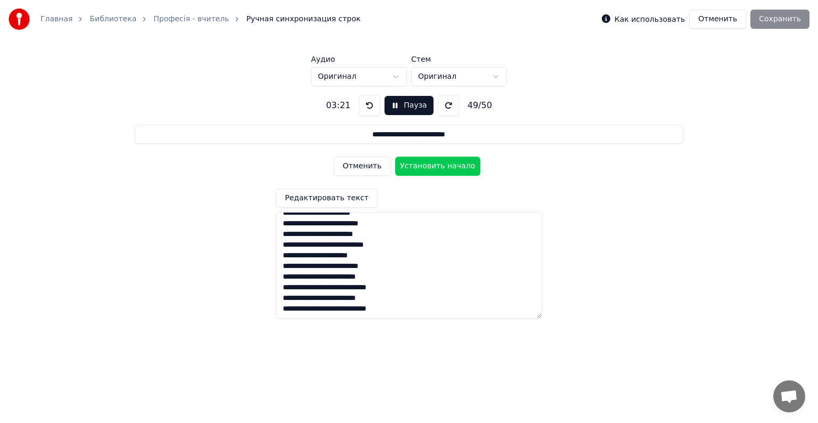
click at [426, 165] on button "Установить начало" at bounding box center [437, 166] width 85 height 19
click at [426, 165] on button "Установить конец" at bounding box center [437, 166] width 85 height 19
type input "**********"
click at [426, 165] on button "Установить начало" at bounding box center [437, 166] width 85 height 19
click at [426, 165] on button "Установить конец" at bounding box center [437, 166] width 85 height 19
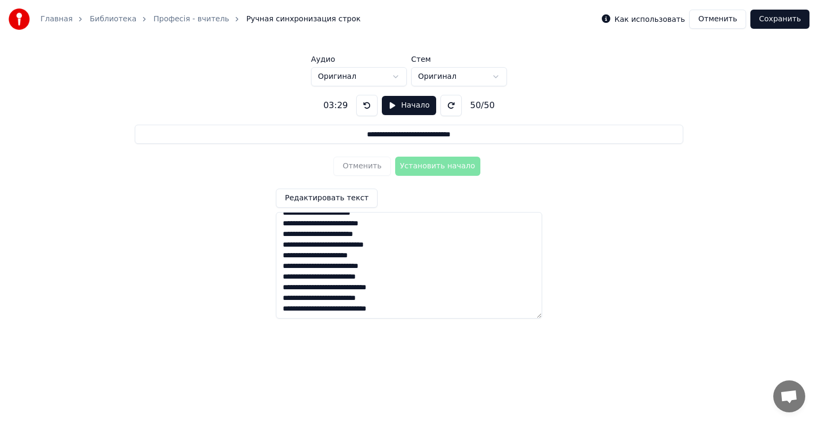
click at [780, 21] on button "Сохранить" at bounding box center [779, 19] width 59 height 19
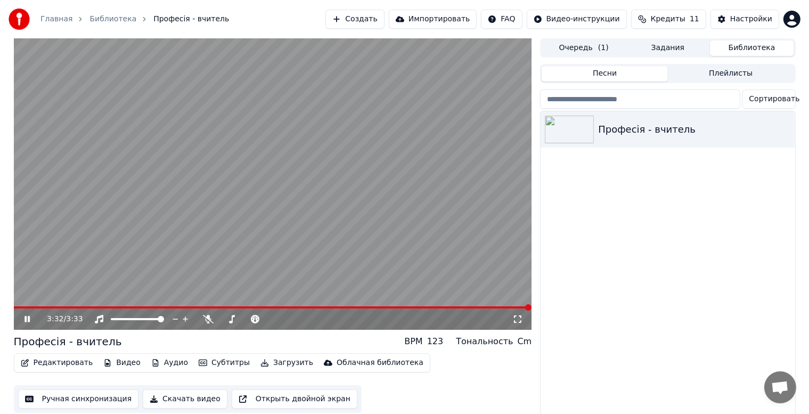
click at [111, 307] on span at bounding box center [273, 307] width 518 height 2
click at [28, 319] on icon at bounding box center [27, 318] width 6 height 7
click at [273, 177] on video at bounding box center [273, 183] width 518 height 291
click at [240, 306] on span at bounding box center [127, 307] width 226 height 2
click at [28, 320] on icon at bounding box center [27, 318] width 6 height 7
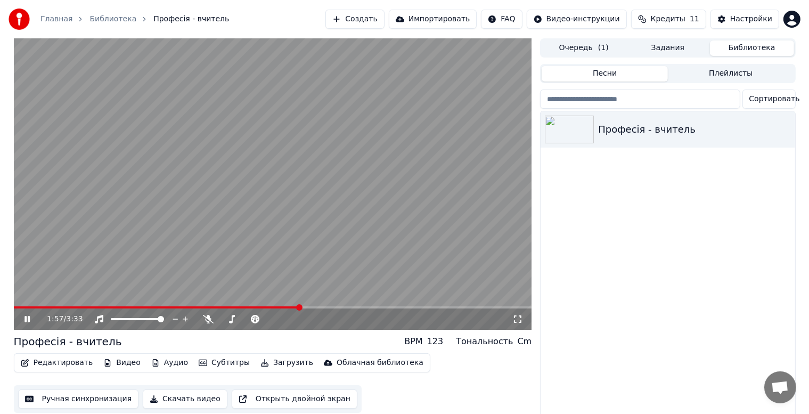
click at [280, 304] on video at bounding box center [273, 183] width 518 height 291
click at [282, 307] on span at bounding box center [149, 307] width 270 height 2
click at [269, 307] on span at bounding box center [142, 307] width 256 height 2
click at [28, 318] on icon at bounding box center [27, 318] width 6 height 7
click at [28, 317] on icon at bounding box center [26, 319] width 5 height 6
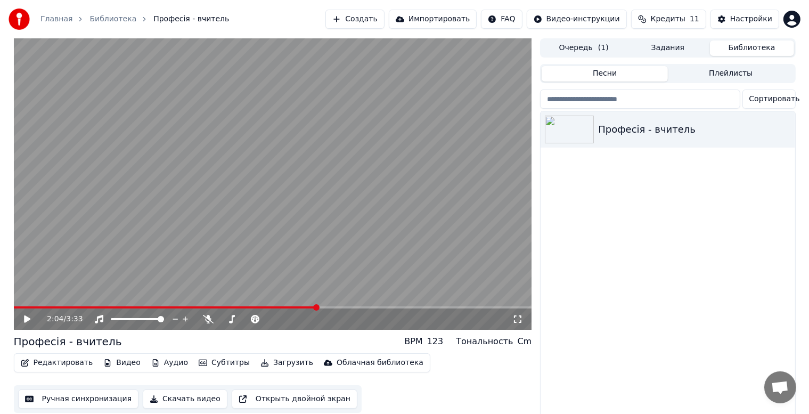
click at [303, 307] on span at bounding box center [166, 307] width 304 height 2
click at [294, 306] on video at bounding box center [273, 183] width 518 height 291
click at [292, 307] on span at bounding box center [159, 307] width 291 height 2
click at [26, 317] on icon at bounding box center [27, 318] width 6 height 7
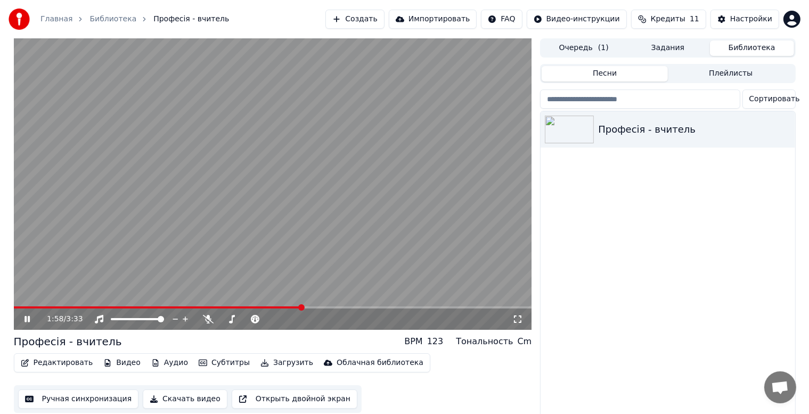
click at [258, 190] on video at bounding box center [273, 183] width 518 height 291
click at [288, 306] on video at bounding box center [273, 183] width 518 height 291
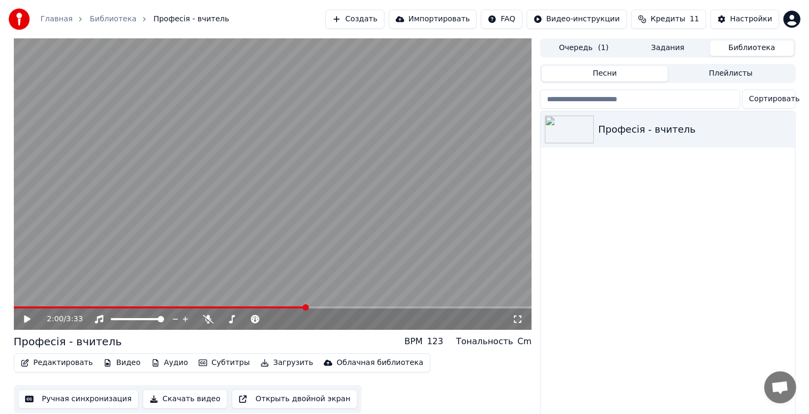
click at [28, 318] on icon at bounding box center [27, 318] width 6 height 7
click at [26, 319] on icon at bounding box center [26, 319] width 5 height 6
click at [369, 306] on video at bounding box center [273, 183] width 518 height 291
click at [357, 308] on span at bounding box center [185, 307] width 343 height 2
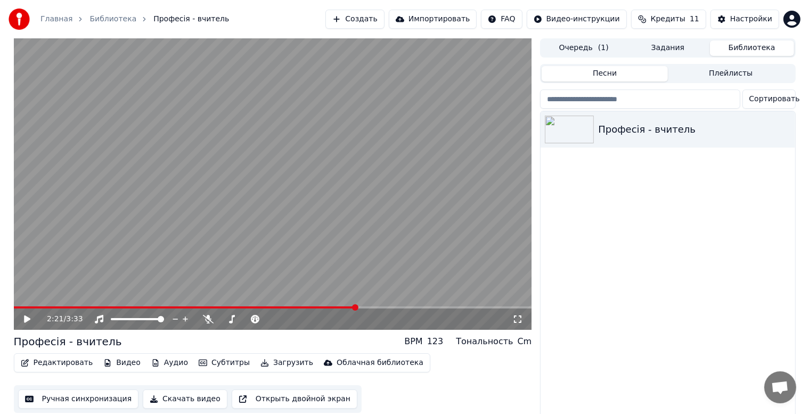
click at [26, 318] on icon at bounding box center [27, 318] width 6 height 7
click at [488, 305] on video at bounding box center [273, 183] width 518 height 291
click at [493, 310] on span at bounding box center [490, 307] width 6 height 6
click at [26, 316] on icon at bounding box center [27, 318] width 6 height 7
click at [35, 306] on video at bounding box center [273, 183] width 518 height 291
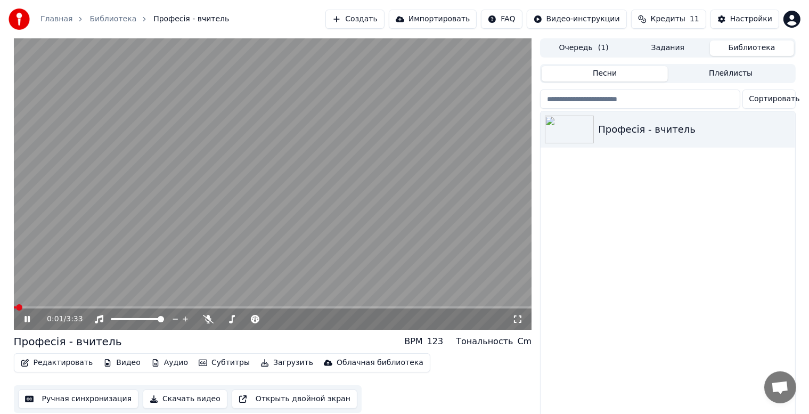
click at [83, 305] on video at bounding box center [273, 183] width 518 height 291
click at [84, 307] on span at bounding box center [273, 307] width 518 height 2
click at [29, 318] on icon at bounding box center [27, 318] width 6 height 7
click at [72, 305] on video at bounding box center [273, 183] width 518 height 291
click at [73, 307] on span at bounding box center [44, 307] width 61 height 2
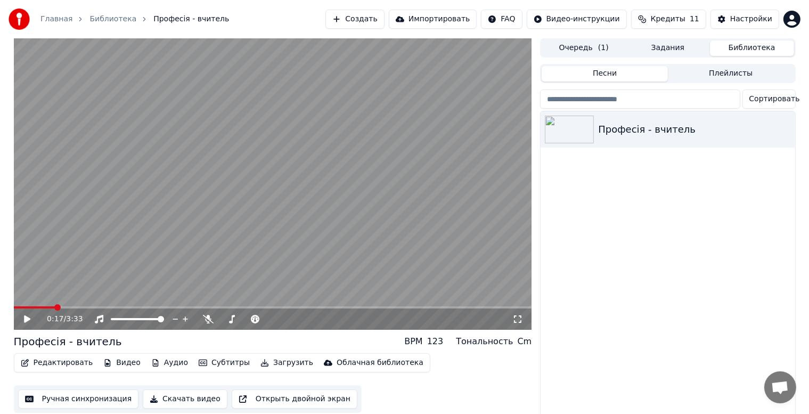
click at [54, 310] on span at bounding box center [57, 307] width 6 height 6
click at [25, 320] on icon at bounding box center [27, 318] width 6 height 7
click at [26, 317] on icon at bounding box center [26, 319] width 5 height 6
click at [207, 306] on video at bounding box center [273, 183] width 518 height 291
click at [23, 320] on icon at bounding box center [34, 319] width 25 height 9
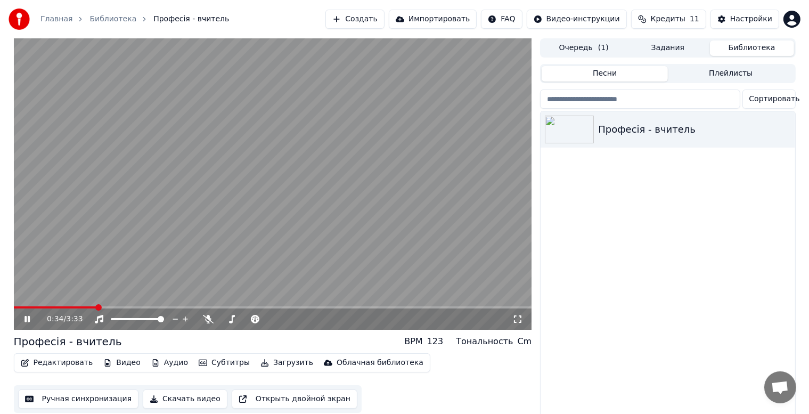
click at [96, 306] on span at bounding box center [55, 307] width 83 height 2
click at [87, 306] on span at bounding box center [50, 307] width 73 height 2
click at [75, 307] on span at bounding box center [44, 307] width 61 height 2
click at [23, 319] on icon at bounding box center [34, 319] width 25 height 9
click at [89, 306] on video at bounding box center [273, 183] width 518 height 291
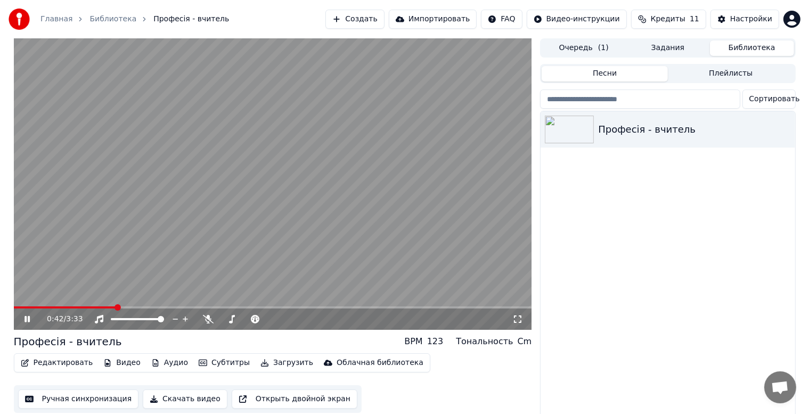
click at [89, 306] on video at bounding box center [273, 183] width 518 height 291
click at [83, 309] on span at bounding box center [86, 307] width 6 height 6
click at [305, 165] on video at bounding box center [273, 183] width 518 height 291
click at [275, 190] on video at bounding box center [273, 183] width 518 height 291
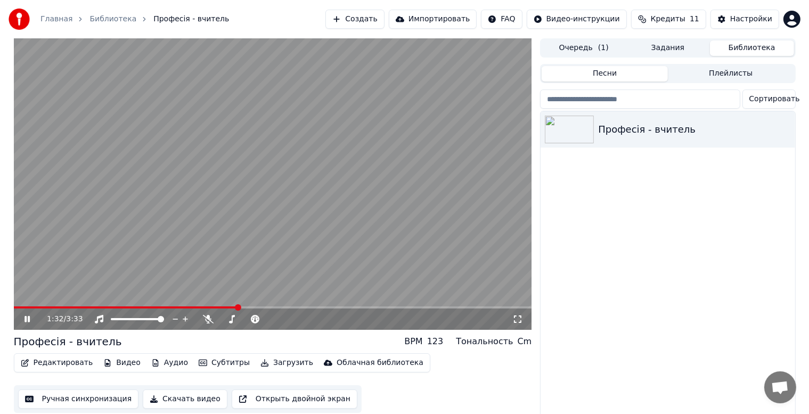
click at [277, 208] on video at bounding box center [273, 183] width 518 height 291
click at [301, 185] on video at bounding box center [273, 183] width 518 height 291
click at [277, 307] on span at bounding box center [146, 307] width 265 height 2
click at [264, 306] on video at bounding box center [273, 183] width 518 height 291
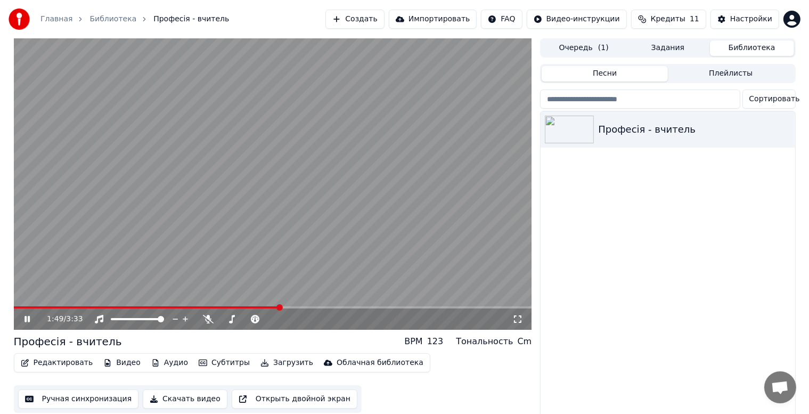
click at [264, 306] on video at bounding box center [273, 183] width 518 height 291
click at [264, 304] on video at bounding box center [273, 183] width 518 height 291
click at [263, 305] on video at bounding box center [273, 183] width 518 height 291
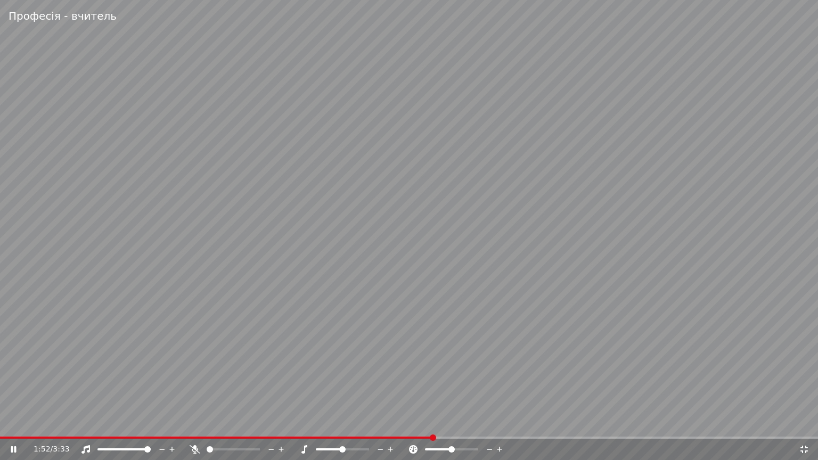
drag, startPoint x: 422, startPoint y: 434, endPoint x: 398, endPoint y: 437, distance: 24.3
click at [398, 422] on div "Професія - вчитель 1:52 / 3:33" at bounding box center [409, 230] width 818 height 460
click at [398, 422] on video at bounding box center [409, 230] width 818 height 460
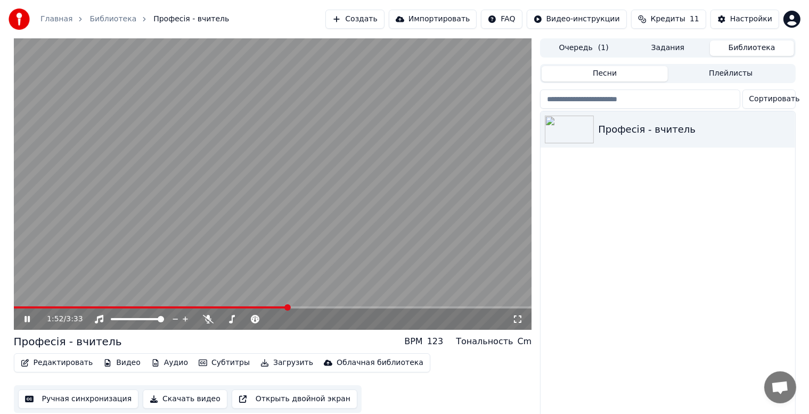
click at [260, 304] on video at bounding box center [273, 183] width 518 height 291
click at [264, 309] on span at bounding box center [264, 307] width 6 height 6
click at [31, 317] on icon at bounding box center [34, 319] width 25 height 9
click at [305, 174] on video at bounding box center [273, 183] width 518 height 291
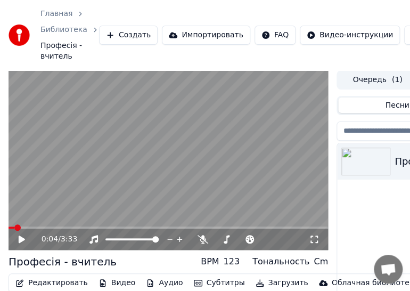
click at [14, 226] on span at bounding box center [12, 227] width 6 height 2
click at [19, 238] on icon at bounding box center [22, 238] width 6 height 7
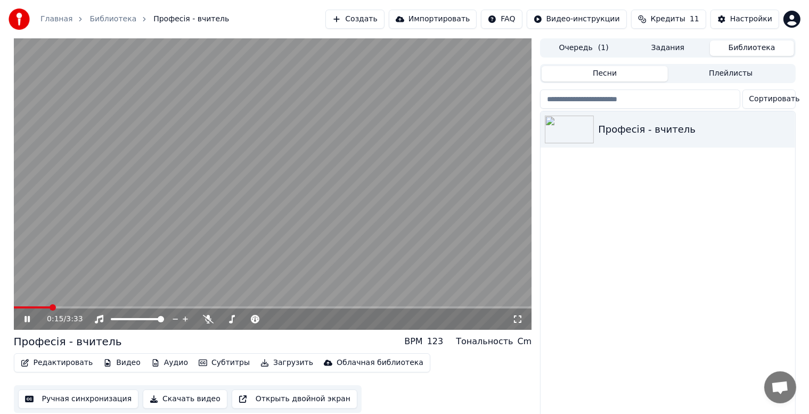
click at [50, 307] on span at bounding box center [32, 307] width 37 height 2
click at [205, 198] on video at bounding box center [273, 183] width 518 height 291
click at [23, 319] on icon at bounding box center [34, 319] width 25 height 9
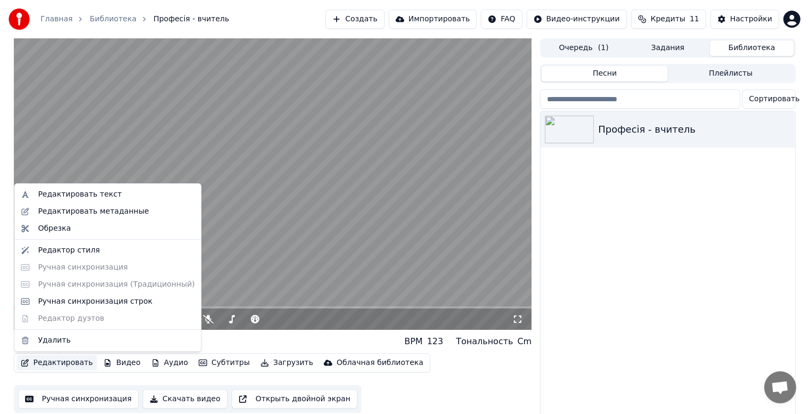
click at [51, 363] on button "Редактировать" at bounding box center [57, 362] width 81 height 15
click at [67, 301] on div "Ручная синхронизация строк" at bounding box center [95, 301] width 114 height 11
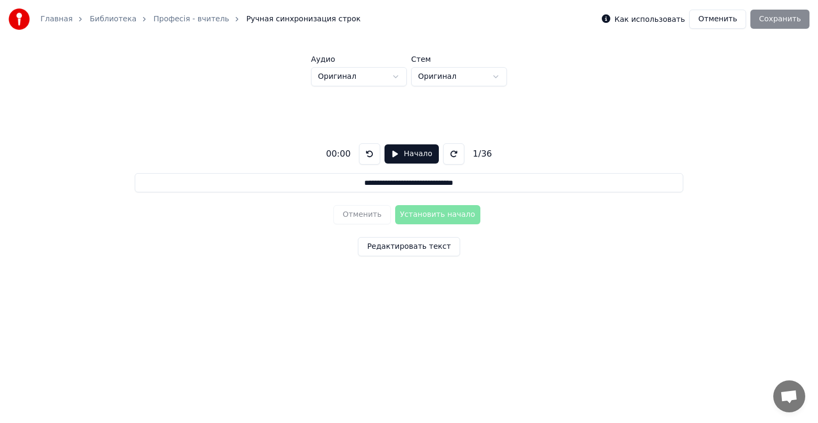
click at [452, 153] on button at bounding box center [453, 153] width 21 height 21
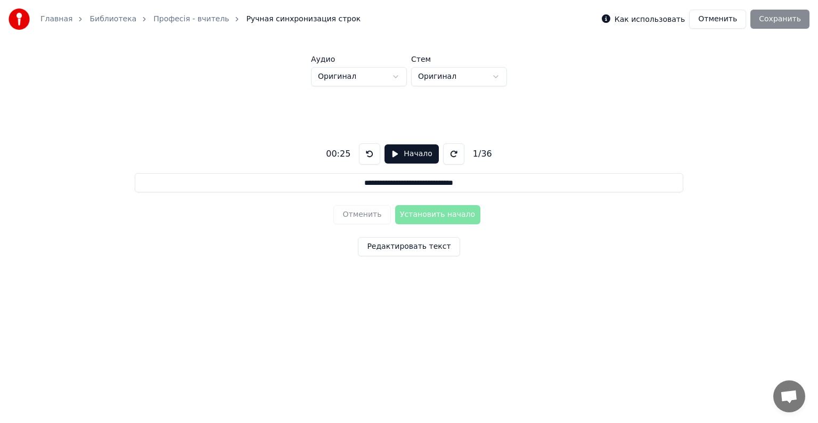
click at [452, 153] on button at bounding box center [453, 153] width 21 height 21
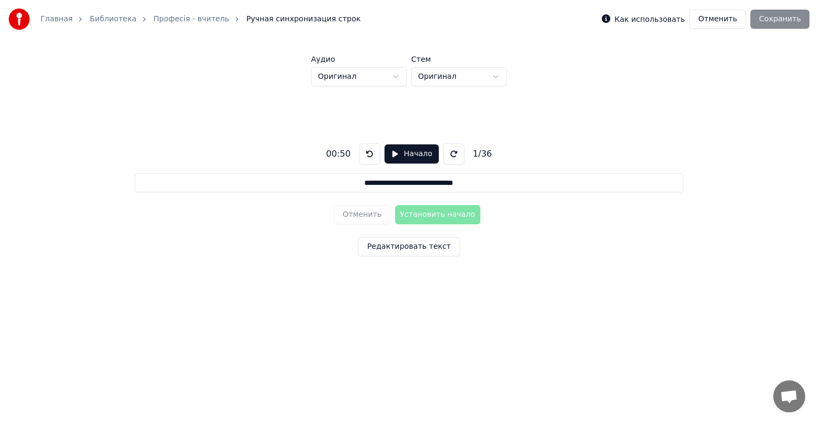
click at [490, 152] on div "1 / 36" at bounding box center [483, 154] width 28 height 13
click at [489, 152] on div "1 / 36" at bounding box center [483, 154] width 28 height 13
click at [388, 151] on button "Начало" at bounding box center [412, 153] width 54 height 19
click at [230, 109] on div "**********" at bounding box center [409, 197] width 784 height 223
click at [722, 19] on button "Отменить" at bounding box center [717, 19] width 57 height 19
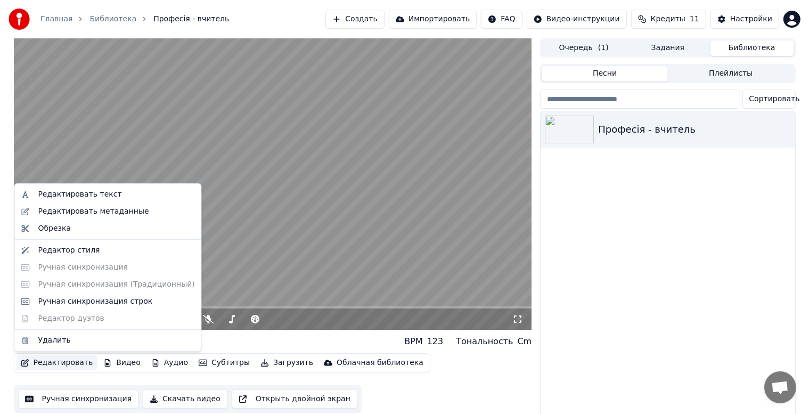
click at [59, 360] on button "Редактировать" at bounding box center [57, 362] width 81 height 15
click at [96, 298] on div "Ручная синхронизация строк" at bounding box center [95, 301] width 114 height 11
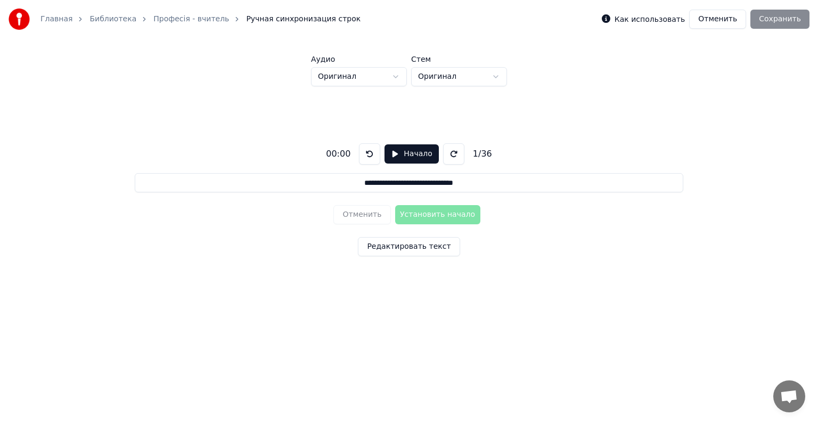
click at [238, 227] on div "**********" at bounding box center [409, 197] width 784 height 223
click at [580, 119] on div "**********" at bounding box center [409, 197] width 784 height 223
click at [720, 19] on button "Отменить" at bounding box center [717, 19] width 57 height 19
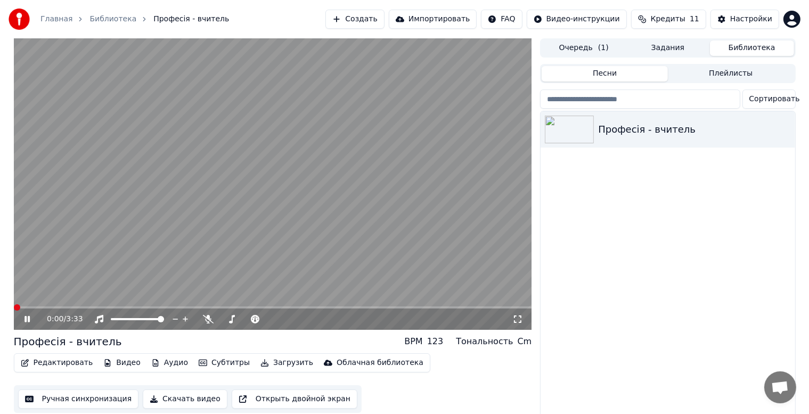
click at [26, 319] on icon at bounding box center [26, 319] width 5 height 6
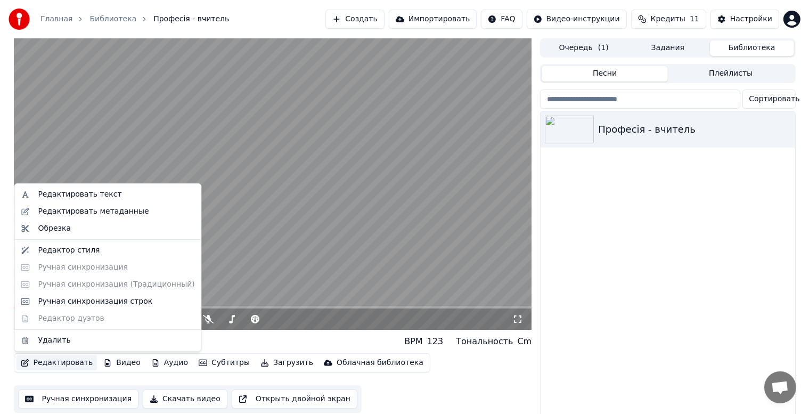
click at [54, 362] on button "Редактировать" at bounding box center [57, 362] width 81 height 15
click at [113, 302] on div "Ручная синхронизация строк" at bounding box center [95, 301] width 114 height 11
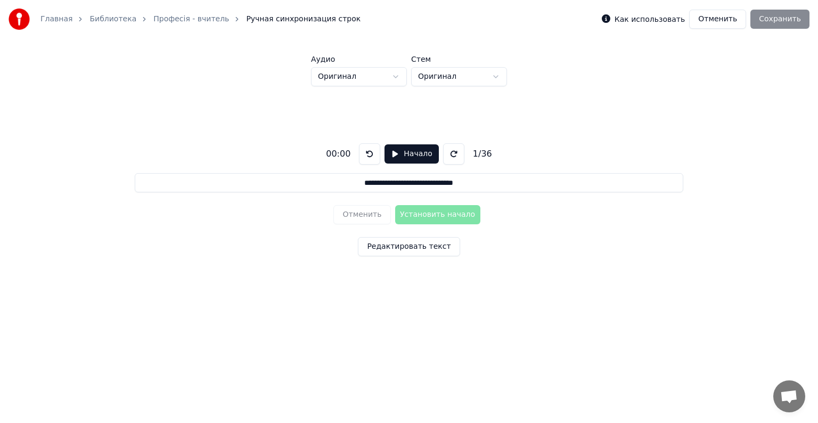
click at [364, 156] on button at bounding box center [369, 153] width 21 height 21
click at [447, 152] on button at bounding box center [453, 153] width 21 height 21
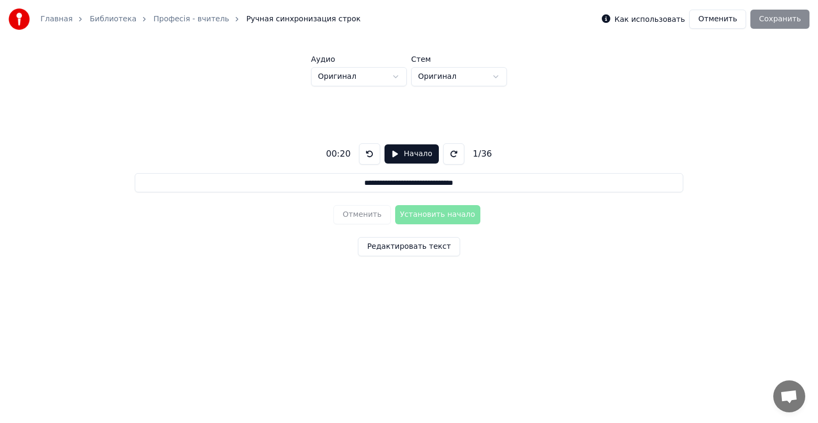
click at [447, 152] on button at bounding box center [453, 153] width 21 height 21
click at [366, 153] on button at bounding box center [369, 153] width 21 height 21
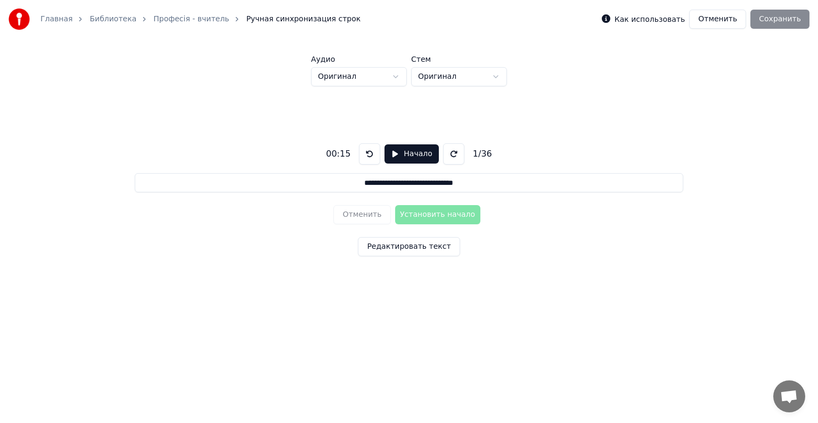
click at [366, 153] on button at bounding box center [369, 153] width 21 height 21
click at [489, 152] on div "1 / 36" at bounding box center [483, 154] width 28 height 13
click at [489, 154] on div "1 / 36" at bounding box center [483, 154] width 28 height 13
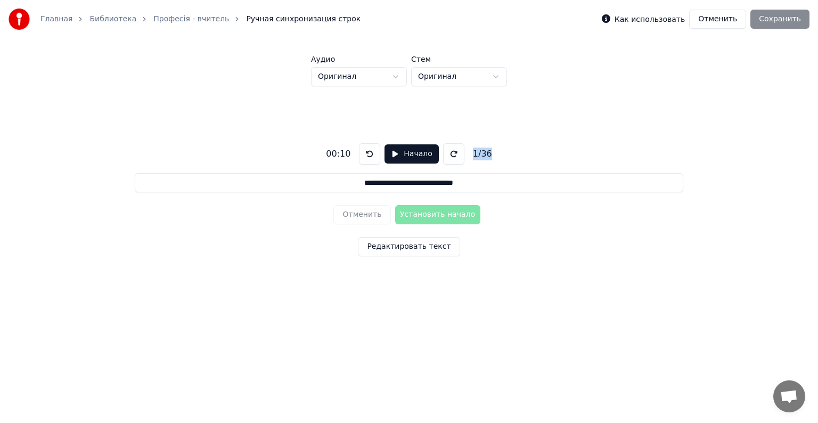
click at [476, 162] on div "00:10 Начало 1 / 36" at bounding box center [409, 153] width 175 height 21
click at [475, 179] on input "**********" at bounding box center [409, 182] width 549 height 19
click at [503, 184] on input "**********" at bounding box center [409, 182] width 549 height 19
click at [724, 19] on button "Отменить" at bounding box center [717, 19] width 57 height 19
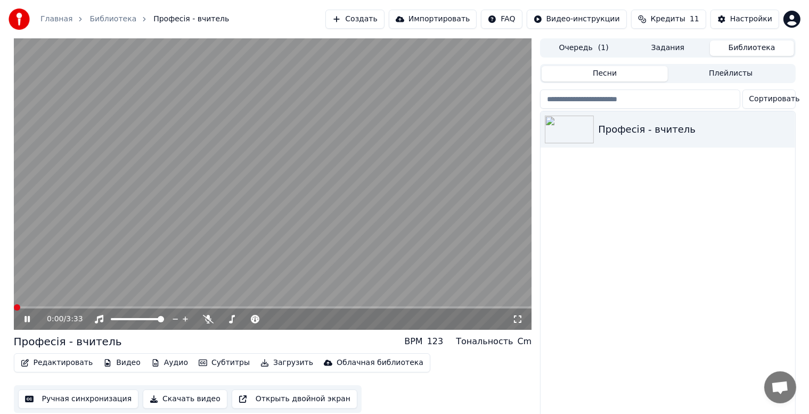
click at [251, 210] on video at bounding box center [273, 183] width 518 height 291
click at [262, 365] on button "Загрузить" at bounding box center [286, 362] width 61 height 15
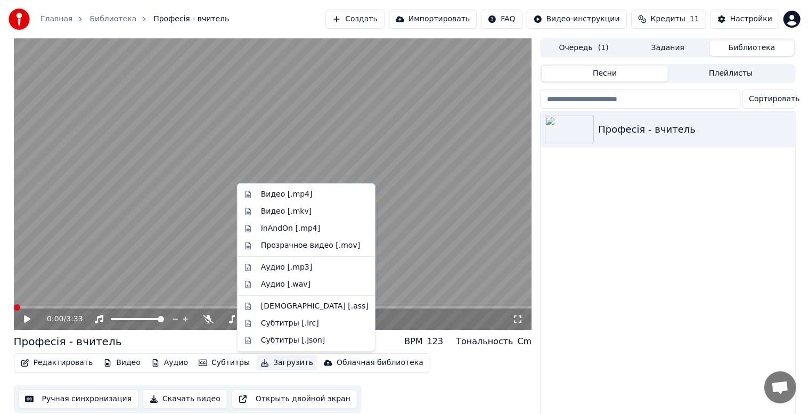
click at [467, 18] on button "Импортировать" at bounding box center [433, 19] width 88 height 19
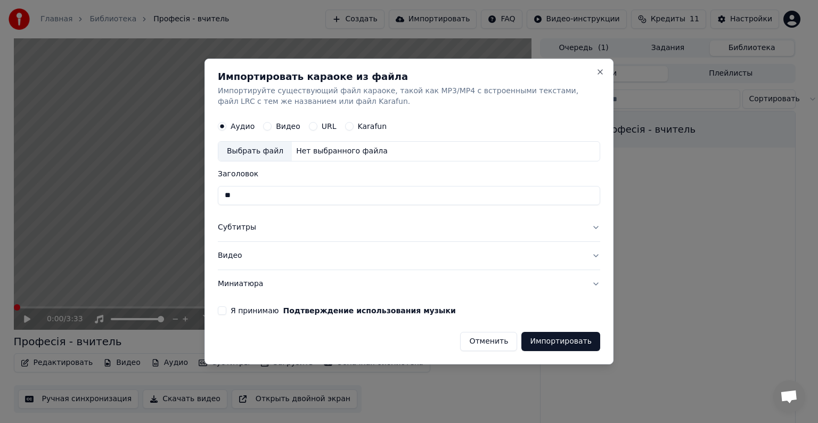
type input "*"
click at [259, 197] on input "**********" at bounding box center [409, 195] width 382 height 19
type input "**********"
click at [602, 72] on button "Close" at bounding box center [600, 72] width 9 height 9
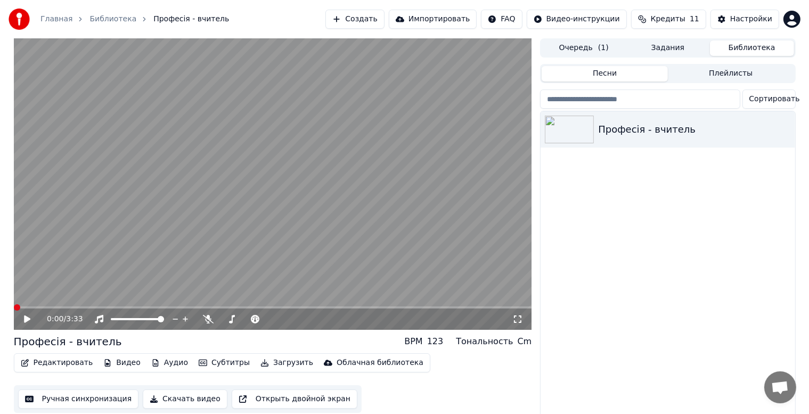
click at [28, 320] on icon at bounding box center [27, 318] width 6 height 7
click at [28, 320] on icon at bounding box center [26, 319] width 5 height 6
click at [28, 320] on icon at bounding box center [27, 318] width 6 height 7
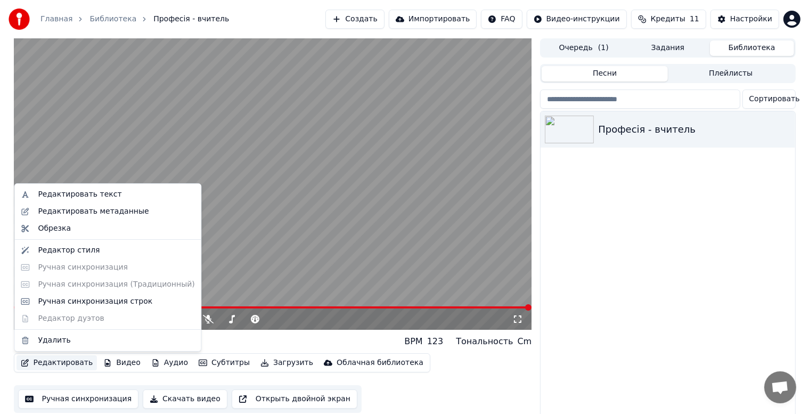
click at [55, 365] on button "Редактировать" at bounding box center [57, 362] width 81 height 15
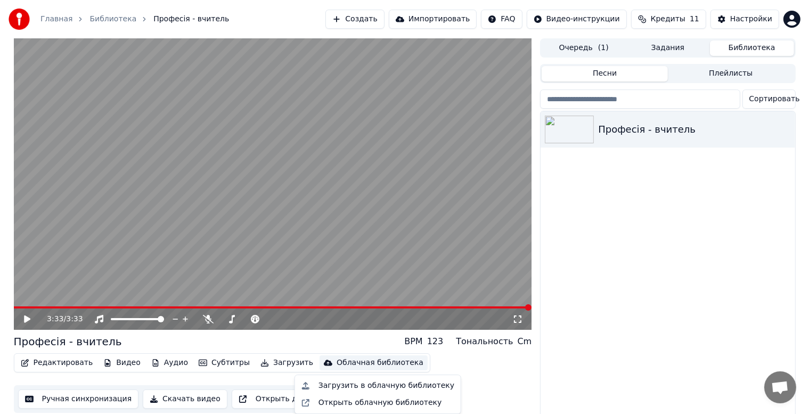
click at [669, 302] on div "Професія - вчитель" at bounding box center [668, 265] width 254 height 309
click at [462, 18] on button "Импортировать" at bounding box center [433, 19] width 88 height 19
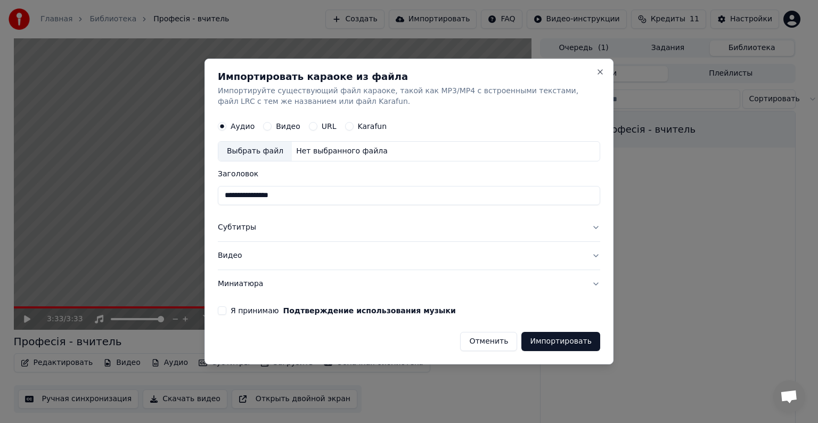
type input "**********"
click at [596, 226] on button "Субтитры" at bounding box center [409, 228] width 382 height 28
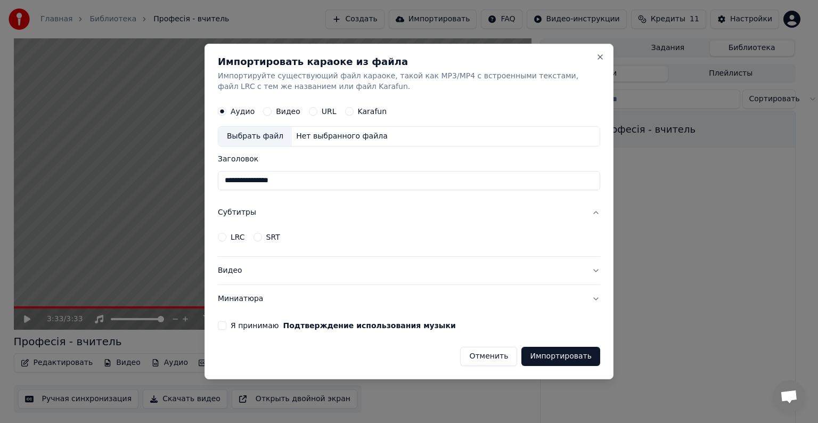
click at [220, 235] on button "LRC" at bounding box center [222, 237] width 9 height 9
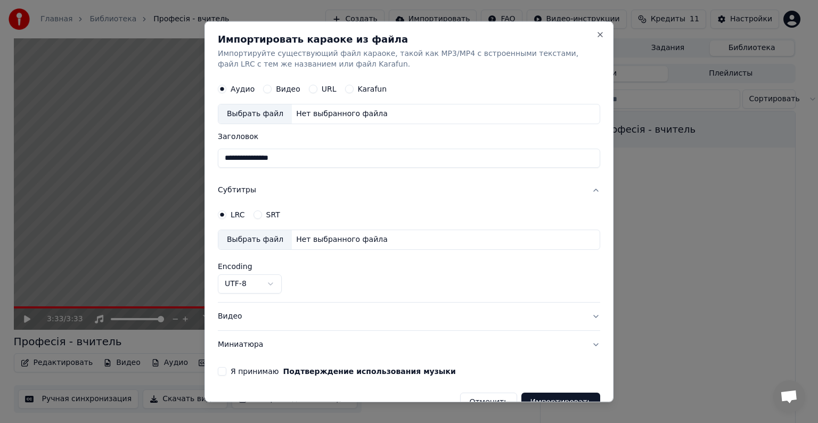
click at [589, 317] on button "Видео" at bounding box center [409, 316] width 382 height 28
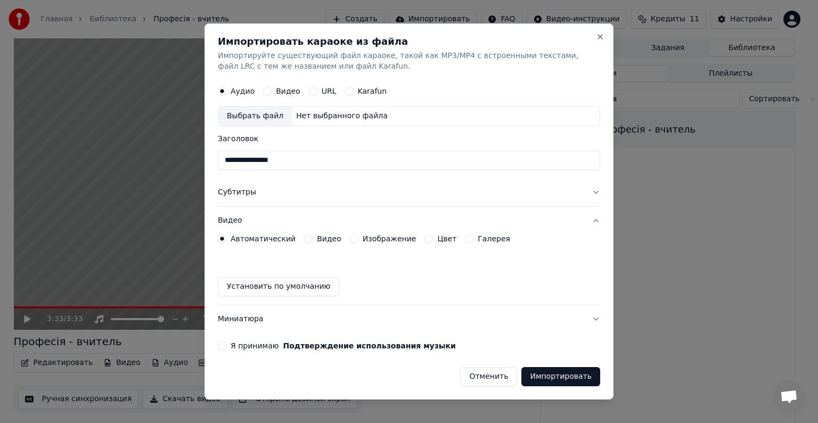
click at [304, 241] on button "Видео" at bounding box center [308, 238] width 9 height 9
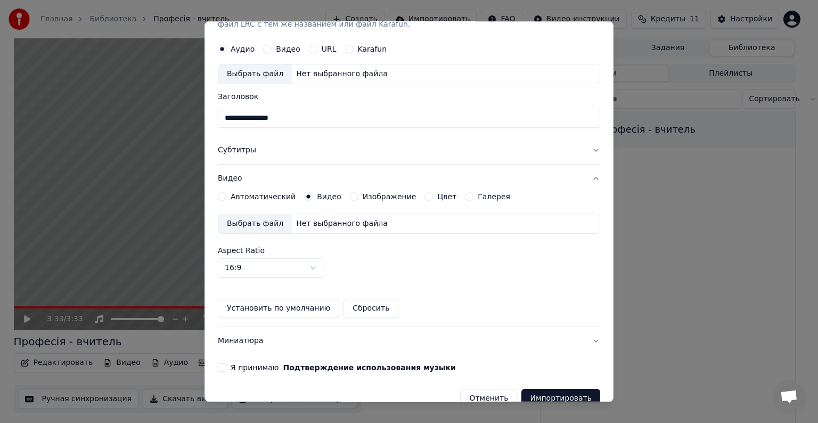
scroll to position [58, 0]
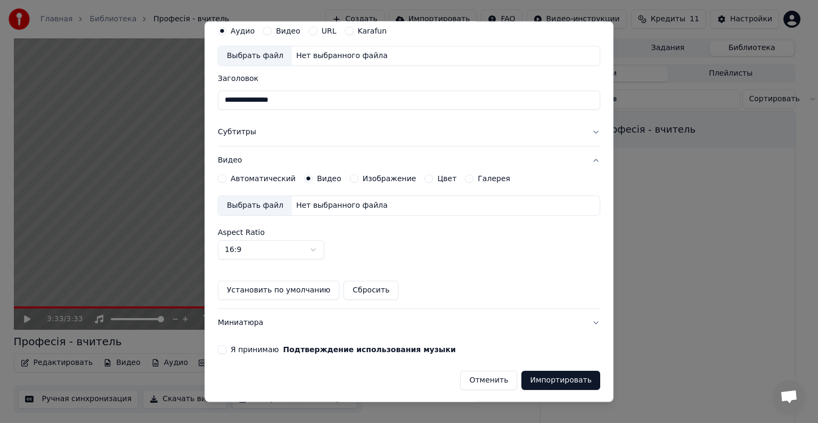
click at [223, 177] on button "Автоматический" at bounding box center [222, 178] width 9 height 9
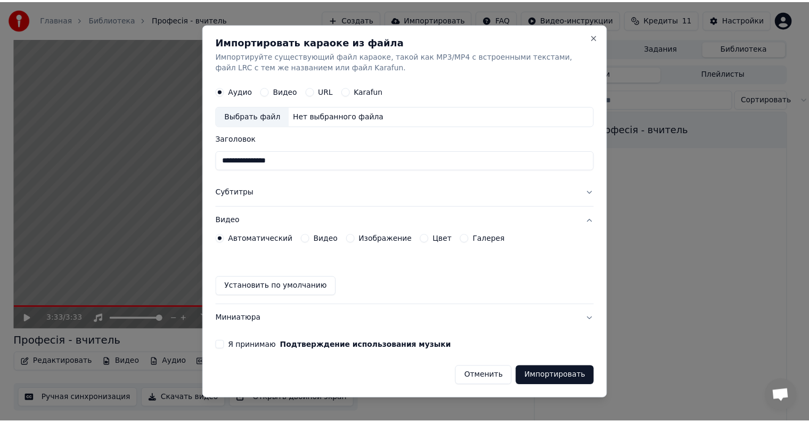
scroll to position [0, 0]
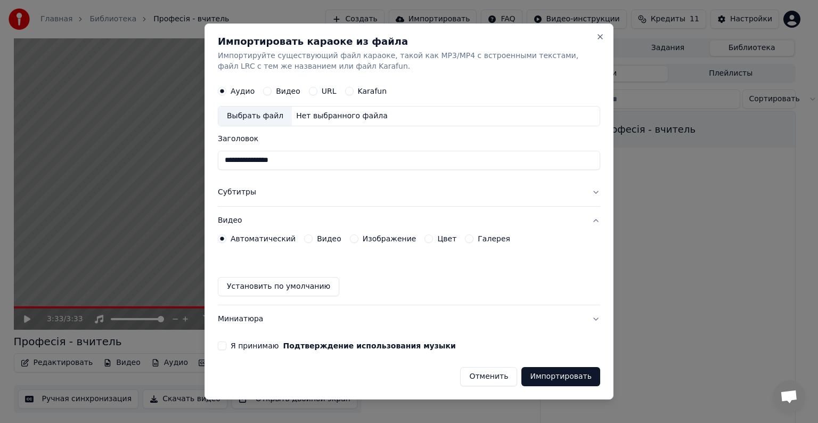
click at [268, 92] on button "Видео" at bounding box center [267, 91] width 9 height 9
click at [297, 239] on div "Автоматический Видео Изображение Цвет Галерея" at bounding box center [364, 238] width 292 height 9
click at [304, 240] on button "Видео" at bounding box center [308, 238] width 9 height 9
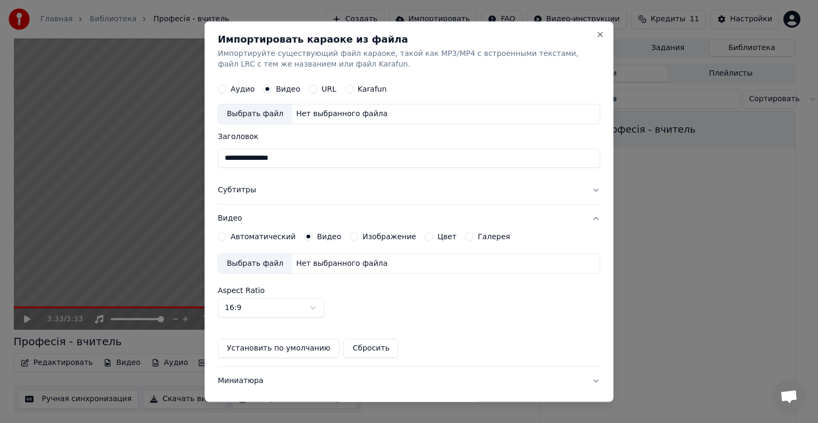
click at [249, 115] on div "Выбрать файл" at bounding box center [254, 113] width 73 height 19
click at [596, 36] on button "Close" at bounding box center [600, 34] width 9 height 9
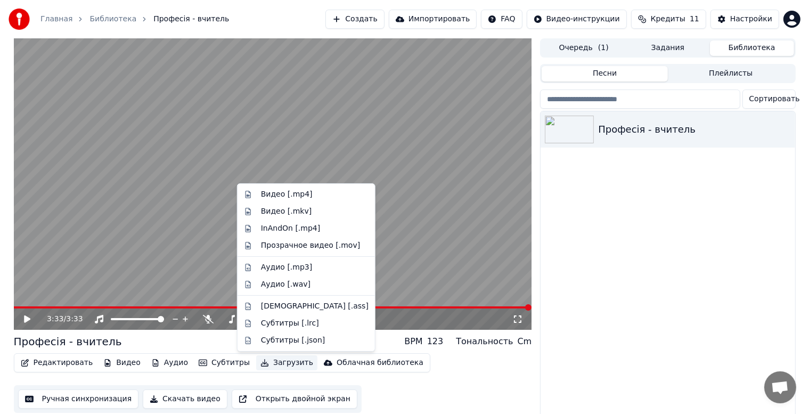
click at [260, 362] on button "Загрузить" at bounding box center [286, 362] width 61 height 15
click at [269, 193] on div "Видео [.mp4]" at bounding box center [287, 194] width 52 height 11
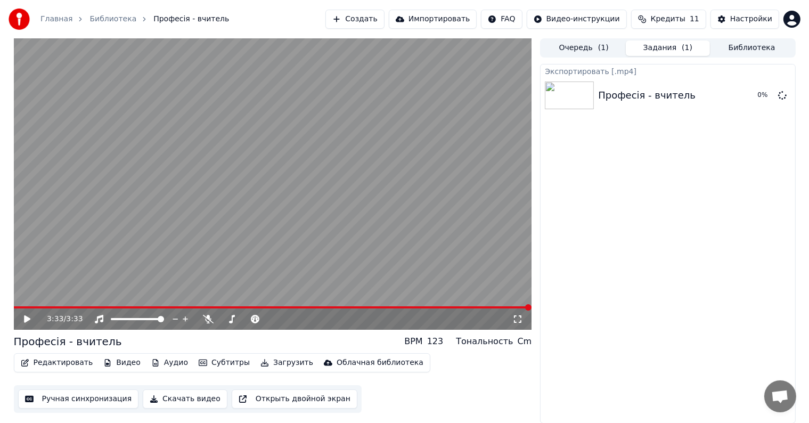
click at [149, 398] on button "Скачать видео" at bounding box center [185, 398] width 85 height 19
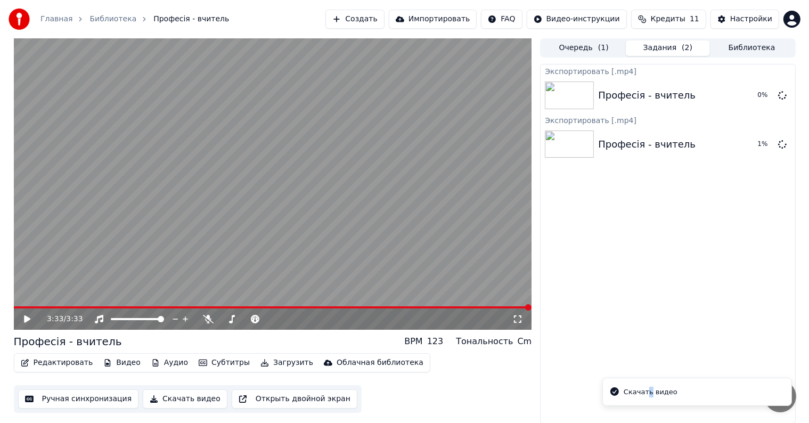
click at [648, 395] on div "Скачать видео" at bounding box center [651, 392] width 54 height 11
click at [770, 394] on li "Скачать видео" at bounding box center [697, 392] width 190 height 28
click at [781, 95] on icon at bounding box center [782, 95] width 9 height 9
click at [748, 146] on button "Показать" at bounding box center [746, 144] width 55 height 19
click at [701, 230] on div "Экспортировать [.mp4] Професія - вчитель Экспортировать [.mp4] Професія - вчите…" at bounding box center [667, 243] width 255 height 359
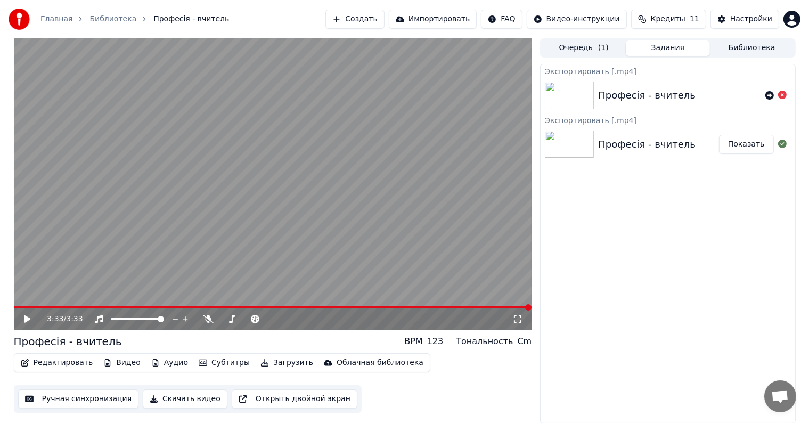
click at [650, 272] on div "Экспортировать [.mp4] Професія - вчитель Экспортировать [.mp4] Професія - вчите…" at bounding box center [667, 243] width 255 height 359
click at [643, 232] on div "Экспортировать [.mp4] Професія - вчитель Экспортировать [.mp4] Професія - вчите…" at bounding box center [667, 243] width 255 height 359
click at [58, 363] on button "Редактировать" at bounding box center [57, 362] width 81 height 15
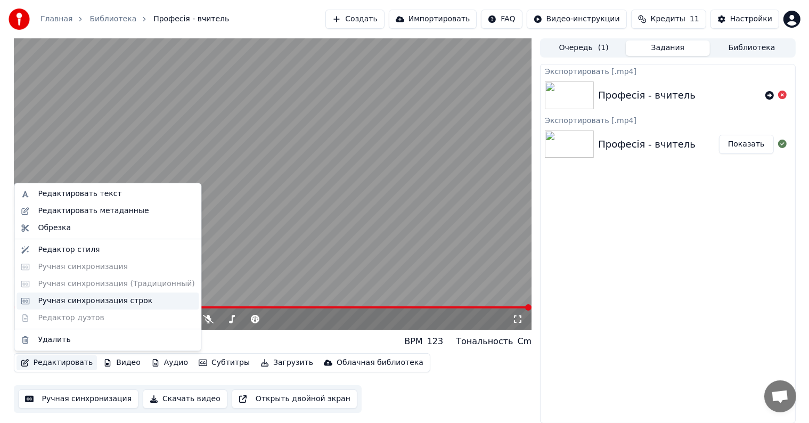
click at [84, 300] on div "Ручная синхронизация строк" at bounding box center [95, 301] width 114 height 11
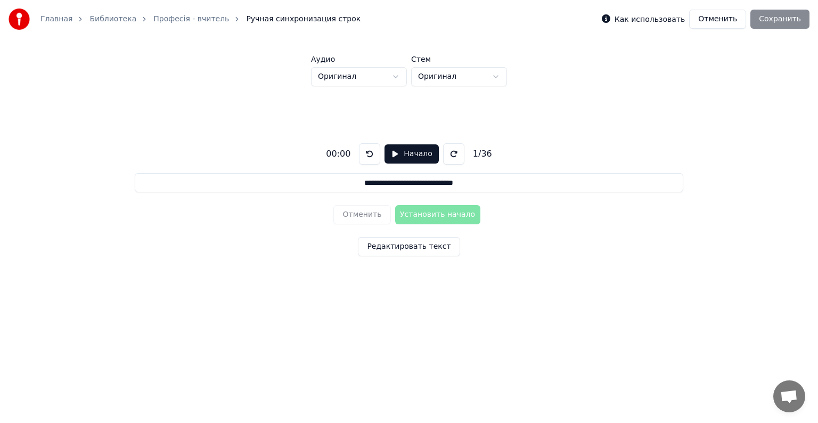
click at [392, 153] on button "Начало" at bounding box center [412, 153] width 54 height 19
click at [445, 154] on button at bounding box center [450, 153] width 21 height 21
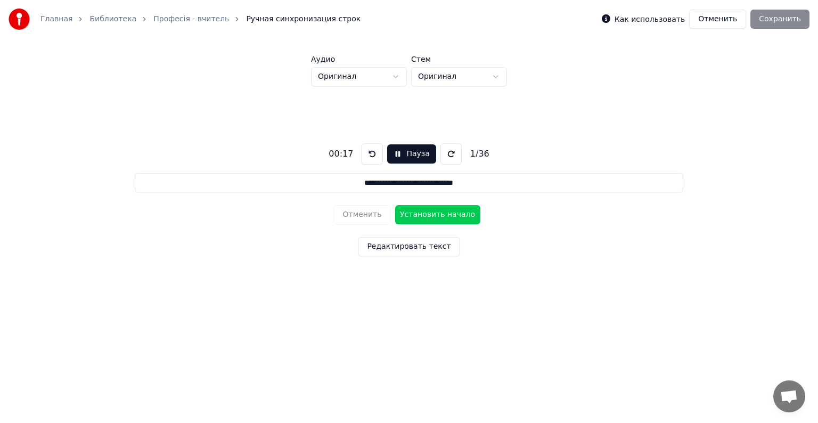
click at [445, 154] on button at bounding box center [450, 153] width 21 height 21
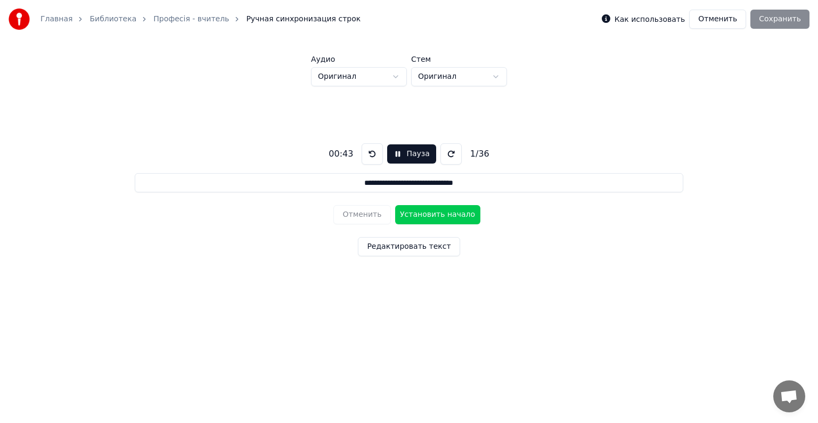
click at [445, 154] on button at bounding box center [450, 153] width 21 height 21
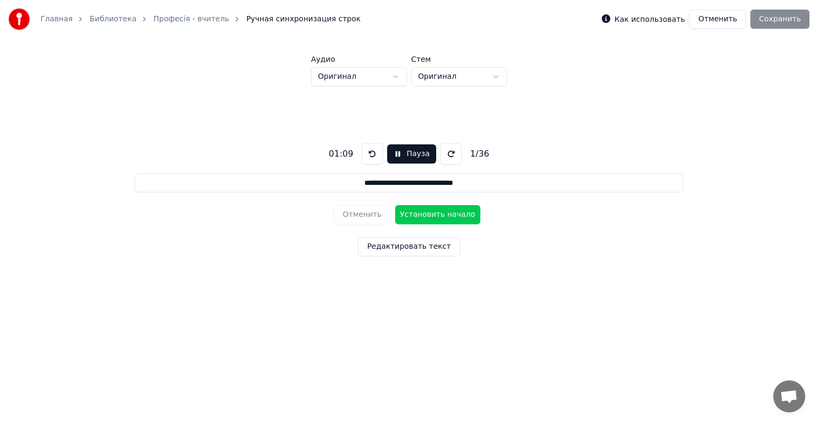
click at [445, 154] on button at bounding box center [450, 153] width 21 height 21
click at [724, 21] on button "Отменить" at bounding box center [717, 19] width 57 height 19
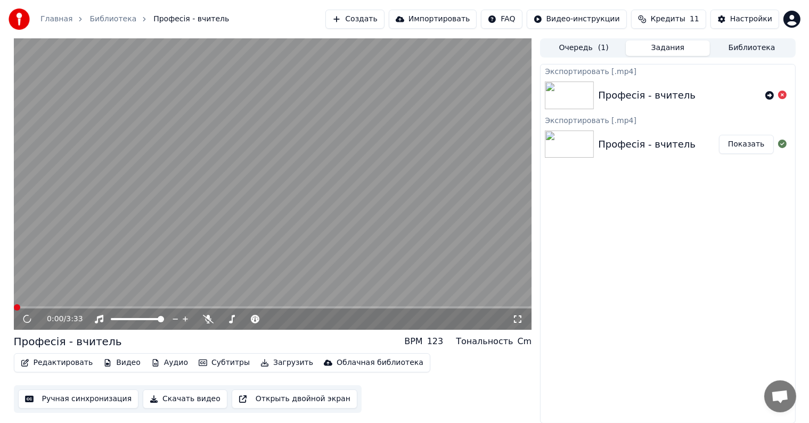
click at [52, 363] on button "Редактировать" at bounding box center [57, 362] width 81 height 15
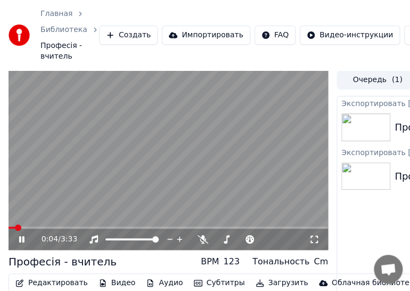
click at [145, 159] on video at bounding box center [169, 160] width 320 height 180
